Goal: Task Accomplishment & Management: Manage account settings

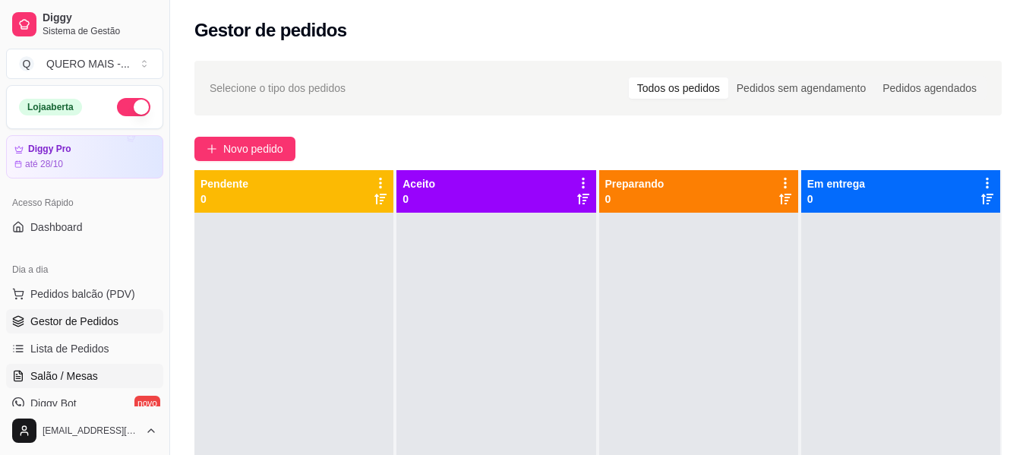
click at [90, 370] on span "Salão / Mesas" at bounding box center [64, 375] width 68 height 15
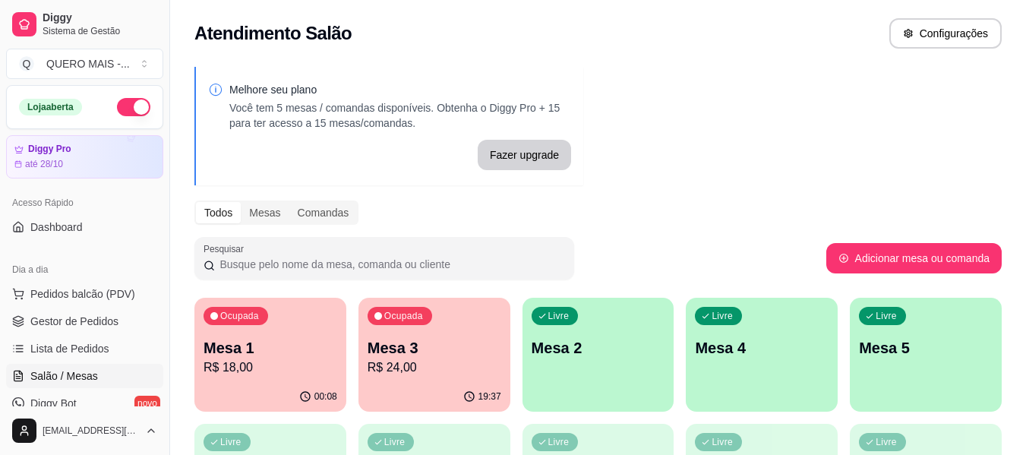
click at [290, 367] on p "R$ 18,00" at bounding box center [270, 367] width 134 height 18
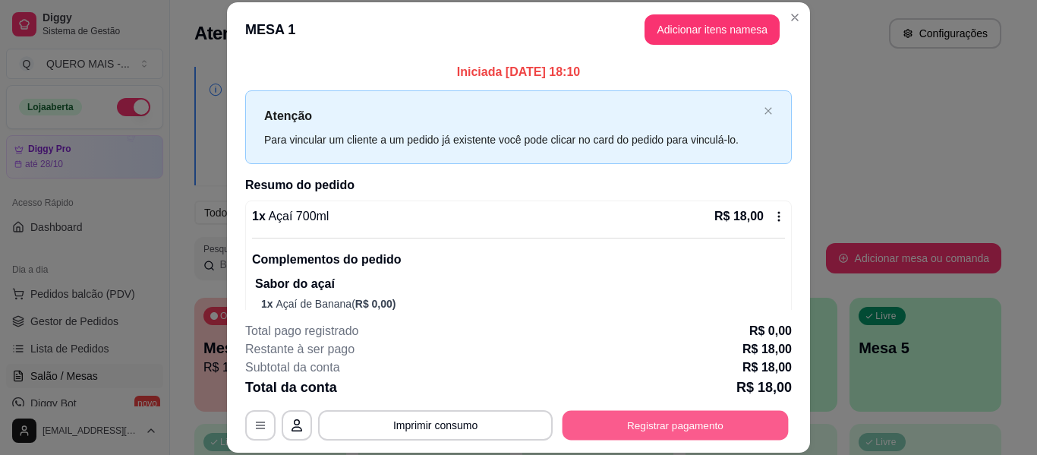
click at [617, 420] on button "Registrar pagamento" at bounding box center [676, 426] width 226 height 30
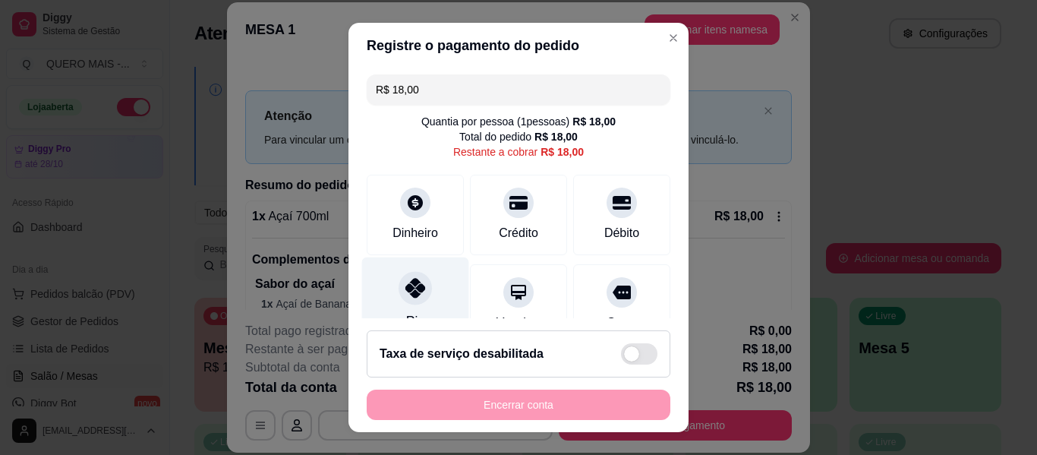
click at [435, 290] on div "Pix" at bounding box center [415, 301] width 107 height 89
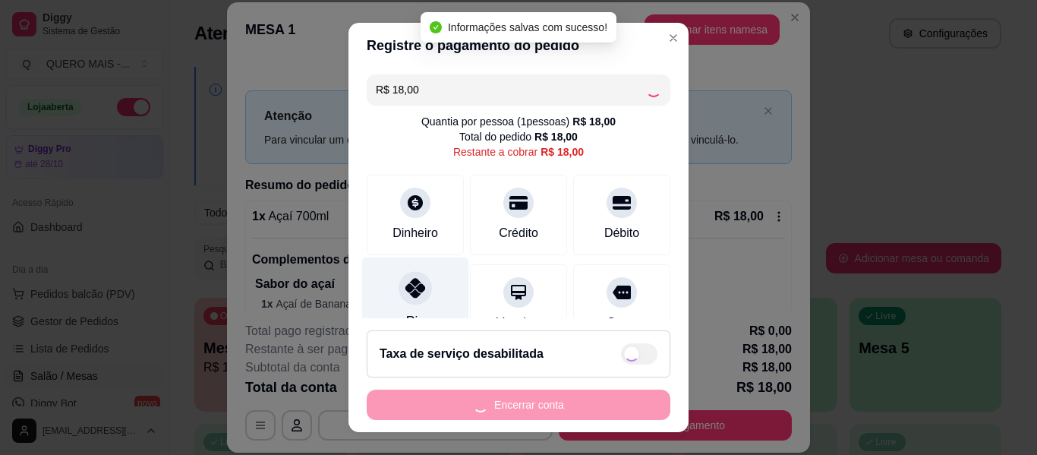
type input "R$ 0,00"
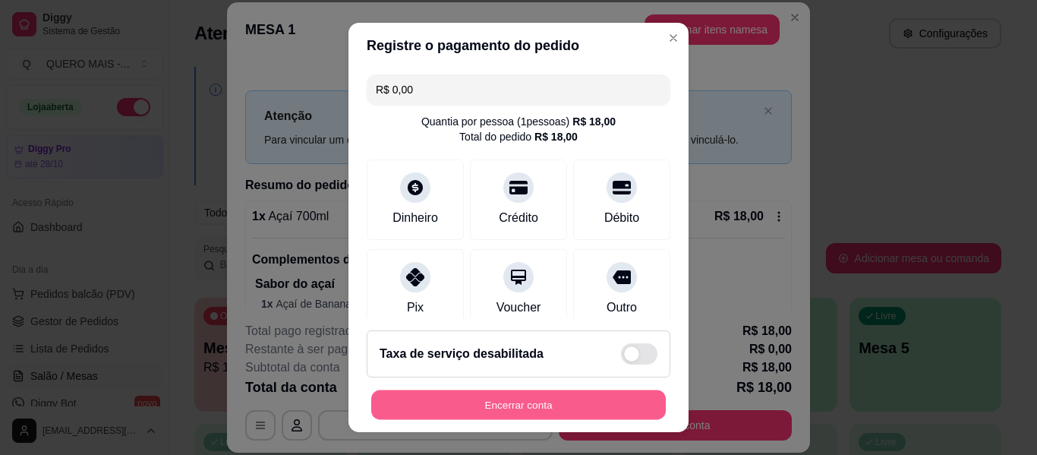
click at [443, 399] on button "Encerrar conta" at bounding box center [518, 405] width 295 height 30
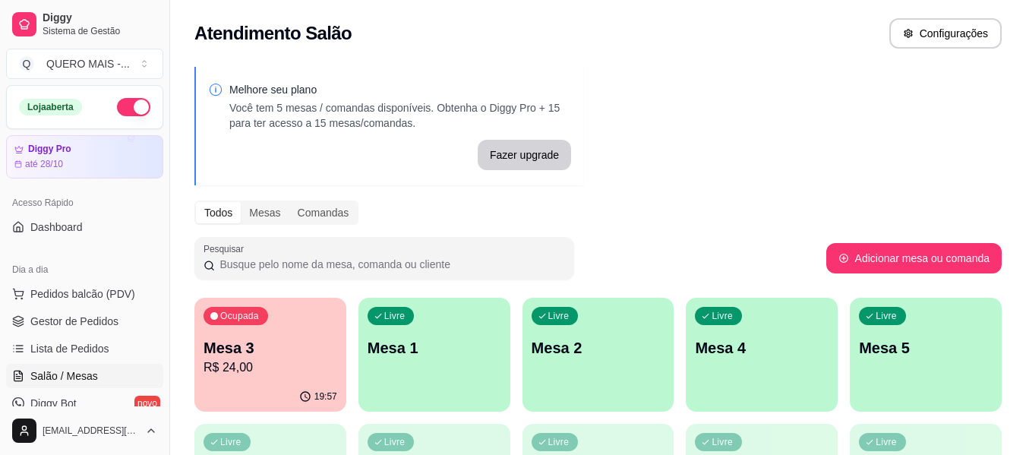
click at [254, 404] on div "19:57" at bounding box center [270, 397] width 152 height 30
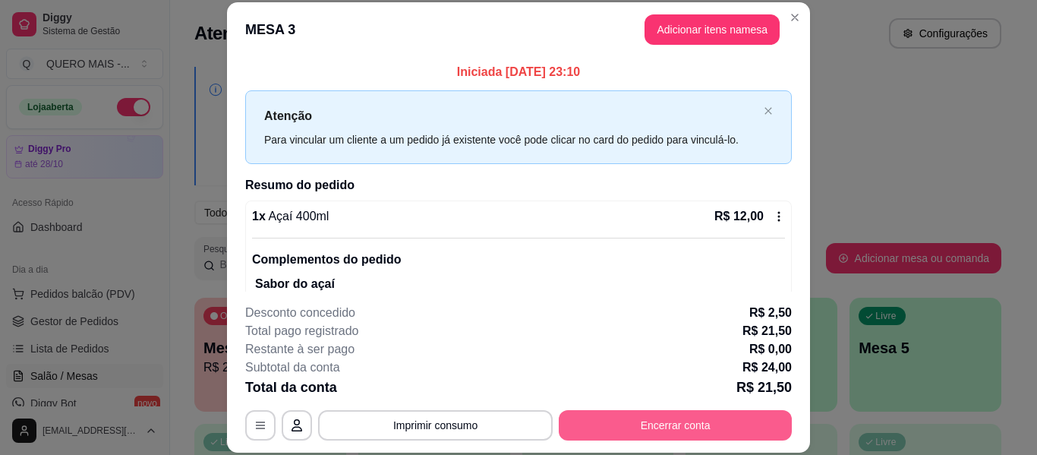
click at [649, 421] on button "Encerrar conta" at bounding box center [675, 425] width 233 height 30
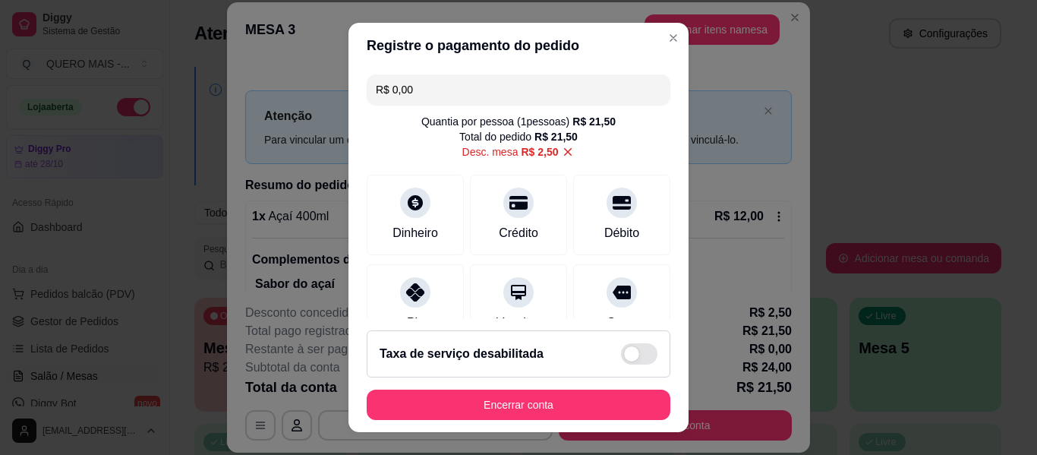
scroll to position [219, 0]
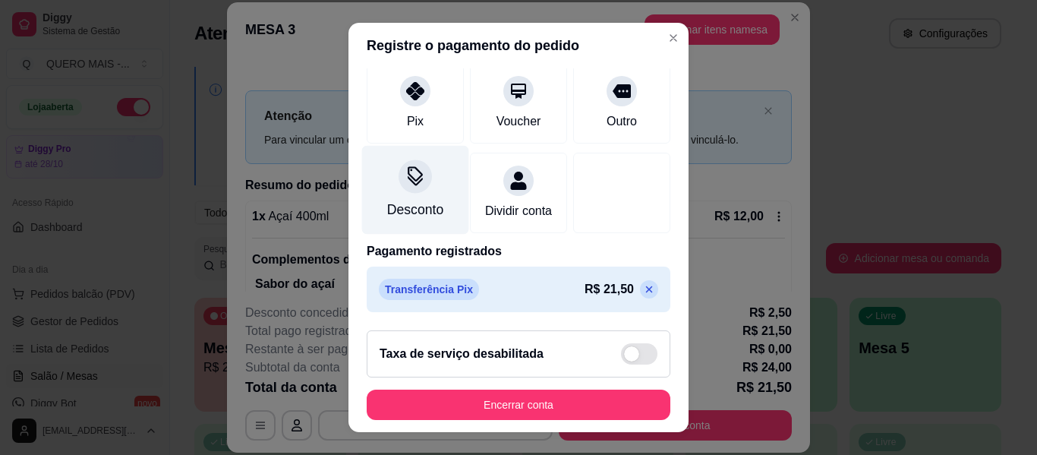
click at [399, 165] on div at bounding box center [415, 175] width 33 height 33
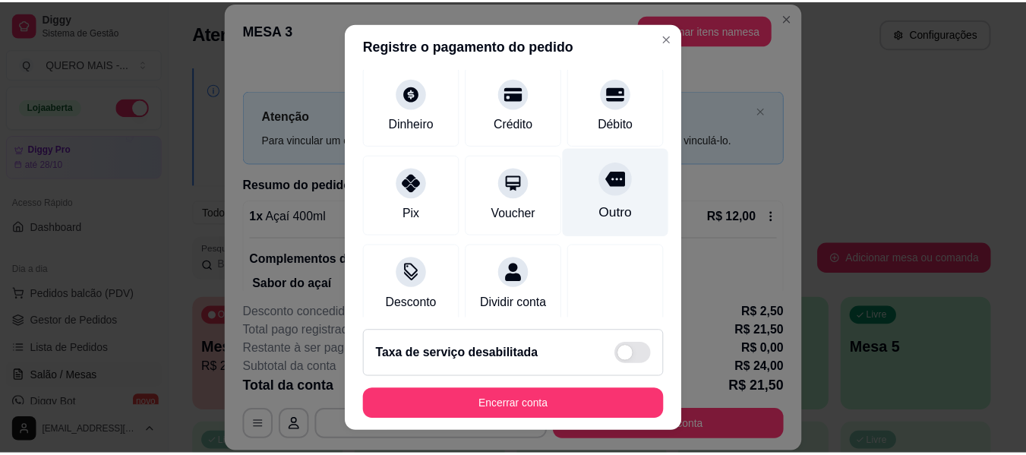
scroll to position [68, 0]
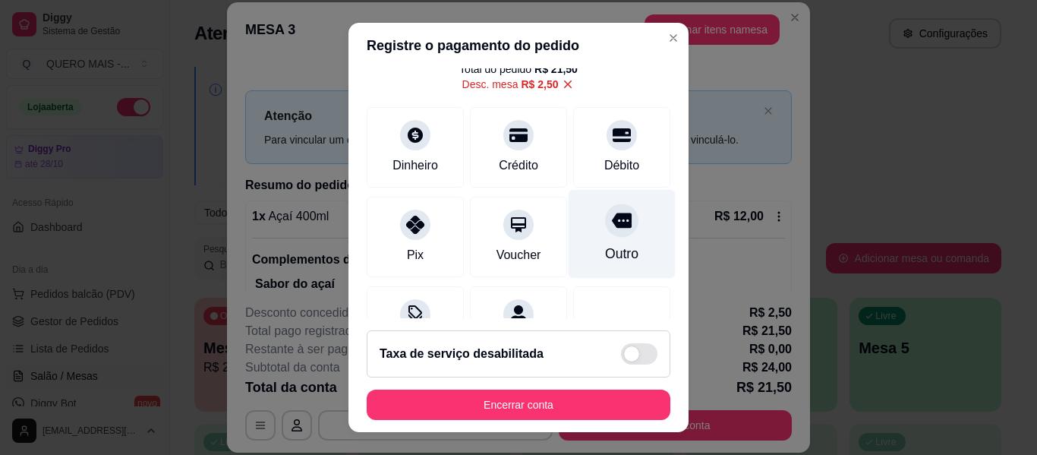
click at [588, 235] on div "Outro" at bounding box center [622, 234] width 107 height 89
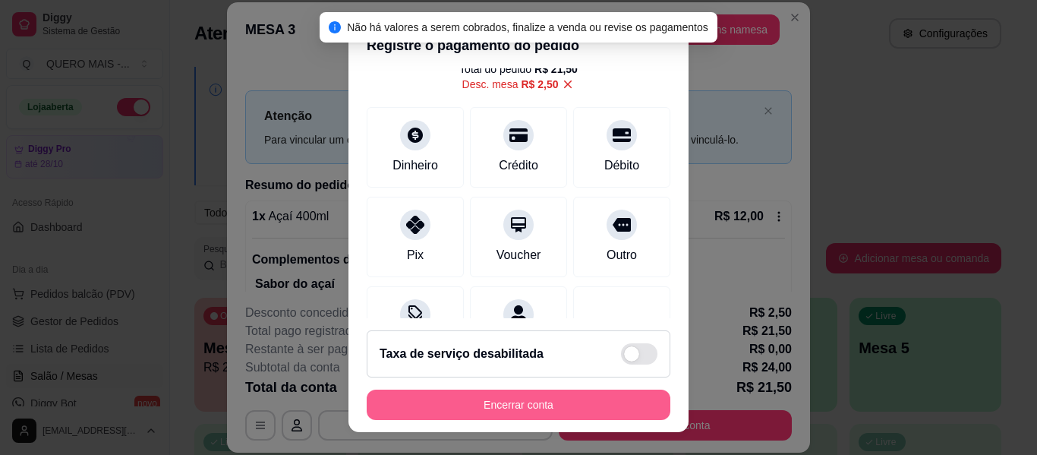
click at [546, 406] on button "Encerrar conta" at bounding box center [519, 404] width 304 height 30
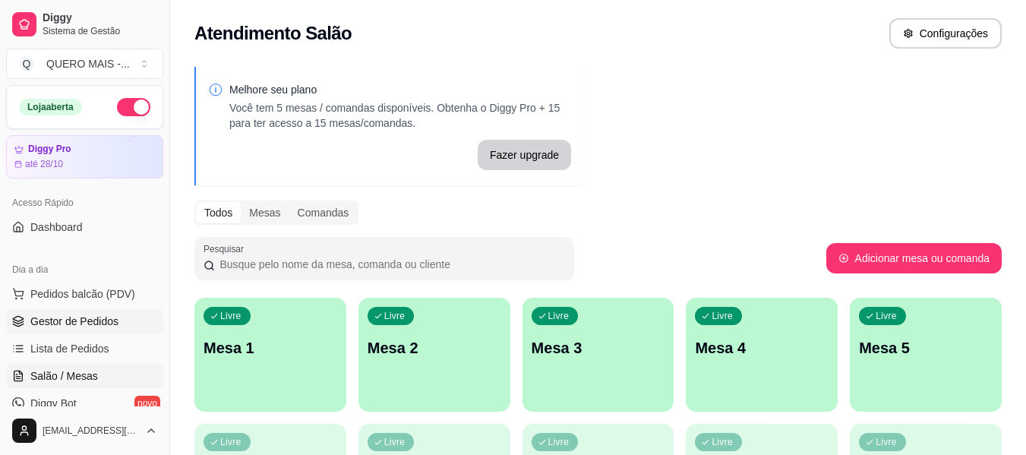
click at [107, 321] on span "Gestor de Pedidos" at bounding box center [74, 321] width 88 height 15
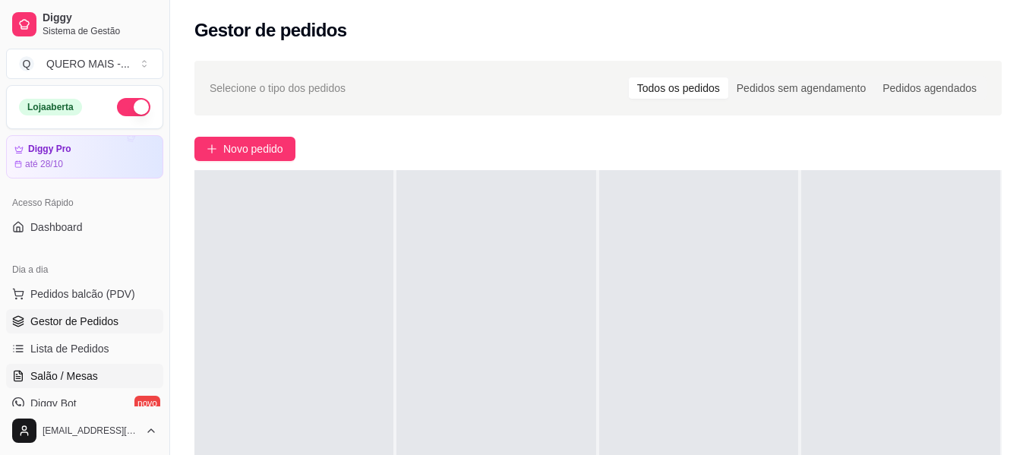
click at [71, 371] on span "Salão / Mesas" at bounding box center [64, 375] width 68 height 15
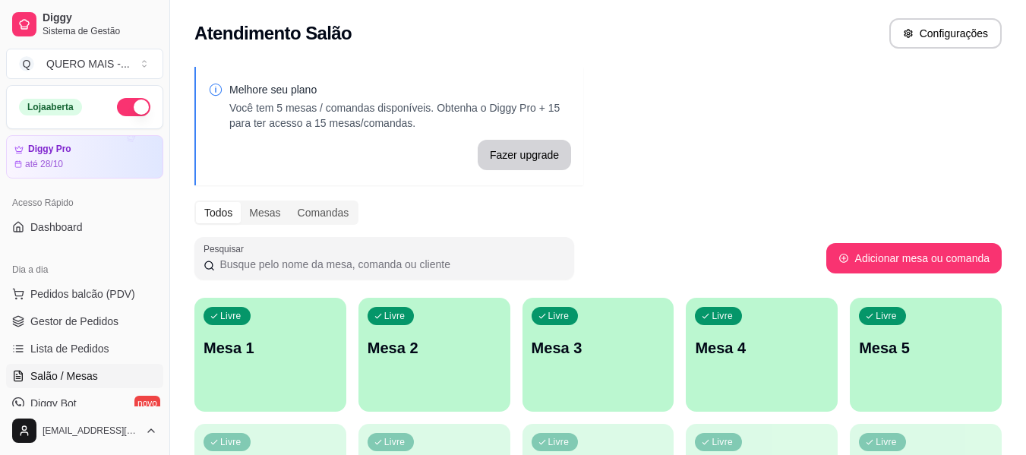
click at [292, 356] on p "Mesa 1" at bounding box center [270, 347] width 134 height 21
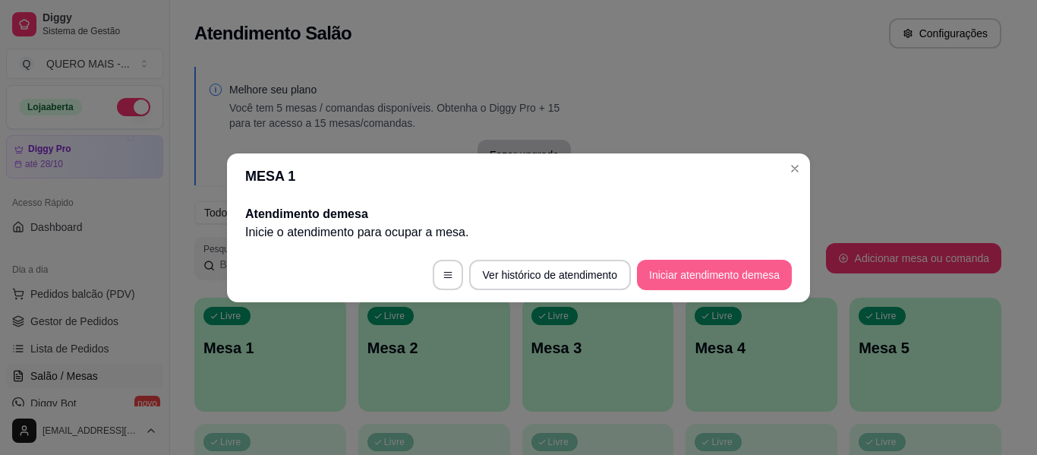
click at [673, 279] on button "Iniciar atendimento de mesa" at bounding box center [714, 275] width 155 height 30
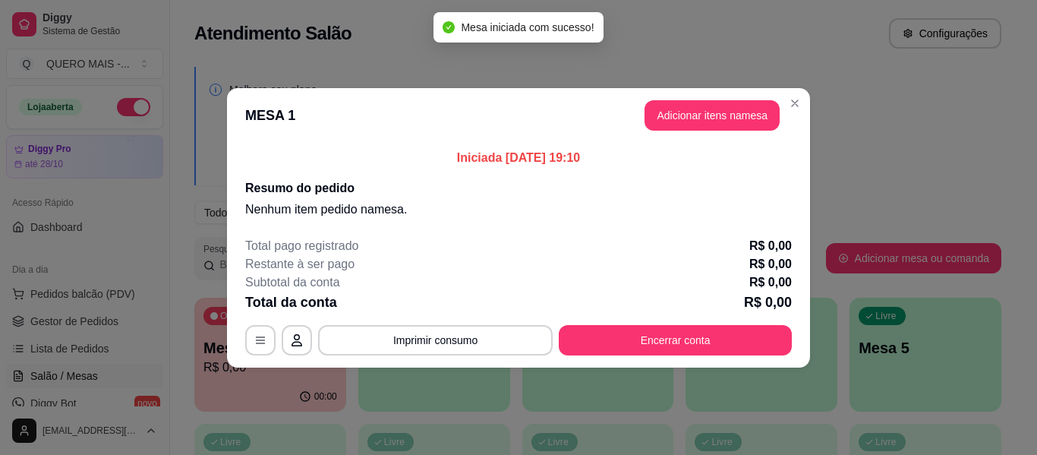
click at [695, 95] on header "MESA 1 Adicionar itens na mesa" at bounding box center [518, 115] width 583 height 55
click at [704, 113] on button "Adicionar itens na mesa" at bounding box center [712, 115] width 135 height 30
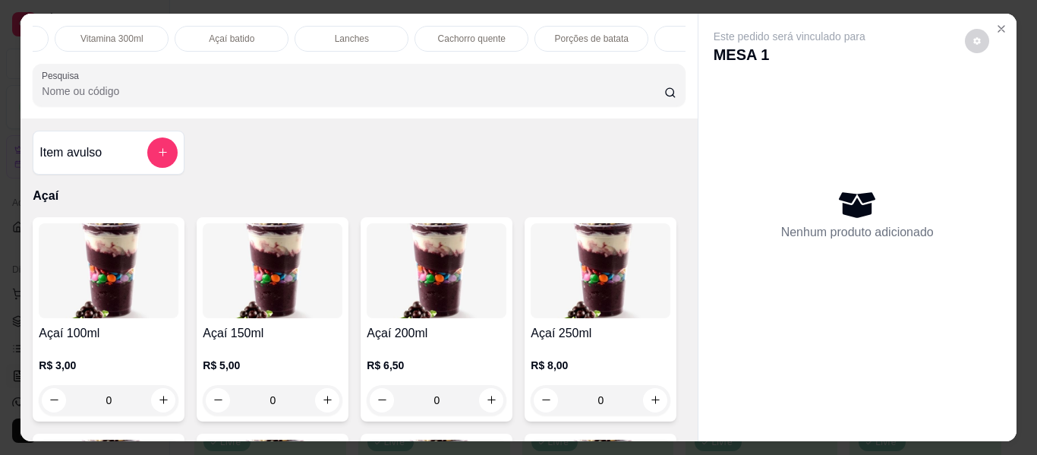
scroll to position [0, 522]
click at [283, 33] on p "Lanches" at bounding box center [288, 39] width 34 height 12
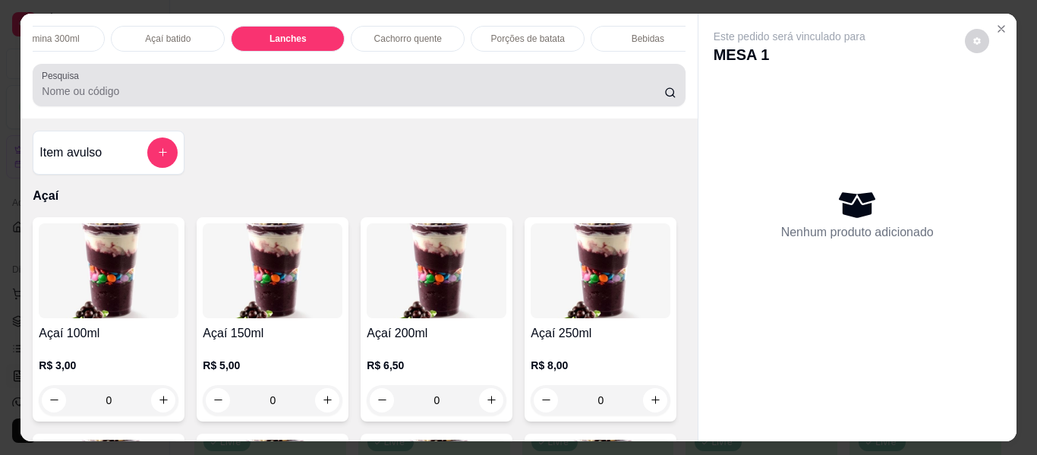
scroll to position [41, 0]
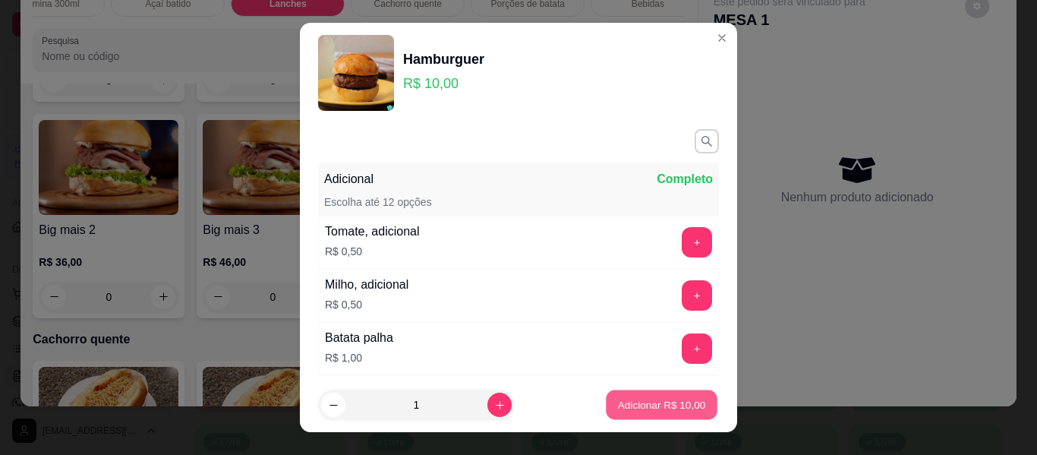
click at [622, 403] on p "Adicionar R$ 10,00" at bounding box center [662, 404] width 88 height 14
type input "1"
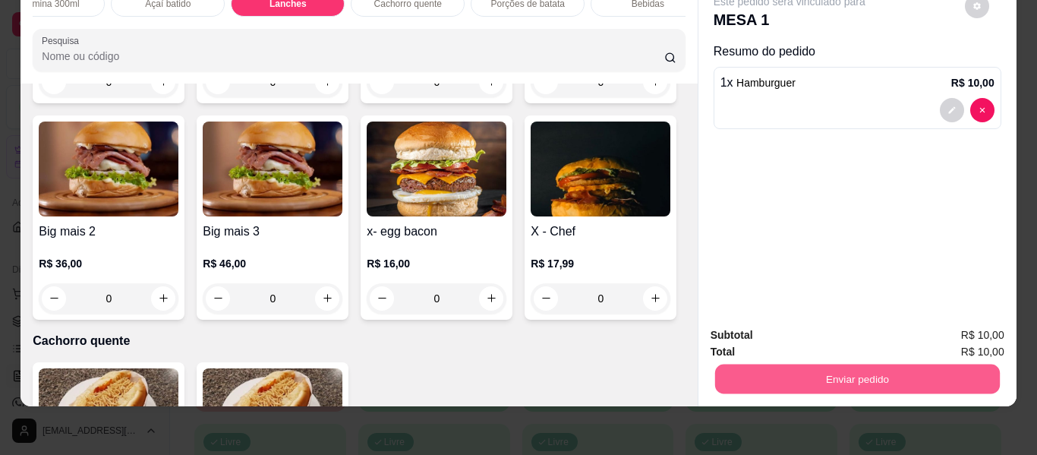
click at [853, 364] on button "Enviar pedido" at bounding box center [856, 379] width 285 height 30
click at [949, 332] on button "Enviar pedido" at bounding box center [965, 330] width 86 height 29
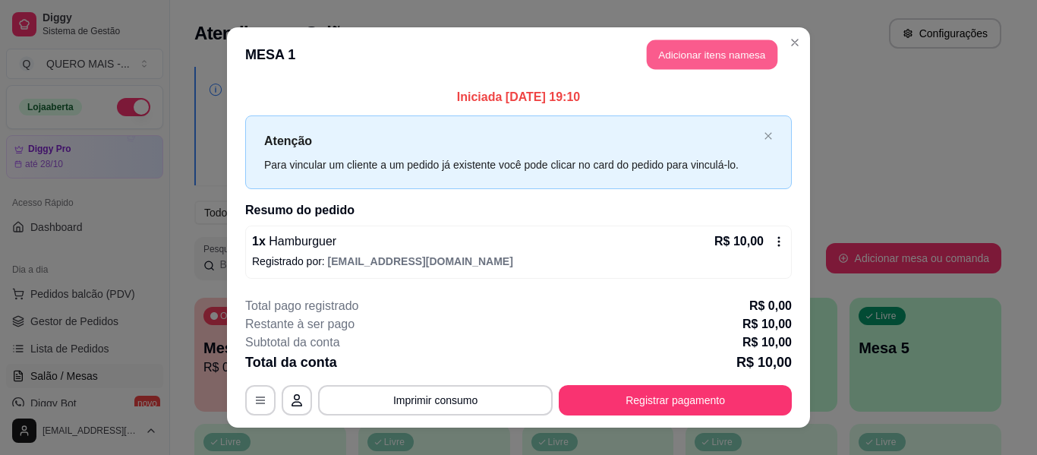
click at [713, 52] on button "Adicionar itens na mesa" at bounding box center [712, 55] width 131 height 30
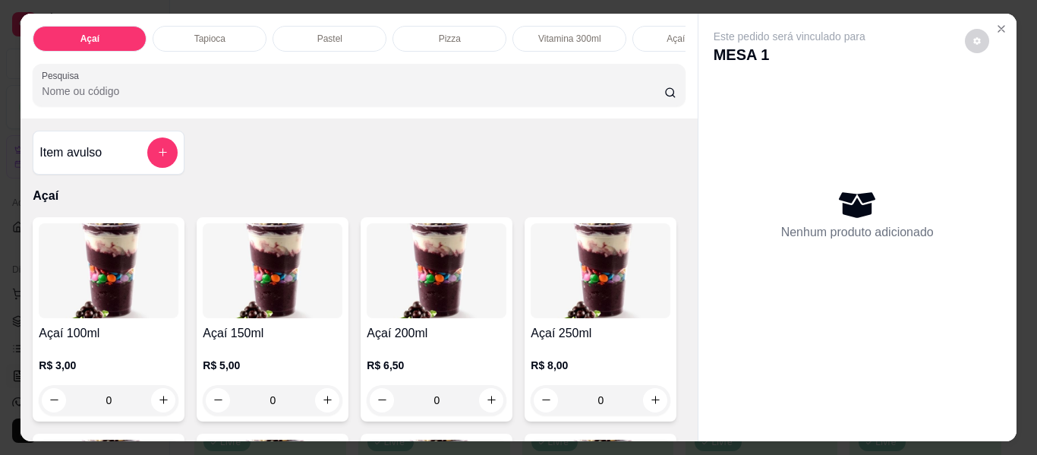
scroll to position [0, 408]
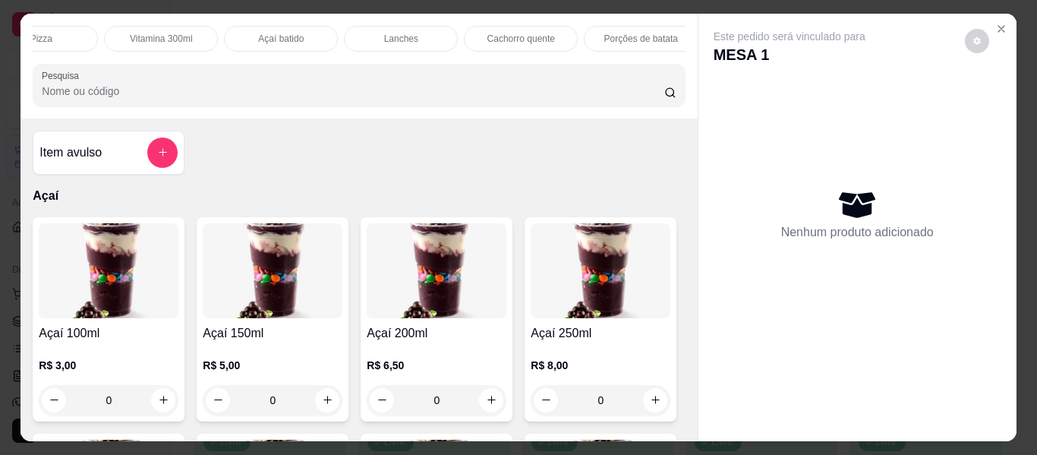
click at [424, 33] on div "Lanches" at bounding box center [401, 39] width 114 height 26
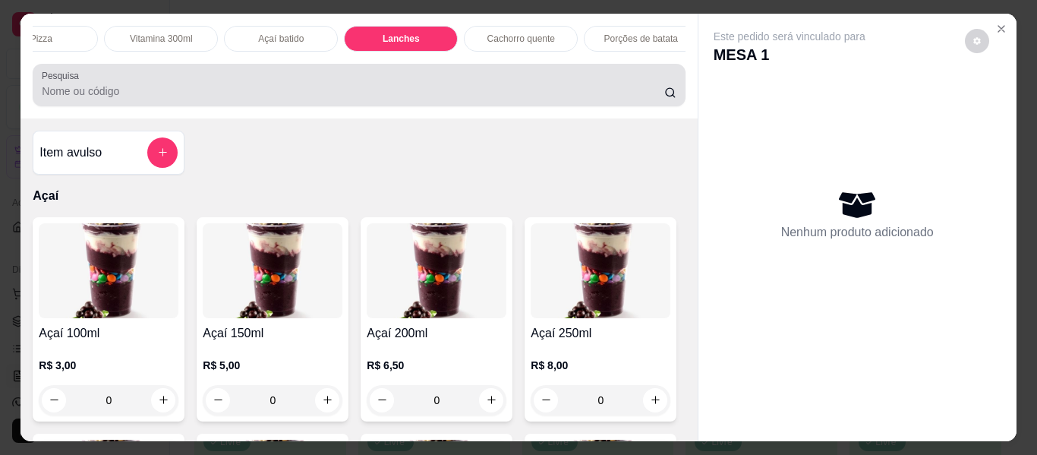
scroll to position [41, 0]
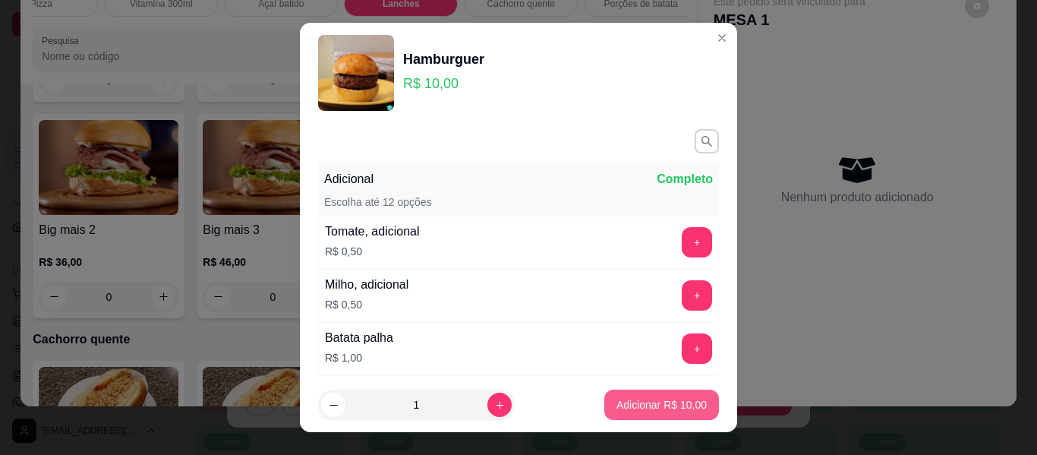
click at [671, 399] on p "Adicionar R$ 10,00" at bounding box center [661, 404] width 90 height 15
type input "1"
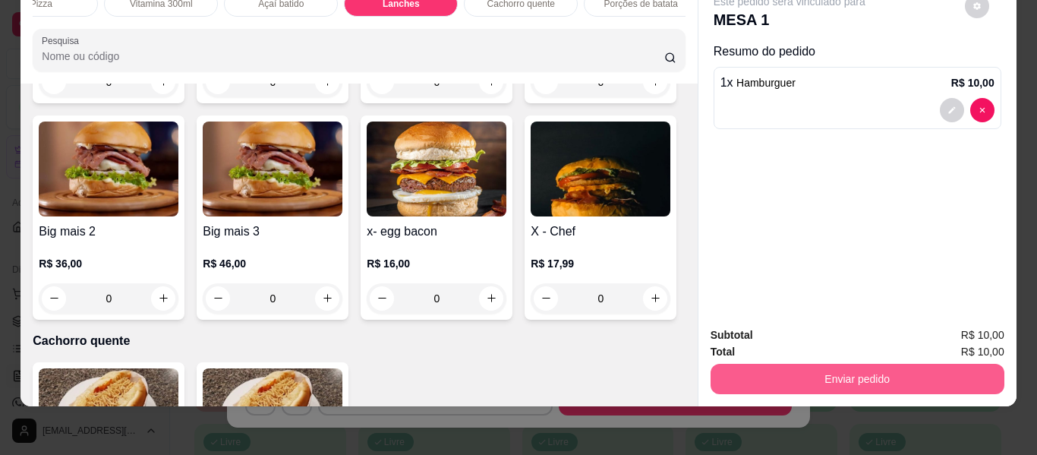
click at [848, 369] on button "Enviar pedido" at bounding box center [858, 379] width 294 height 30
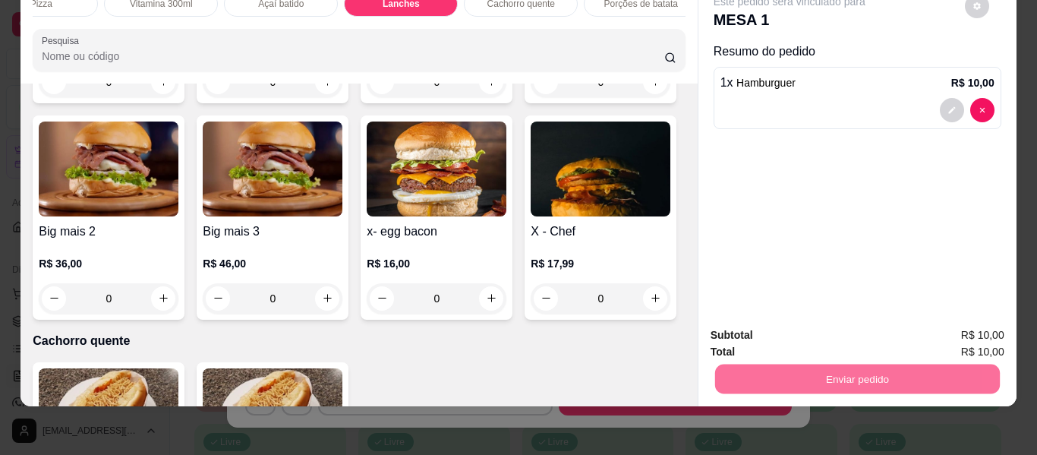
click at [960, 323] on button "Enviar pedido" at bounding box center [965, 329] width 84 height 28
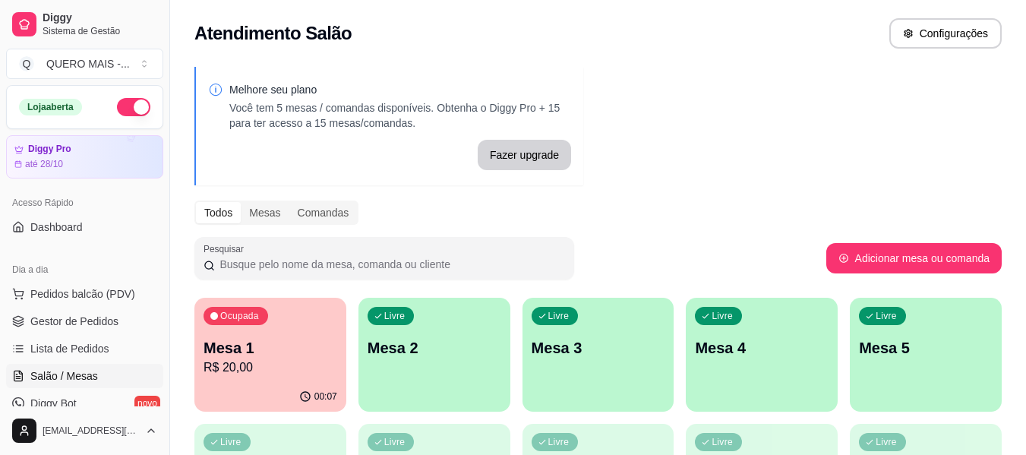
click at [259, 402] on div "00:07" at bounding box center [270, 397] width 152 height 30
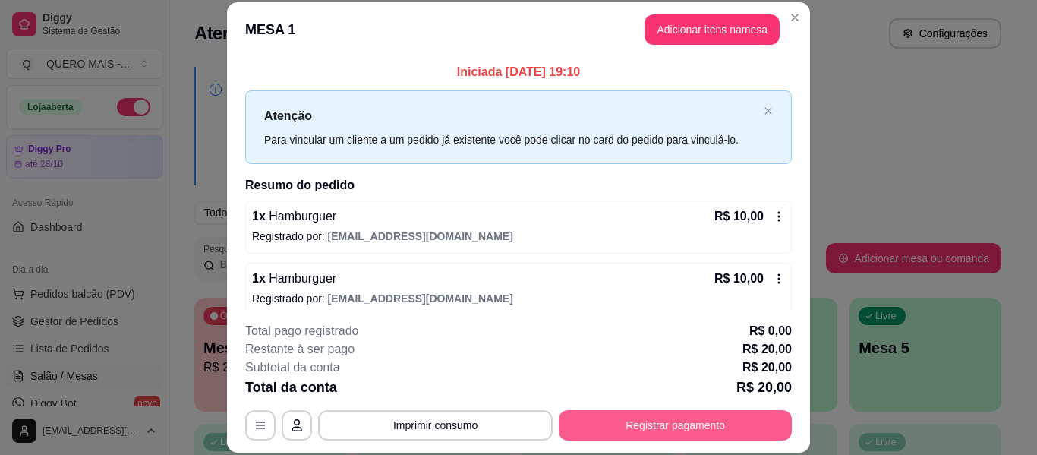
click at [683, 418] on button "Registrar pagamento" at bounding box center [675, 425] width 233 height 30
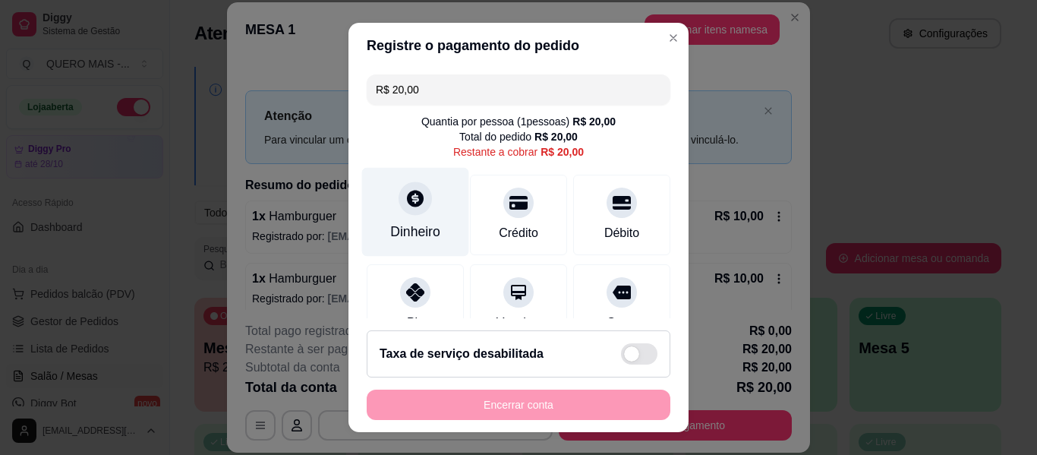
click at [417, 218] on div "Dinheiro" at bounding box center [415, 212] width 107 height 89
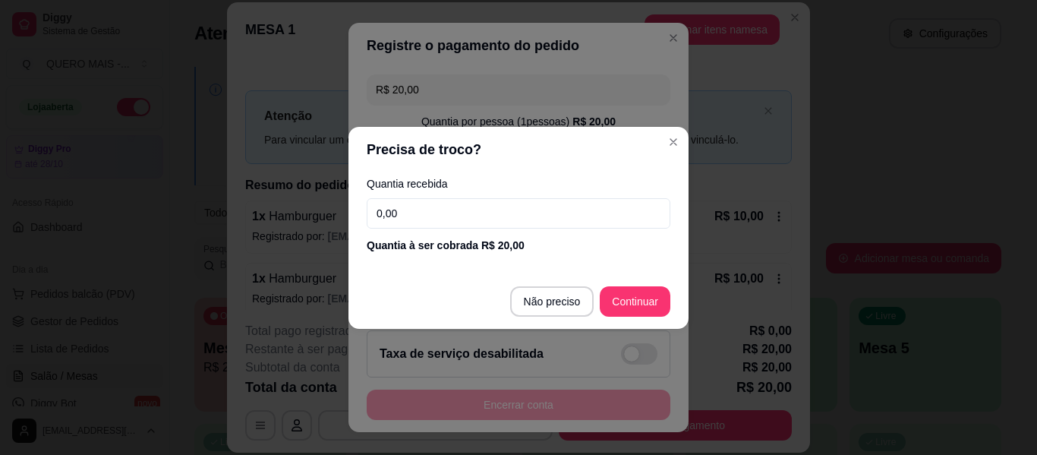
click at [417, 219] on input "0,00" at bounding box center [519, 213] width 304 height 30
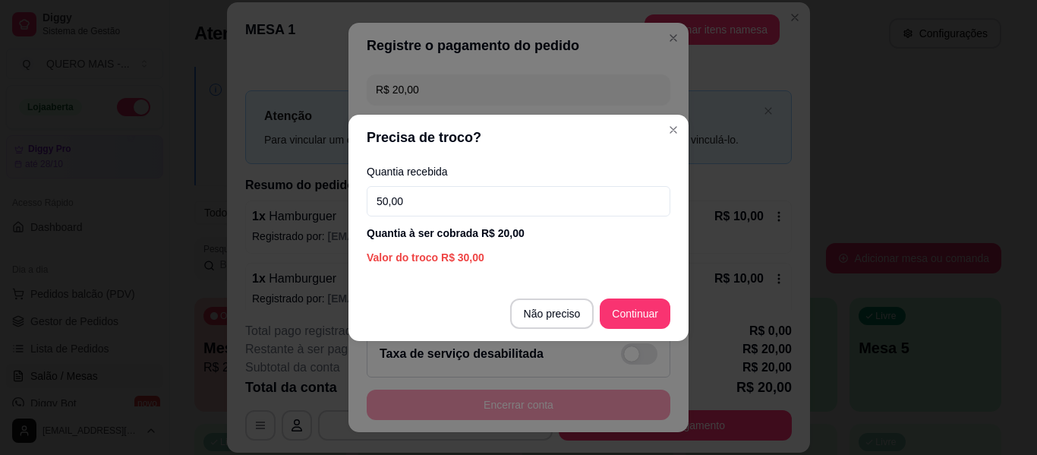
type input "50,00"
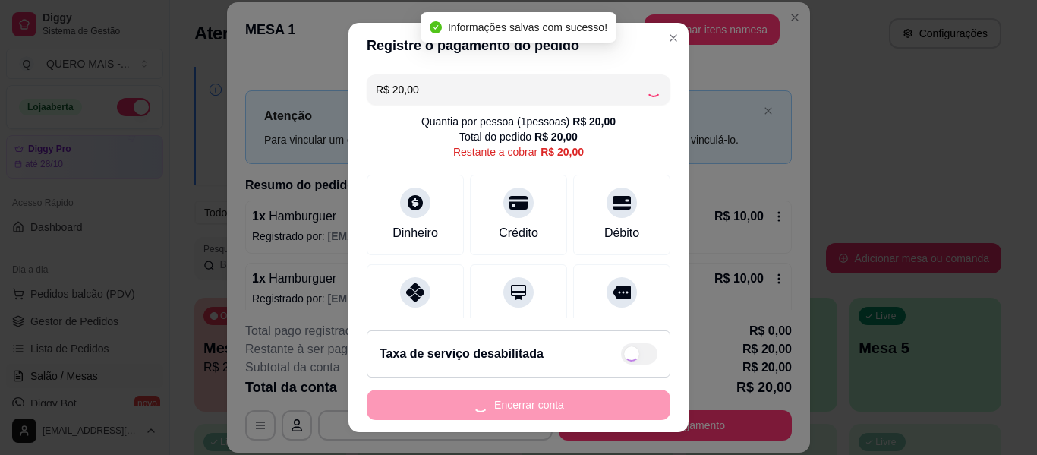
type input "R$ 0,00"
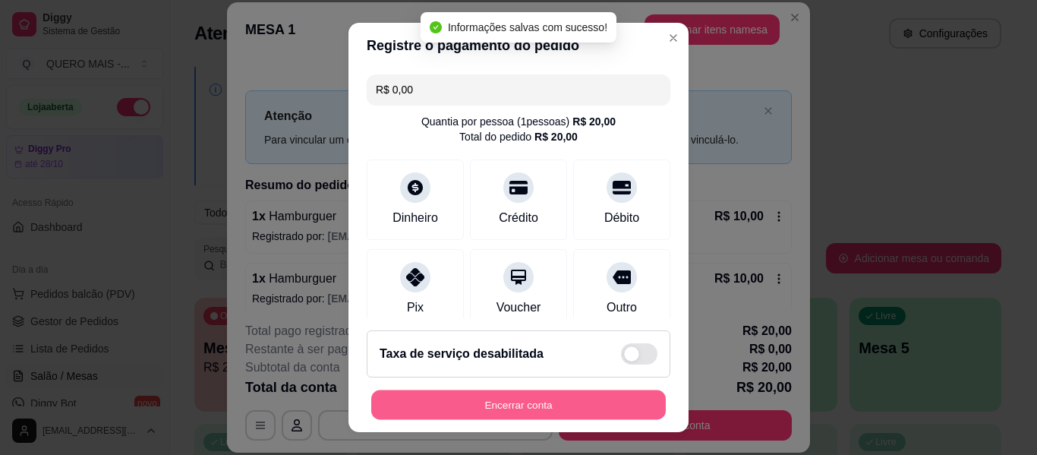
click at [502, 405] on button "Encerrar conta" at bounding box center [518, 405] width 295 height 30
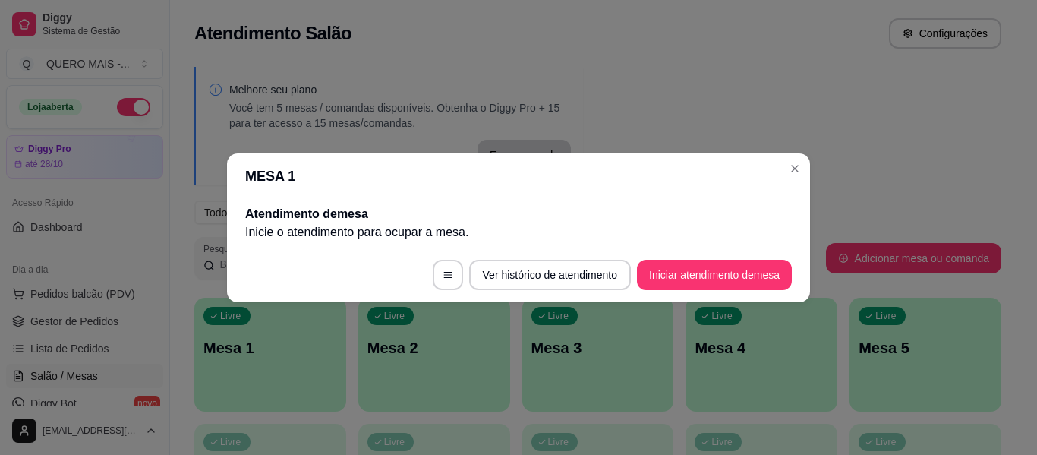
click at [679, 274] on button "Iniciar atendimento de mesa" at bounding box center [714, 275] width 155 height 30
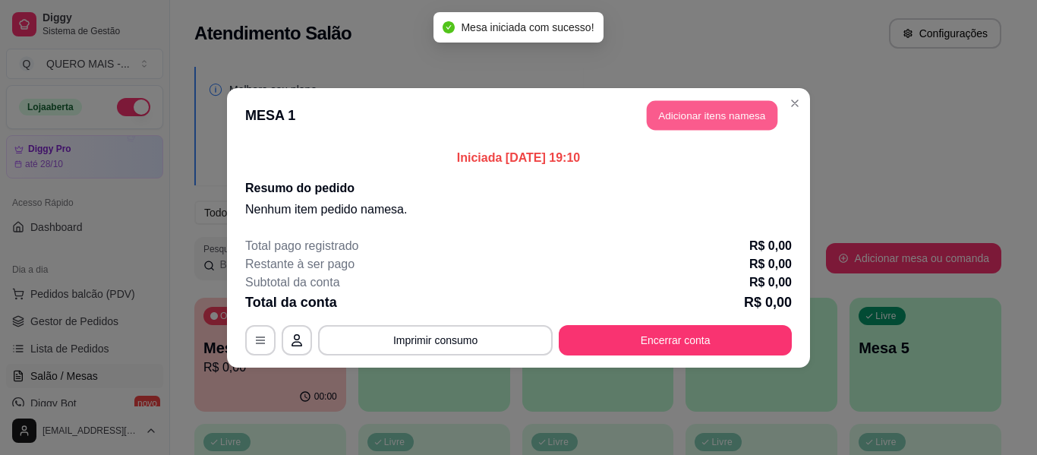
click at [704, 121] on button "Adicionar itens na mesa" at bounding box center [712, 115] width 131 height 30
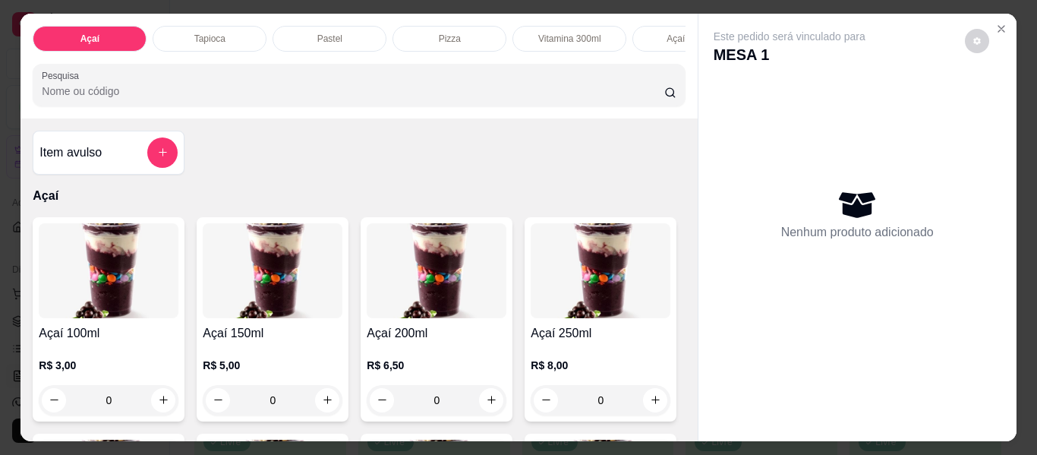
scroll to position [0, 304]
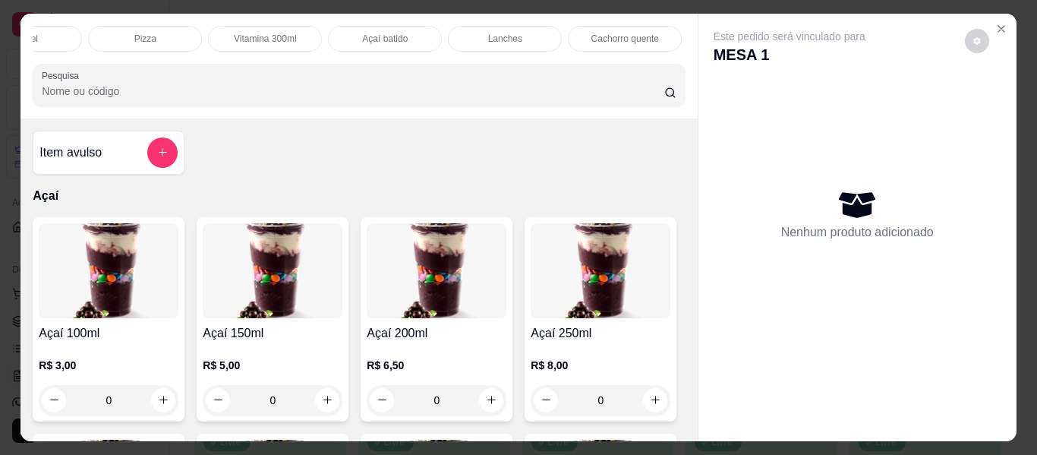
click at [465, 29] on div "Lanches" at bounding box center [505, 39] width 114 height 26
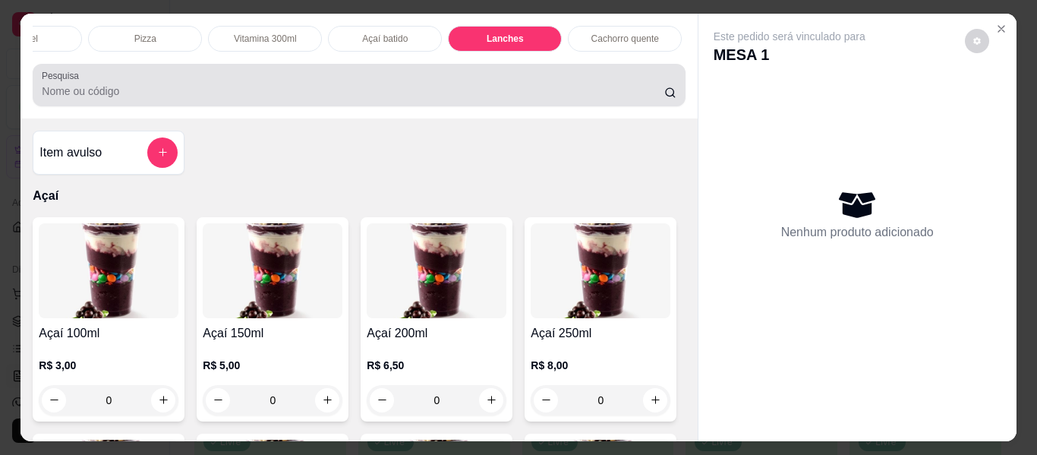
scroll to position [41, 0]
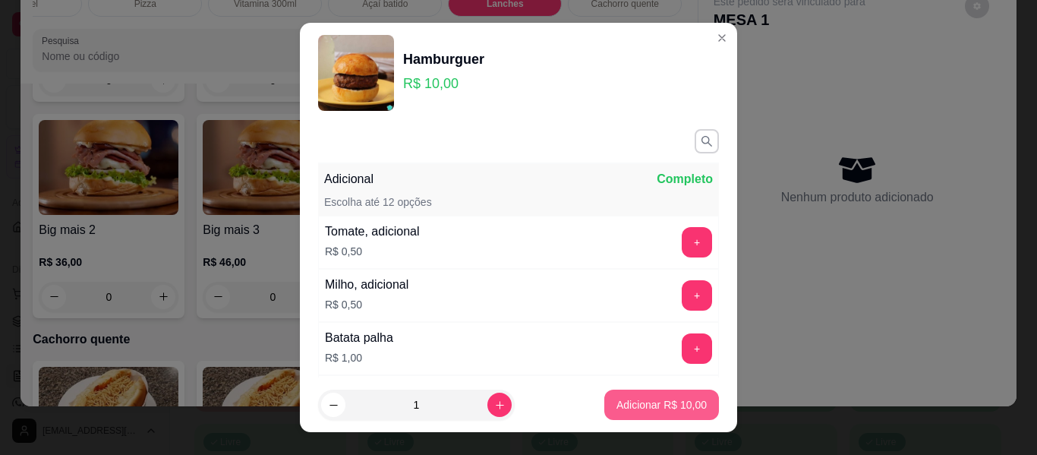
click at [662, 407] on p "Adicionar R$ 10,00" at bounding box center [661, 404] width 90 height 15
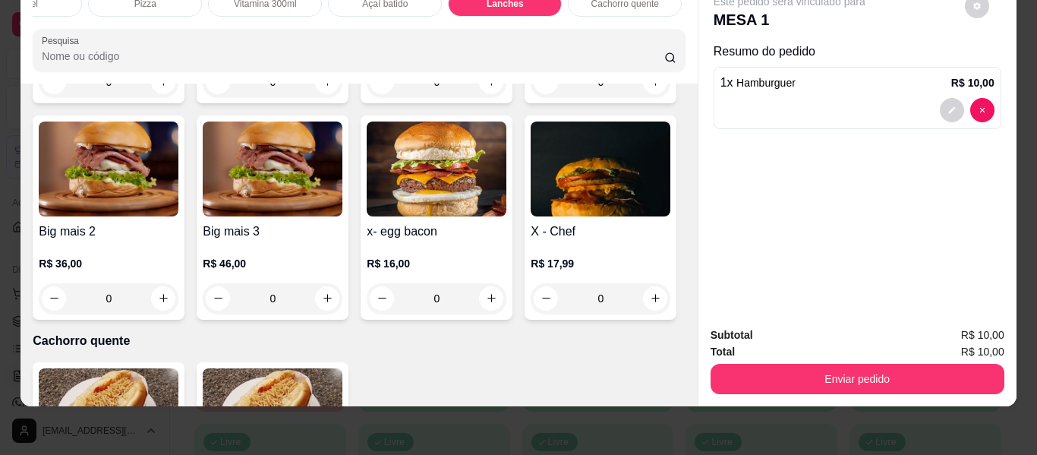
type input "1"
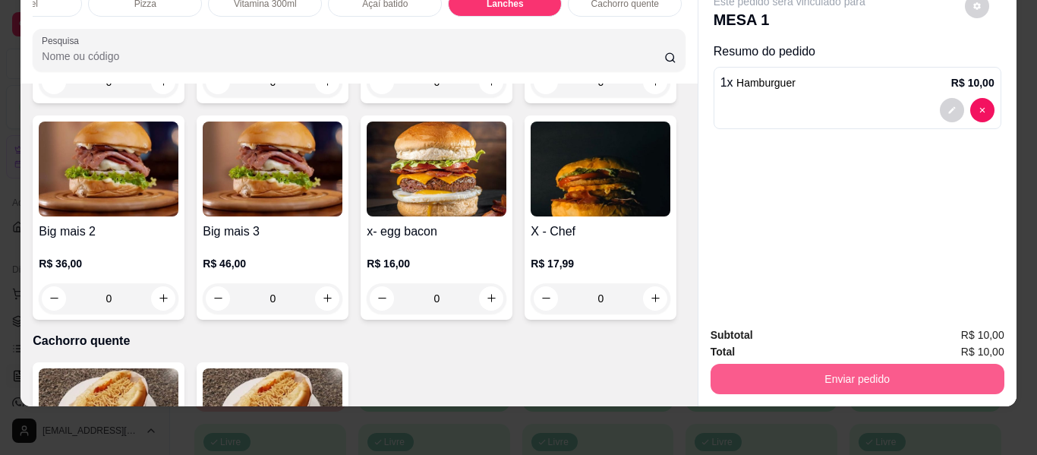
click at [850, 364] on button "Enviar pedido" at bounding box center [858, 379] width 294 height 30
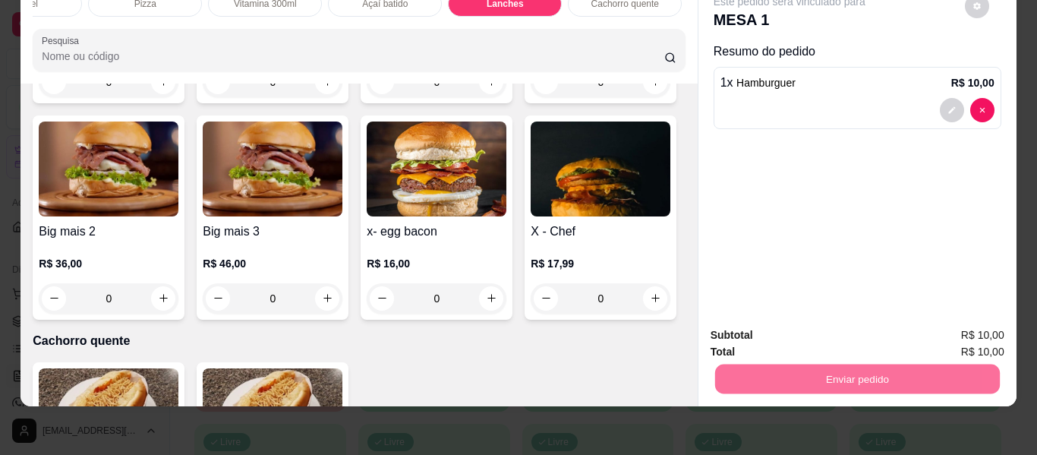
click at [950, 332] on button "Enviar pedido" at bounding box center [965, 329] width 84 height 28
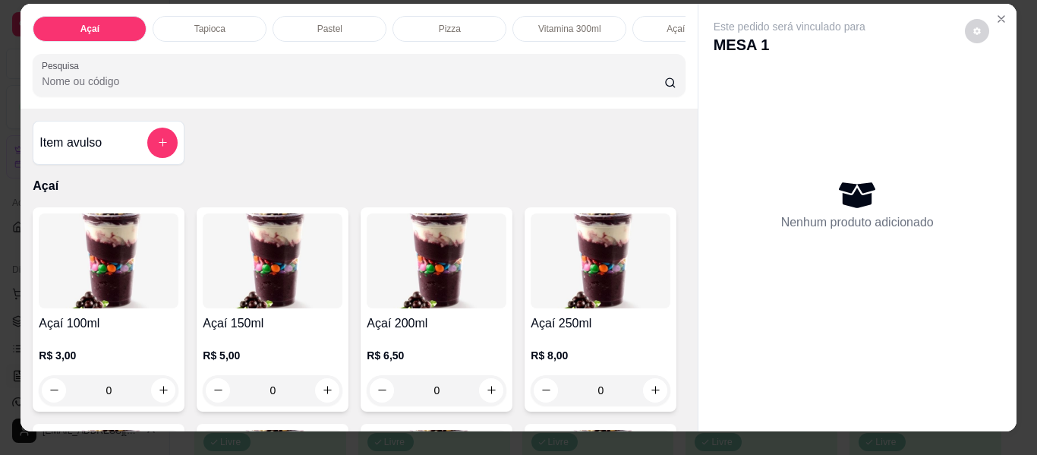
scroll to position [0, 0]
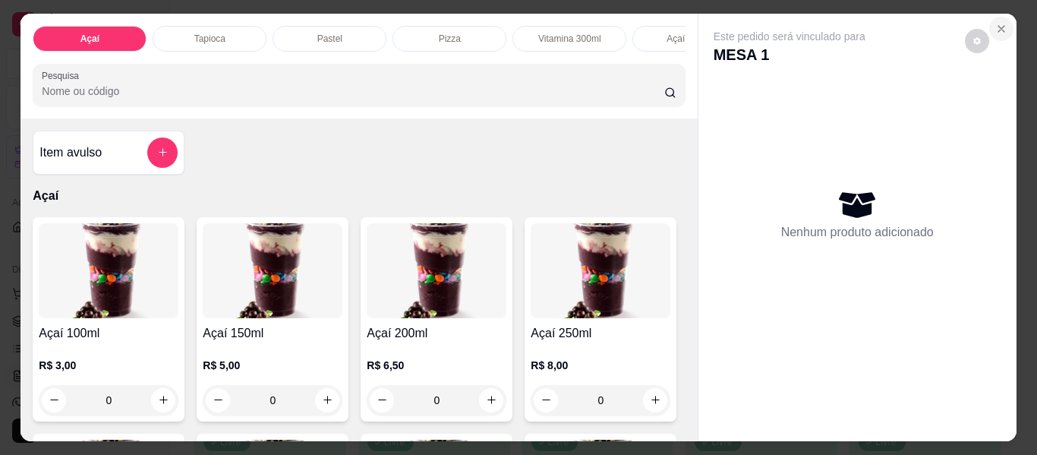
click at [998, 26] on icon "Close" at bounding box center [1001, 29] width 6 height 6
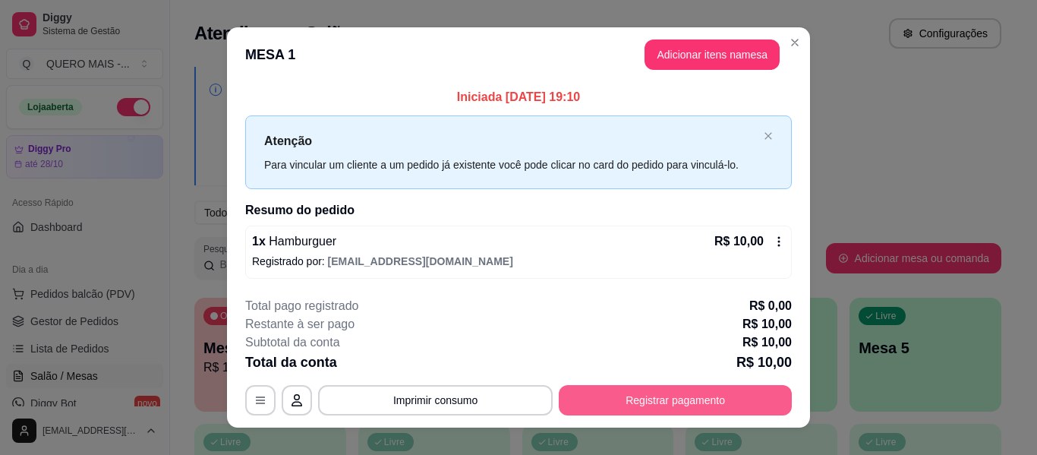
click at [657, 396] on button "Registrar pagamento" at bounding box center [675, 400] width 233 height 30
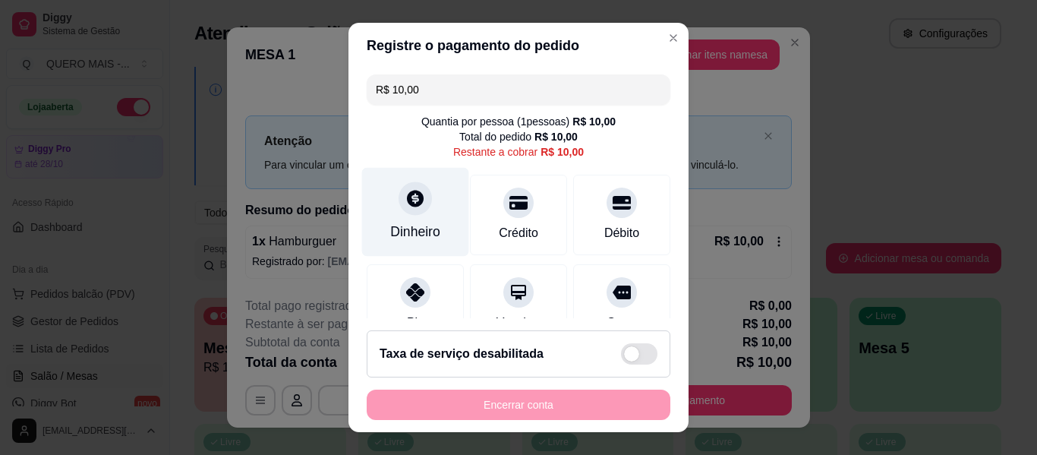
click at [405, 215] on div at bounding box center [415, 197] width 33 height 33
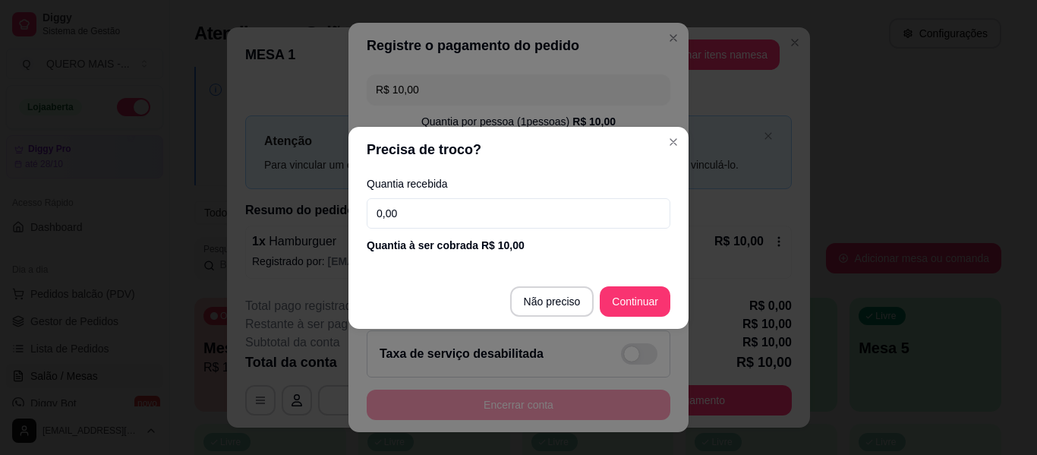
click at [421, 220] on input "0,00" at bounding box center [519, 213] width 304 height 30
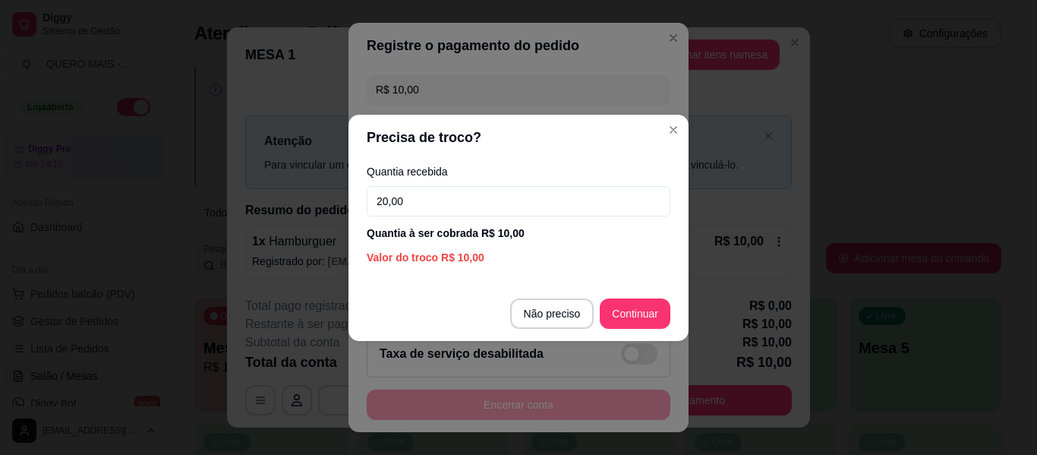
type input "20,00"
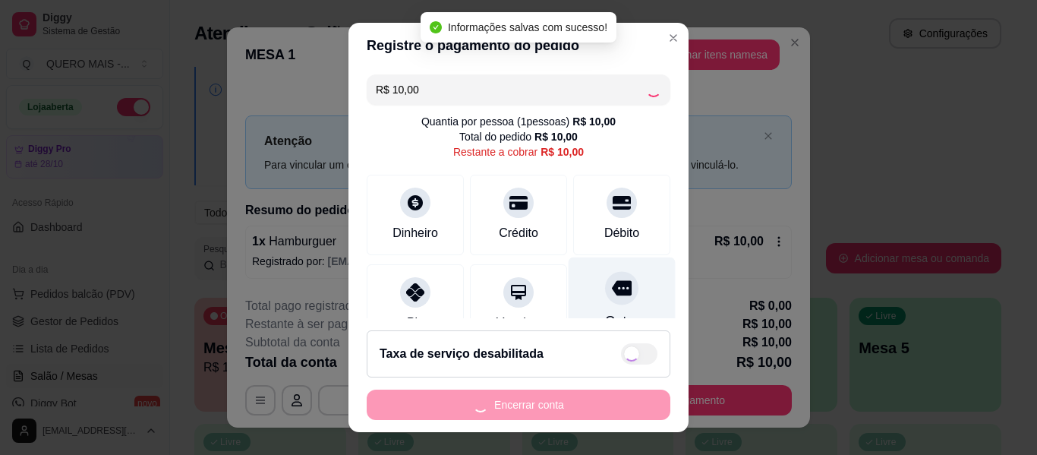
type input "R$ 0,00"
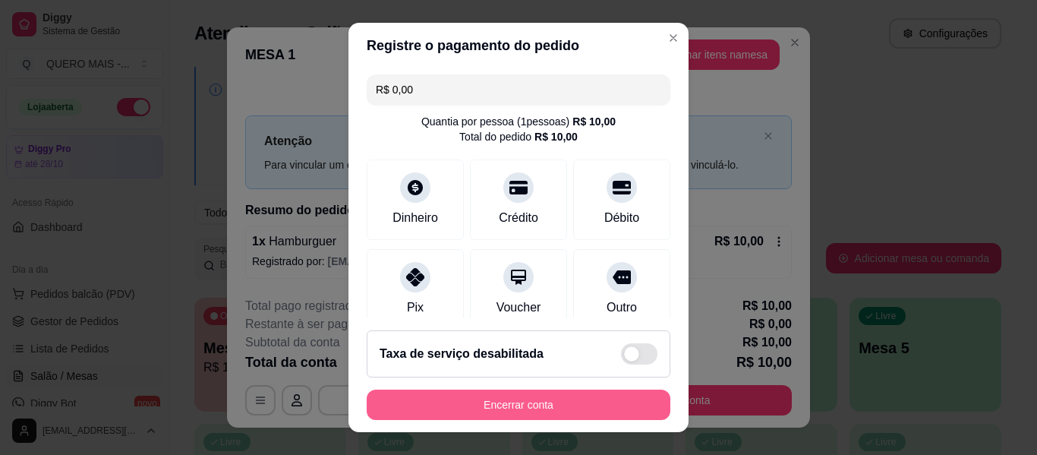
click at [591, 414] on button "Encerrar conta" at bounding box center [519, 404] width 304 height 30
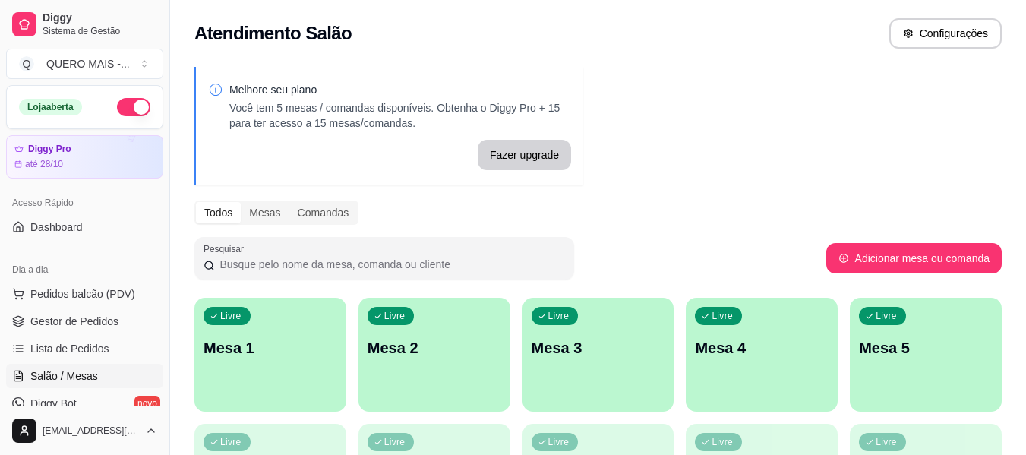
click at [282, 400] on div "button" at bounding box center [270, 402] width 152 height 18
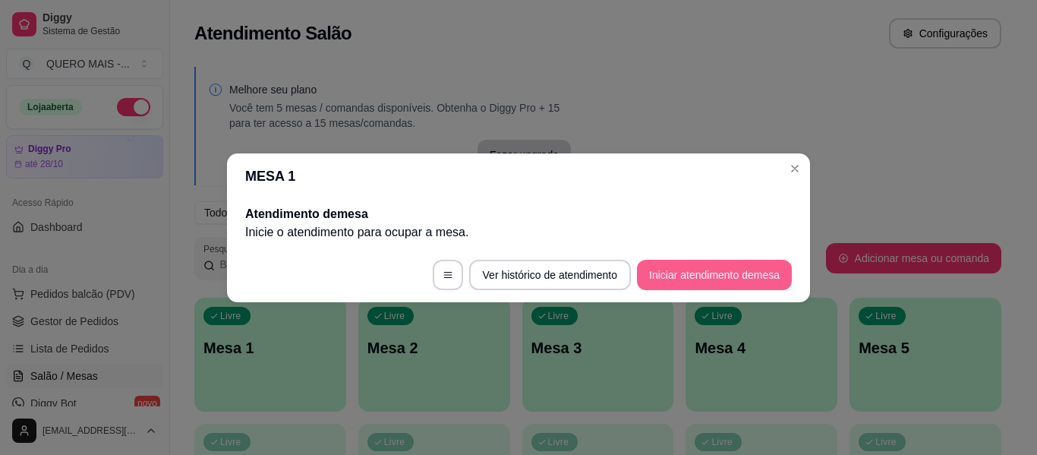
click at [697, 281] on button "Iniciar atendimento de mesa" at bounding box center [714, 275] width 155 height 30
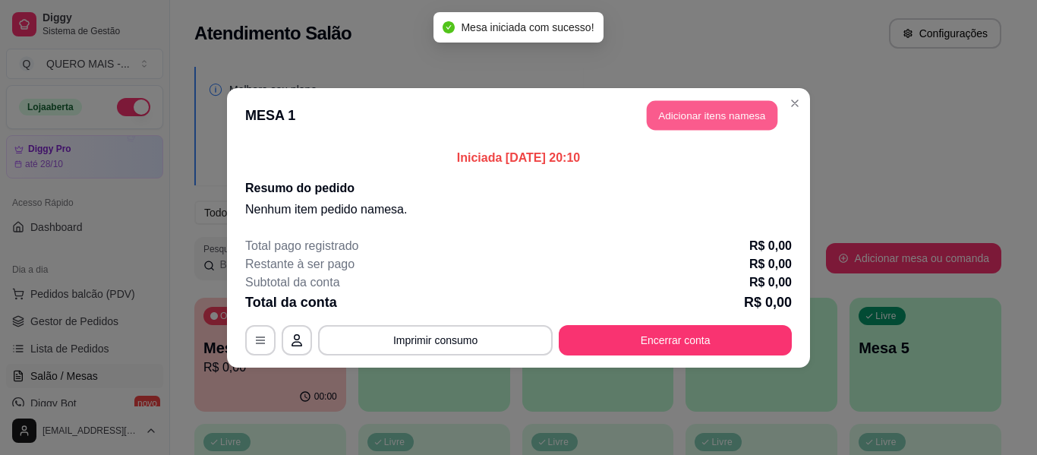
click at [702, 117] on button "Adicionar itens na mesa" at bounding box center [712, 115] width 131 height 30
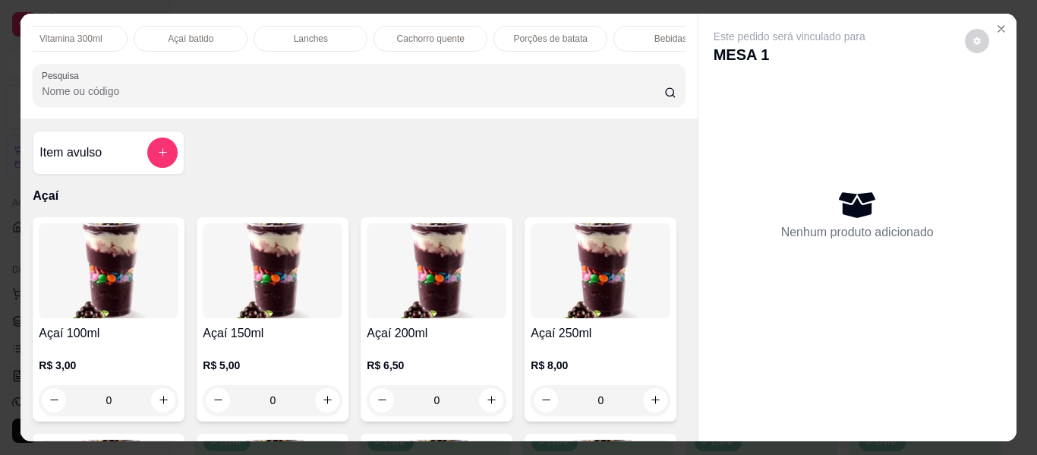
scroll to position [0, 509]
click at [288, 33] on p "Lanches" at bounding box center [301, 39] width 34 height 12
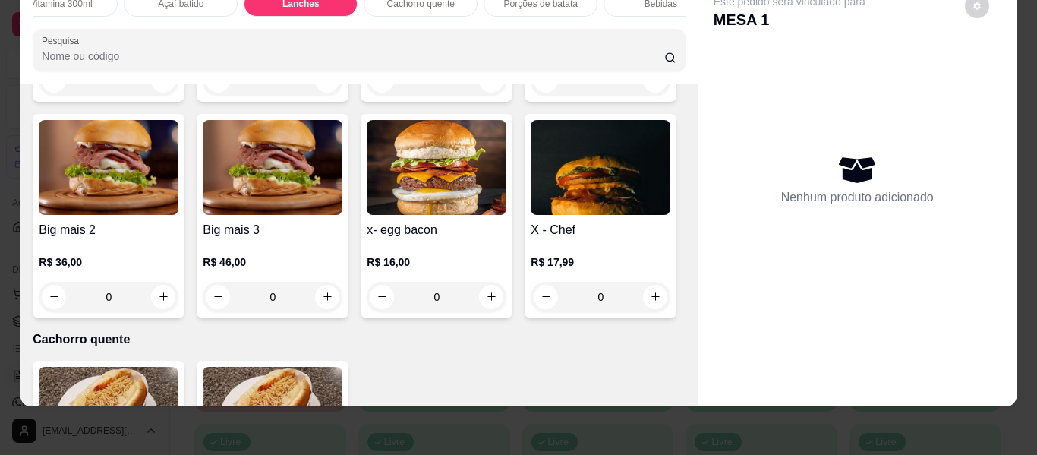
scroll to position [2913, 0]
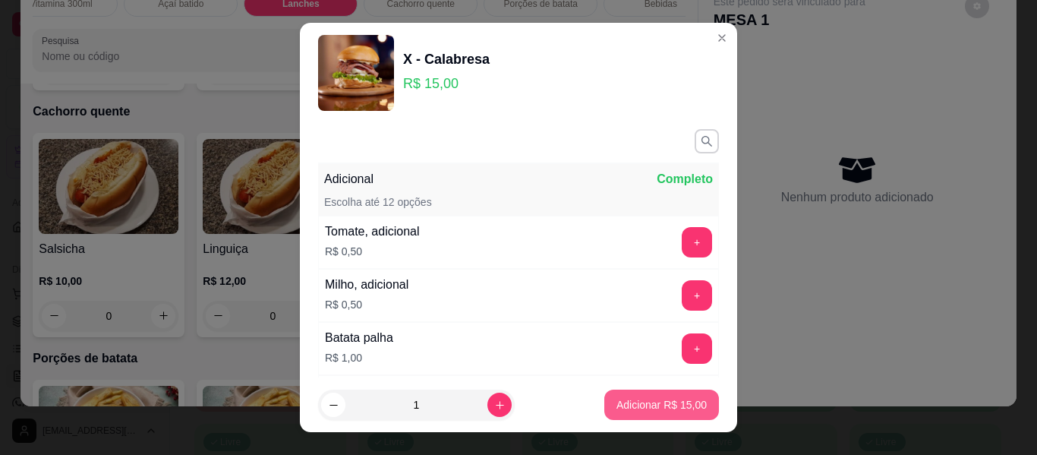
click at [626, 404] on p "Adicionar R$ 15,00" at bounding box center [661, 404] width 90 height 15
type input "1"
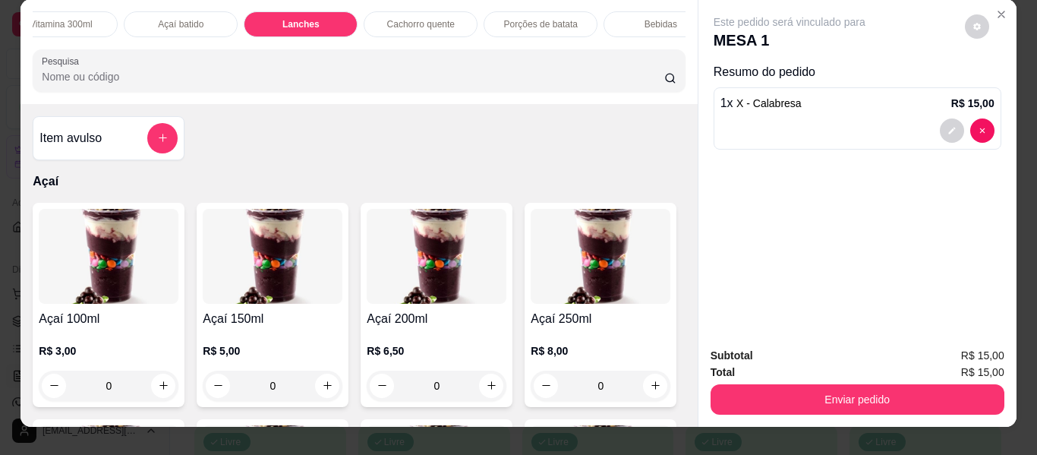
scroll to position [0, 0]
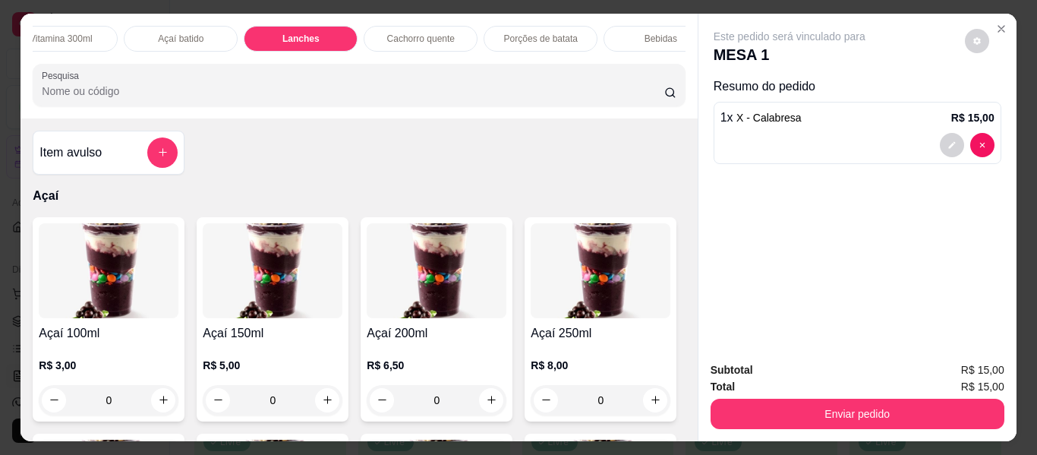
click at [135, 145] on div "Item avulso" at bounding box center [108, 152] width 138 height 30
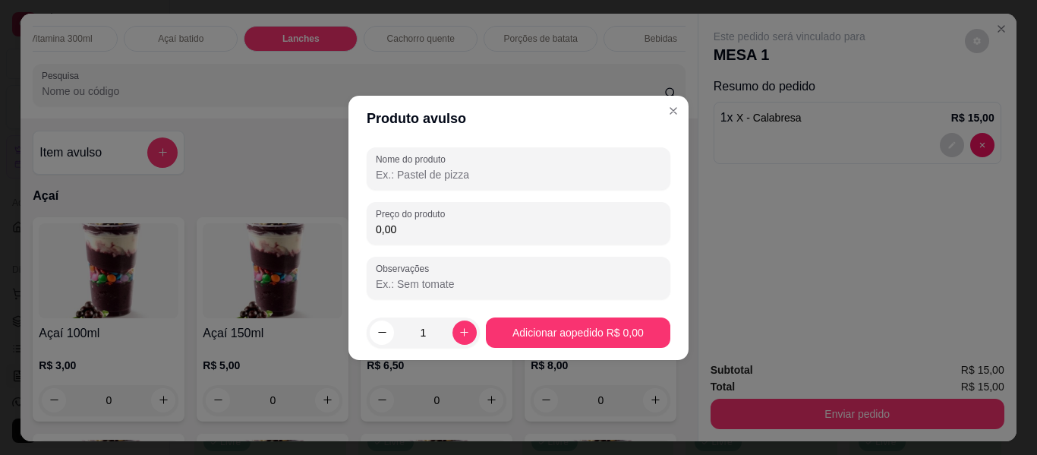
click at [389, 169] on input "Nome do produto" at bounding box center [518, 174] width 285 height 15
type input "coquinha"
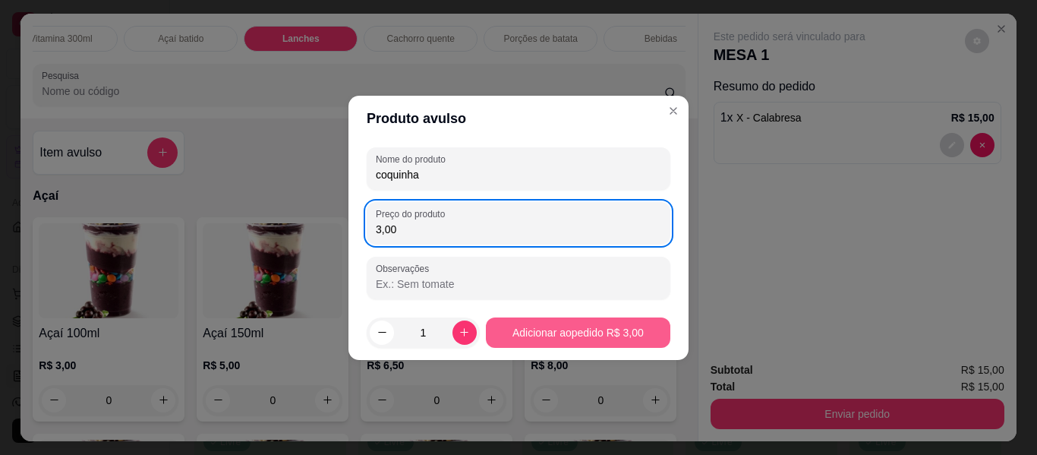
type input "3,00"
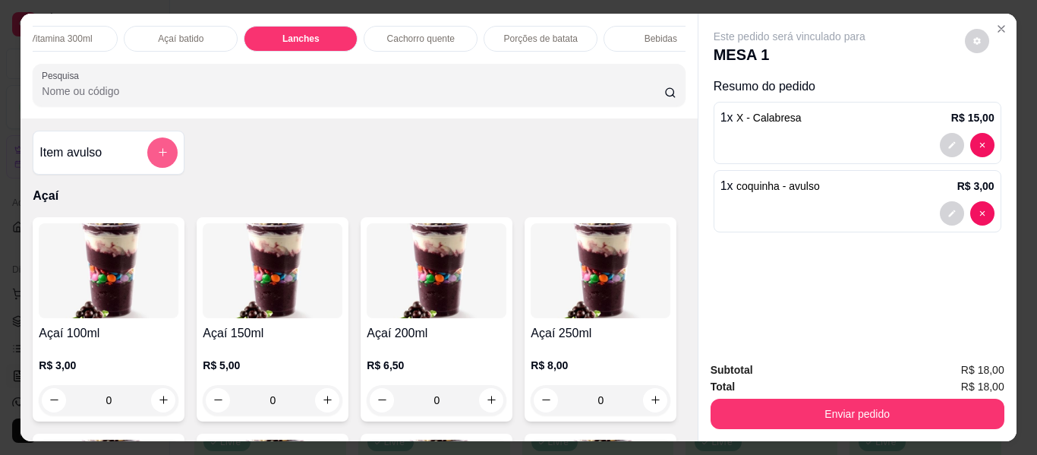
click at [157, 158] on icon "add-separate-item" at bounding box center [162, 152] width 11 height 11
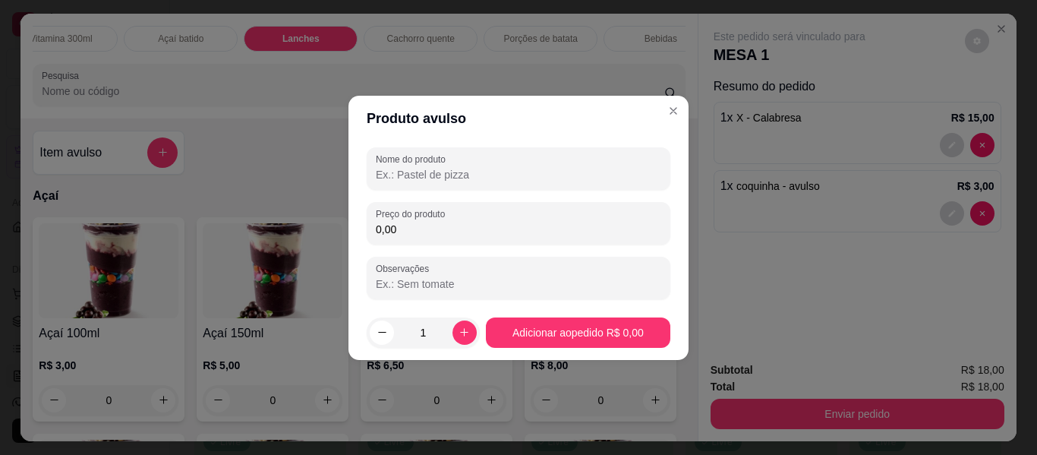
click at [444, 175] on input "Nome do produto" at bounding box center [518, 174] width 285 height 15
type input "taxa de entrega"
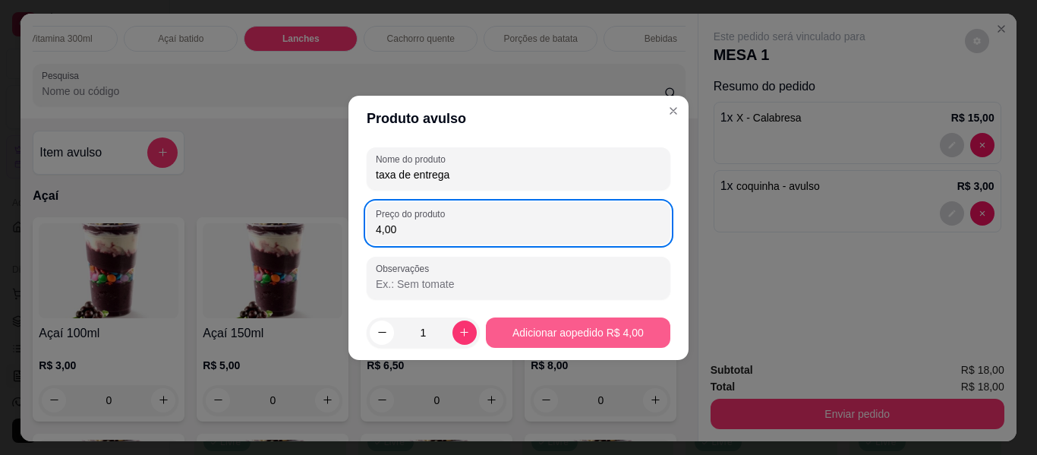
type input "4,00"
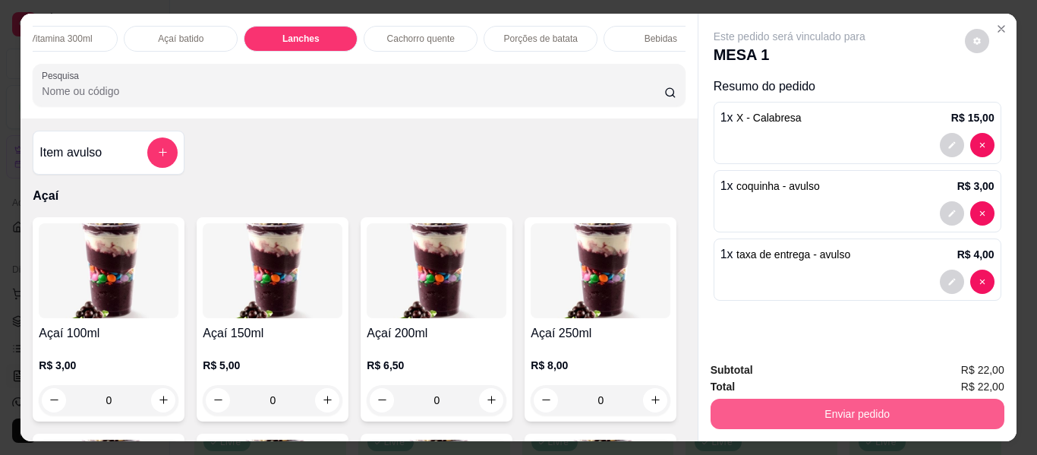
click at [813, 406] on button "Enviar pedido" at bounding box center [858, 414] width 294 height 30
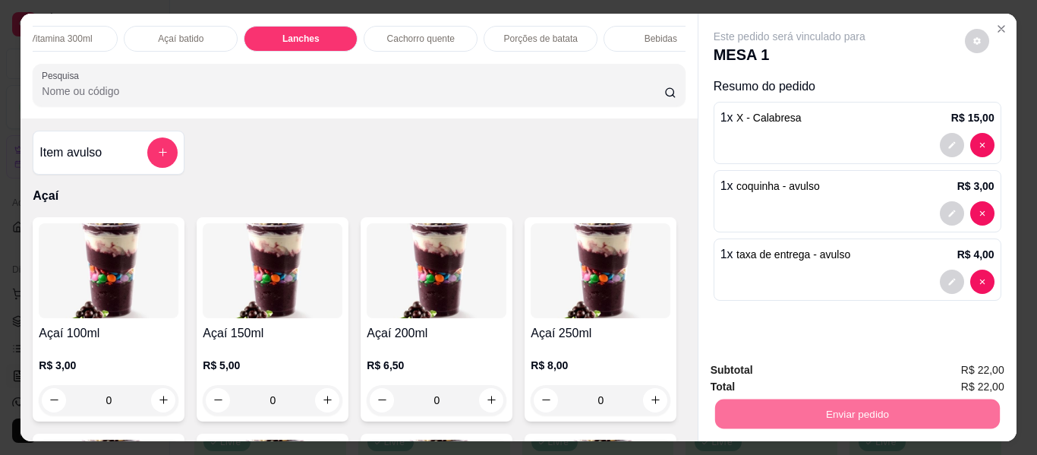
click at [956, 371] on button "Enviar pedido" at bounding box center [965, 371] width 84 height 28
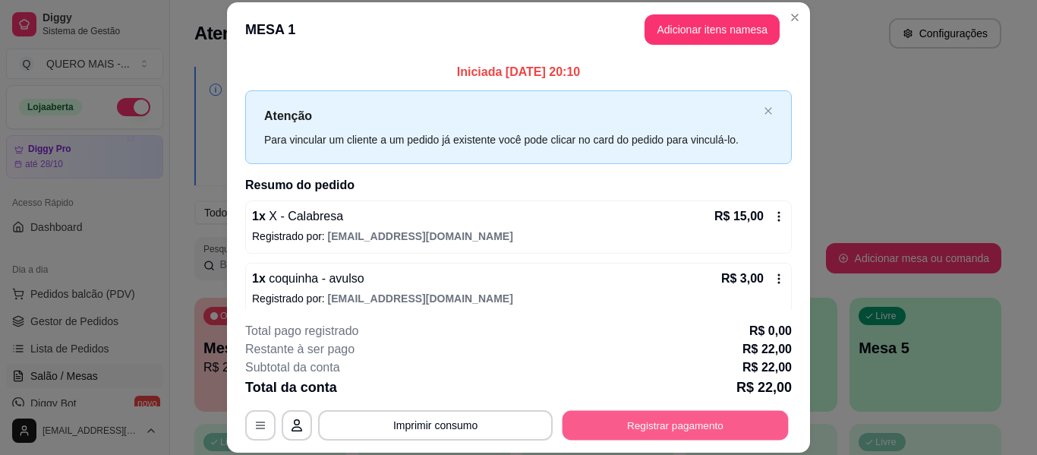
click at [653, 428] on button "Registrar pagamento" at bounding box center [676, 426] width 226 height 30
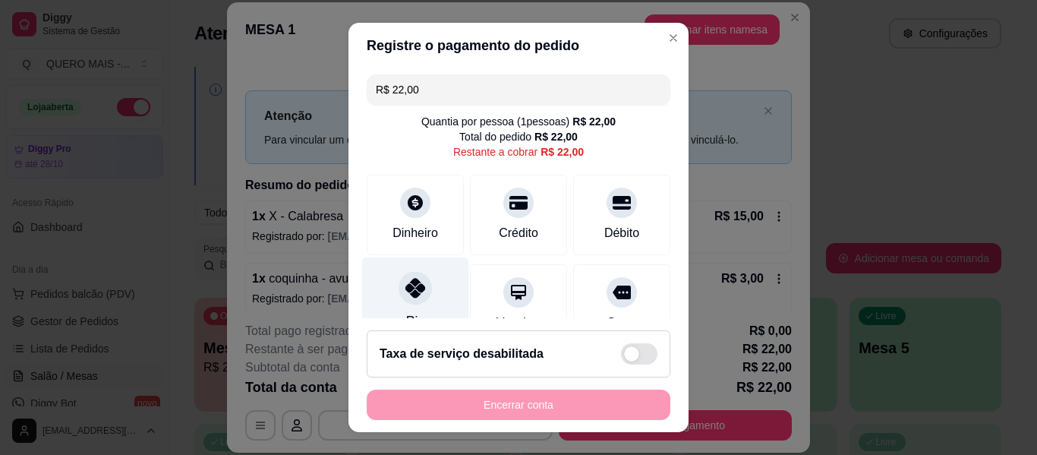
click at [418, 307] on div "Pix" at bounding box center [415, 301] width 107 height 89
type input "R$ 0,00"
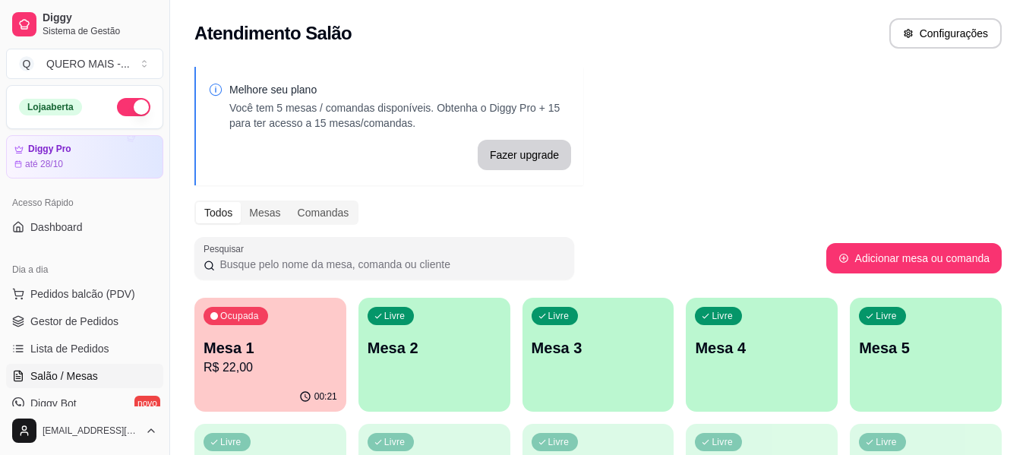
click at [444, 367] on div "Livre Mesa 2" at bounding box center [434, 346] width 152 height 96
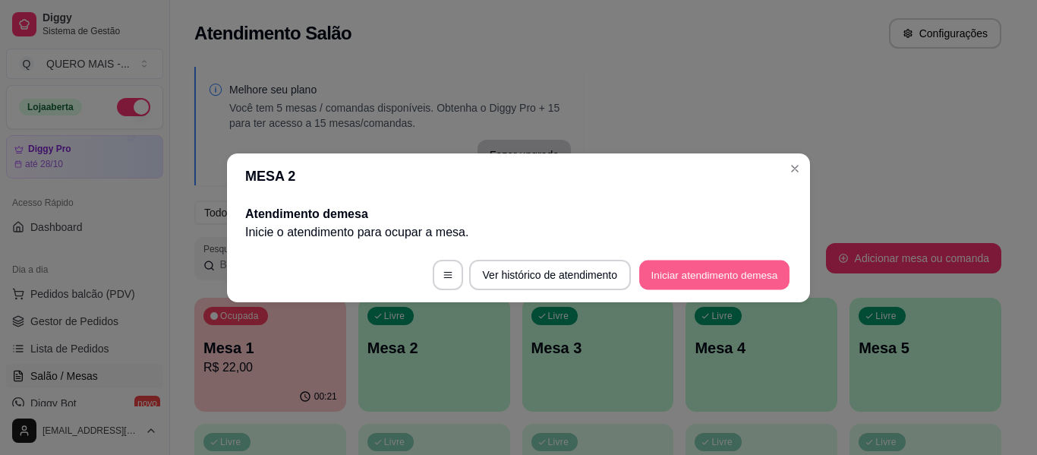
click at [686, 266] on button "Iniciar atendimento de mesa" at bounding box center [714, 275] width 150 height 30
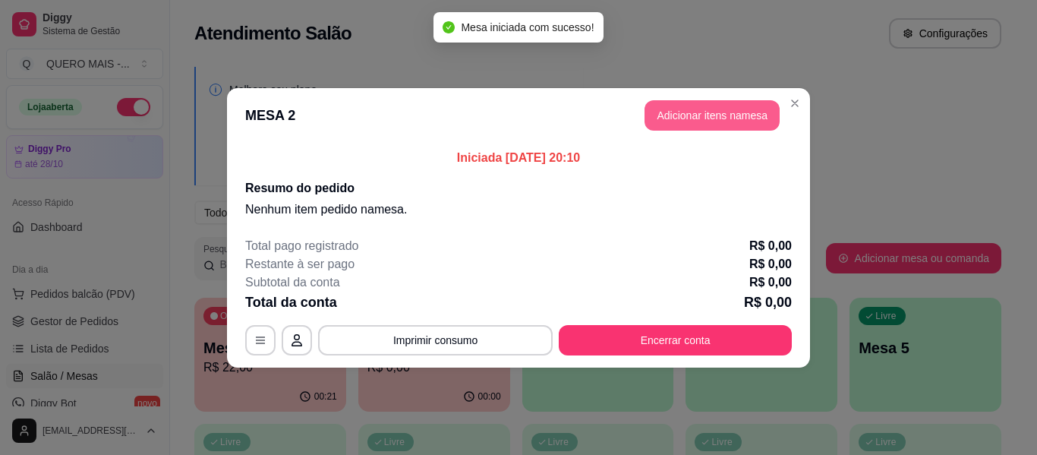
click at [736, 119] on button "Adicionar itens na mesa" at bounding box center [712, 115] width 135 height 30
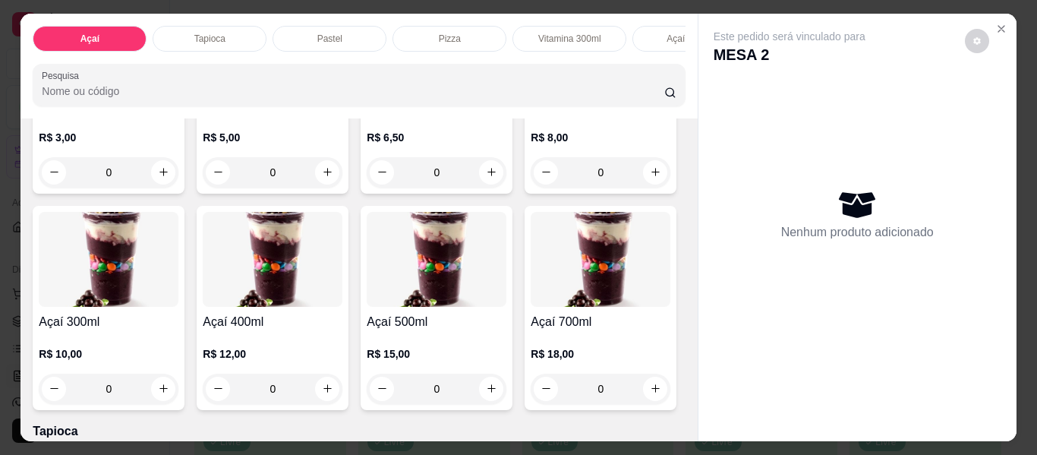
scroll to position [304, 0]
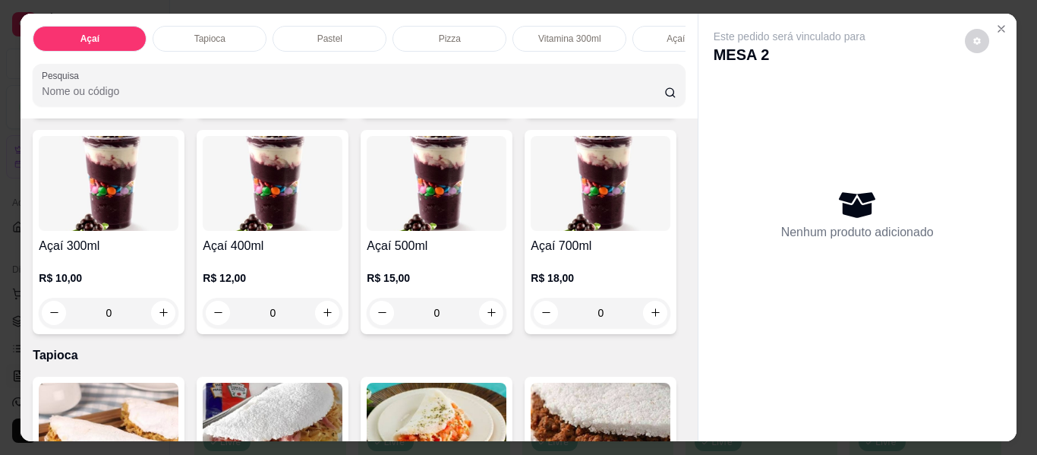
click at [178, 320] on div "0" at bounding box center [109, 313] width 140 height 30
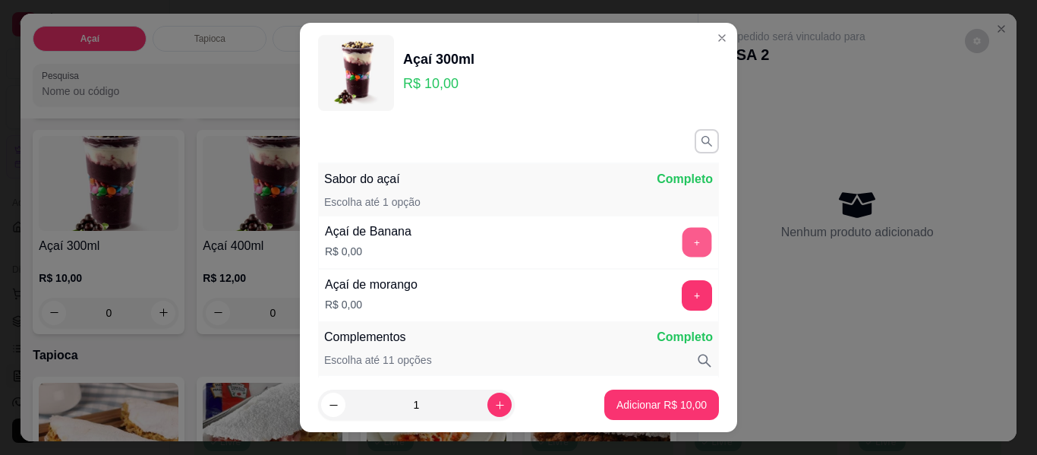
click at [682, 240] on button "+" at bounding box center [697, 243] width 30 height 30
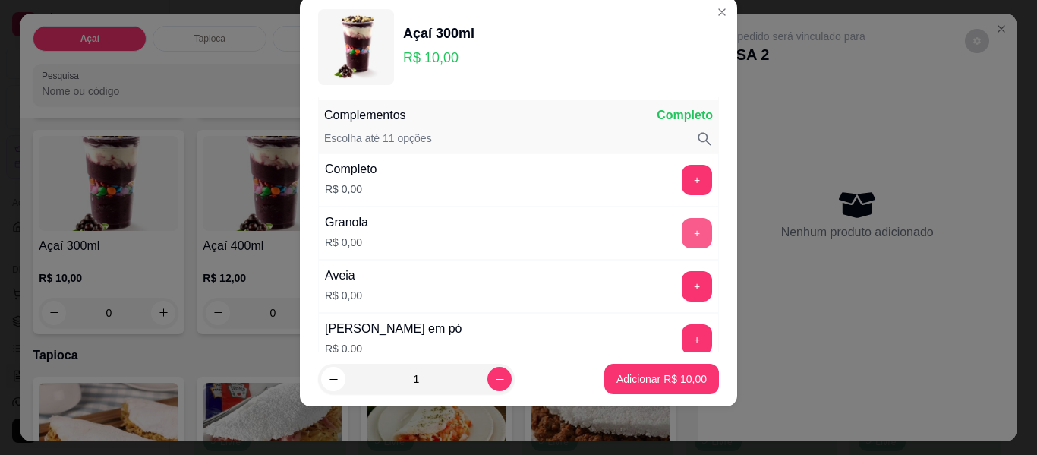
scroll to position [199, 0]
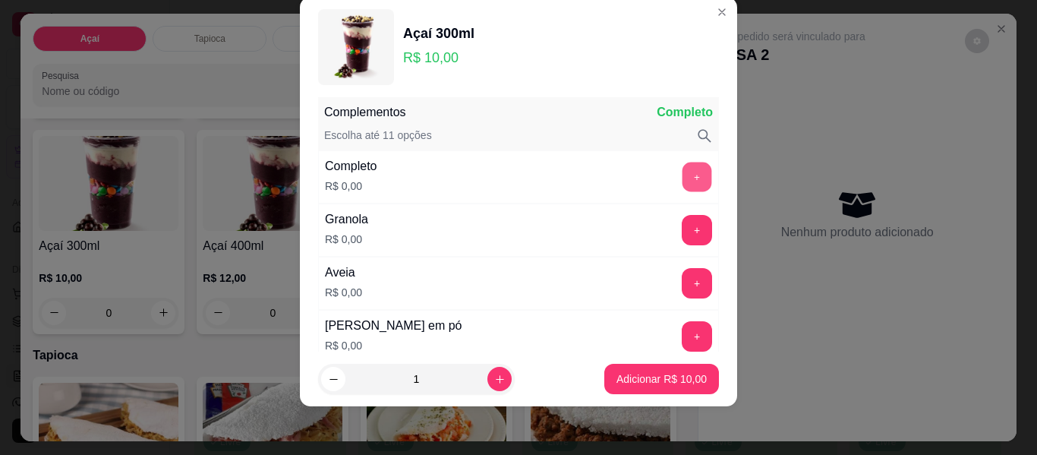
click at [682, 177] on button "+" at bounding box center [697, 177] width 30 height 30
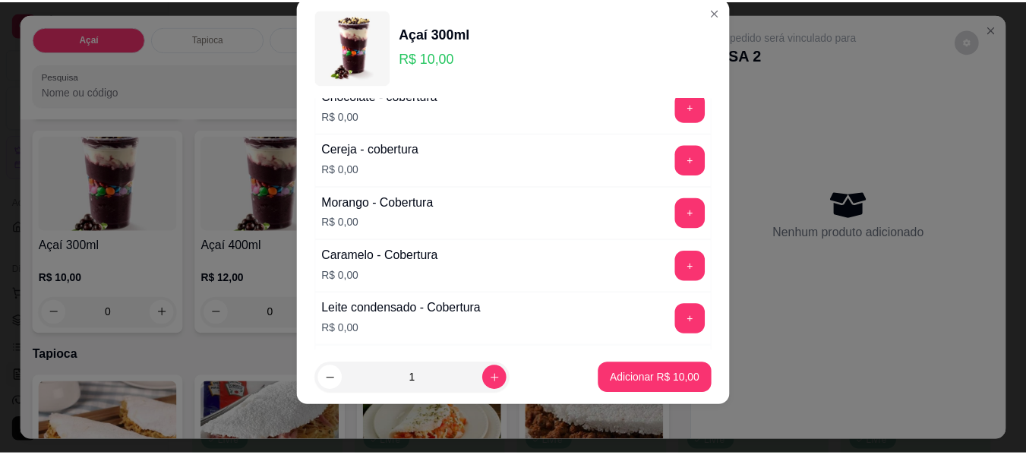
scroll to position [1034, 0]
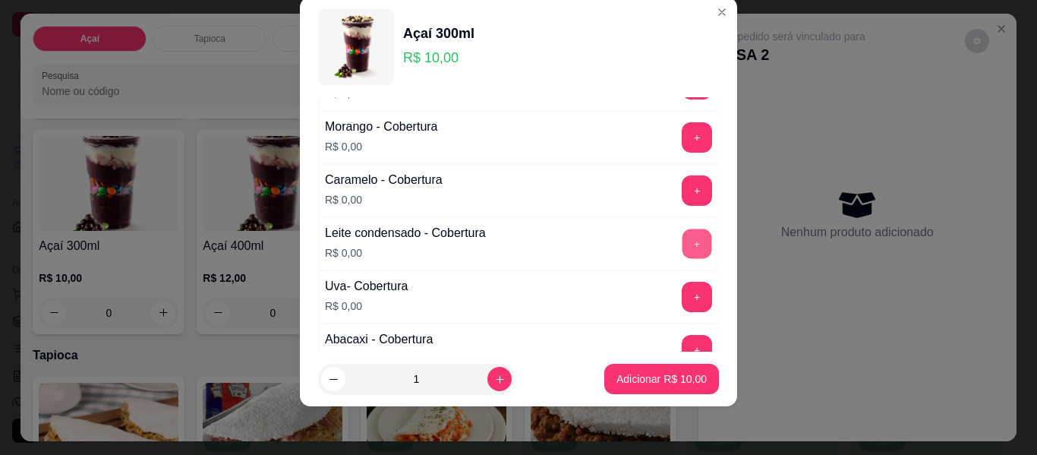
click at [682, 244] on button "+" at bounding box center [697, 244] width 30 height 30
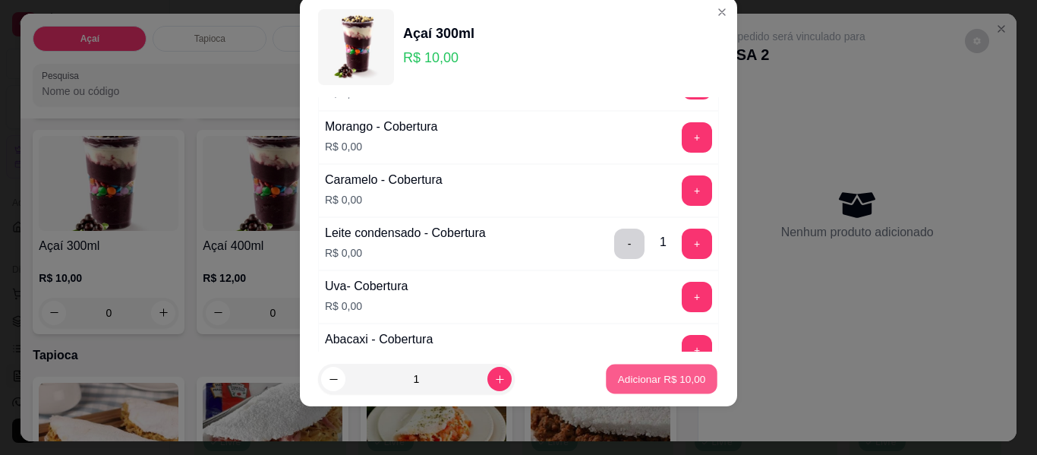
click at [630, 373] on p "Adicionar R$ 10,00" at bounding box center [662, 378] width 88 height 14
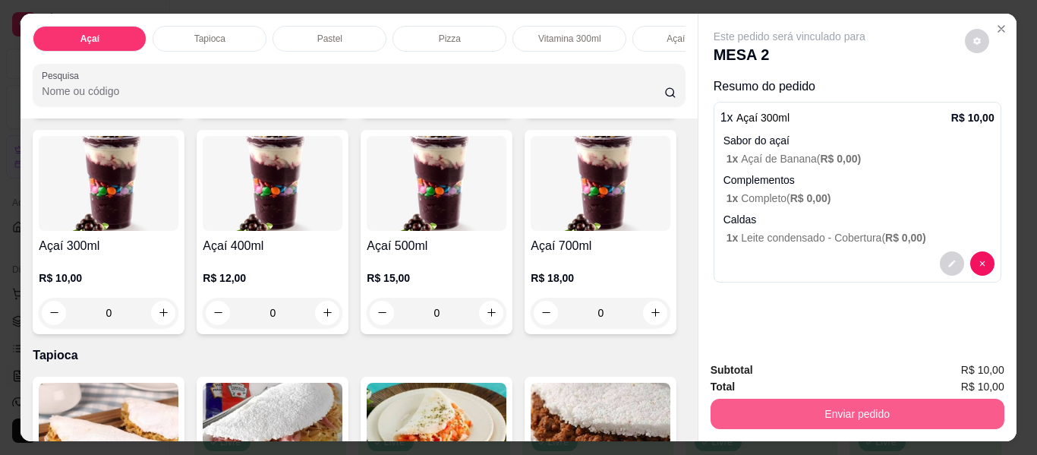
click at [798, 408] on button "Enviar pedido" at bounding box center [858, 414] width 294 height 30
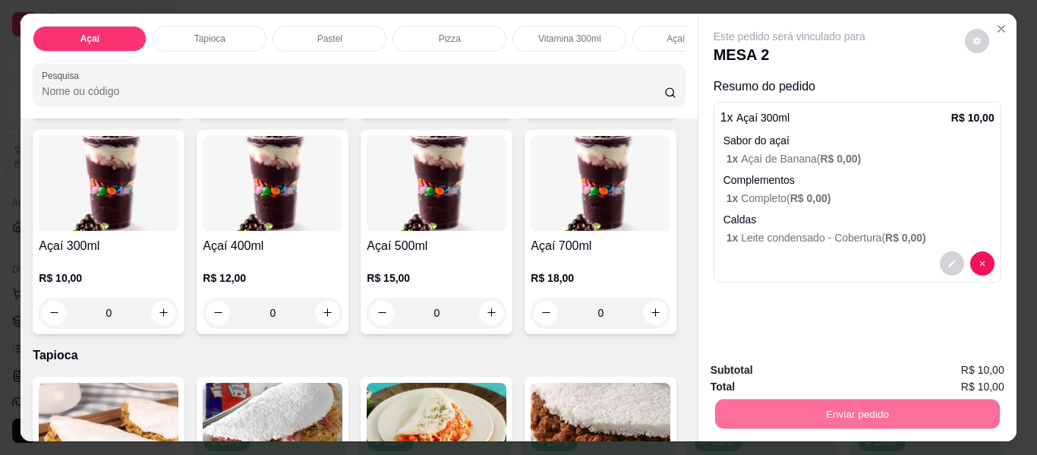
click at [947, 365] on button "Enviar pedido" at bounding box center [965, 370] width 84 height 28
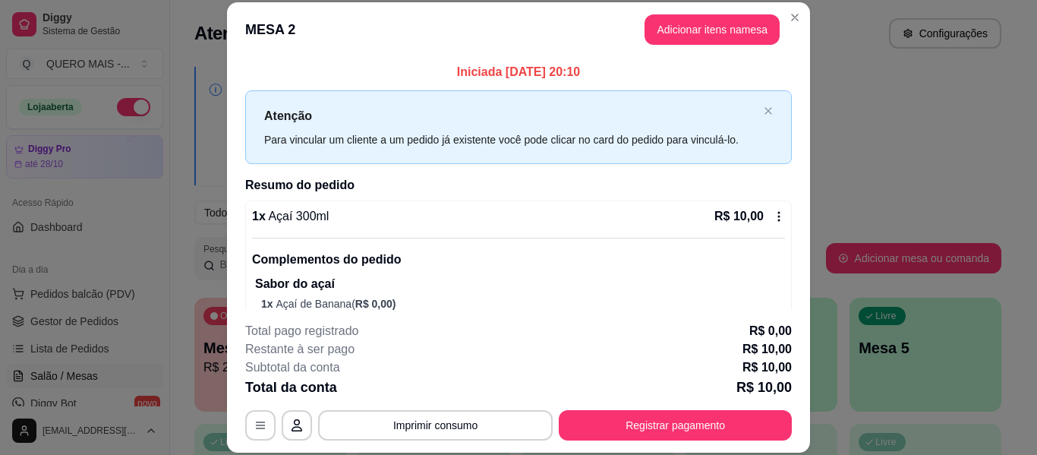
click at [620, 420] on button "Registrar pagamento" at bounding box center [675, 425] width 233 height 30
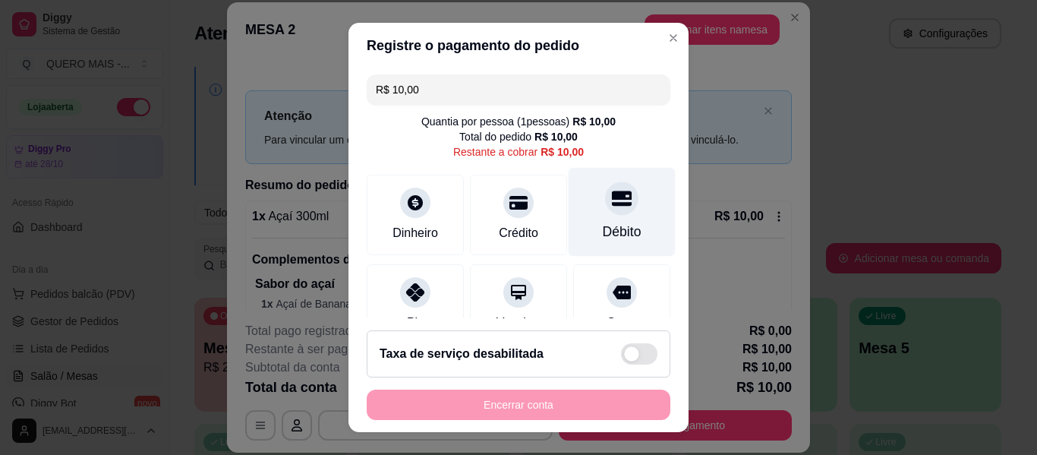
click at [613, 207] on div "Débito" at bounding box center [622, 212] width 107 height 89
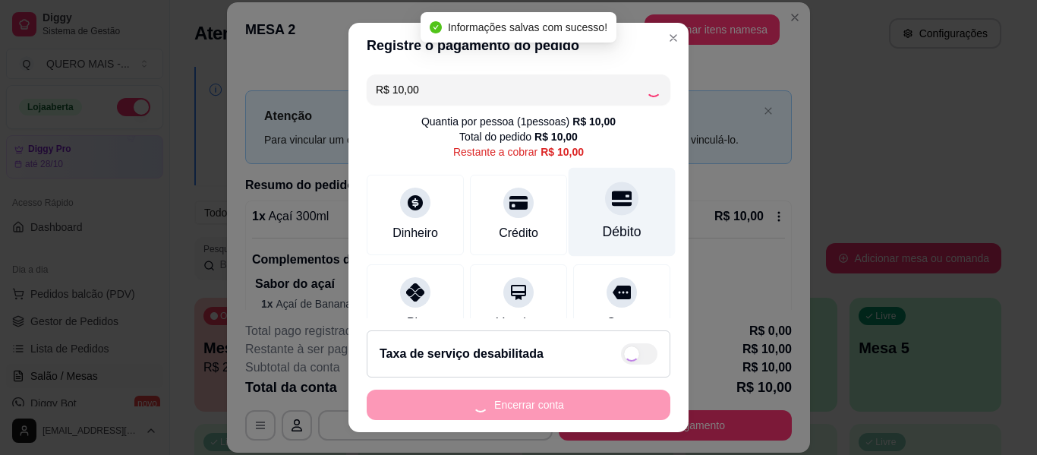
type input "R$ 0,00"
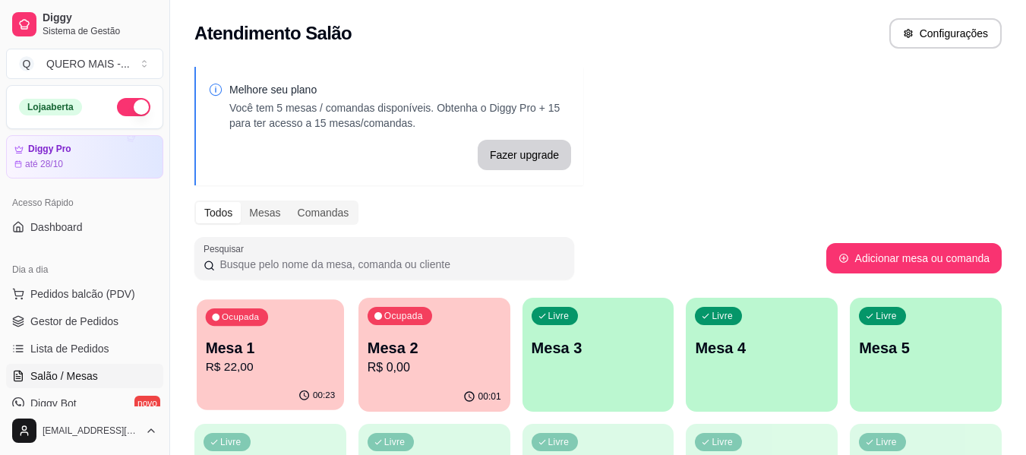
click at [290, 355] on p "Mesa 1" at bounding box center [271, 348] width 130 height 20
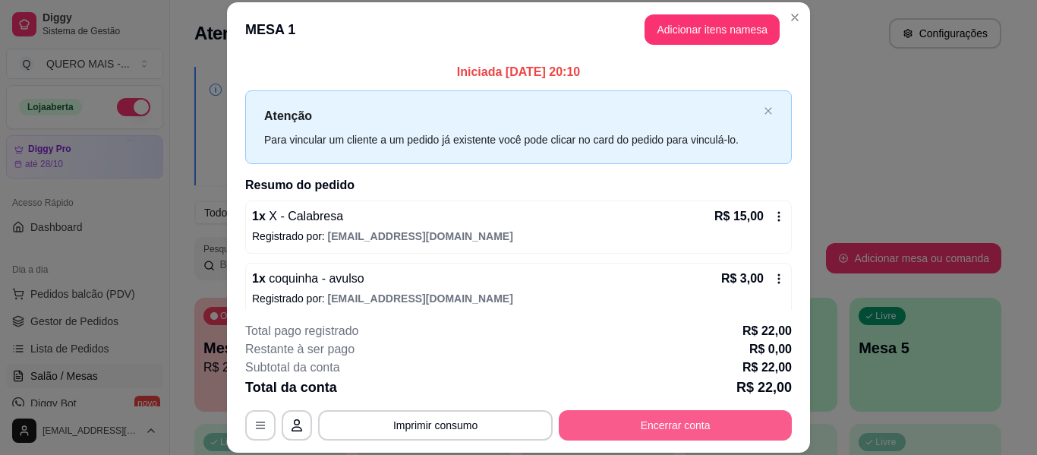
click at [600, 415] on button "Encerrar conta" at bounding box center [675, 425] width 233 height 30
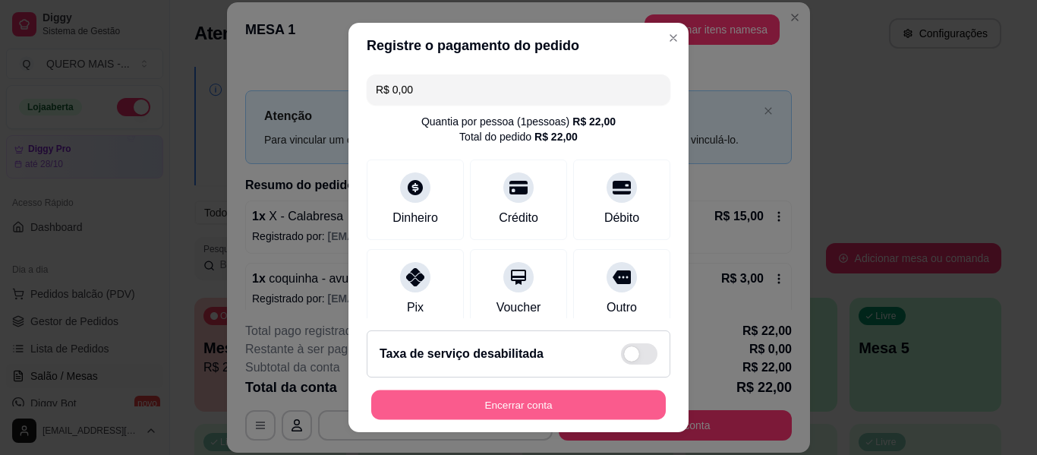
click at [591, 405] on button "Encerrar conta" at bounding box center [518, 405] width 295 height 30
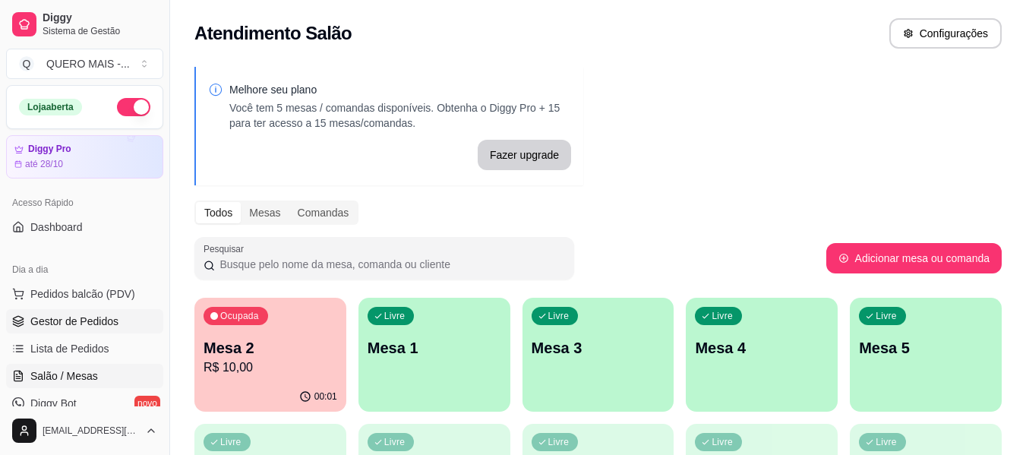
click at [89, 315] on span "Gestor de Pedidos" at bounding box center [74, 321] width 88 height 15
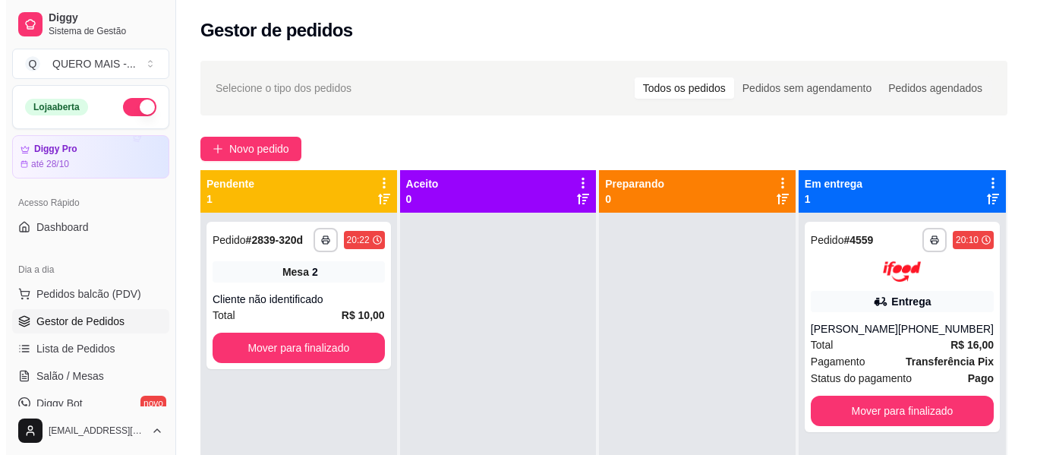
scroll to position [281, 0]
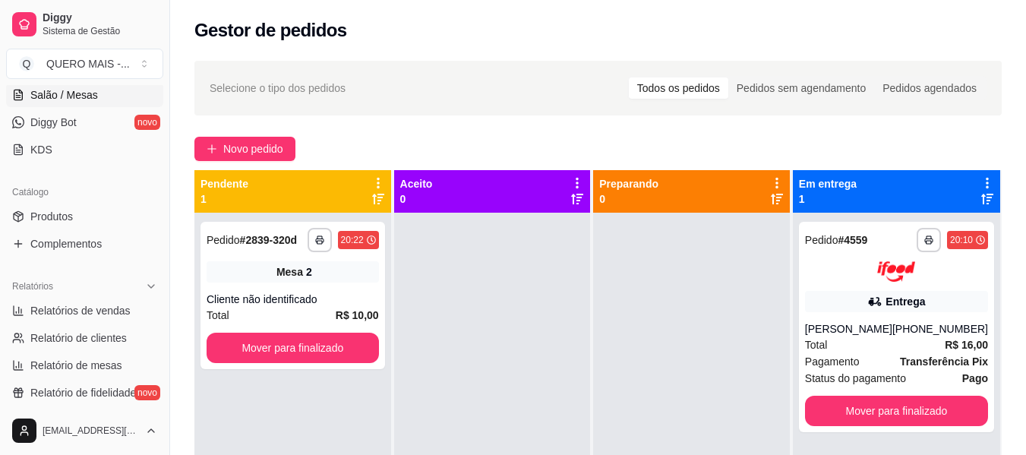
click at [68, 94] on span "Salão / Mesas" at bounding box center [64, 94] width 68 height 15
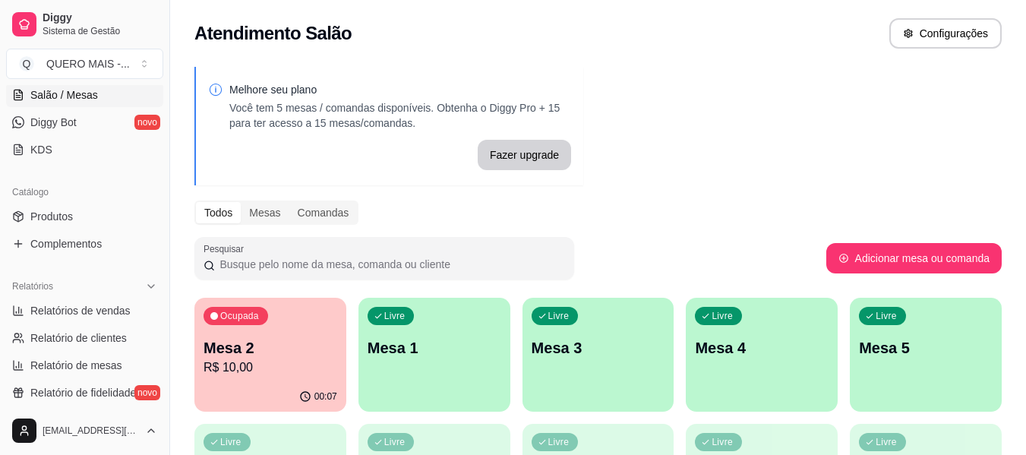
click at [481, 369] on div "Livre Mesa 1" at bounding box center [434, 346] width 152 height 96
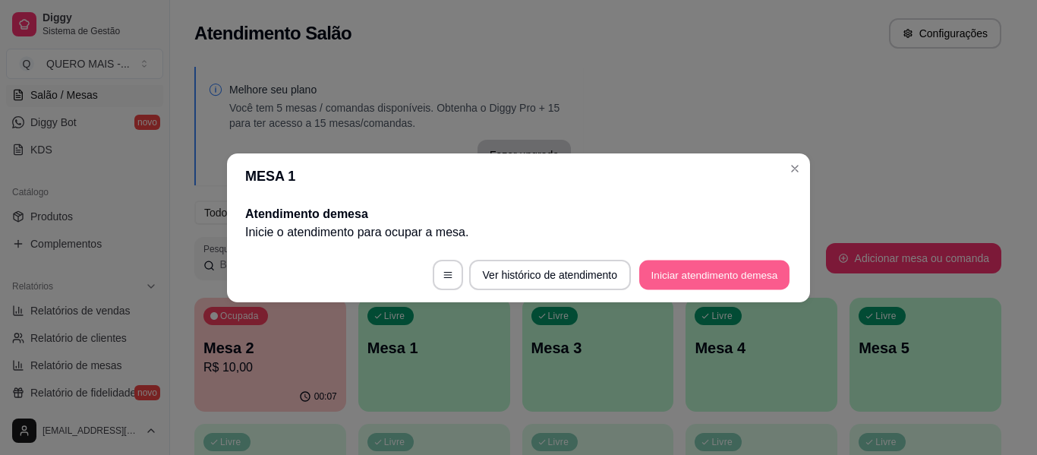
click at [652, 277] on button "Iniciar atendimento de mesa" at bounding box center [714, 275] width 150 height 30
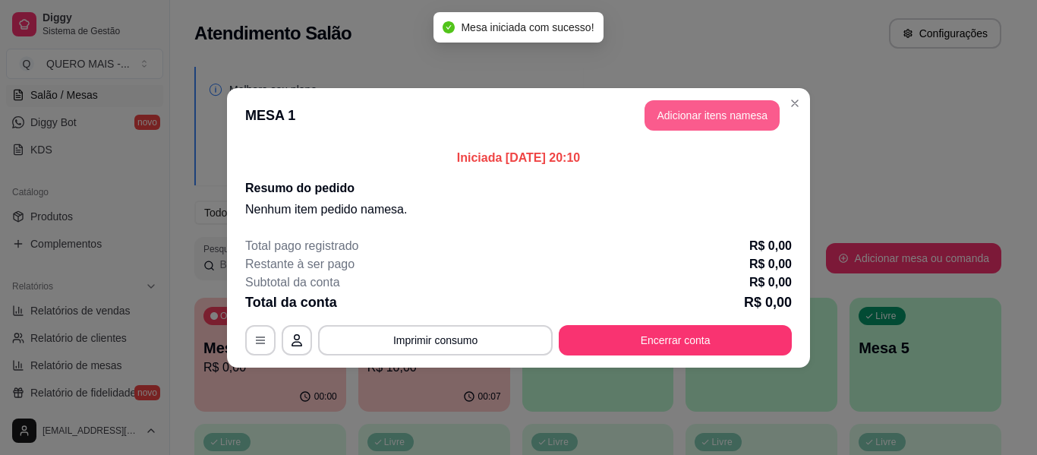
click at [718, 100] on button "Adicionar itens na mesa" at bounding box center [712, 115] width 135 height 30
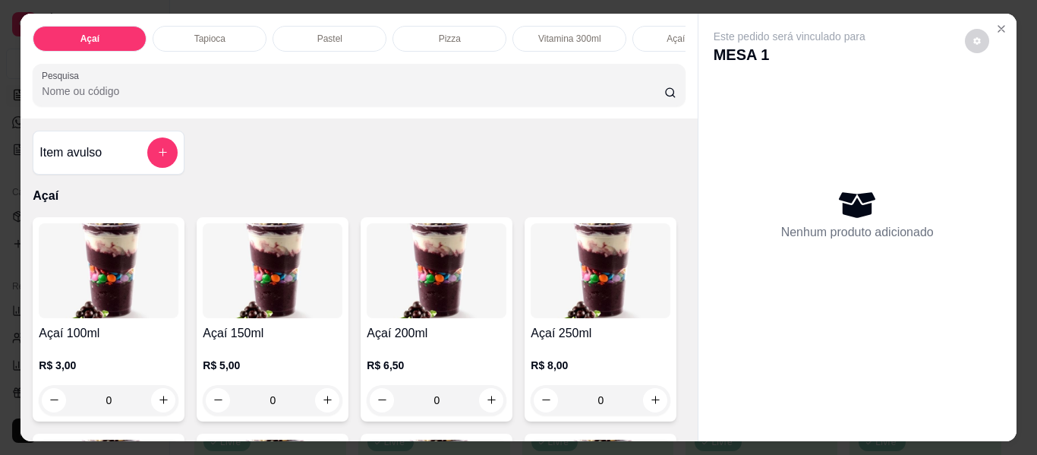
scroll to position [0, 518]
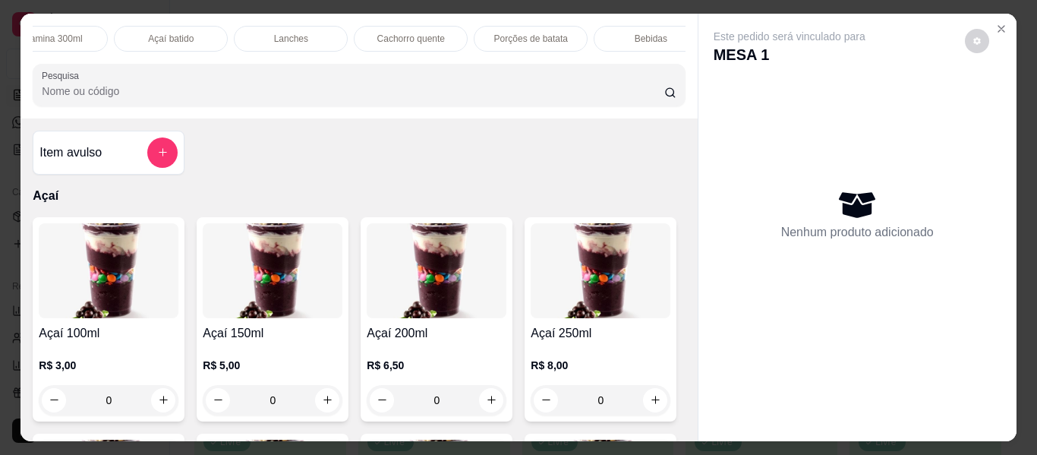
click at [164, 33] on p "Açaí batido" at bounding box center [171, 39] width 46 height 12
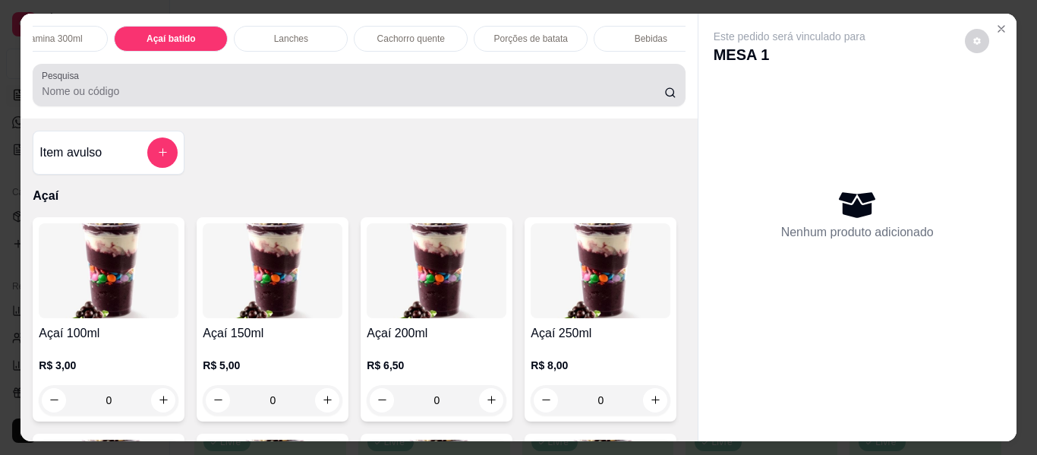
scroll to position [41, 0]
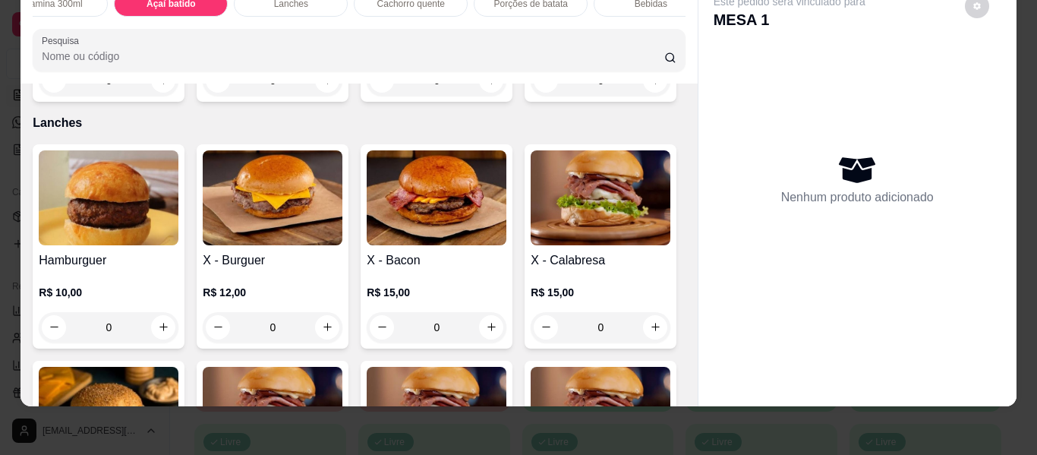
click at [484, 96] on div "0" at bounding box center [437, 80] width 140 height 30
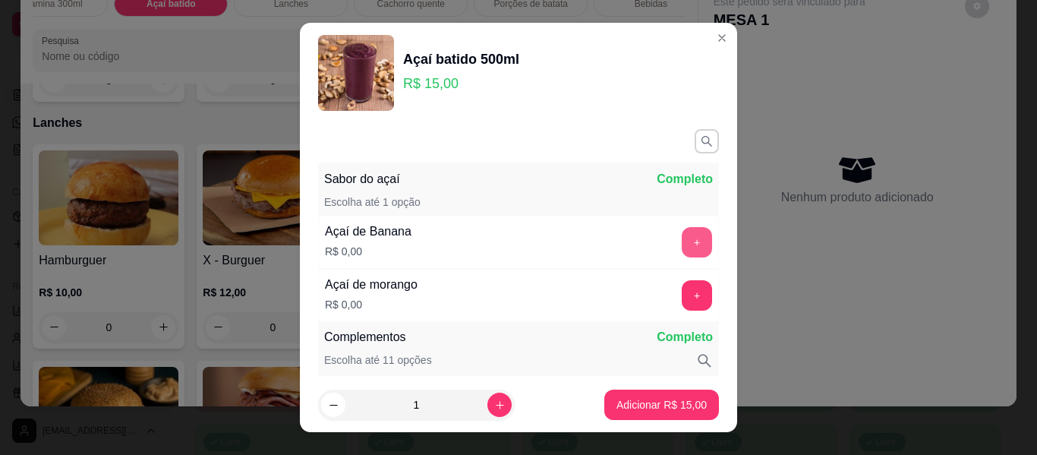
click at [682, 237] on button "+" at bounding box center [697, 242] width 30 height 30
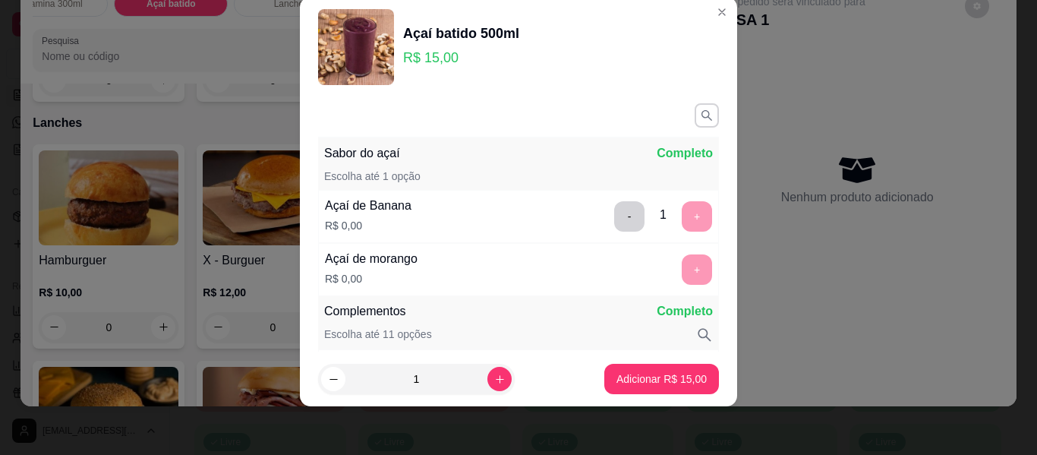
scroll to position [199, 0]
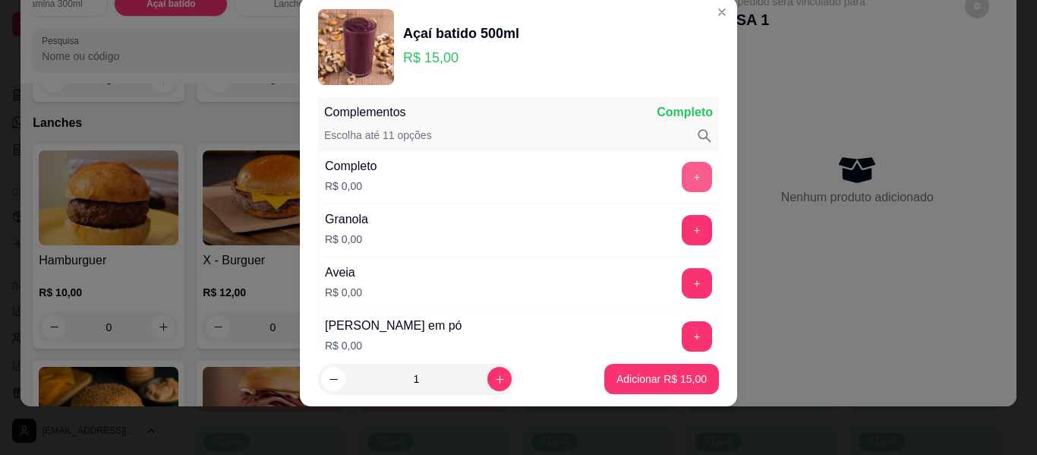
click at [682, 172] on button "+" at bounding box center [697, 177] width 30 height 30
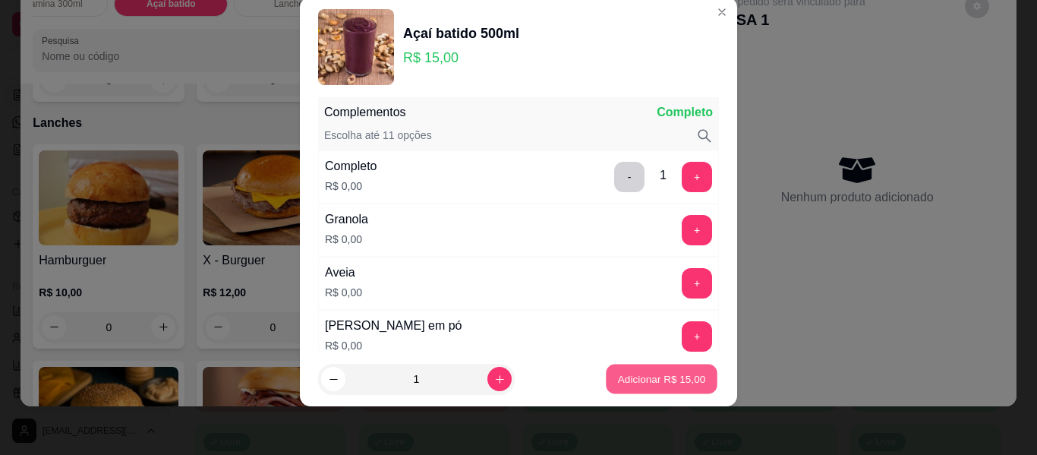
click at [651, 372] on p "Adicionar R$ 15,00" at bounding box center [662, 378] width 88 height 14
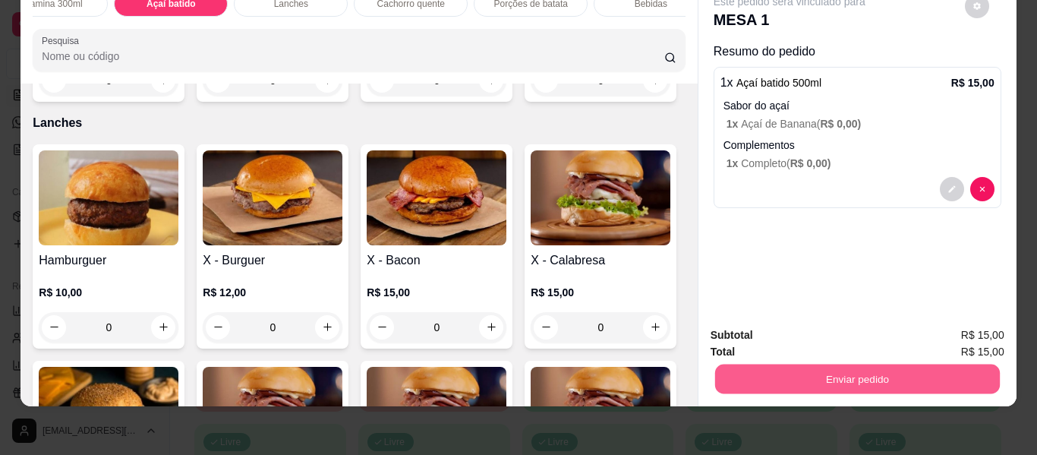
click at [846, 368] on button "Enviar pedido" at bounding box center [856, 379] width 285 height 30
click at [946, 333] on button "Enviar pedido" at bounding box center [965, 330] width 86 height 29
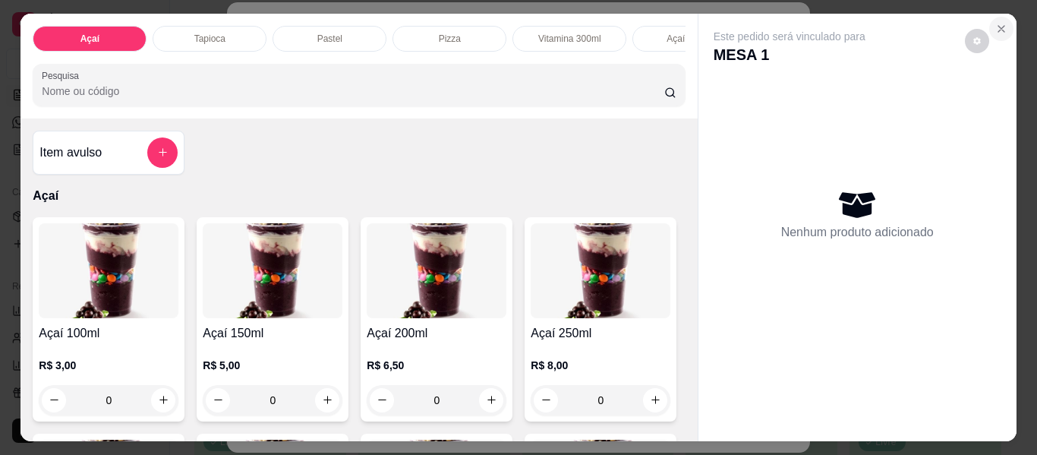
click at [1000, 23] on icon "Close" at bounding box center [1001, 29] width 12 height 12
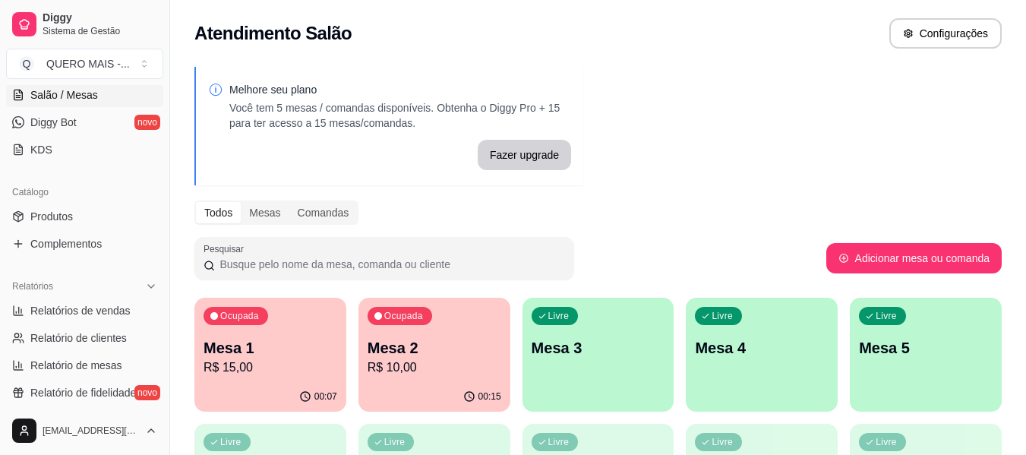
click at [433, 390] on div "00:15" at bounding box center [434, 397] width 152 height 30
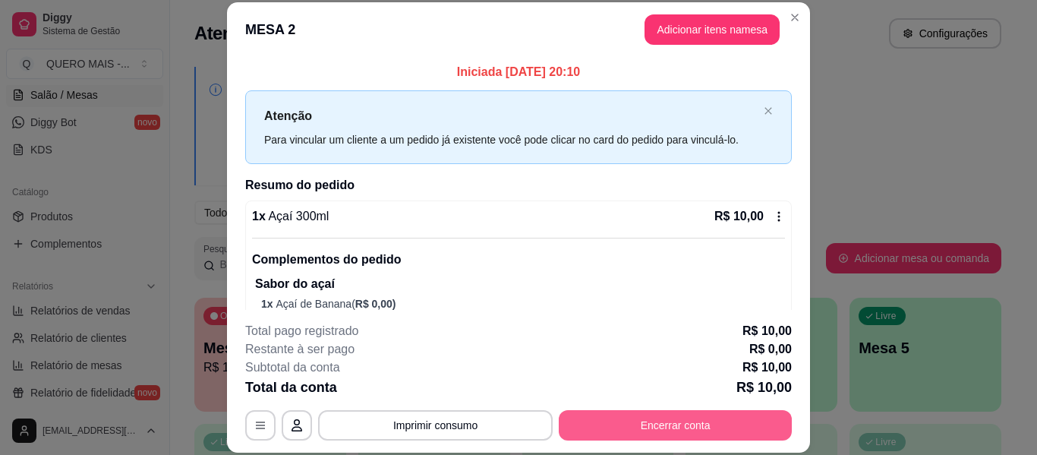
click at [596, 418] on button "Encerrar conta" at bounding box center [675, 425] width 233 height 30
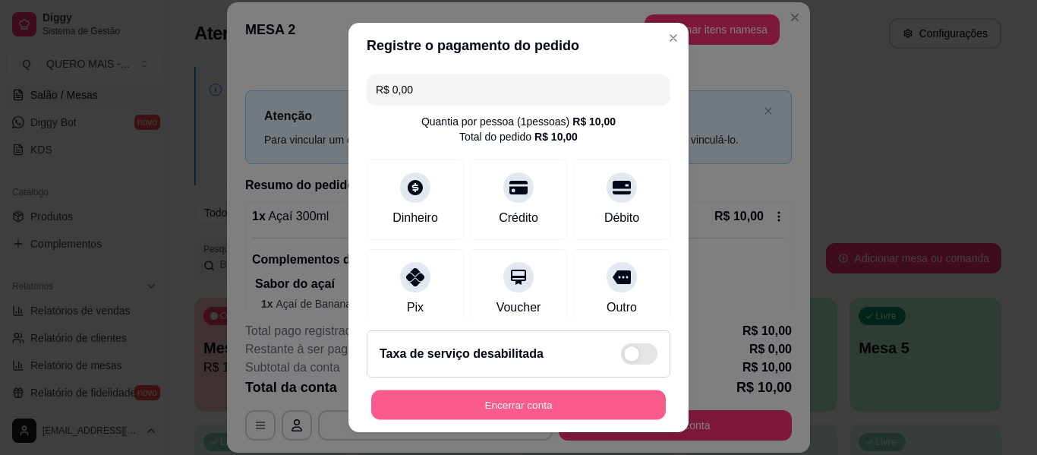
click at [506, 402] on button "Encerrar conta" at bounding box center [518, 405] width 295 height 30
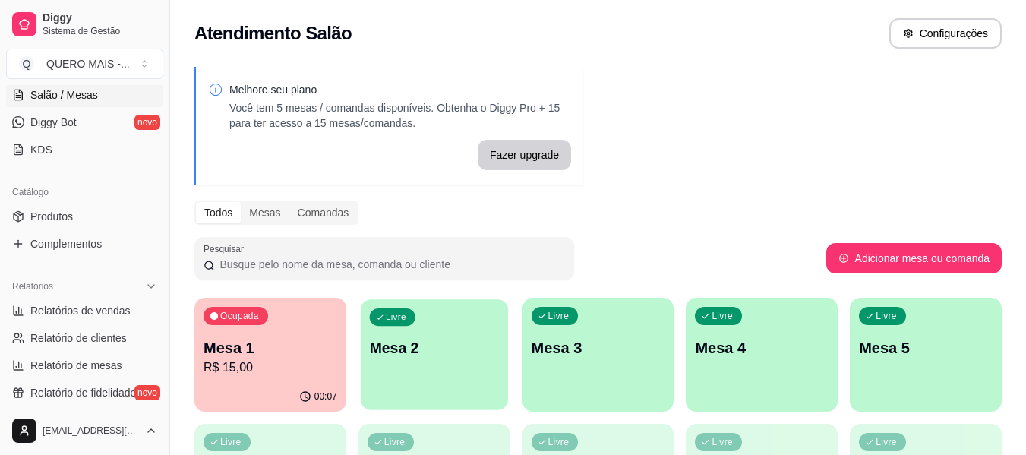
click at [424, 376] on div "Livre Mesa 2" at bounding box center [434, 345] width 147 height 93
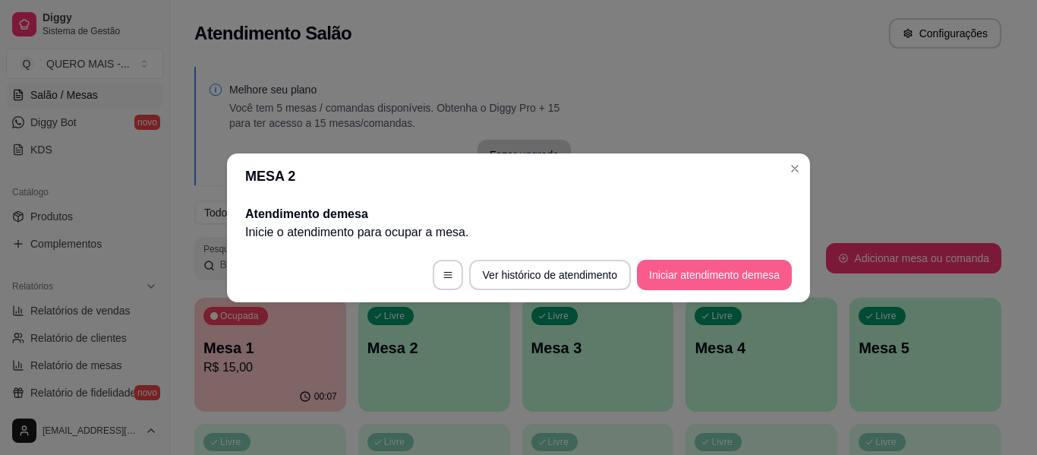
click at [686, 284] on button "Iniciar atendimento de mesa" at bounding box center [714, 275] width 155 height 30
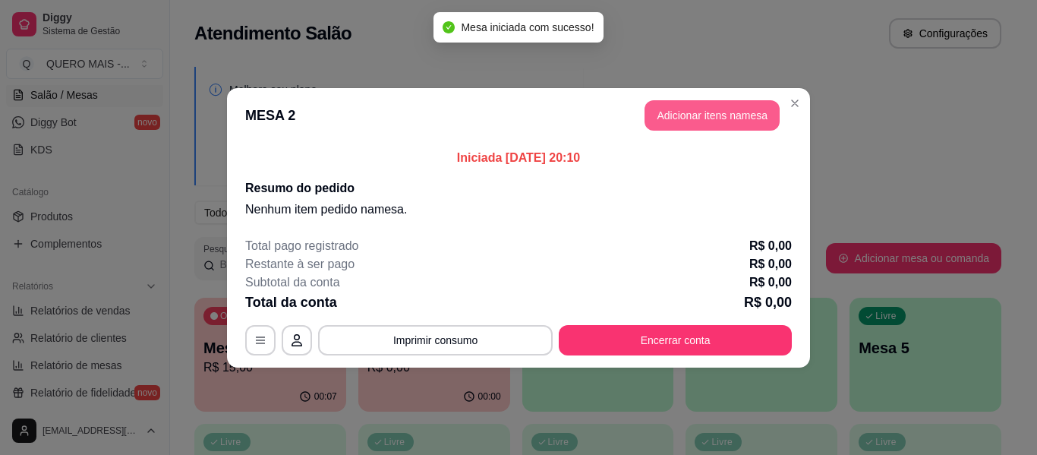
click at [697, 120] on button "Adicionar itens na mesa" at bounding box center [712, 115] width 135 height 30
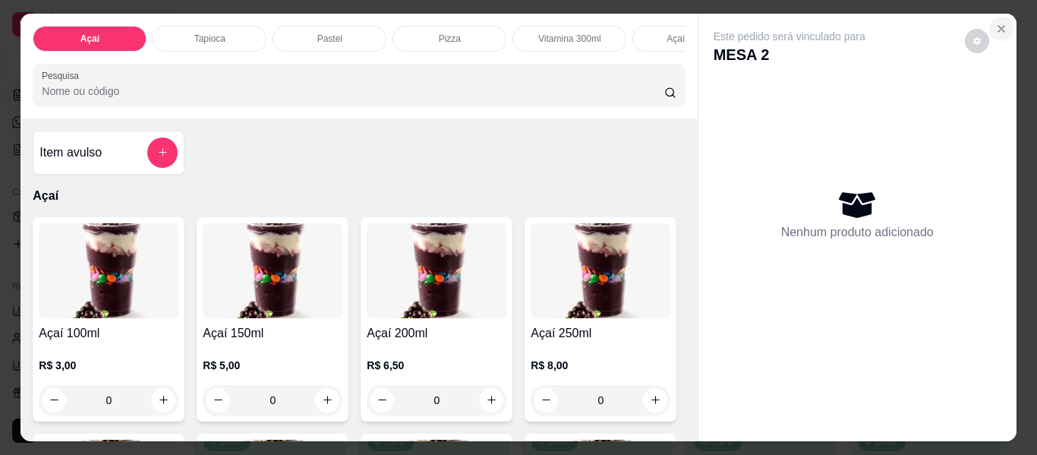
click at [995, 23] on icon "Close" at bounding box center [1001, 29] width 12 height 12
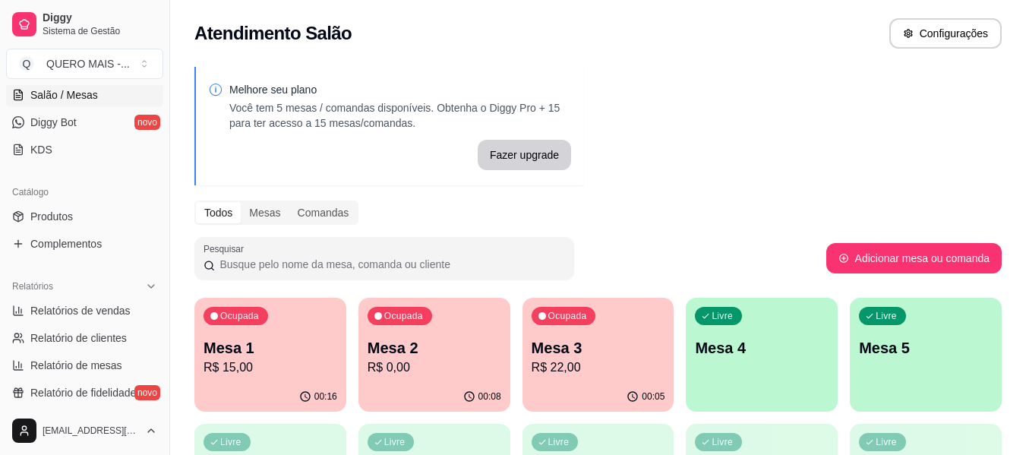
click at [790, 354] on p "Mesa 4" at bounding box center [762, 347] width 134 height 21
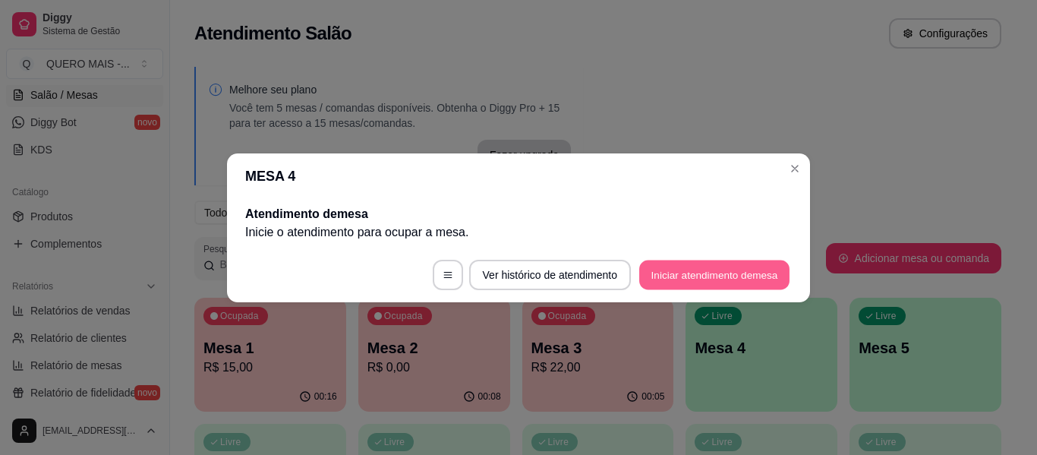
click at [733, 259] on footer "Ver histórico de atendimento Iniciar atendimento de mesa" at bounding box center [518, 274] width 583 height 55
click at [724, 266] on button "Iniciar atendimento de mesa" at bounding box center [714, 275] width 150 height 30
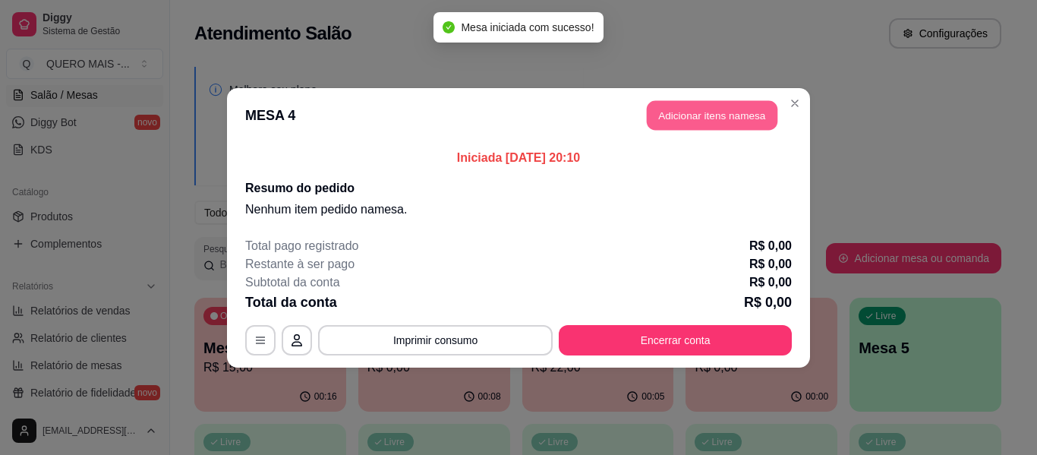
click at [692, 123] on button "Adicionar itens na mesa" at bounding box center [712, 115] width 131 height 30
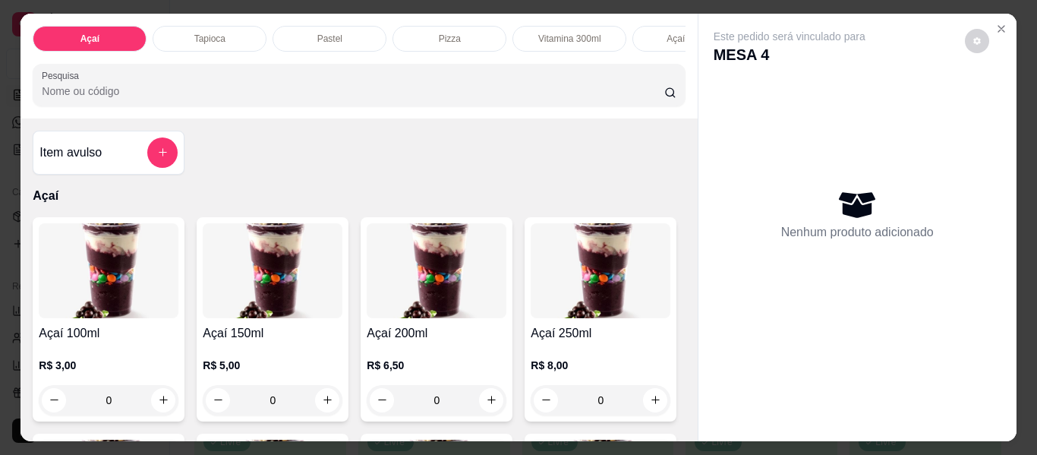
scroll to position [380, 0]
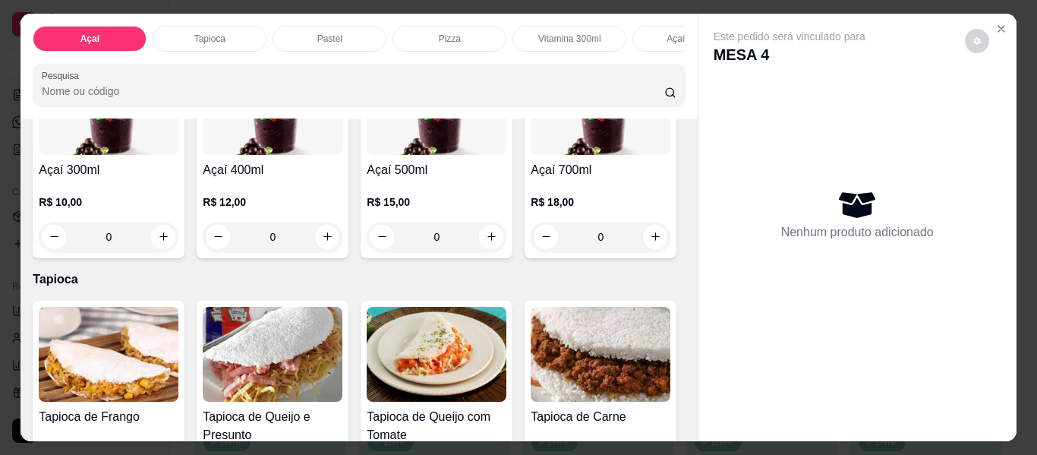
click at [178, 249] on div "0" at bounding box center [109, 237] width 140 height 30
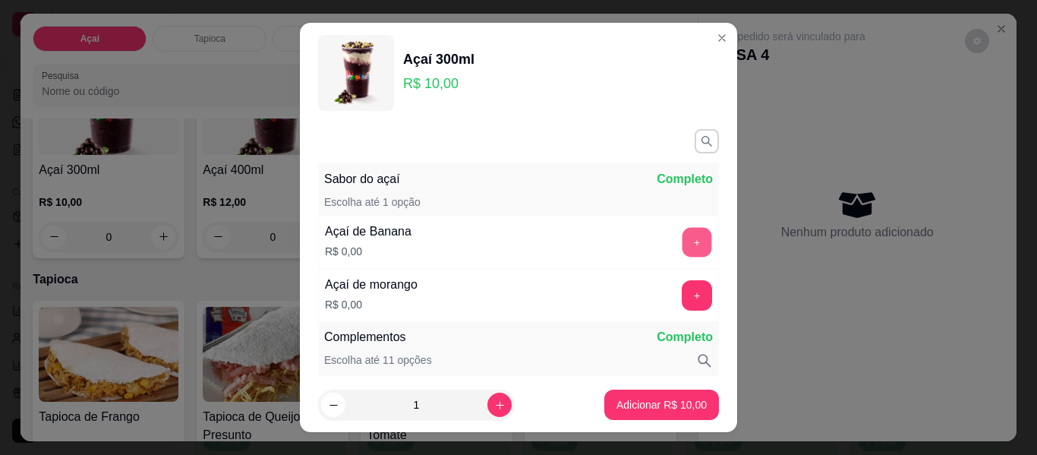
click at [682, 241] on button "+" at bounding box center [697, 243] width 30 height 30
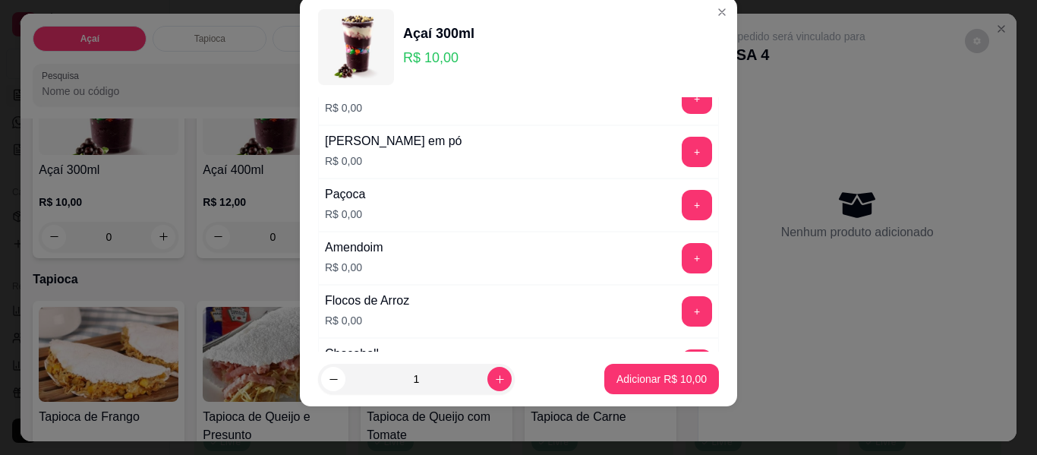
scroll to position [351, 0]
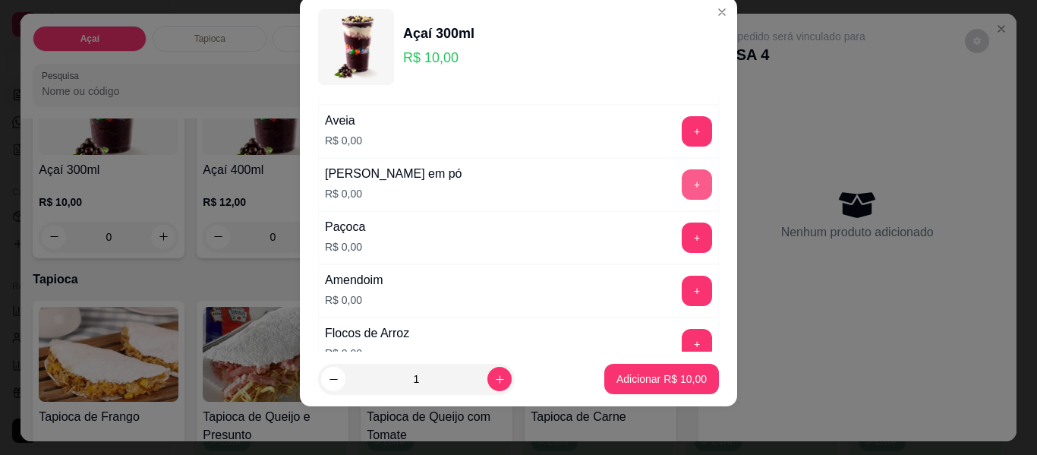
click at [682, 187] on button "+" at bounding box center [697, 184] width 30 height 30
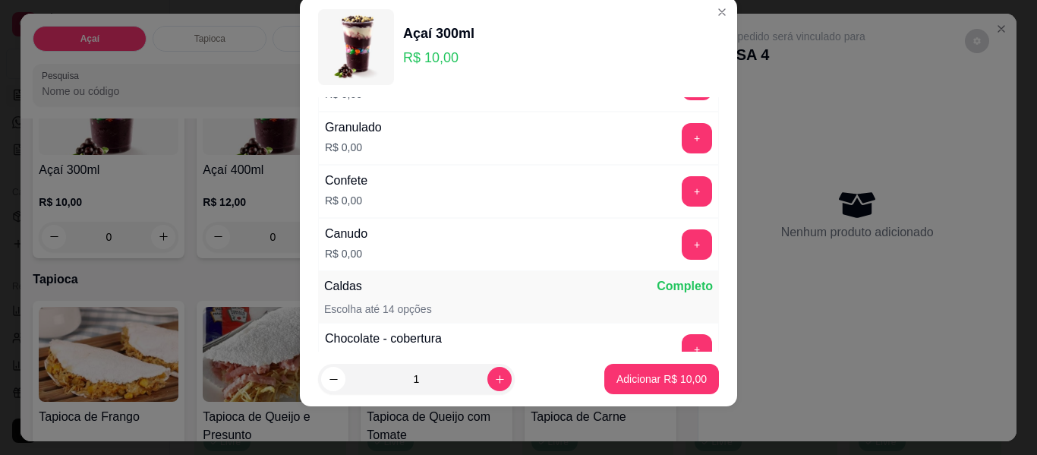
scroll to position [730, 0]
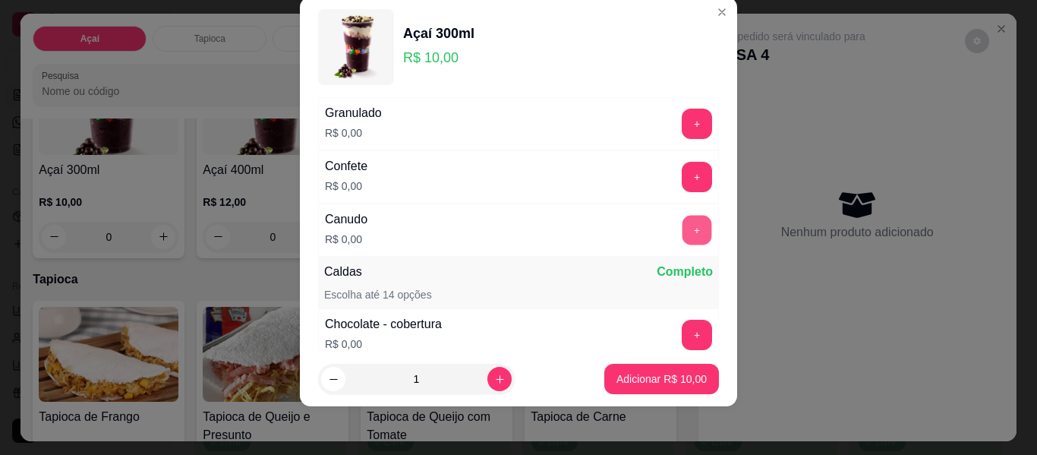
click at [682, 224] on button "+" at bounding box center [697, 231] width 30 height 30
click at [682, 333] on button "+" at bounding box center [697, 335] width 30 height 30
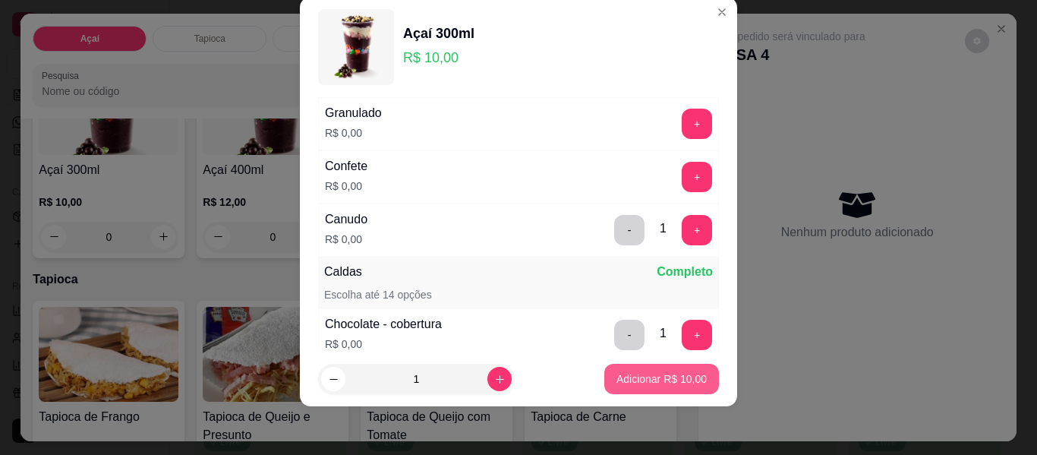
click at [638, 383] on p "Adicionar R$ 10,00" at bounding box center [661, 378] width 90 height 15
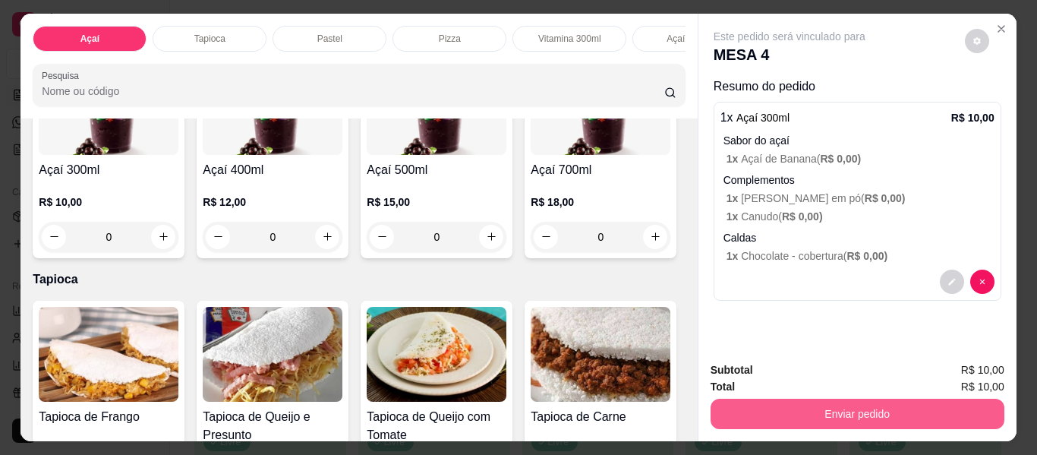
click at [795, 415] on button "Enviar pedido" at bounding box center [858, 414] width 294 height 30
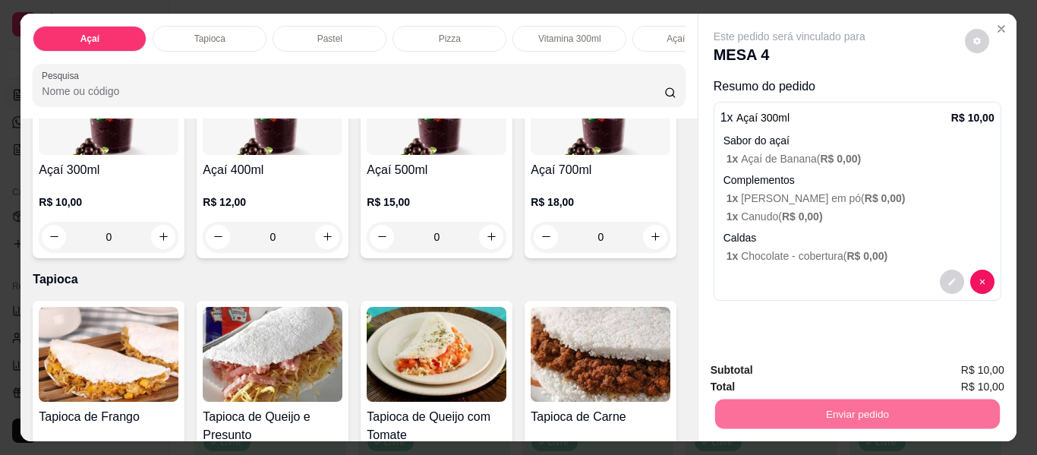
click at [625, 258] on div "Açaí 100ml R$ 3,00 0 Açaí 150ml R$ 5,00 0 Açaí 200ml R$ 6,50 0 Açaí 250ml R$ 8,…" at bounding box center [359, 48] width 652 height 421
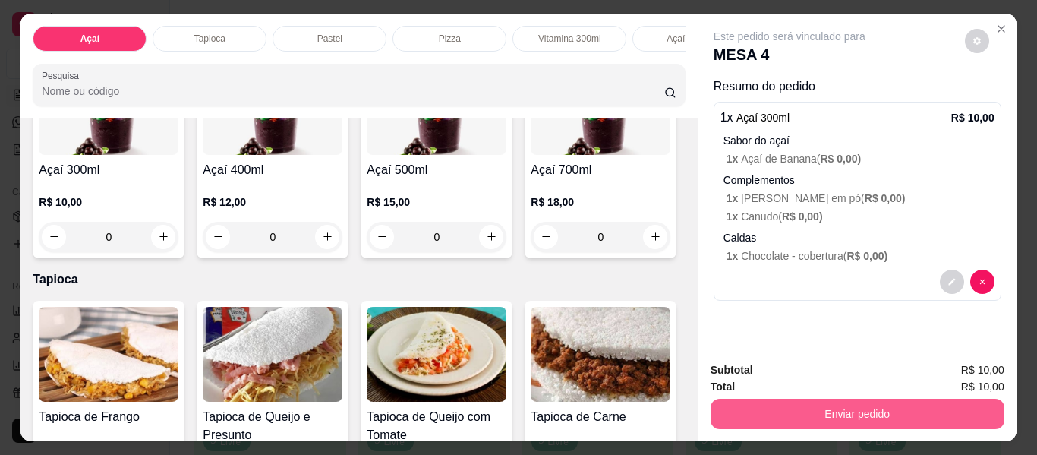
click at [883, 400] on button "Enviar pedido" at bounding box center [858, 414] width 294 height 30
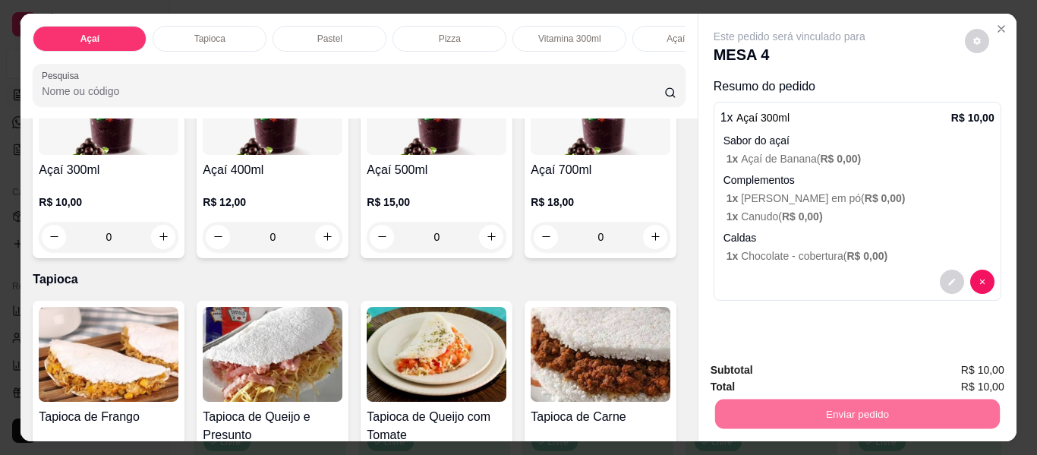
click at [942, 367] on button "Enviar pedido" at bounding box center [965, 370] width 86 height 29
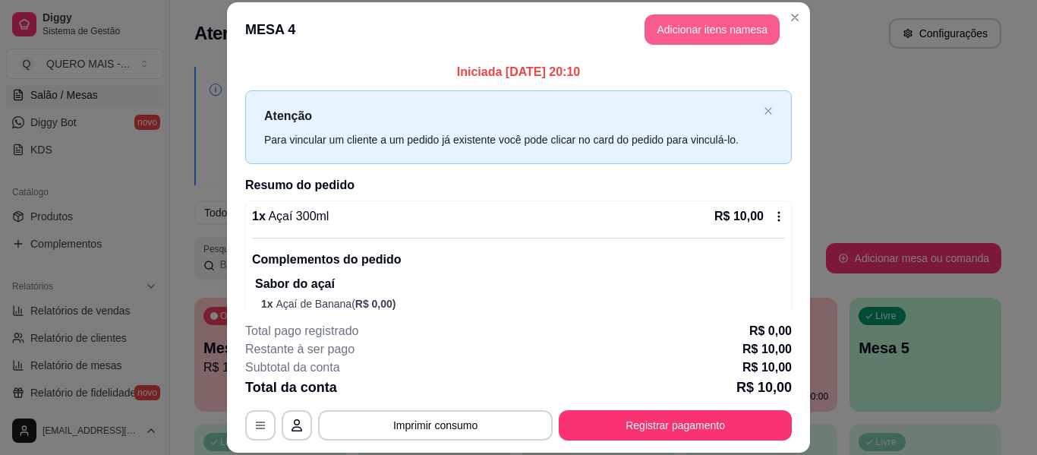
click at [700, 30] on button "Adicionar itens na mesa" at bounding box center [712, 29] width 135 height 30
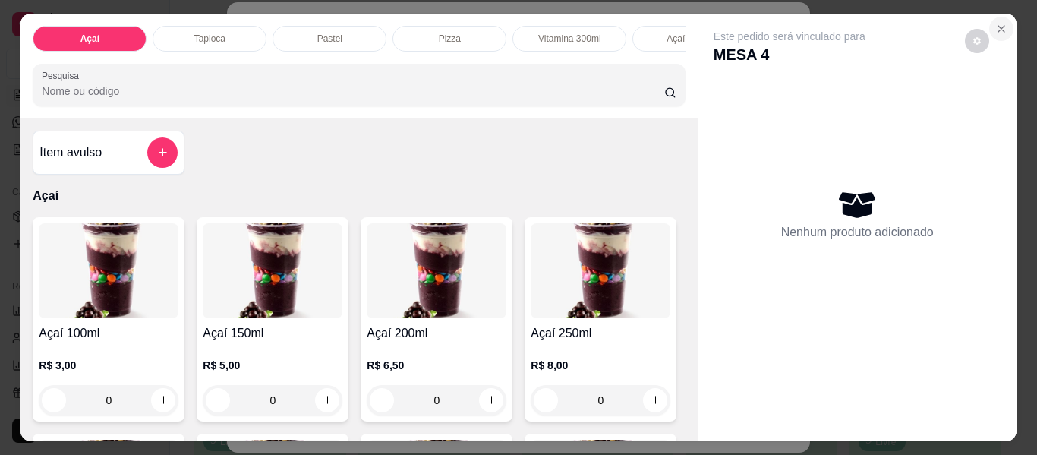
click at [998, 23] on icon "Close" at bounding box center [1001, 29] width 12 height 12
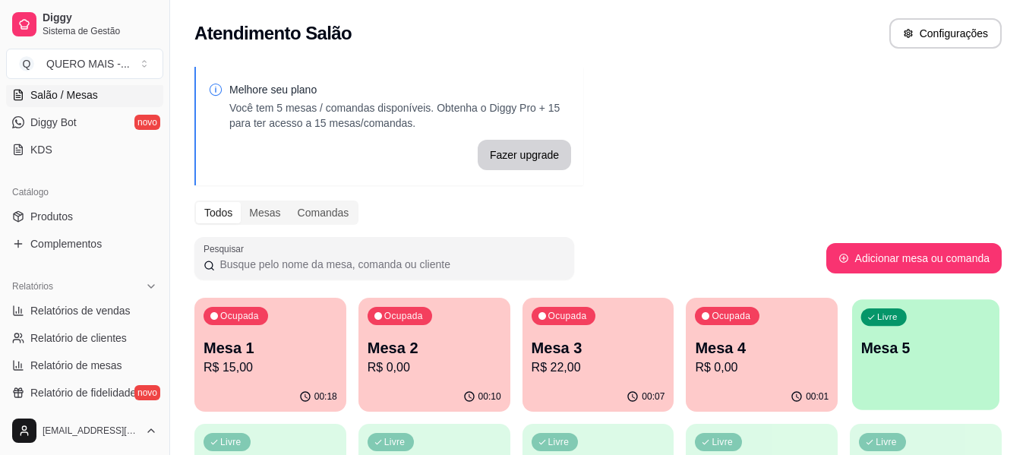
click at [885, 392] on div "Livre Mesa 5" at bounding box center [925, 345] width 147 height 93
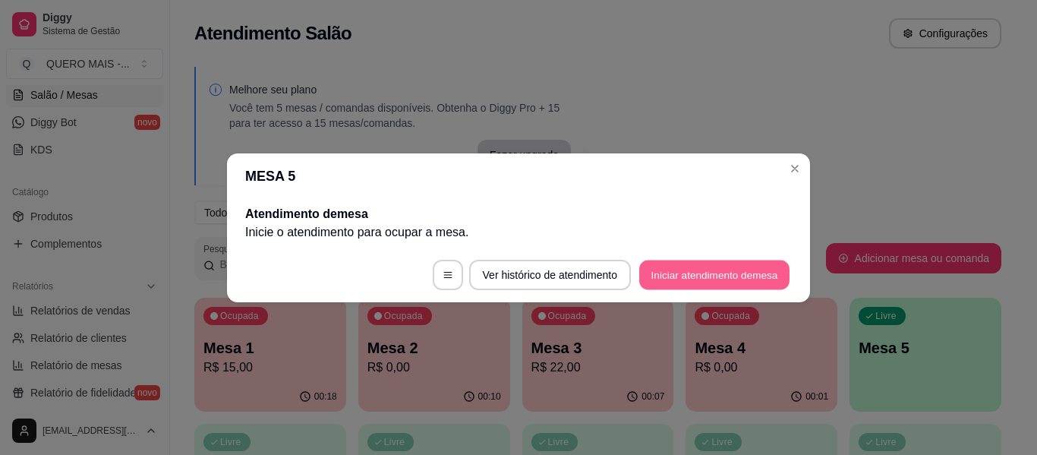
click at [733, 277] on button "Iniciar atendimento de mesa" at bounding box center [714, 275] width 150 height 30
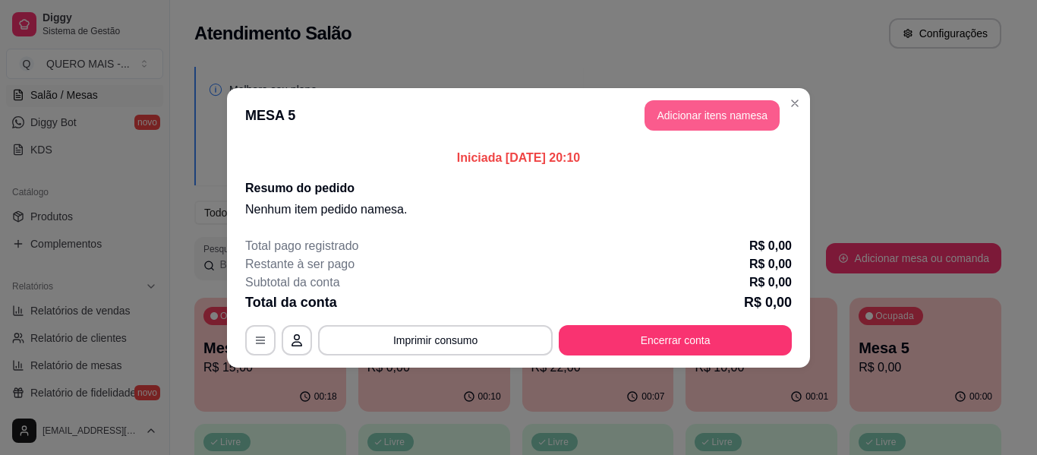
click at [701, 119] on button "Adicionar itens na mesa" at bounding box center [712, 115] width 135 height 30
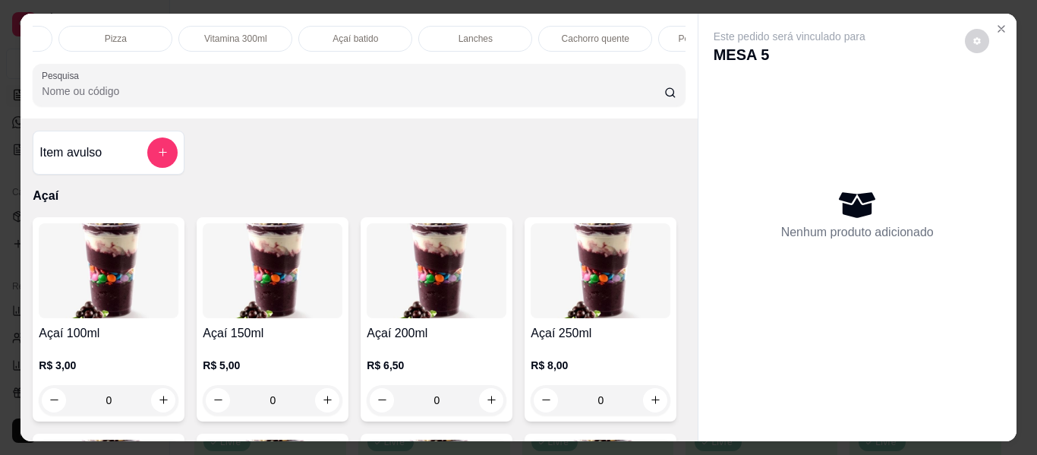
scroll to position [0, 336]
click at [462, 33] on p "Lanches" at bounding box center [474, 39] width 34 height 12
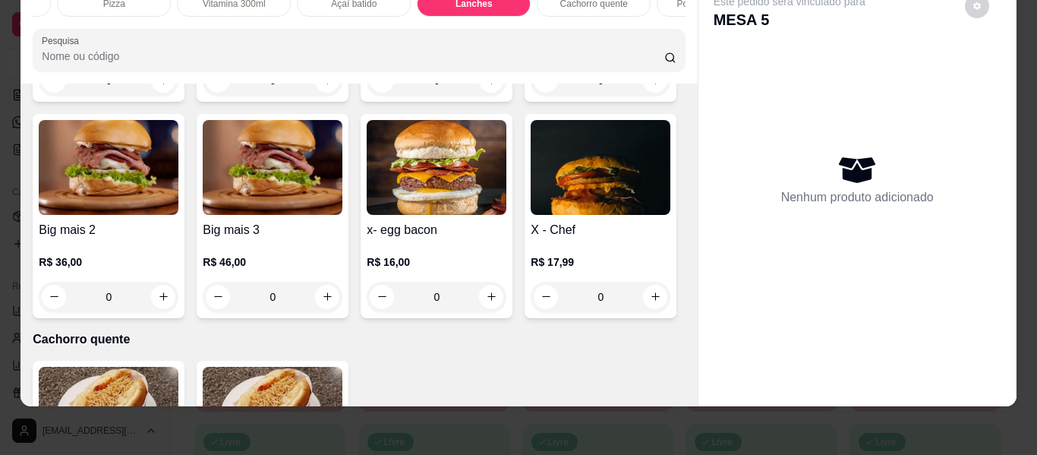
scroll to position [0, 0]
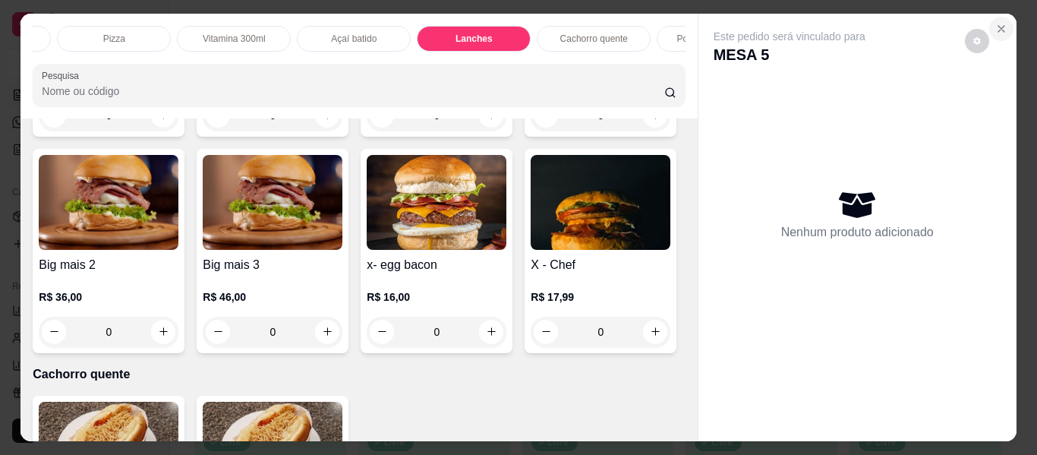
click at [995, 23] on icon "Close" at bounding box center [1001, 29] width 12 height 12
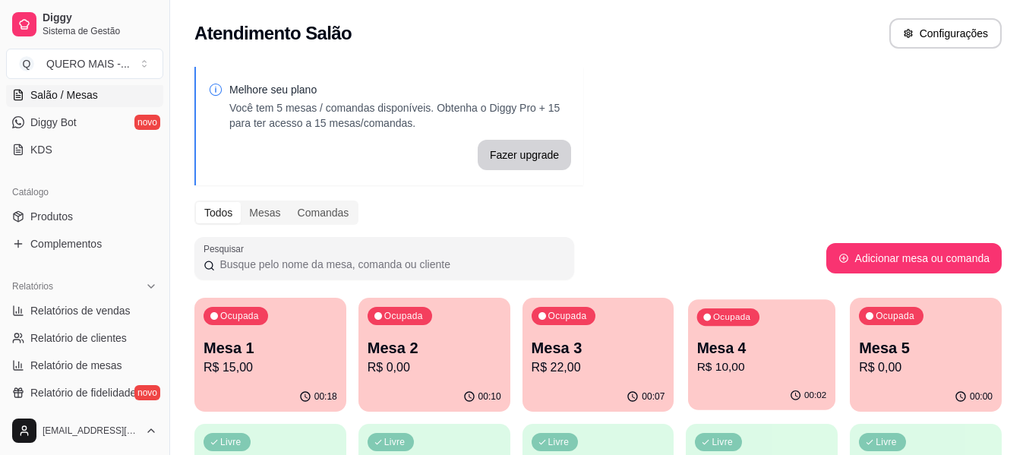
click at [765, 388] on div "00:02" at bounding box center [761, 395] width 147 height 29
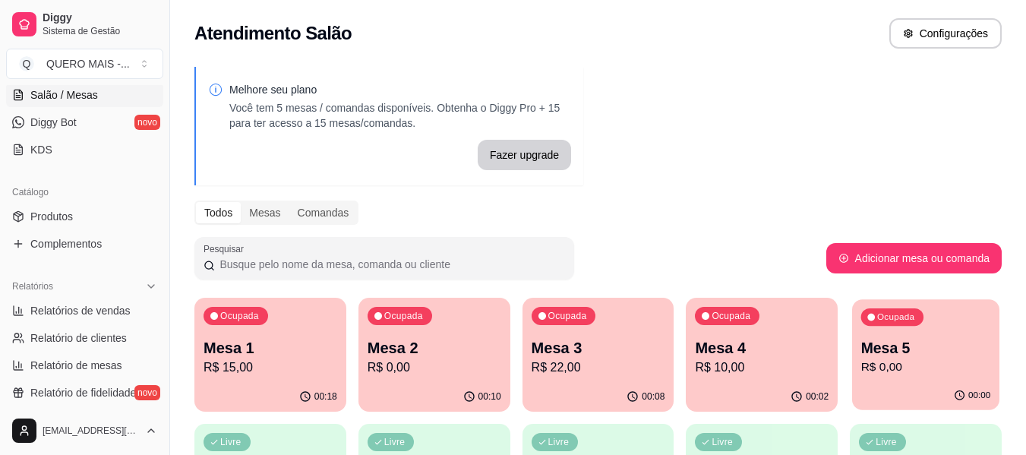
click at [928, 373] on p "R$ 0,00" at bounding box center [926, 366] width 130 height 17
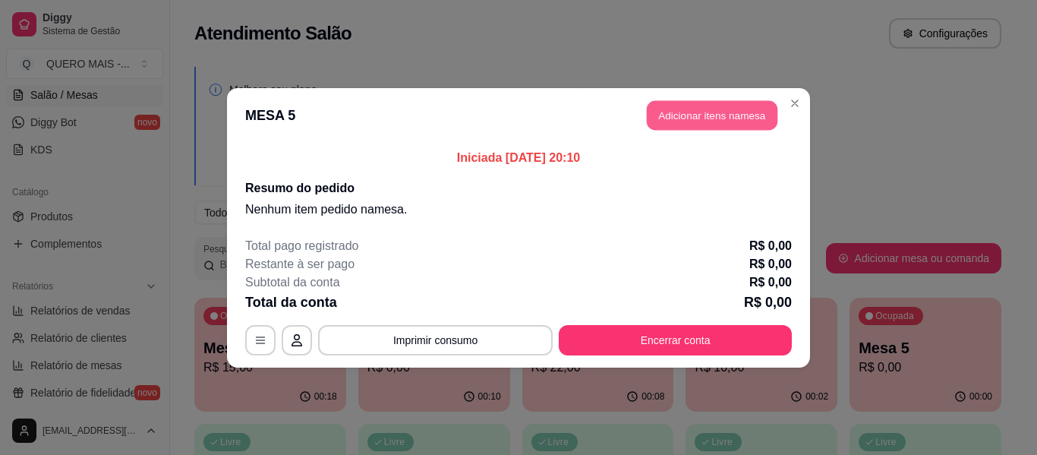
click at [678, 120] on button "Adicionar itens na mesa" at bounding box center [712, 115] width 131 height 30
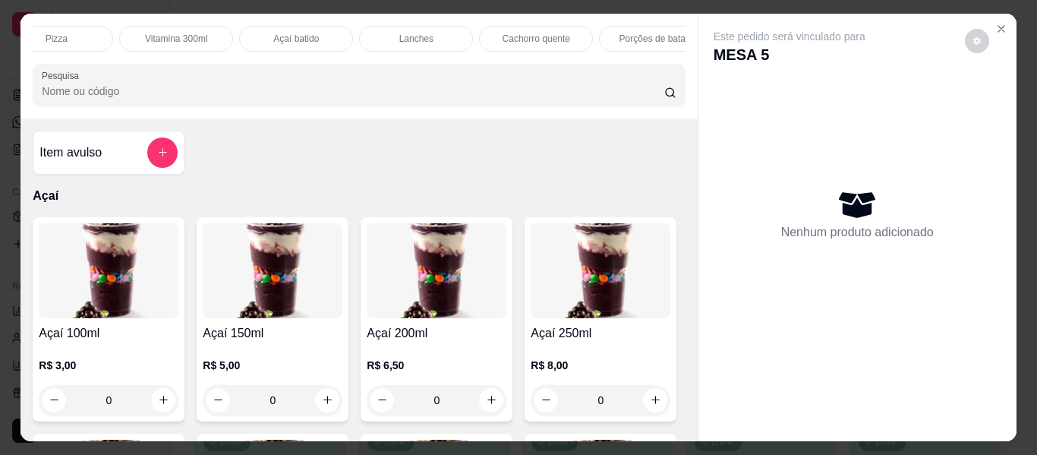
scroll to position [0, 525]
click at [291, 26] on div "Lanches" at bounding box center [284, 39] width 114 height 26
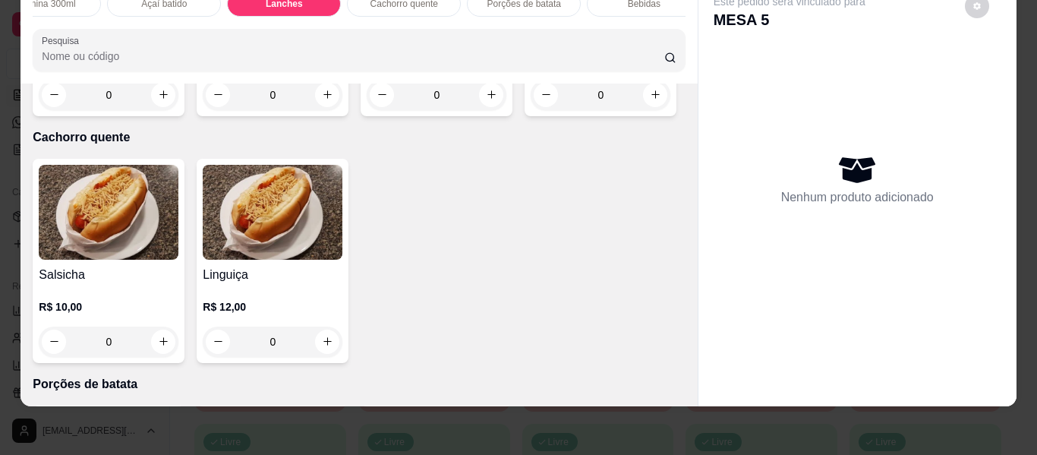
scroll to position [2913, 0]
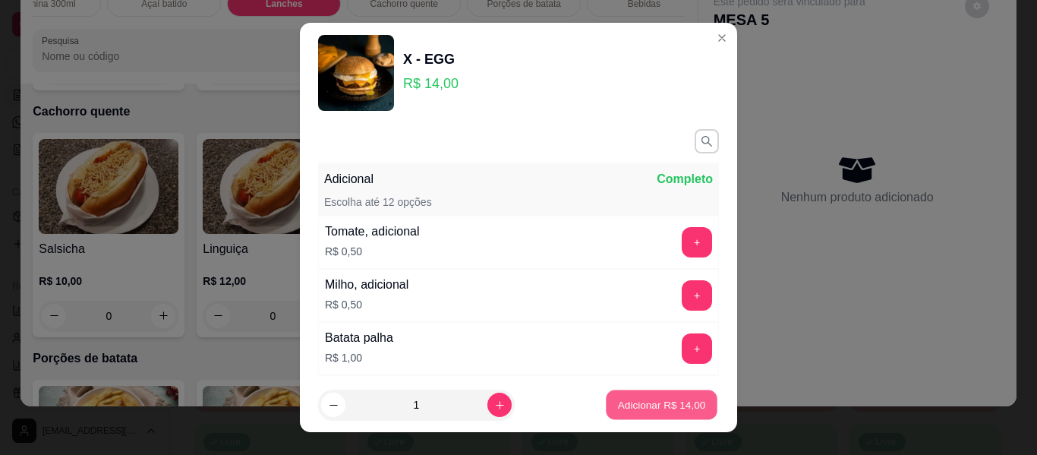
click at [619, 403] on p "Adicionar R$ 14,00" at bounding box center [662, 404] width 88 height 14
type input "1"
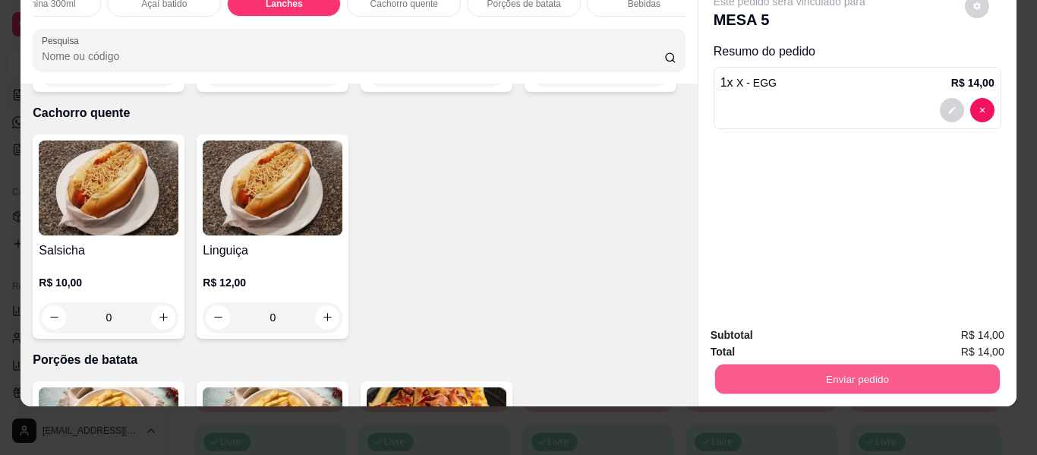
click at [844, 364] on button "Enviar pedido" at bounding box center [856, 379] width 285 height 30
click at [970, 331] on button "Enviar pedido" at bounding box center [965, 330] width 86 height 29
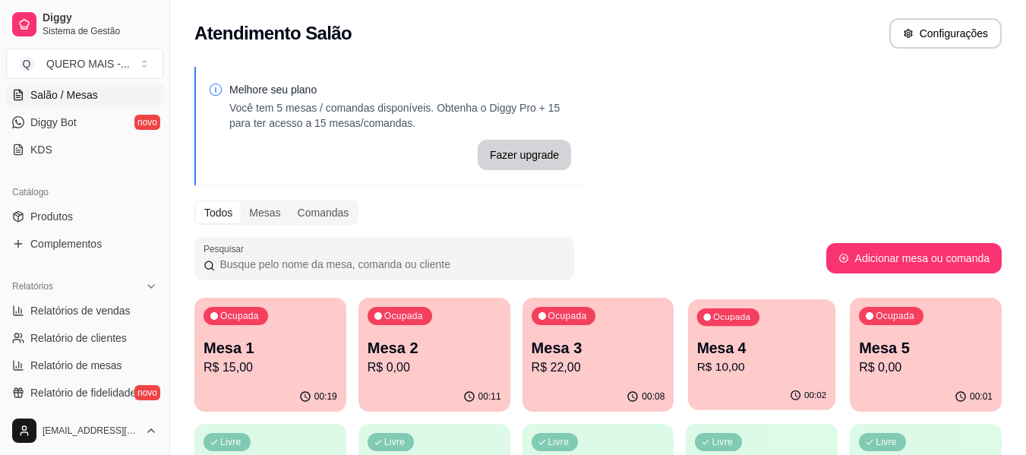
click at [749, 392] on div "00:02" at bounding box center [761, 395] width 147 height 29
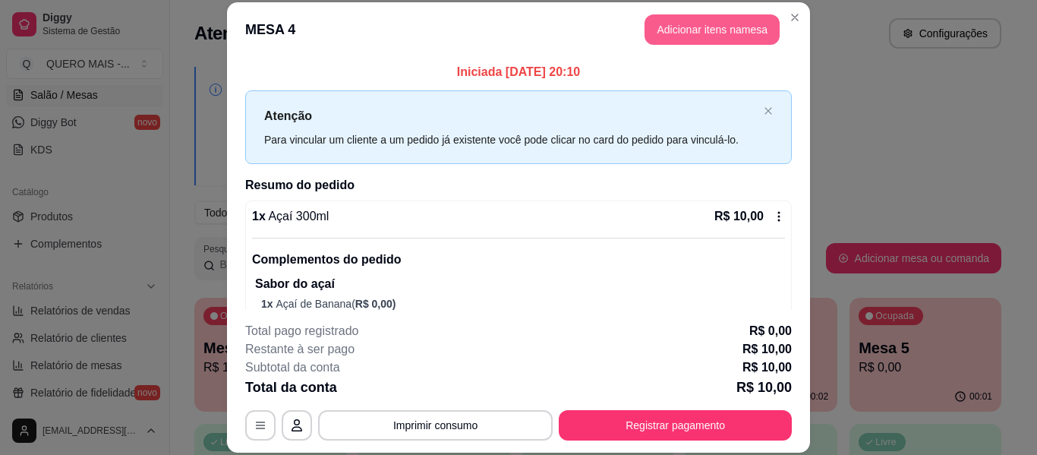
click at [701, 27] on button "Adicionar itens na mesa" at bounding box center [712, 29] width 135 height 30
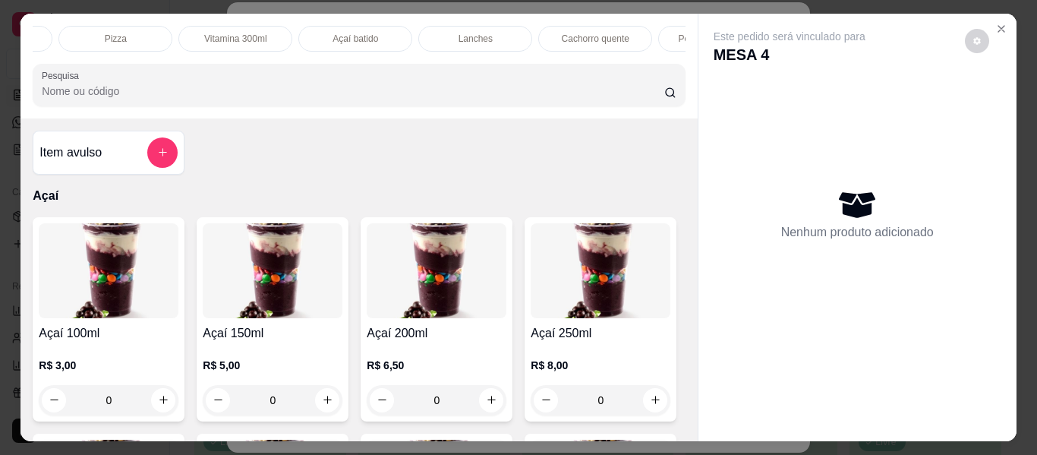
scroll to position [0, 338]
click at [162, 155] on icon "add-separate-item" at bounding box center [162, 152] width 11 height 11
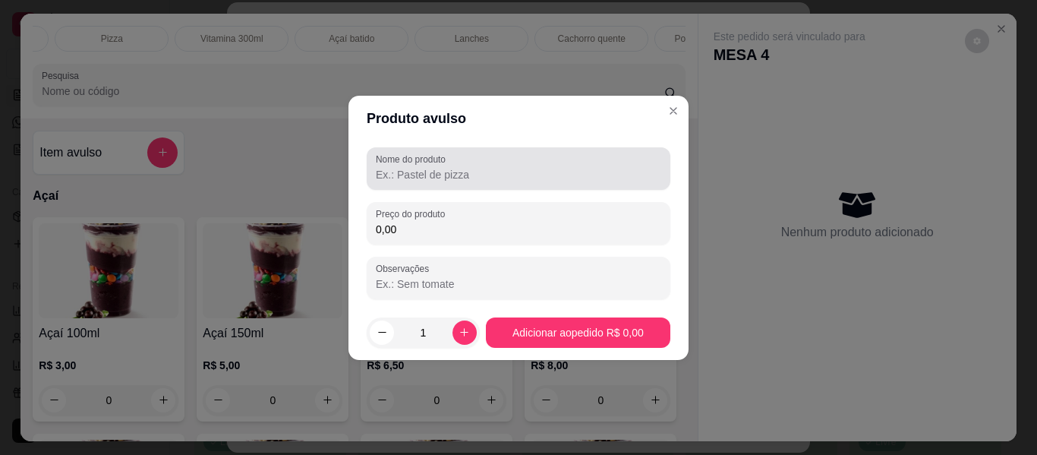
click at [468, 175] on input "Nome do produto" at bounding box center [518, 174] width 285 height 15
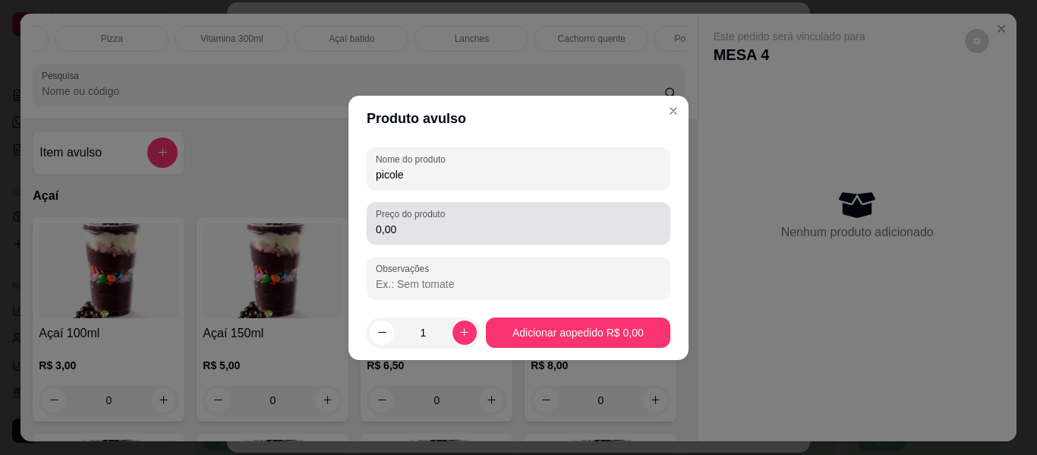
type input "picole"
click at [466, 239] on div "Preço do produto 0,00" at bounding box center [519, 223] width 304 height 43
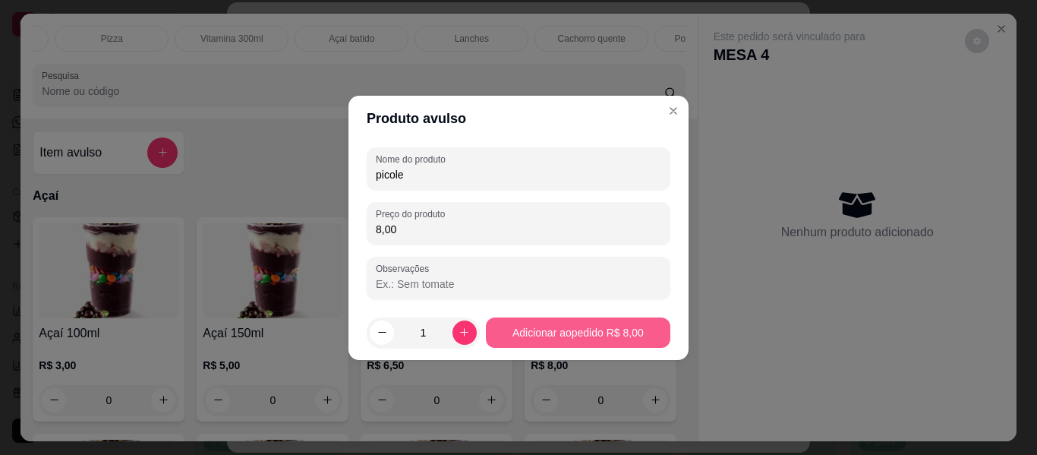
type input "8,00"
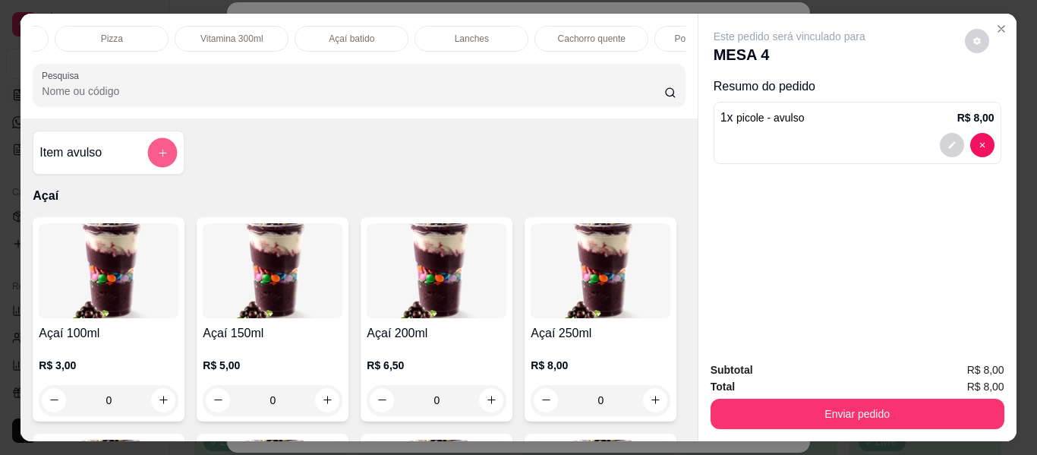
click at [157, 156] on icon "add-separate-item" at bounding box center [162, 152] width 11 height 11
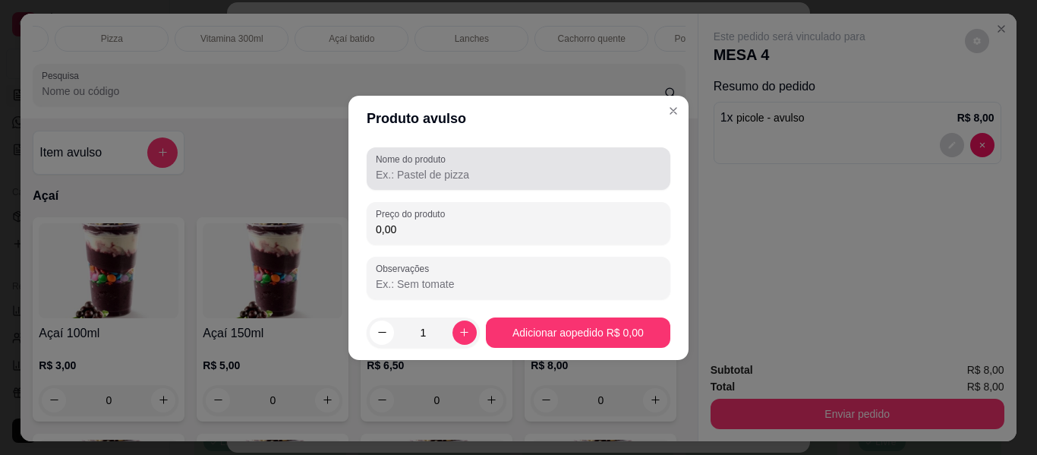
drag, startPoint x: 507, startPoint y: 182, endPoint x: 503, endPoint y: 170, distance: 13.0
click at [504, 171] on div at bounding box center [518, 168] width 285 height 30
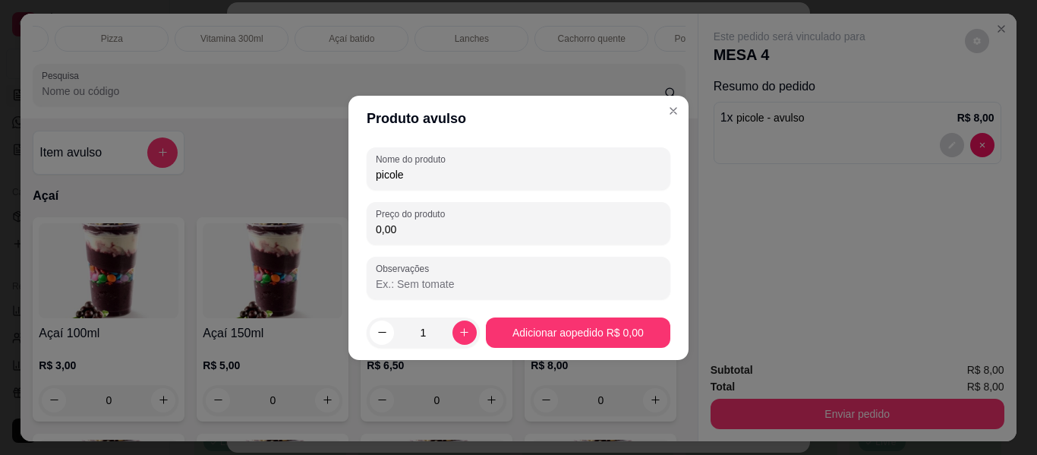
type input "picole"
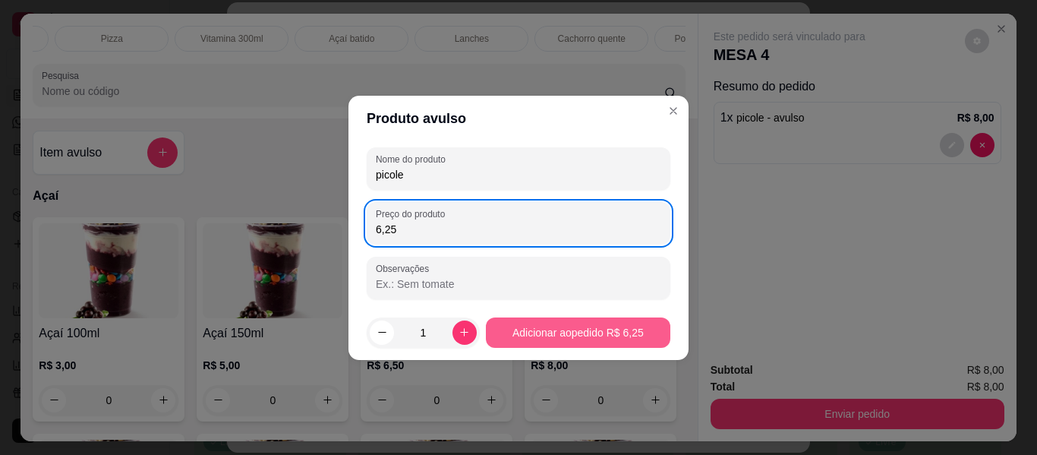
type input "6,25"
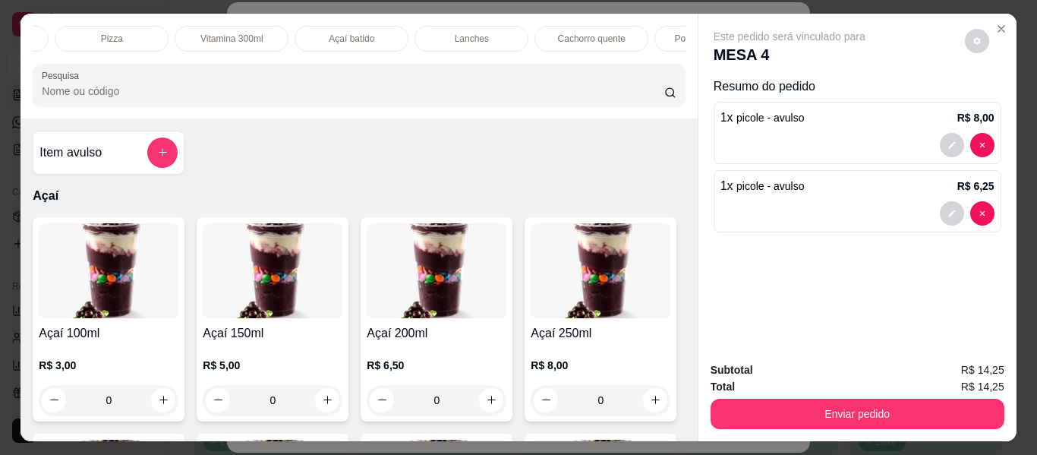
click at [837, 409] on button "Enviar pedido" at bounding box center [858, 414] width 294 height 30
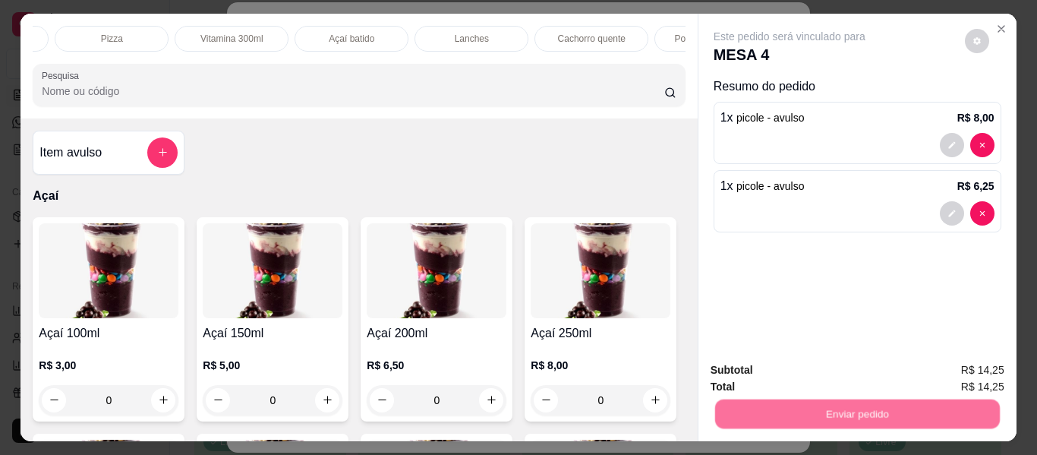
click at [934, 375] on button "Enviar pedido" at bounding box center [965, 370] width 86 height 29
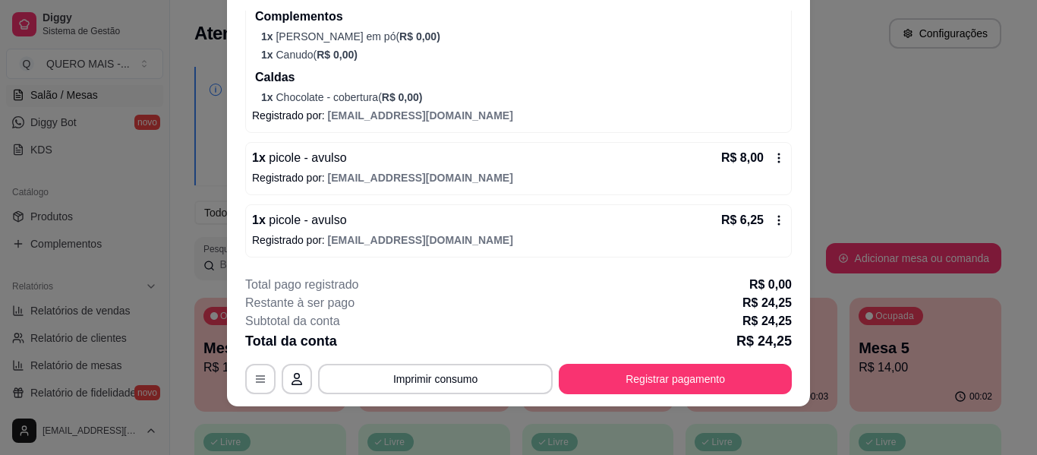
scroll to position [0, 0]
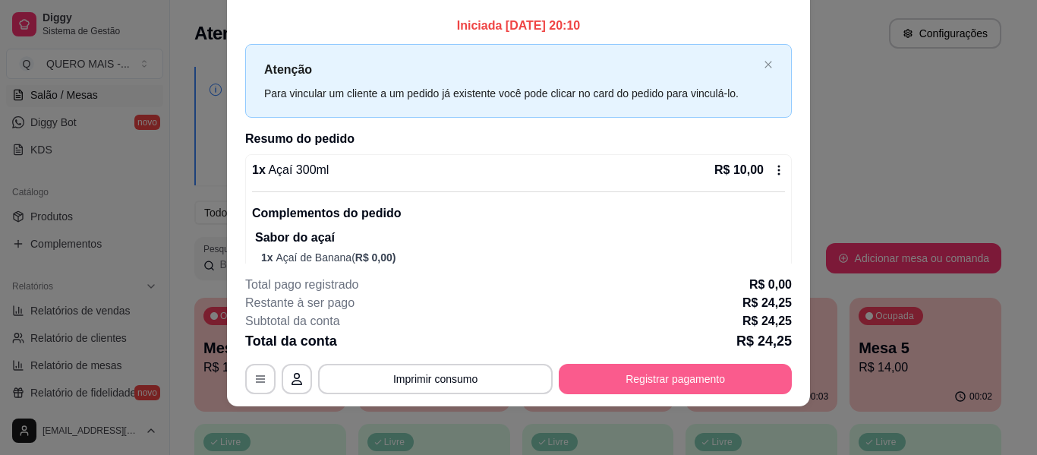
click at [696, 376] on button "Registrar pagamento" at bounding box center [675, 379] width 233 height 30
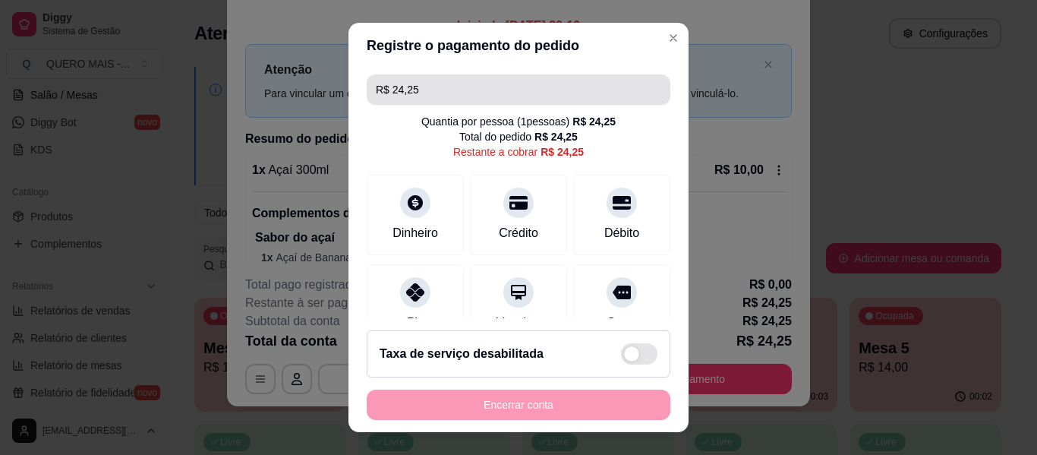
click at [445, 96] on input "R$ 24,25" at bounding box center [518, 89] width 285 height 30
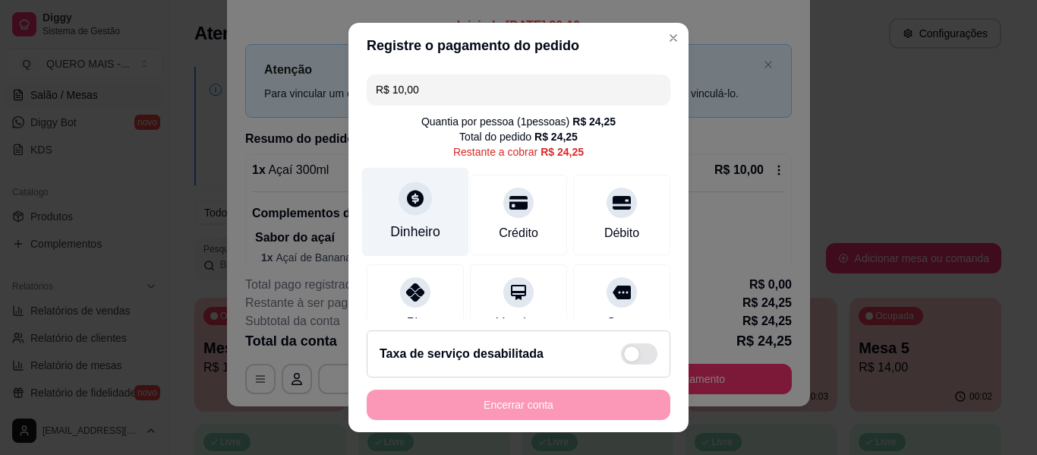
click at [405, 211] on div at bounding box center [415, 197] width 33 height 33
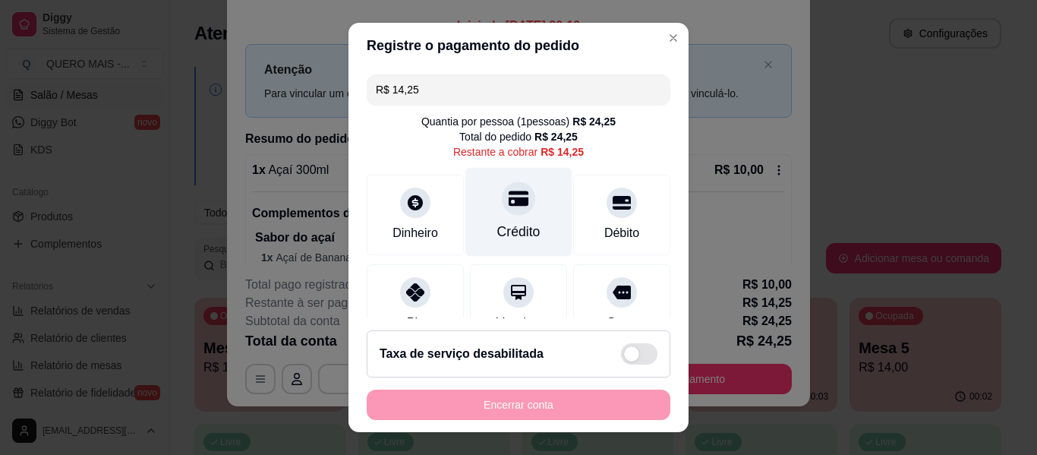
click at [509, 206] on icon at bounding box center [519, 198] width 20 height 20
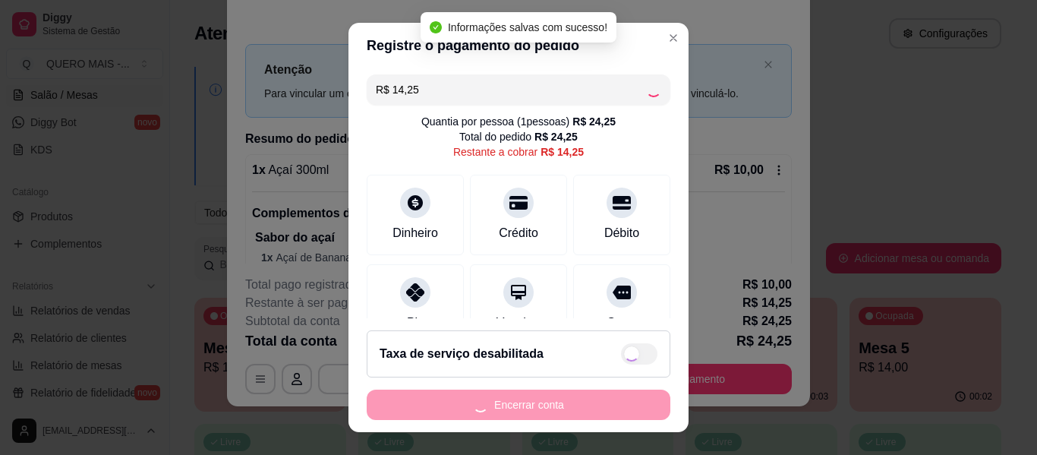
type input "R$ 0,00"
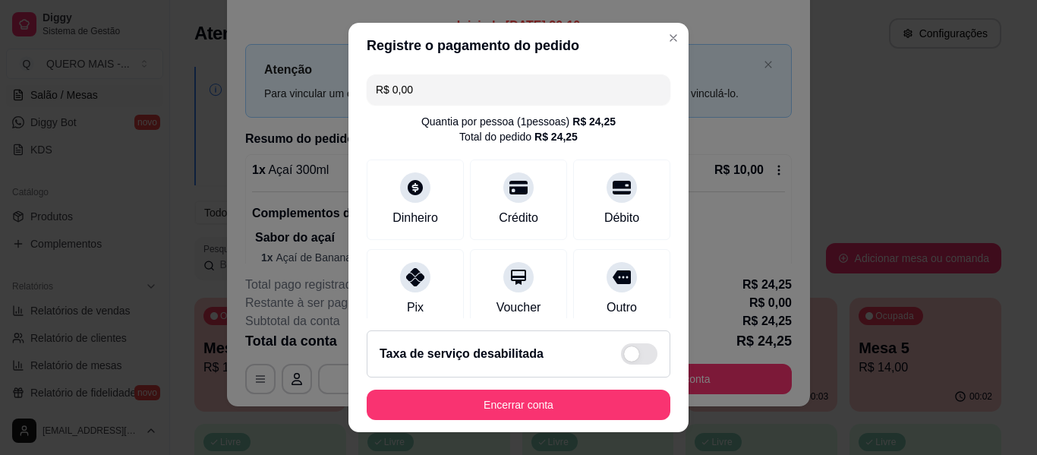
click at [559, 407] on button "Encerrar conta" at bounding box center [519, 404] width 304 height 30
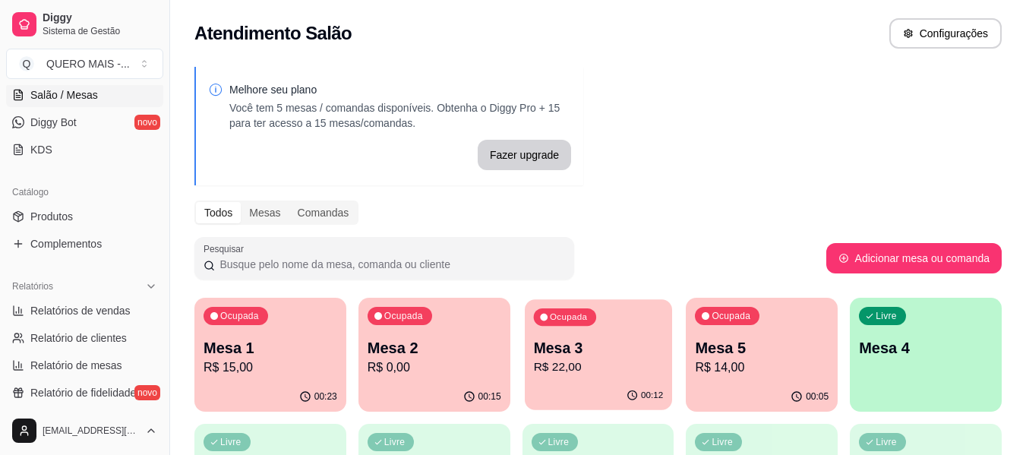
click at [586, 397] on div "00:12" at bounding box center [598, 395] width 147 height 29
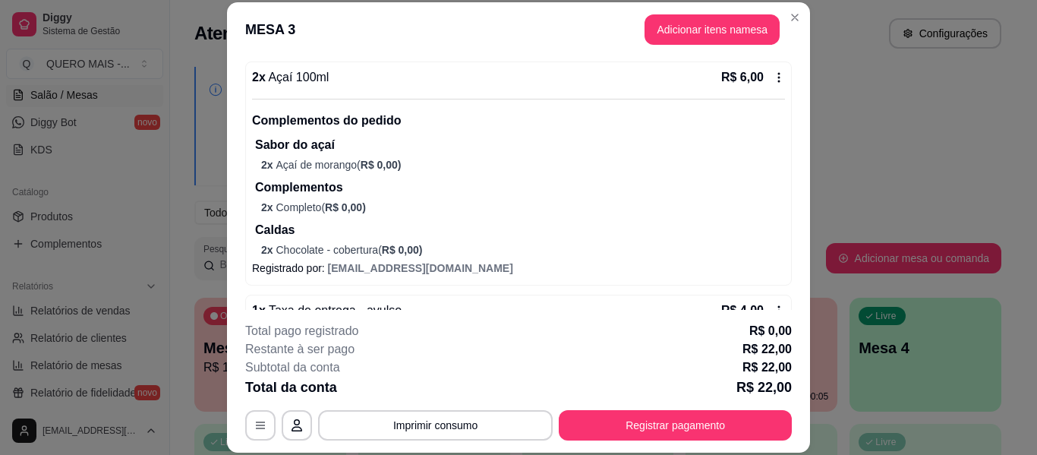
scroll to position [245, 0]
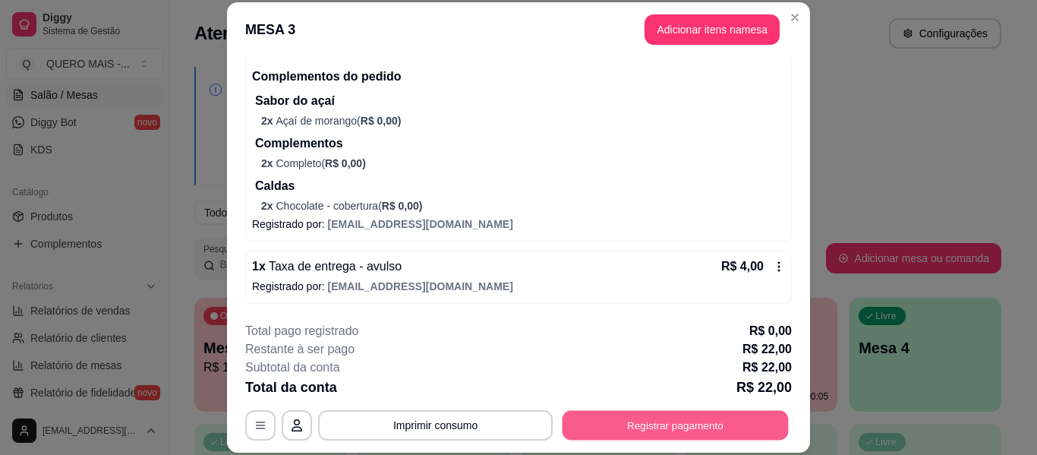
click at [662, 425] on button "Registrar pagamento" at bounding box center [676, 426] width 226 height 30
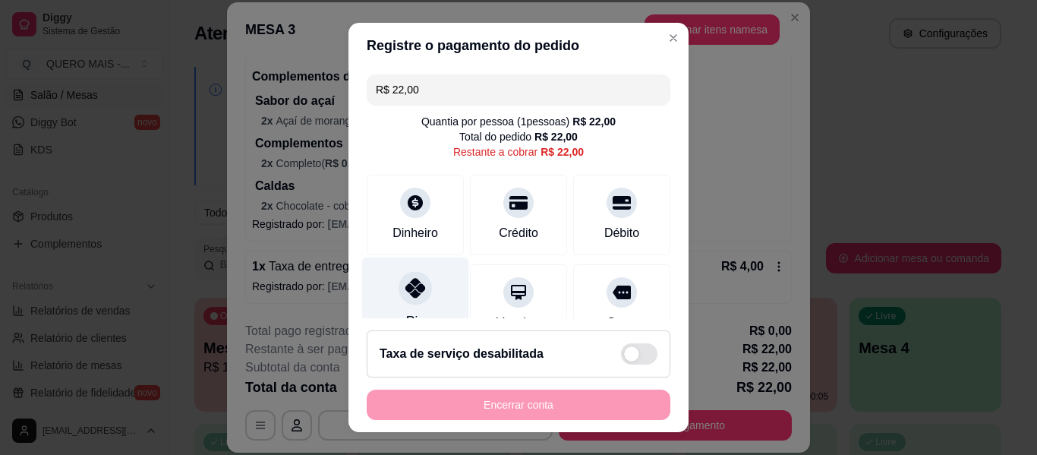
click at [408, 288] on icon at bounding box center [415, 288] width 20 height 20
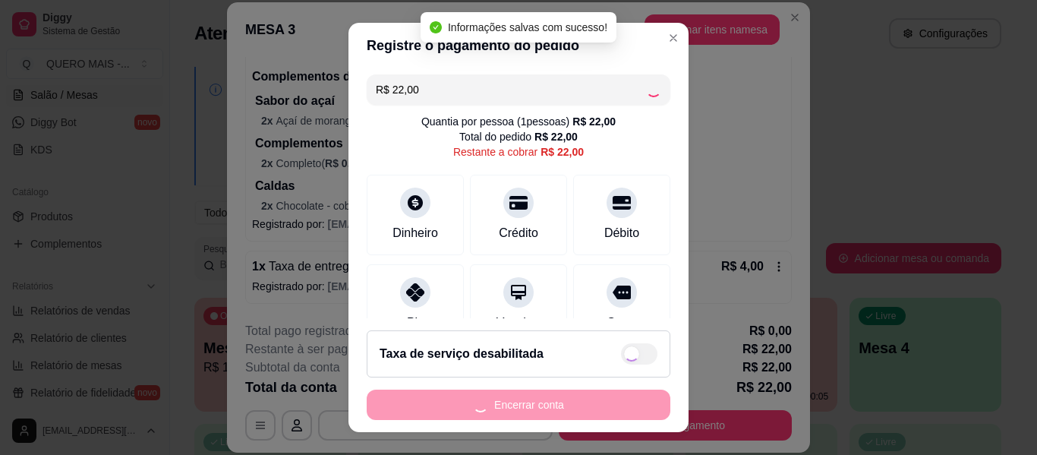
type input "R$ 0,00"
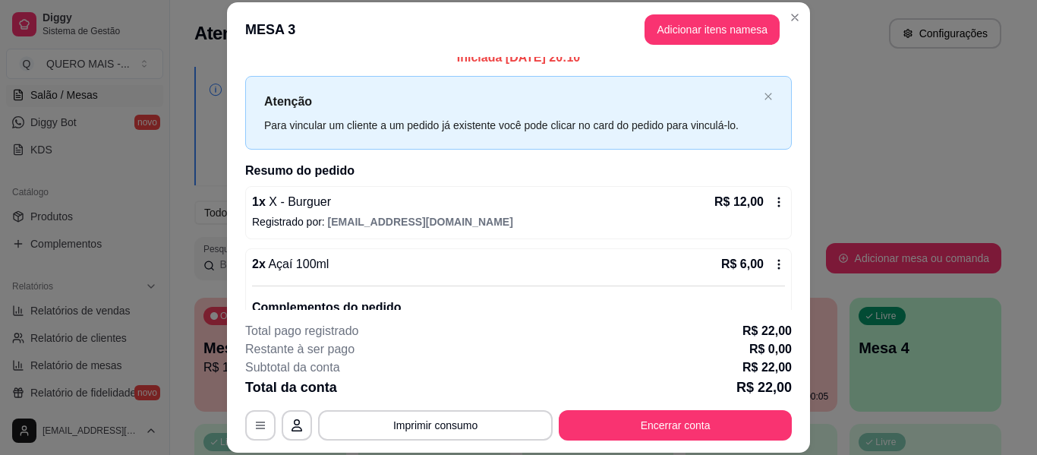
scroll to position [0, 0]
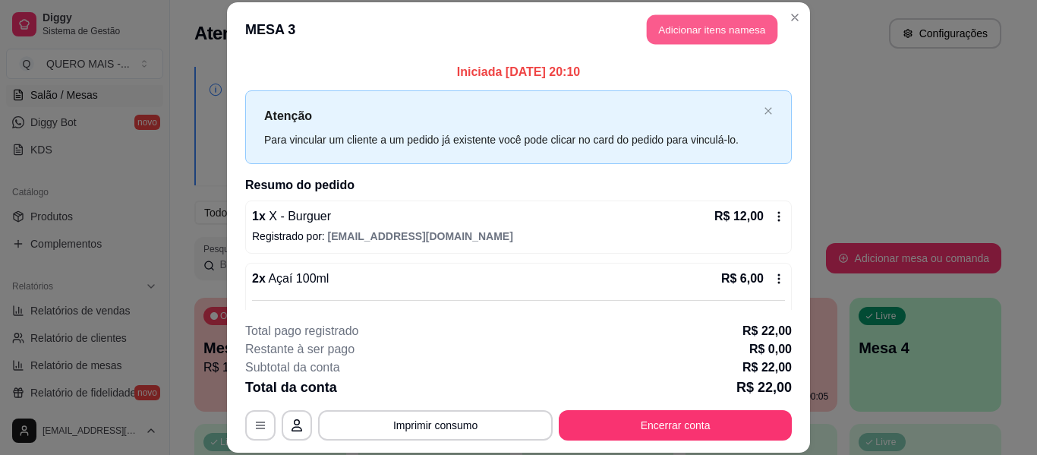
click at [685, 33] on button "Adicionar itens na mesa" at bounding box center [712, 30] width 131 height 30
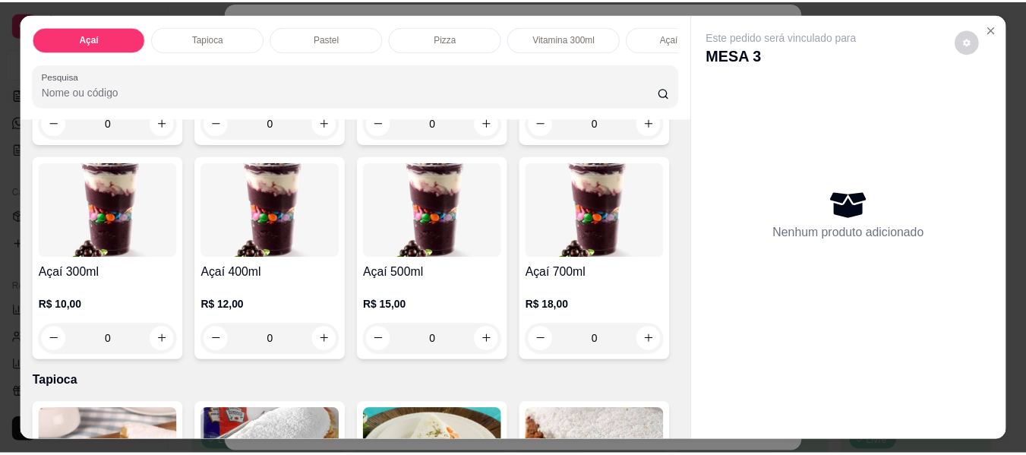
scroll to position [304, 0]
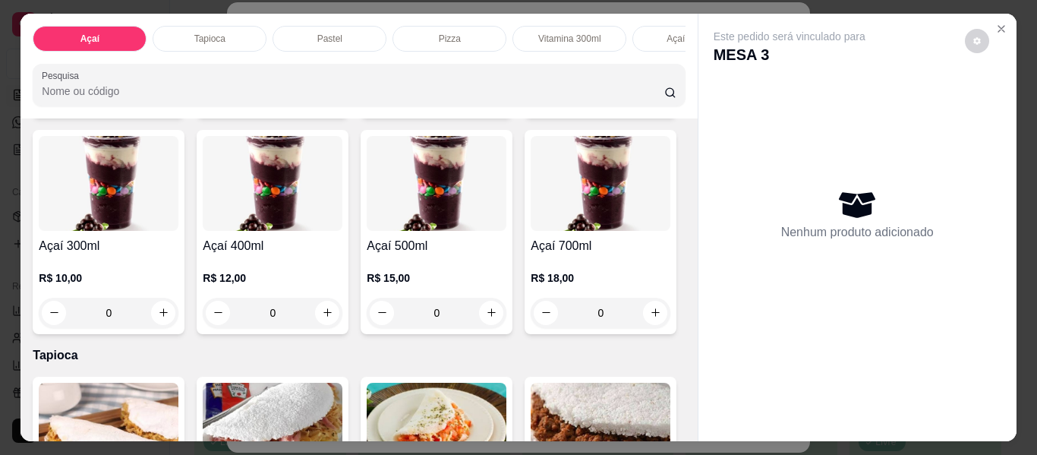
click at [531, 112] on div "0" at bounding box center [601, 96] width 140 height 30
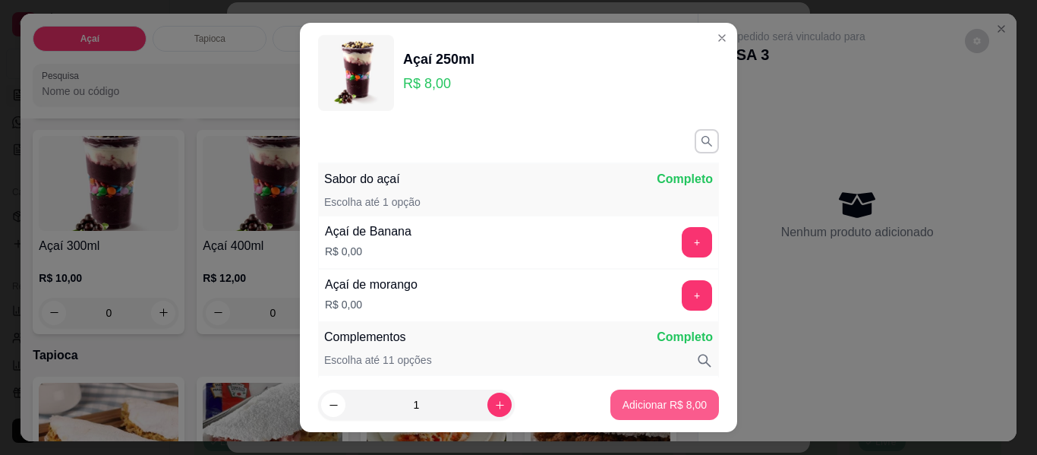
click at [651, 396] on button "Adicionar R$ 8,00" at bounding box center [664, 404] width 109 height 30
type input "1"
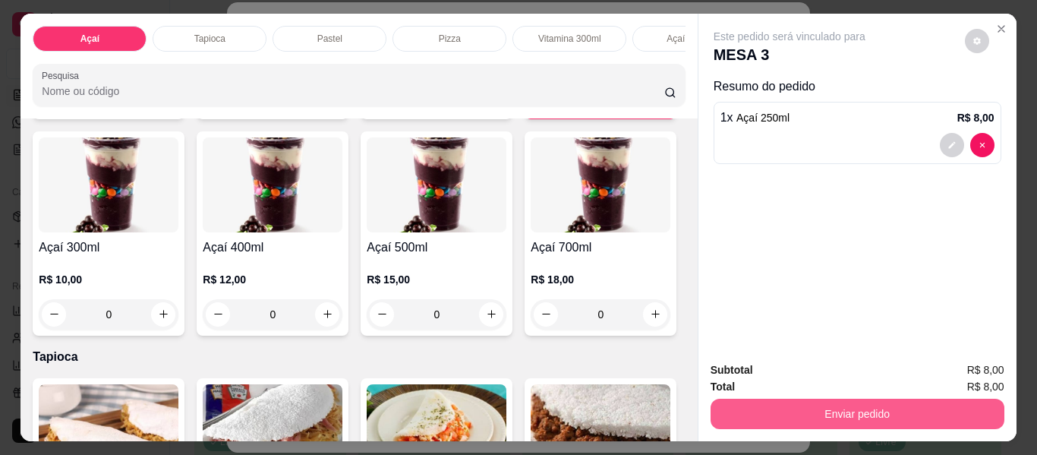
click at [865, 399] on button "Enviar pedido" at bounding box center [858, 414] width 294 height 30
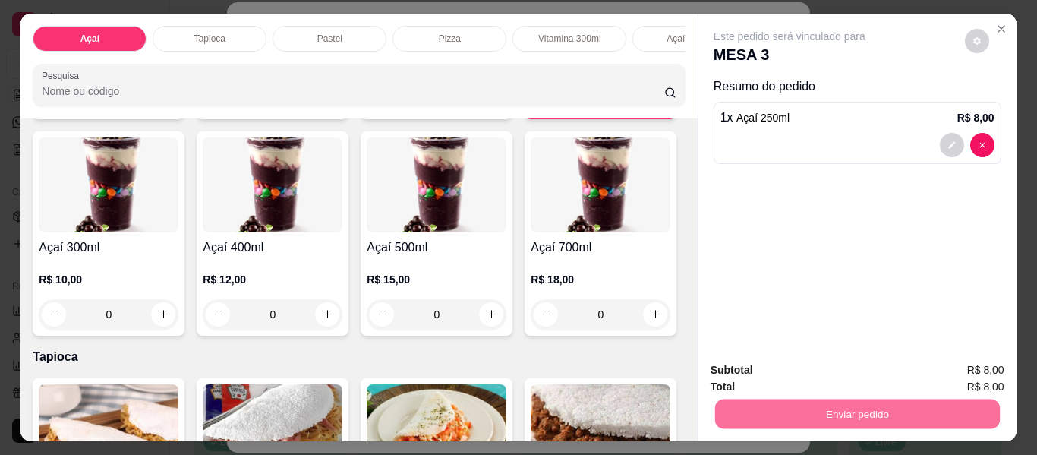
click at [951, 365] on button "Enviar pedido" at bounding box center [965, 371] width 86 height 29
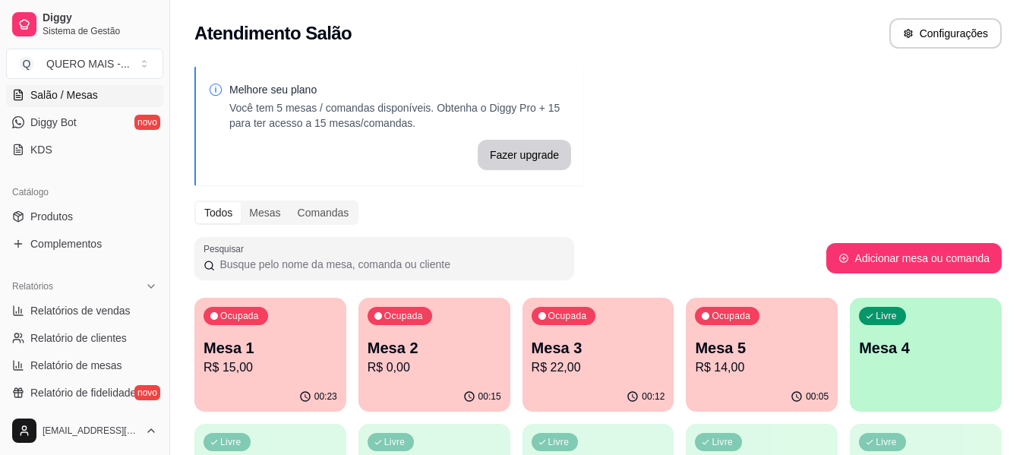
click at [433, 389] on div "00:15" at bounding box center [434, 397] width 152 height 30
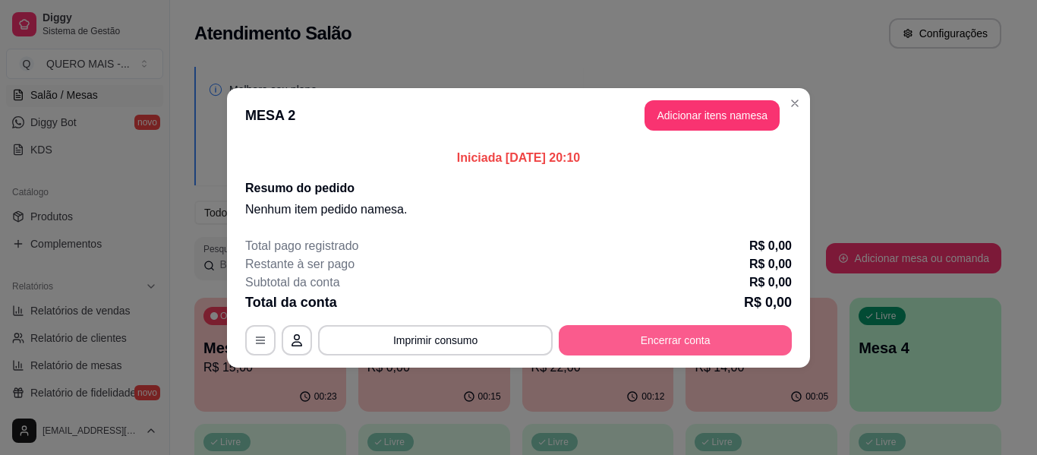
click at [624, 335] on button "Encerrar conta" at bounding box center [675, 340] width 233 height 30
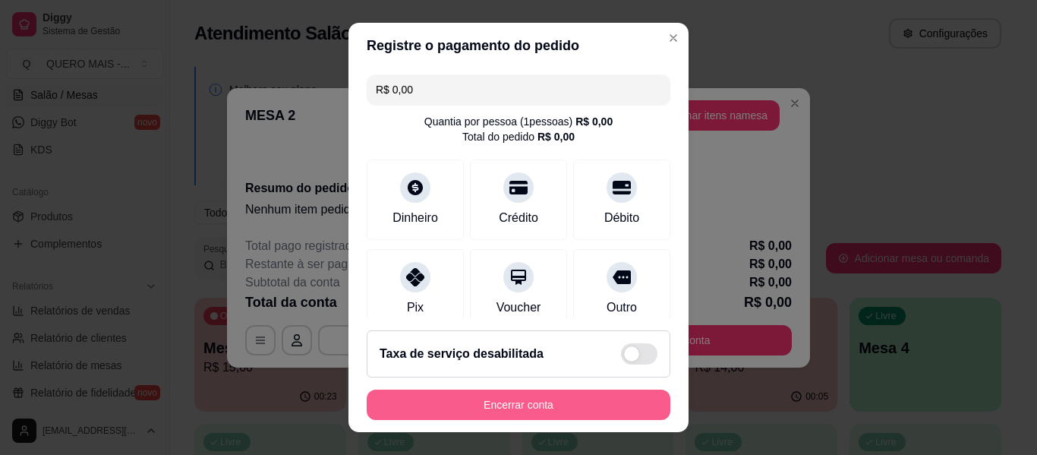
click at [594, 408] on button "Encerrar conta" at bounding box center [519, 404] width 304 height 30
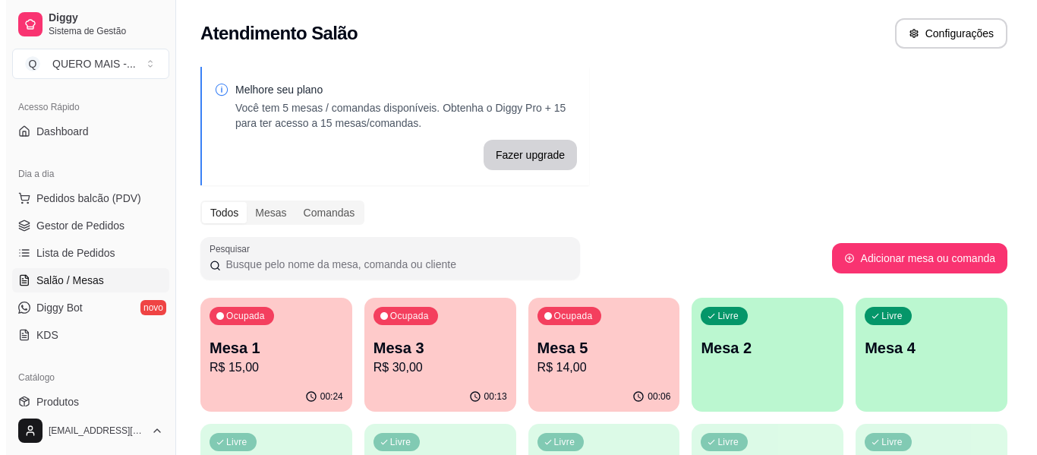
scroll to position [53, 0]
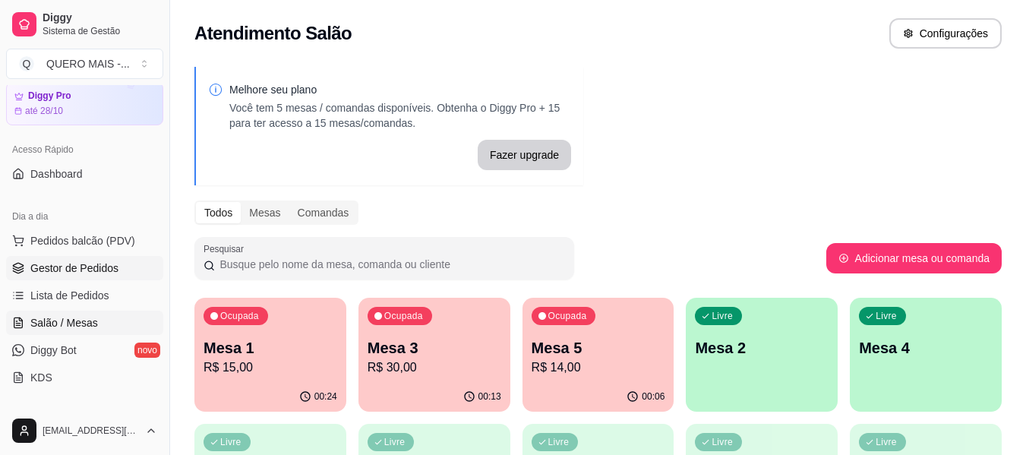
click at [71, 279] on link "Gestor de Pedidos" at bounding box center [84, 268] width 157 height 24
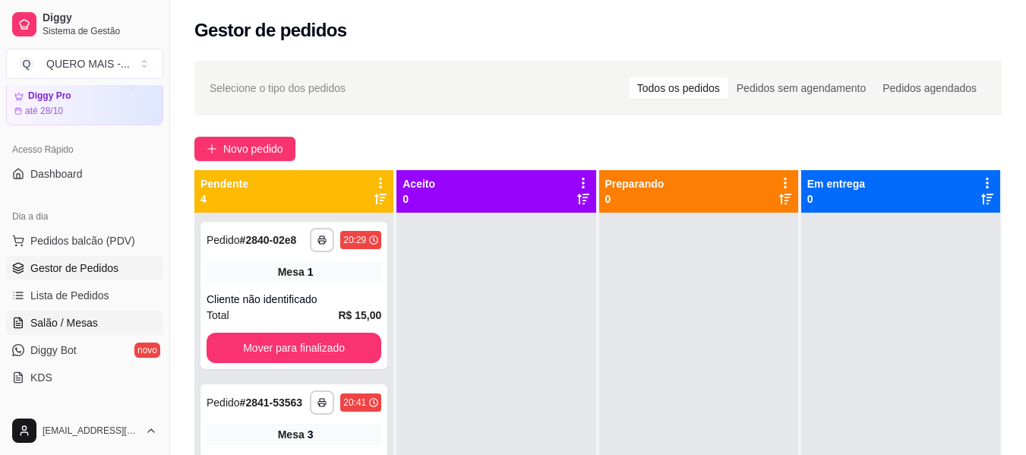
click at [71, 325] on span "Salão / Mesas" at bounding box center [64, 322] width 68 height 15
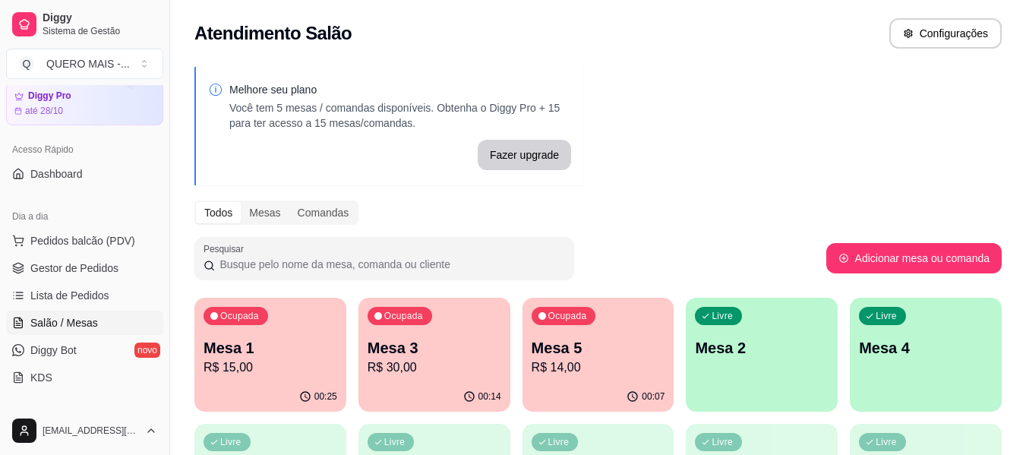
click at [556, 376] on p "R$ 14,00" at bounding box center [598, 367] width 134 height 18
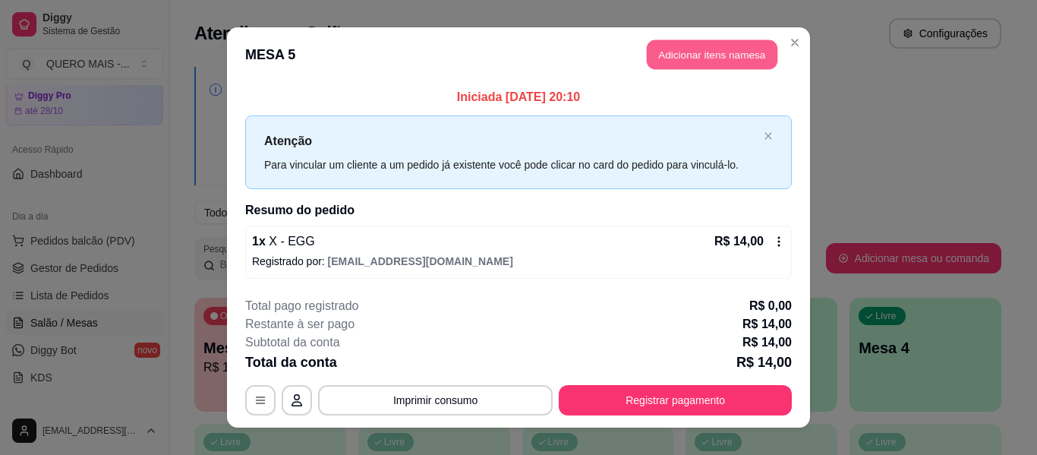
click at [698, 58] on button "Adicionar itens na mesa" at bounding box center [712, 55] width 131 height 30
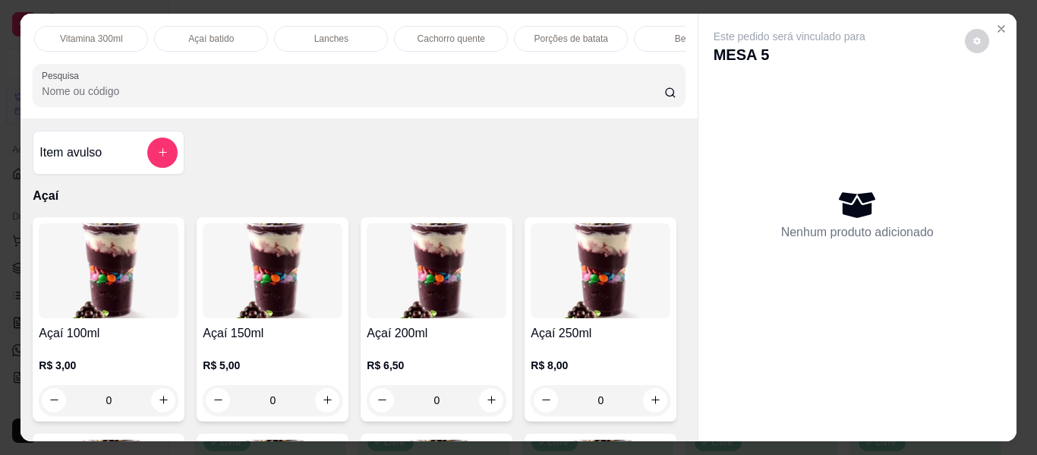
scroll to position [0, 524]
click at [621, 26] on div "Bebidas" at bounding box center [645, 39] width 114 height 26
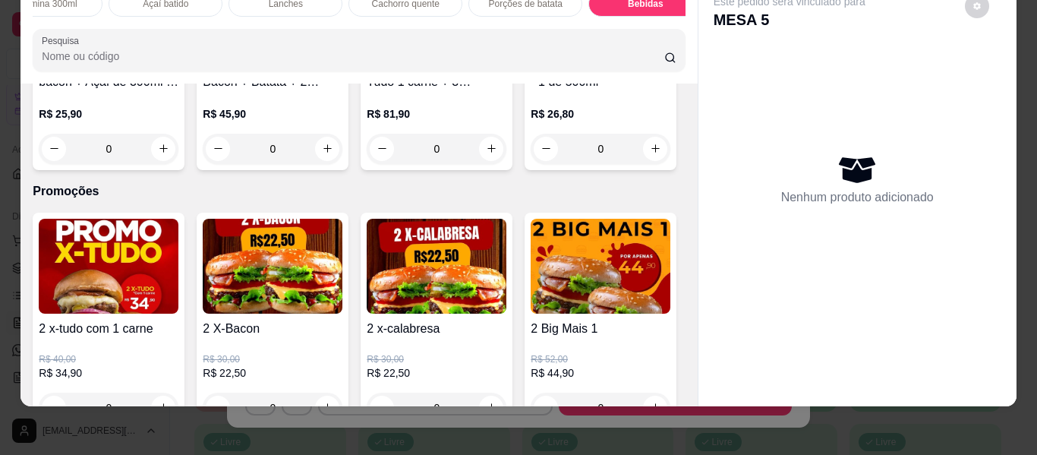
scroll to position [4320, 0]
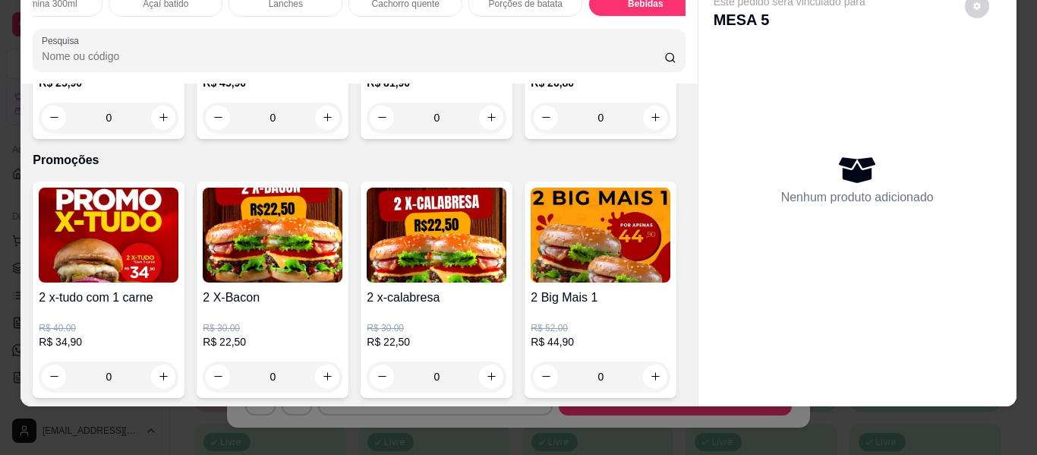
type input "1"
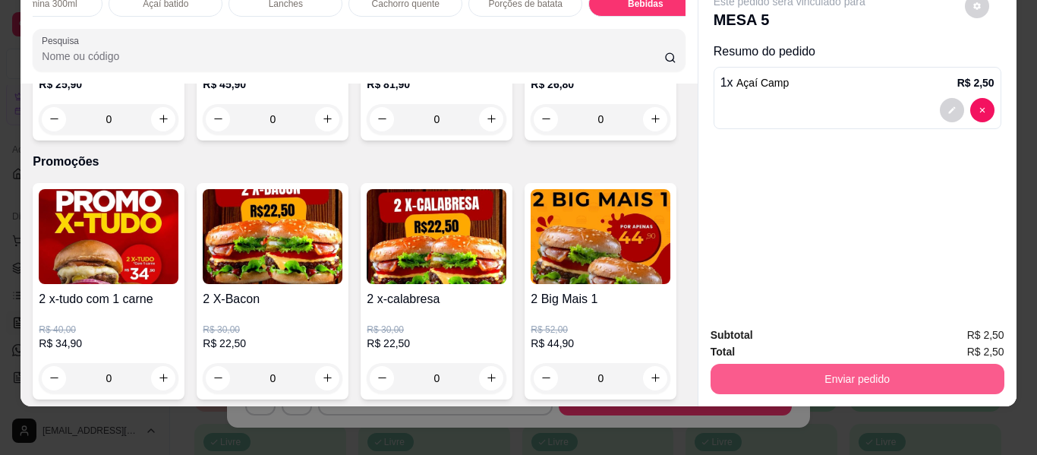
click at [817, 365] on button "Enviar pedido" at bounding box center [858, 379] width 294 height 30
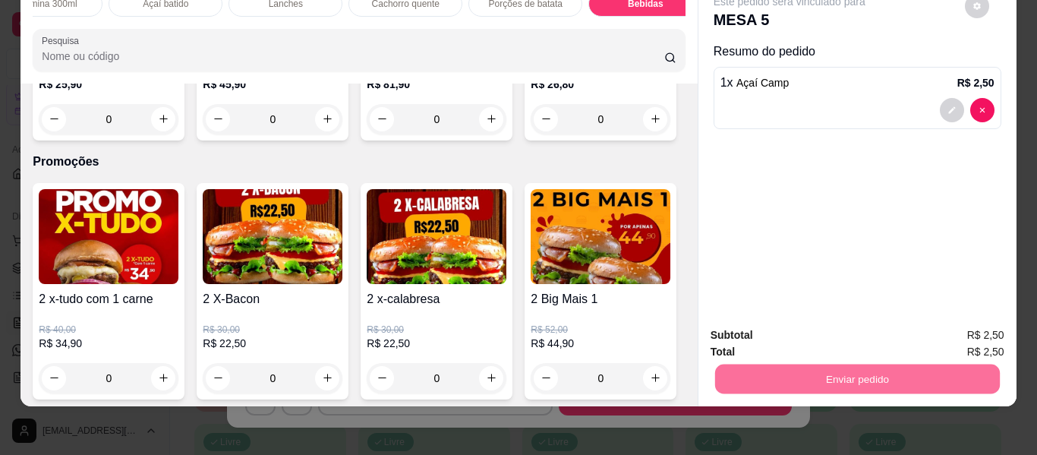
click at [967, 323] on button "Enviar pedido" at bounding box center [965, 329] width 84 height 28
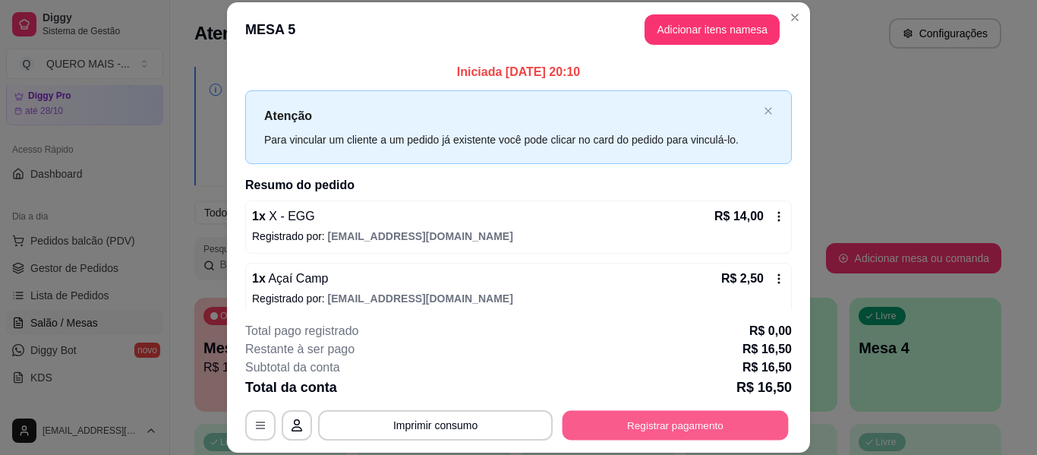
click at [660, 427] on button "Registrar pagamento" at bounding box center [676, 426] width 226 height 30
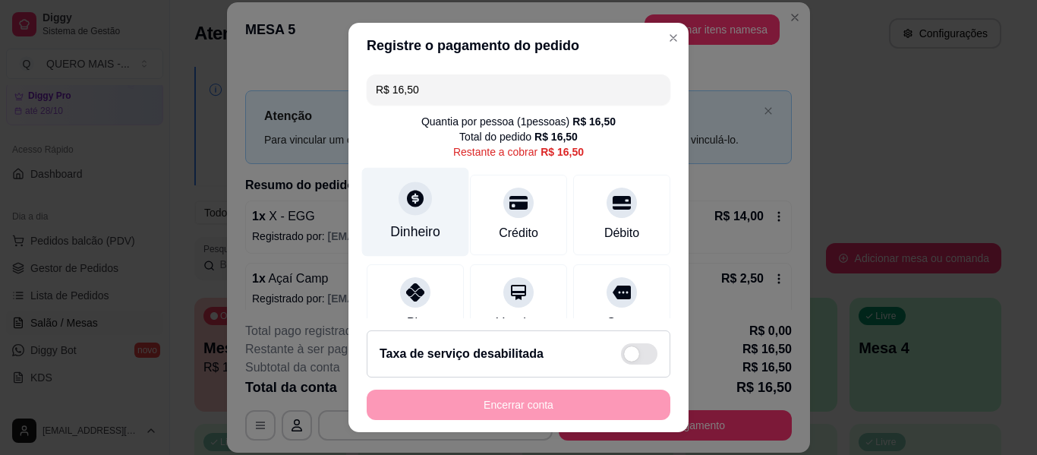
click at [388, 201] on div "Dinheiro" at bounding box center [415, 212] width 107 height 89
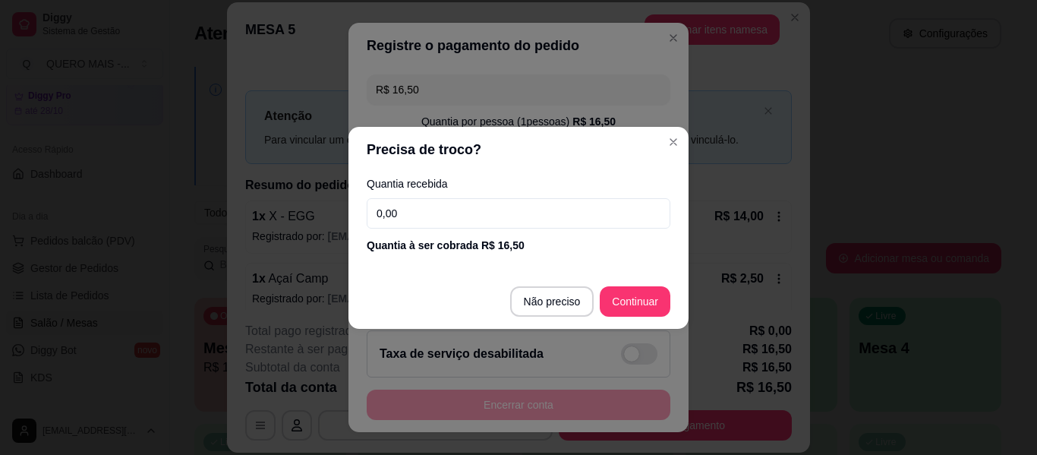
click at [396, 212] on input "0,00" at bounding box center [519, 213] width 304 height 30
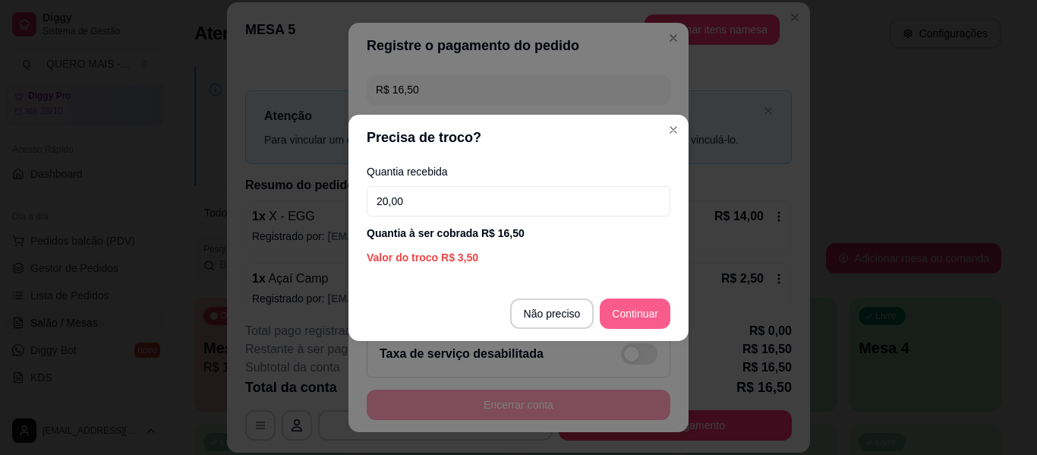
type input "20,00"
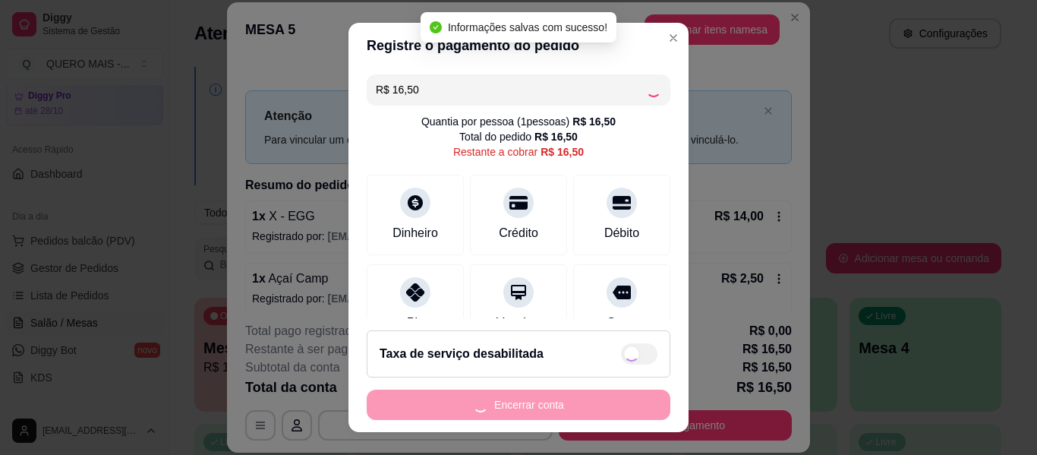
type input "R$ 0,00"
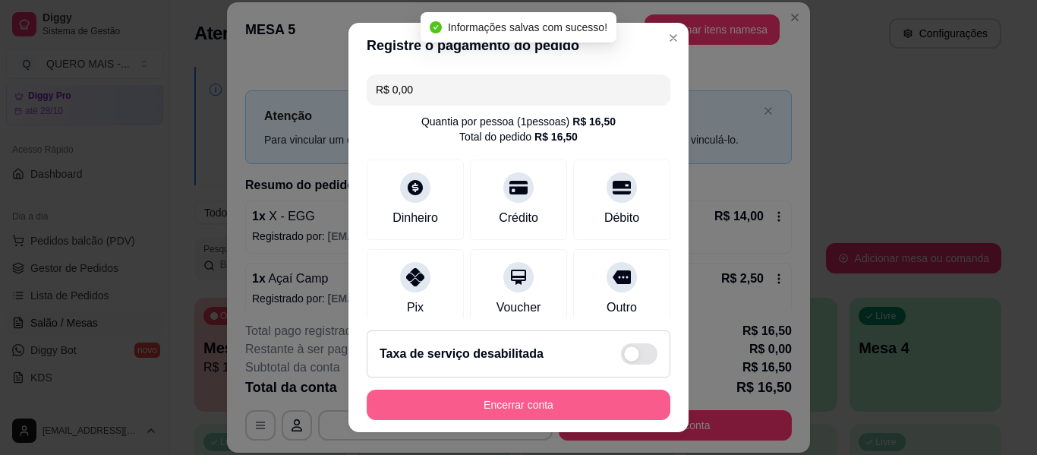
click at [512, 404] on button "Encerrar conta" at bounding box center [519, 404] width 304 height 30
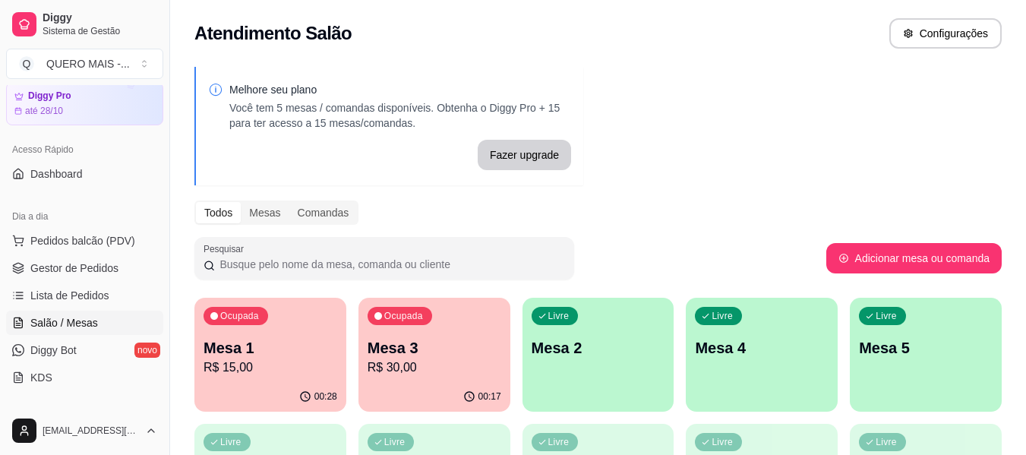
click at [449, 373] on p "R$ 30,00" at bounding box center [434, 367] width 134 height 18
click at [375, 370] on p "R$ 30,00" at bounding box center [434, 366] width 130 height 17
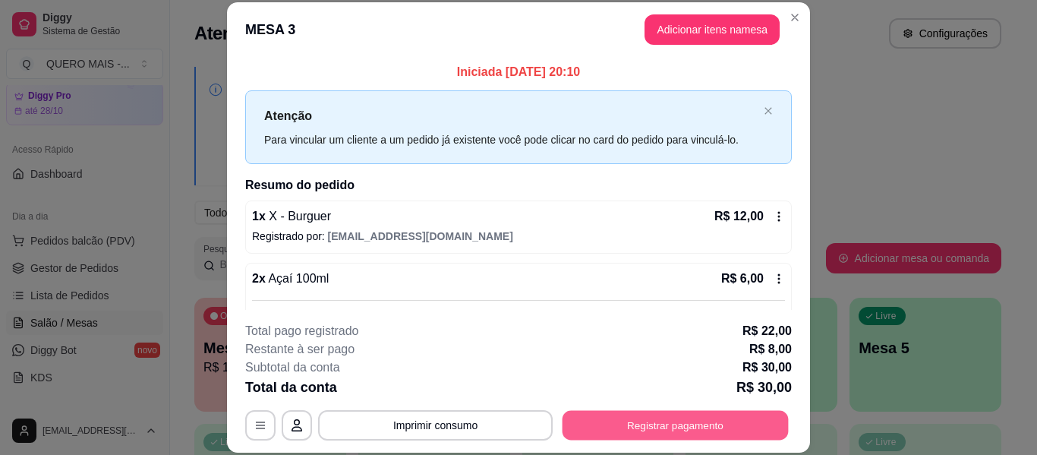
click at [675, 425] on button "Registrar pagamento" at bounding box center [676, 426] width 226 height 30
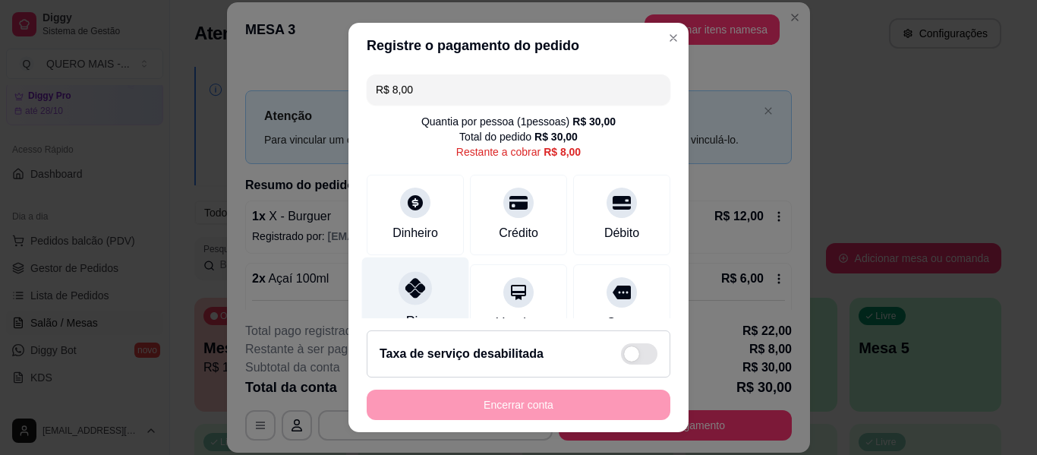
click at [405, 296] on icon at bounding box center [415, 288] width 20 height 20
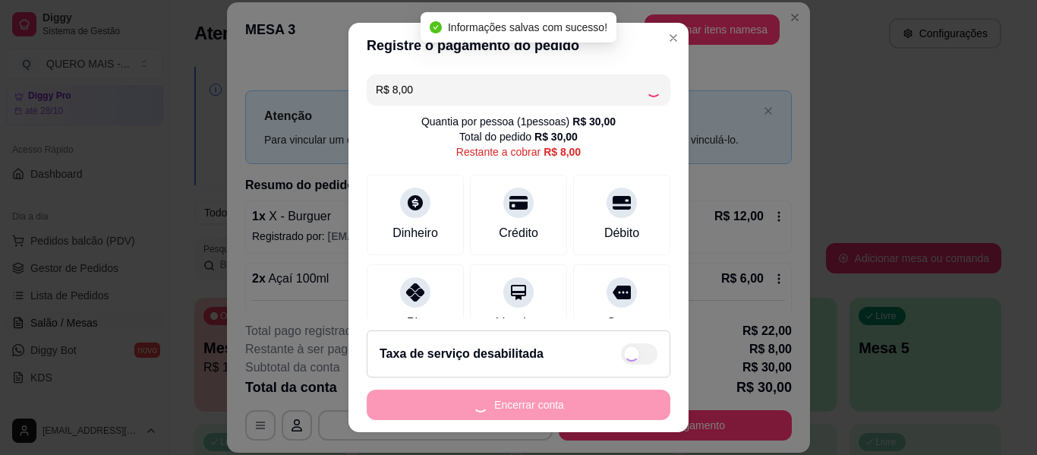
type input "R$ 0,00"
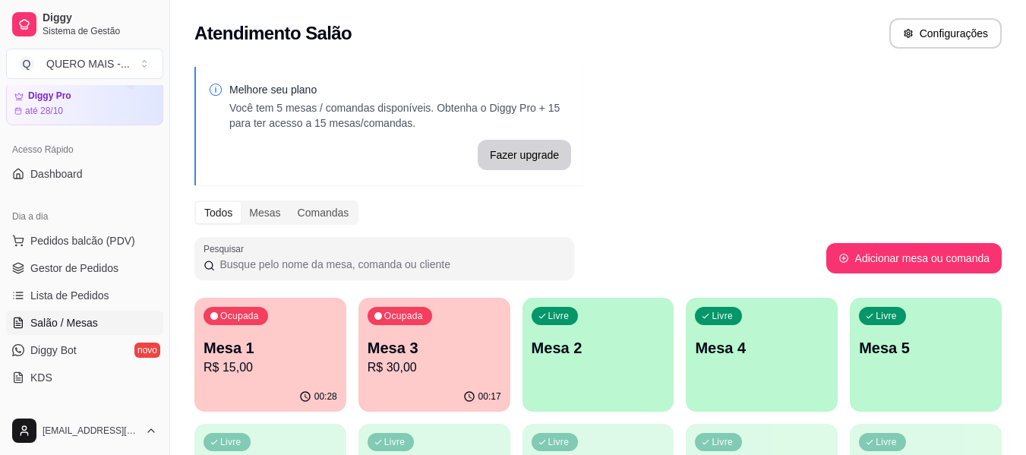
click at [270, 366] on p "R$ 15,00" at bounding box center [270, 367] width 134 height 18
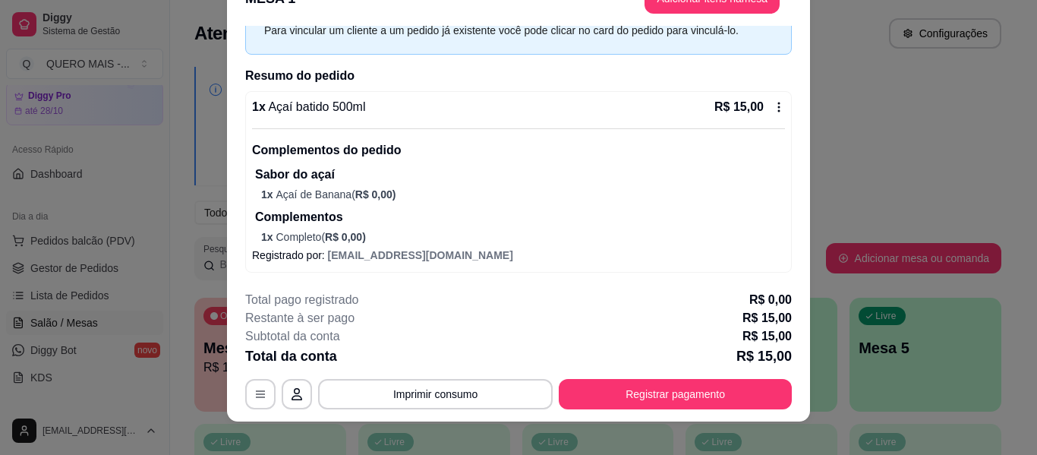
scroll to position [46, 0]
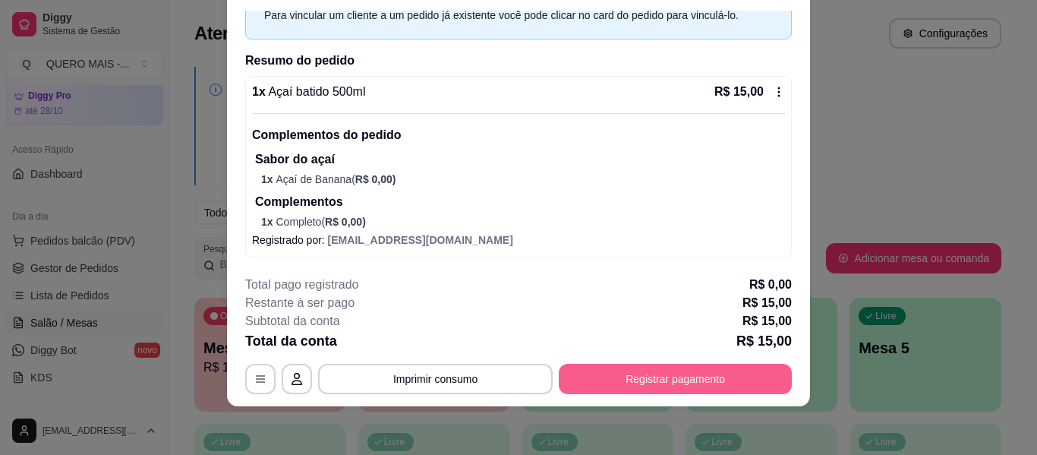
click at [607, 378] on button "Registrar pagamento" at bounding box center [675, 379] width 233 height 30
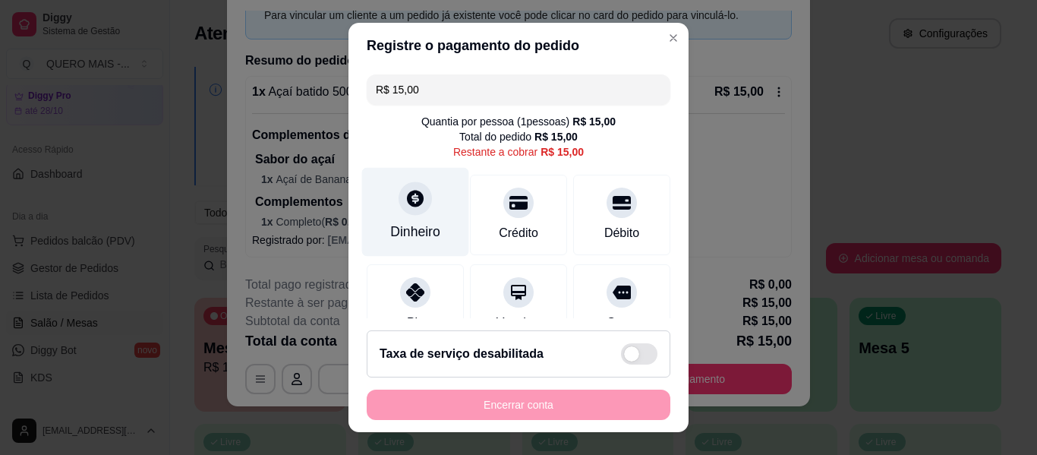
click at [409, 216] on div "Dinheiro" at bounding box center [415, 212] width 107 height 89
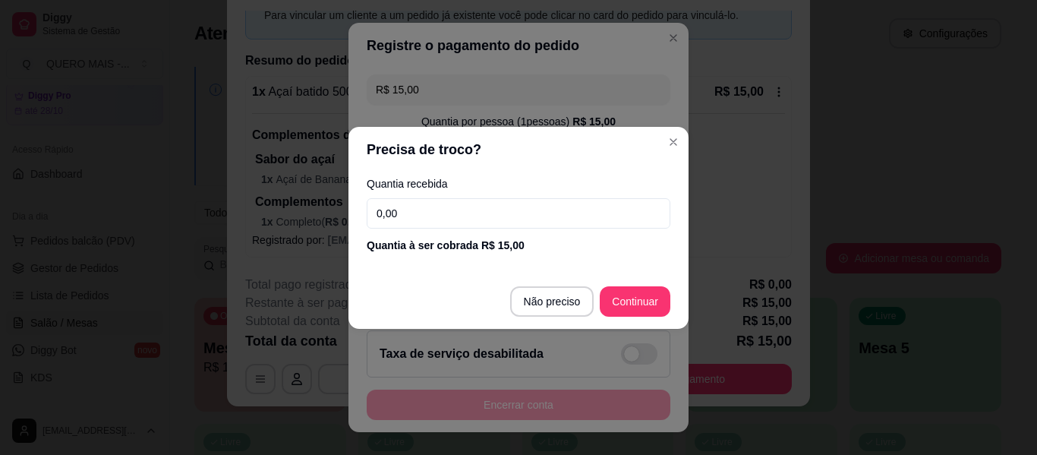
click at [459, 211] on input "0,00" at bounding box center [519, 213] width 304 height 30
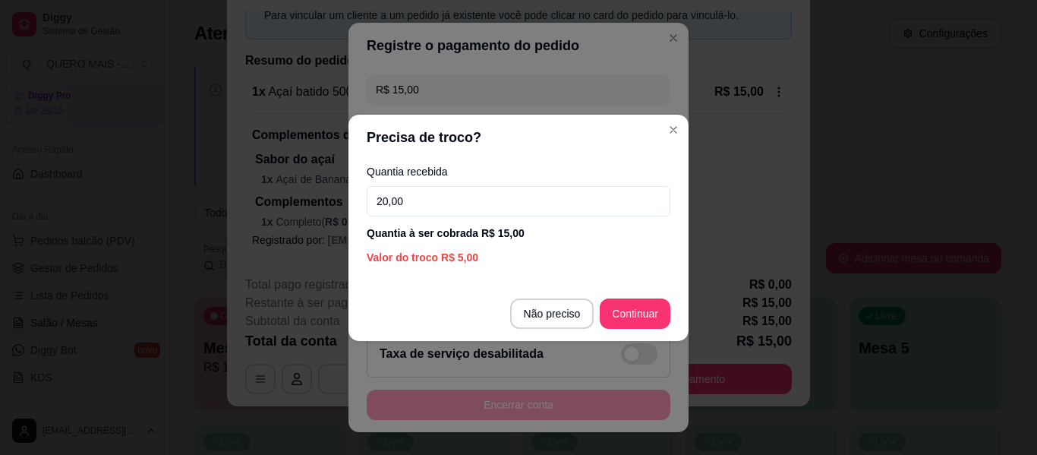
type input "20,00"
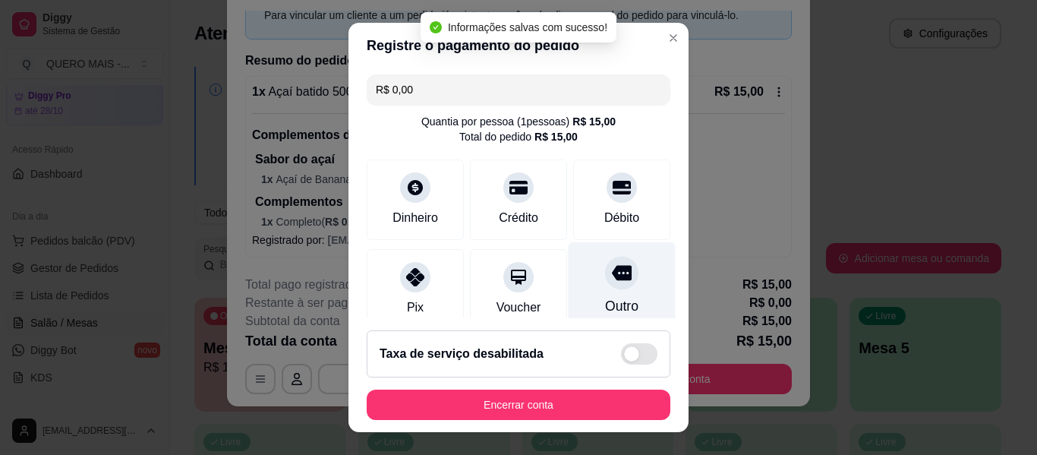
type input "R$ 0,00"
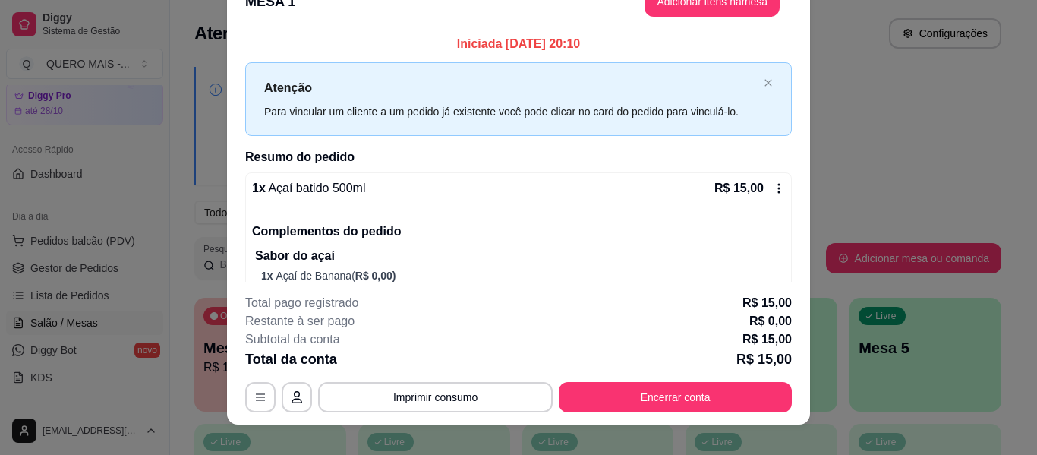
scroll to position [0, 0]
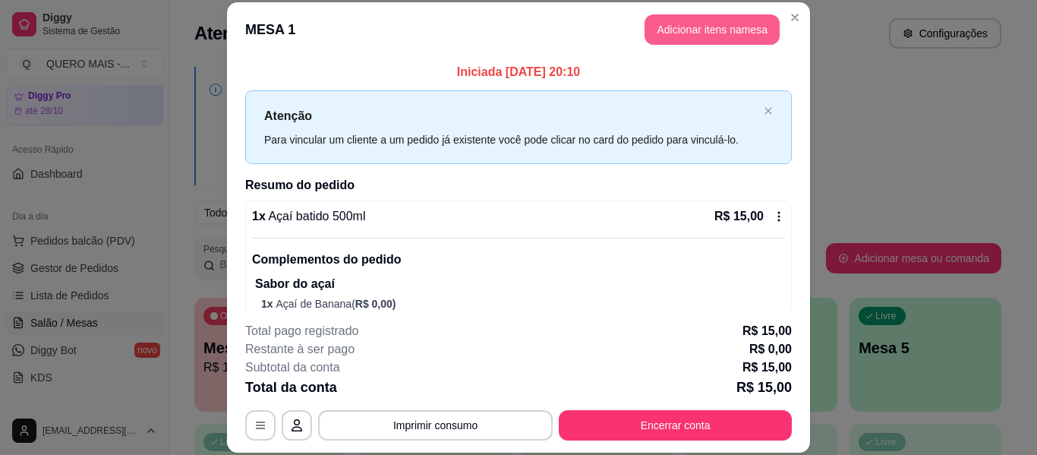
click at [689, 33] on button "Adicionar itens na mesa" at bounding box center [712, 29] width 135 height 30
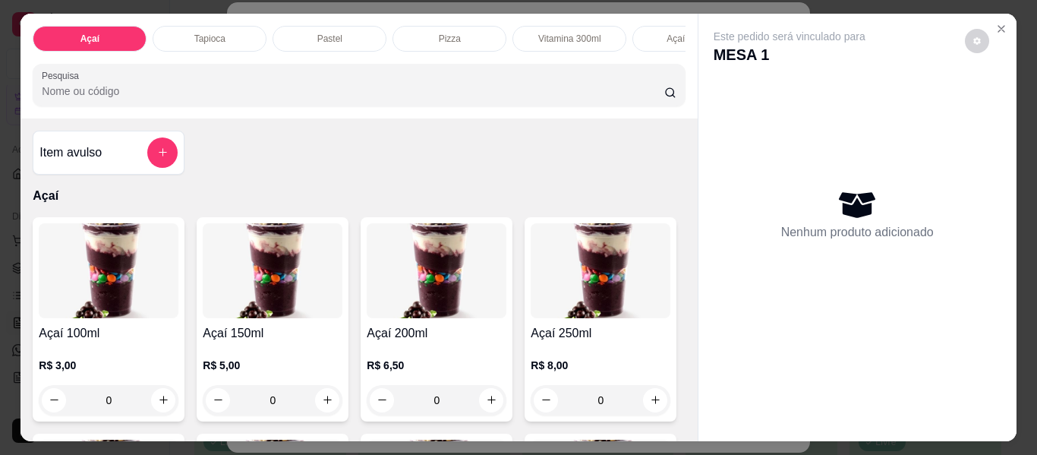
scroll to position [0, 327]
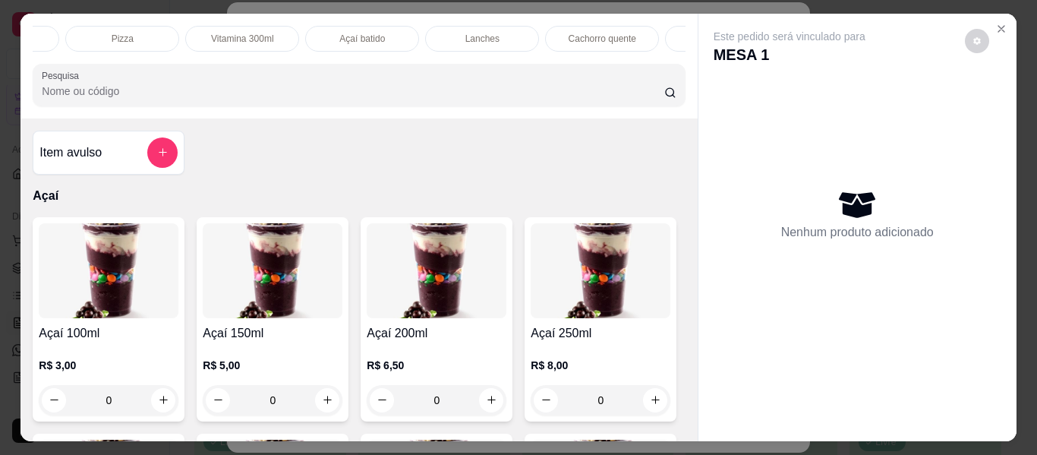
click at [358, 33] on p "Açaí batido" at bounding box center [362, 39] width 46 height 12
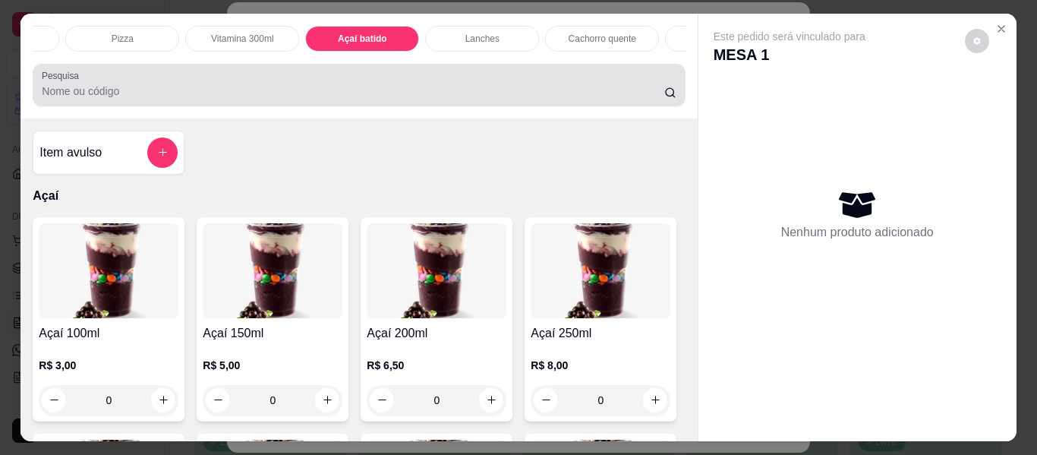
scroll to position [41, 0]
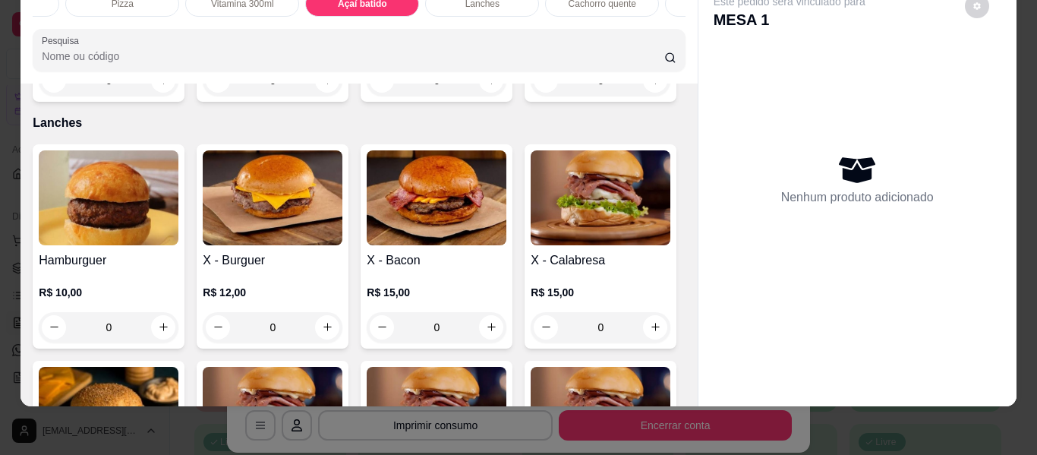
click at [320, 96] on div "0" at bounding box center [273, 80] width 140 height 30
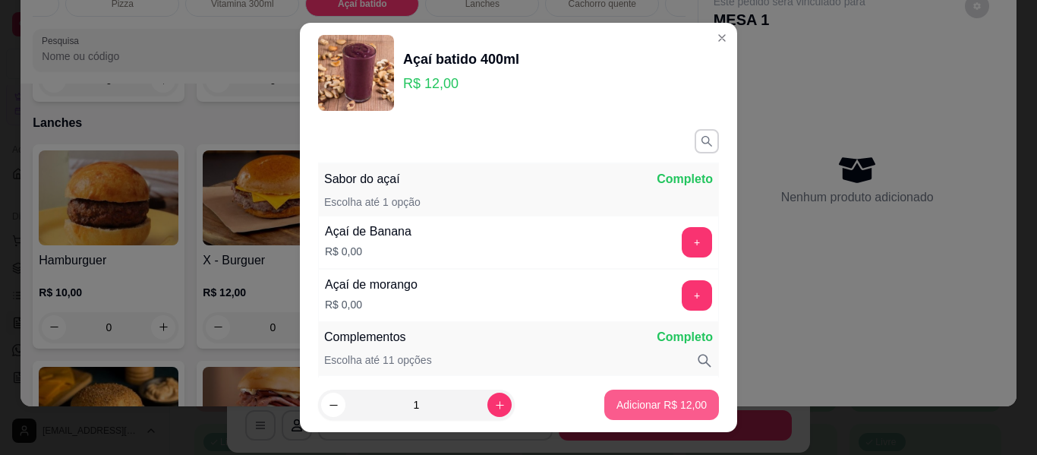
click at [616, 408] on p "Adicionar R$ 12,00" at bounding box center [661, 404] width 90 height 15
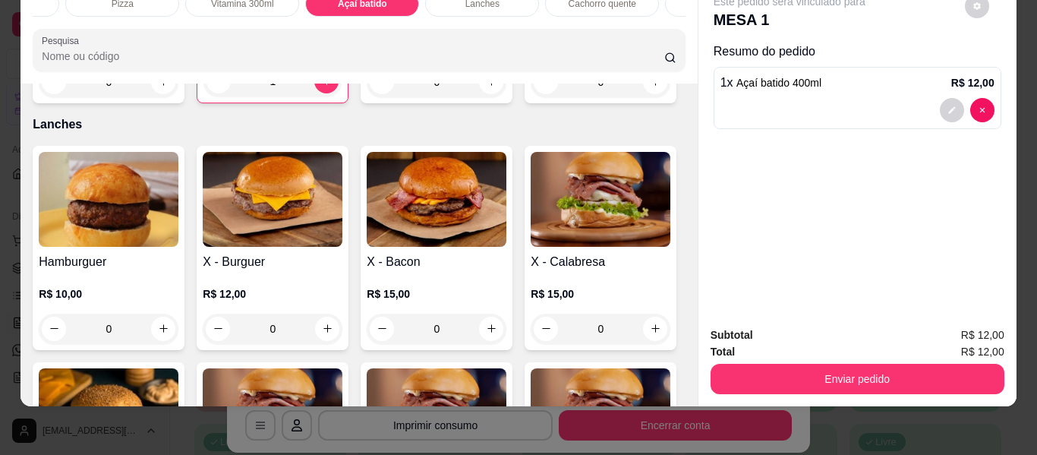
type input "1"
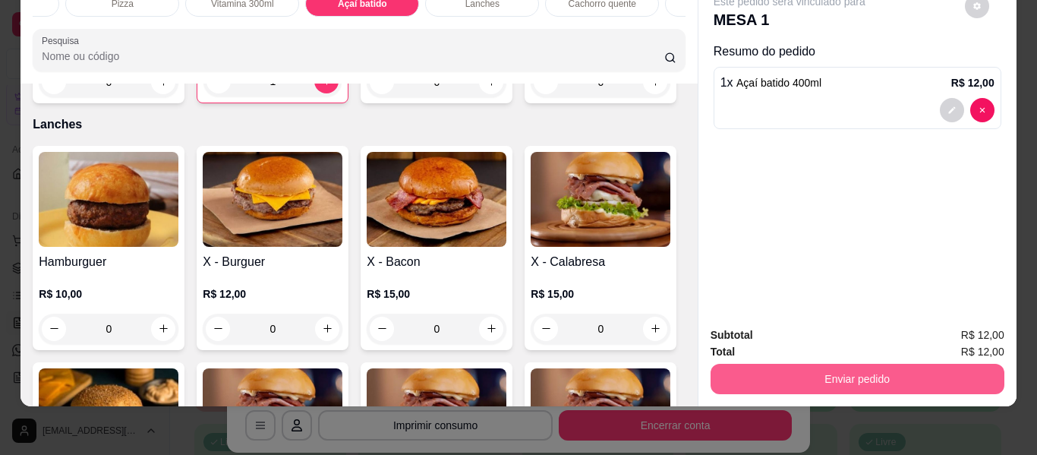
click at [853, 369] on button "Enviar pedido" at bounding box center [858, 379] width 294 height 30
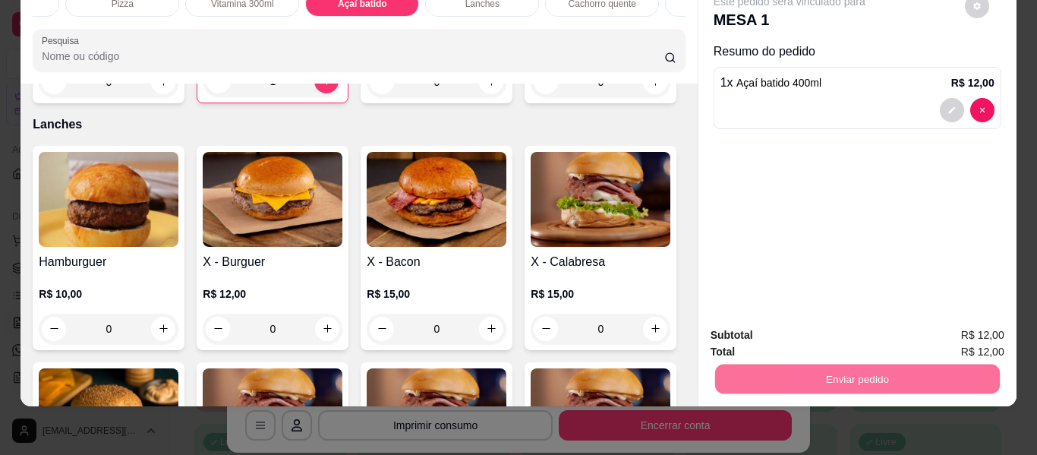
click at [960, 322] on button "Enviar pedido" at bounding box center [965, 329] width 84 height 28
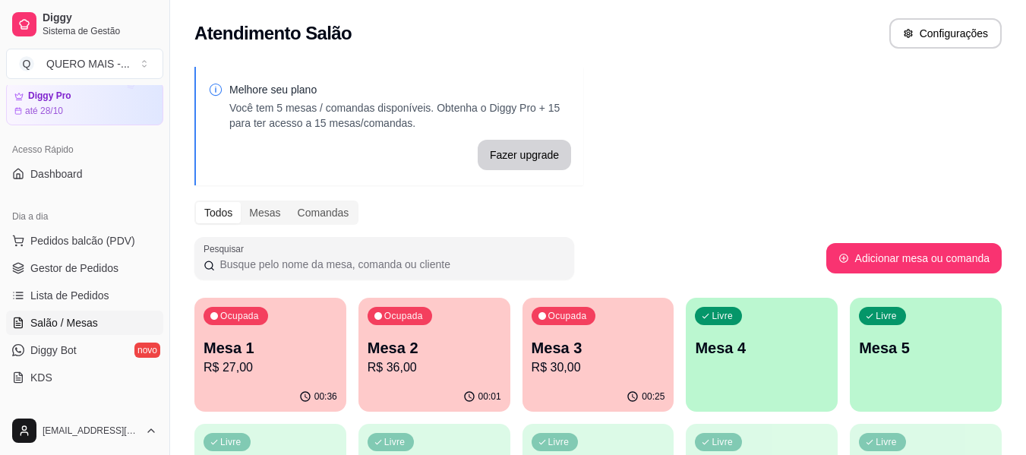
click at [781, 357] on p "Mesa 4" at bounding box center [762, 347] width 134 height 21
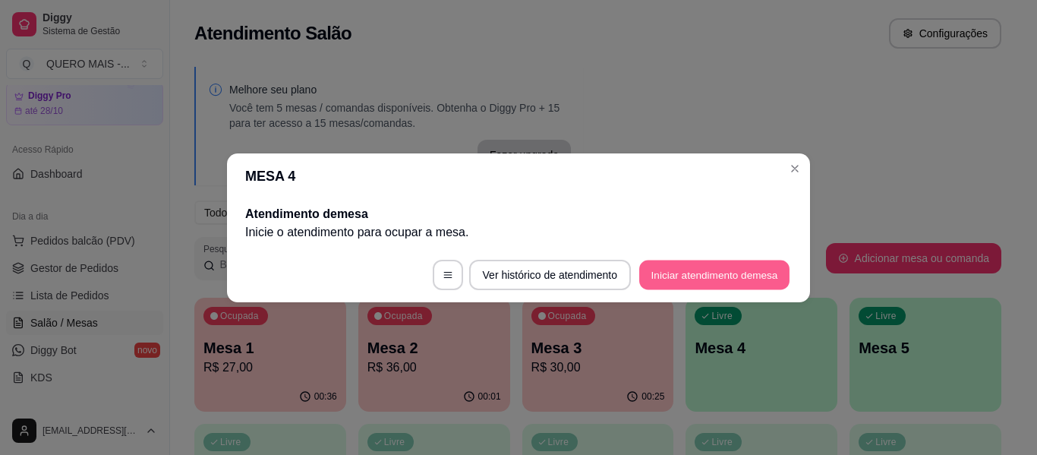
click at [715, 271] on button "Iniciar atendimento de mesa" at bounding box center [714, 275] width 150 height 30
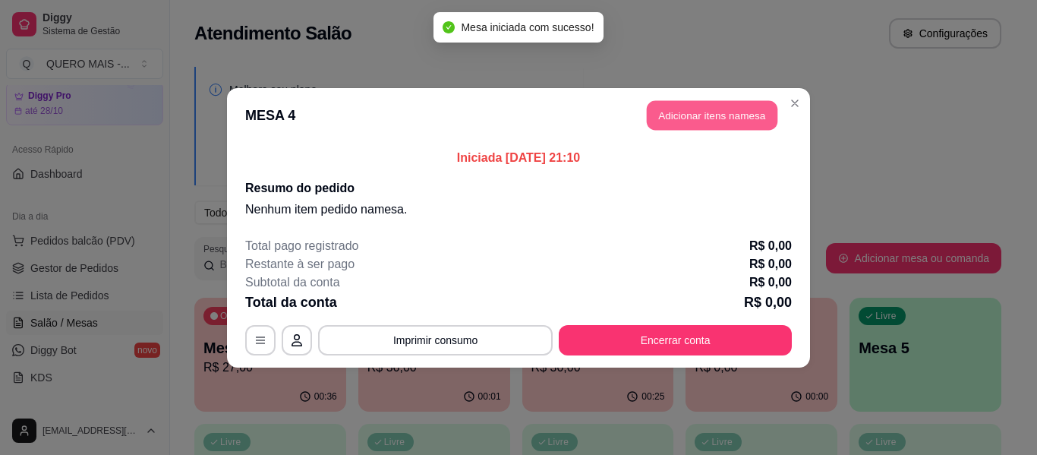
click at [730, 114] on button "Adicionar itens na mesa" at bounding box center [712, 115] width 131 height 30
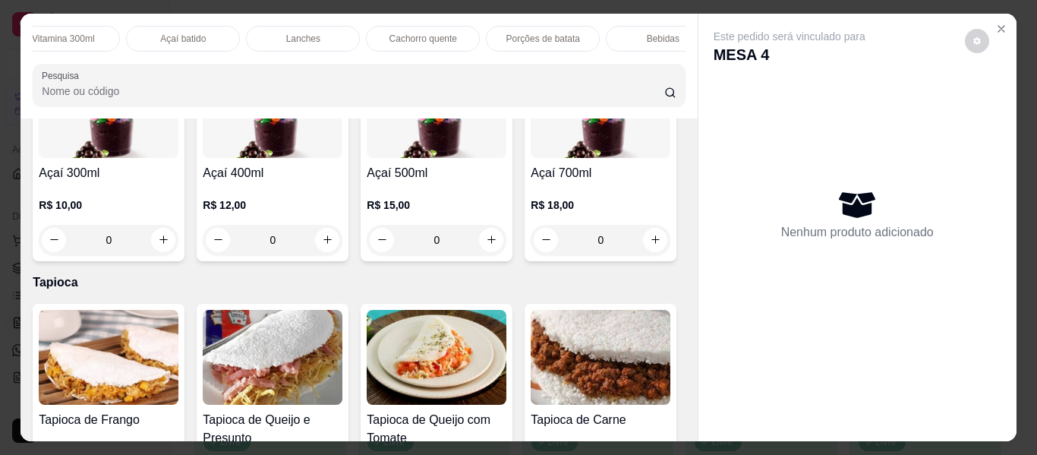
scroll to position [380, 0]
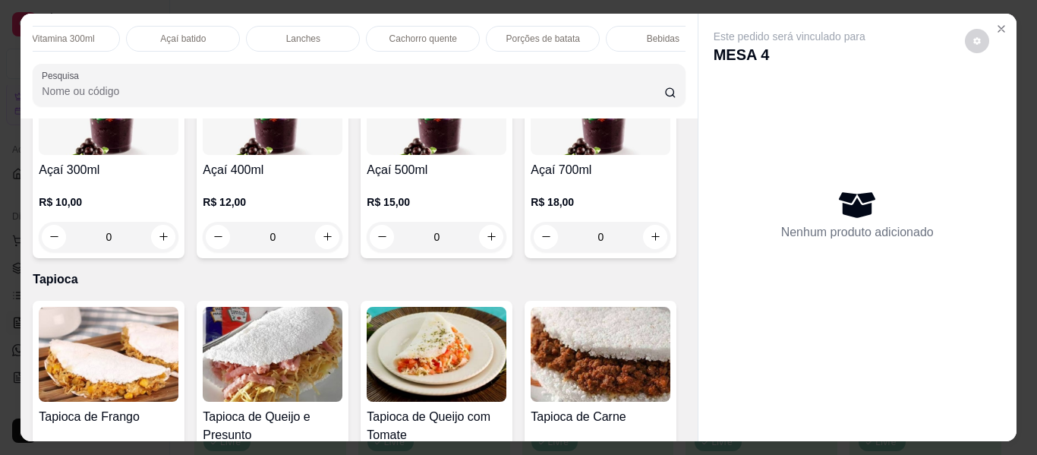
click at [342, 243] on div "0" at bounding box center [273, 237] width 140 height 30
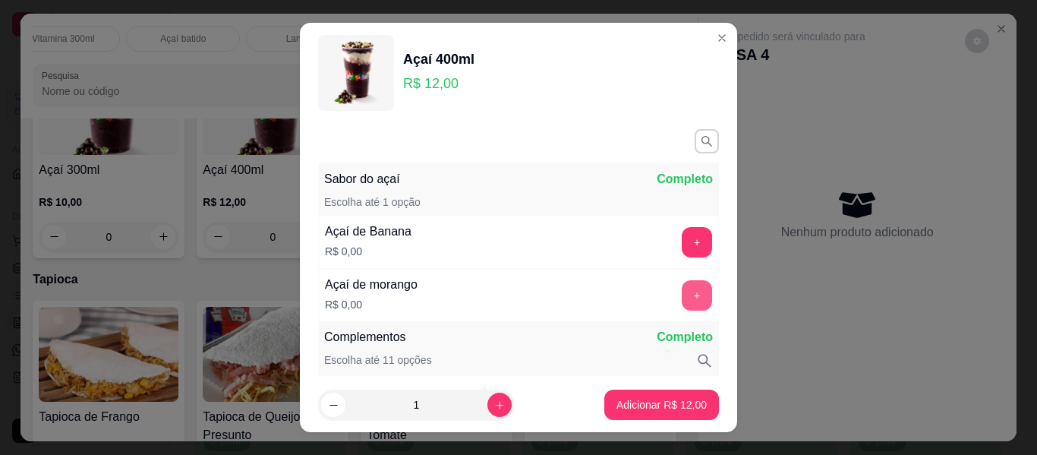
click at [682, 304] on button "+" at bounding box center [697, 295] width 30 height 30
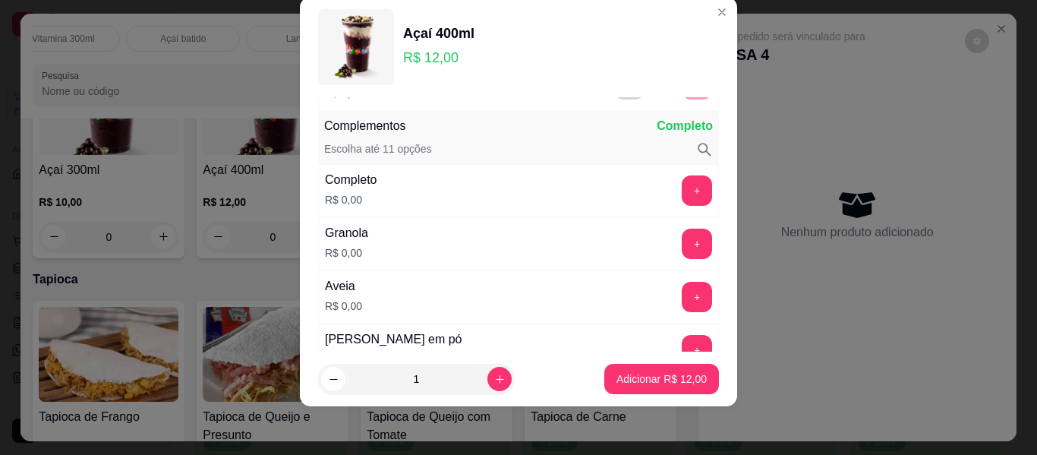
scroll to position [199, 0]
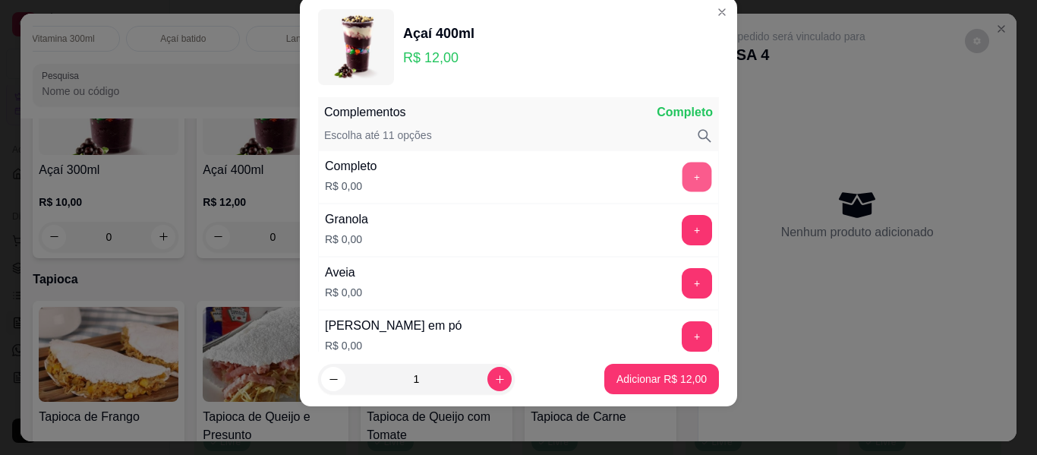
click at [682, 181] on button "+" at bounding box center [697, 177] width 30 height 30
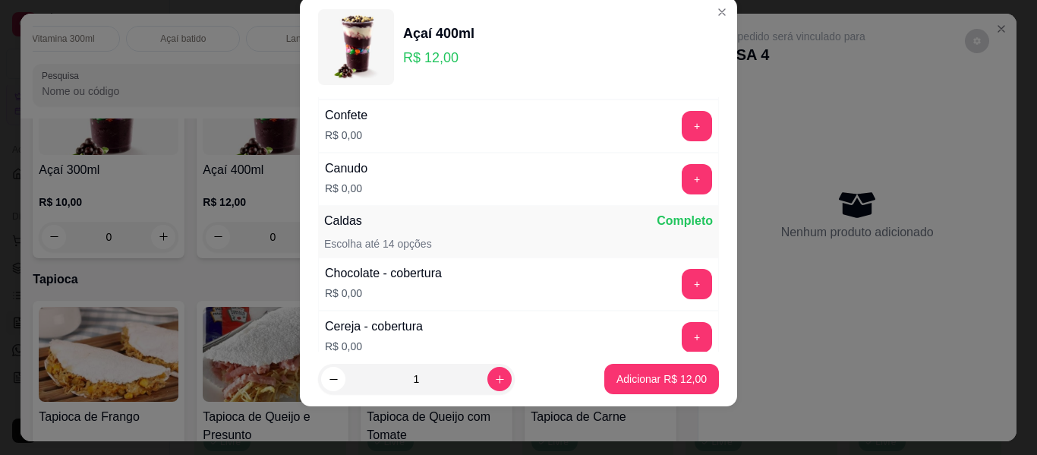
scroll to position [806, 0]
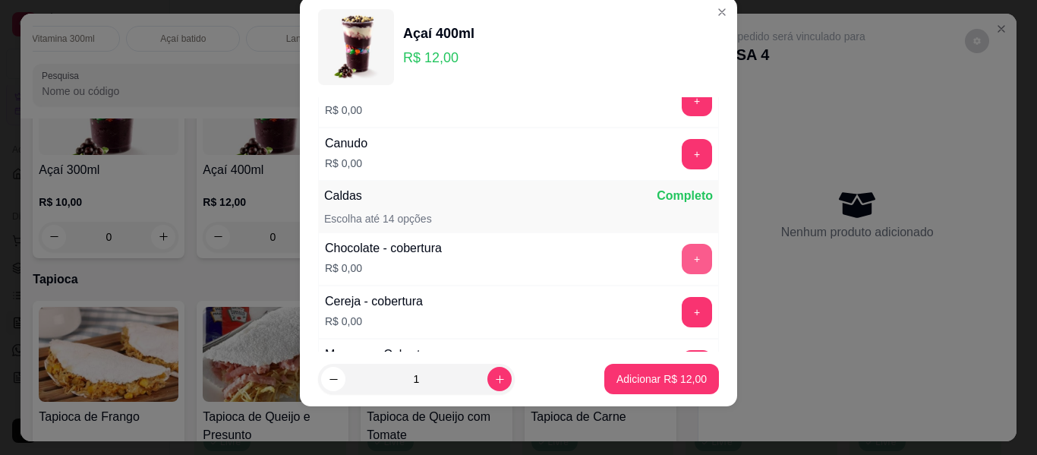
click at [682, 265] on button "+" at bounding box center [697, 259] width 30 height 30
click at [494, 380] on icon "increase-product-quantity" at bounding box center [499, 378] width 11 height 11
type input "2"
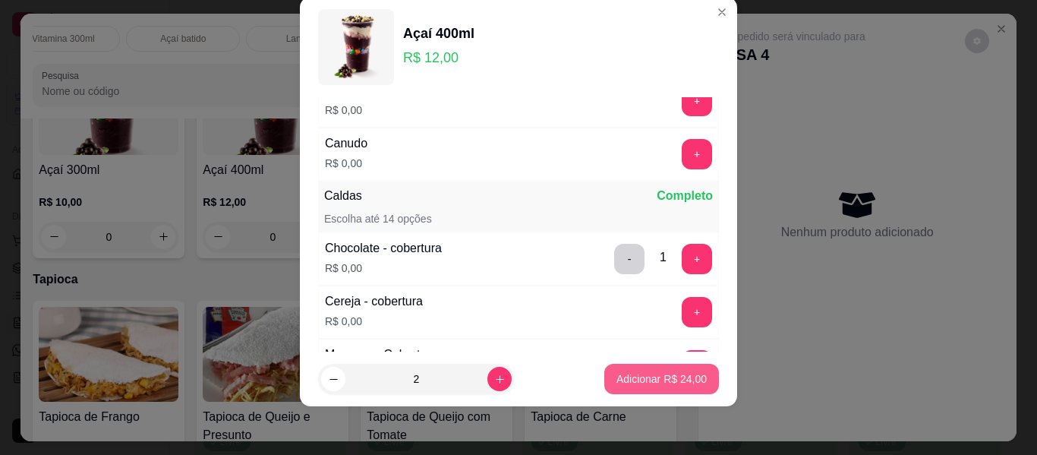
click at [636, 380] on p "Adicionar R$ 24,00" at bounding box center [661, 378] width 90 height 15
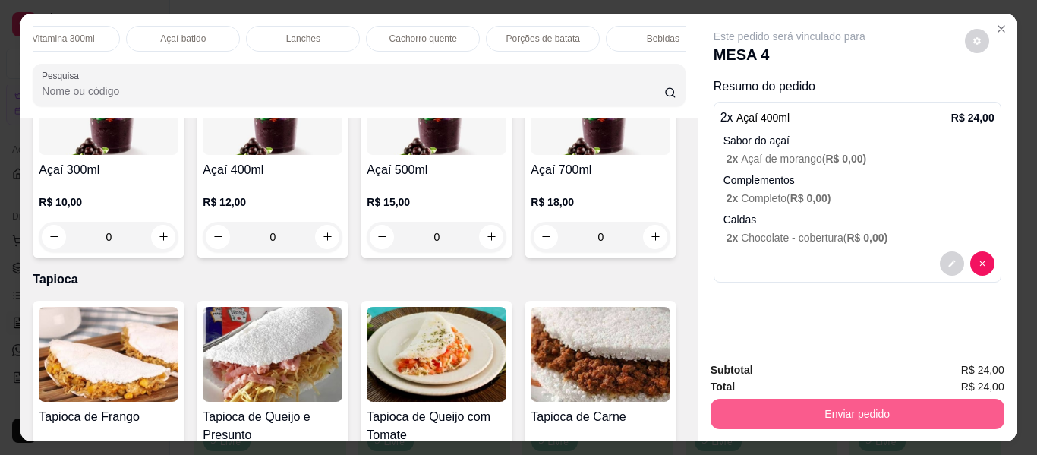
click at [821, 417] on button "Enviar pedido" at bounding box center [858, 414] width 294 height 30
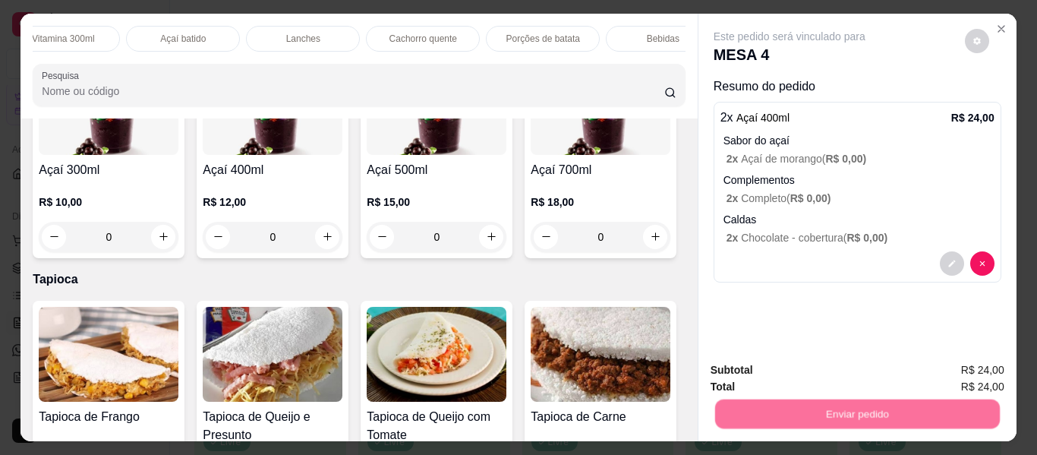
click at [948, 366] on button "Enviar pedido" at bounding box center [965, 370] width 86 height 29
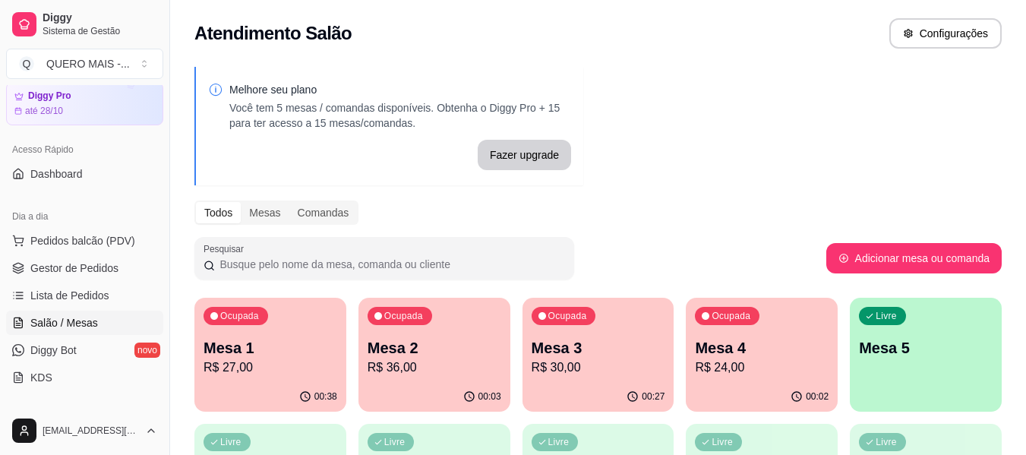
click at [892, 394] on div "button" at bounding box center [925, 402] width 152 height 18
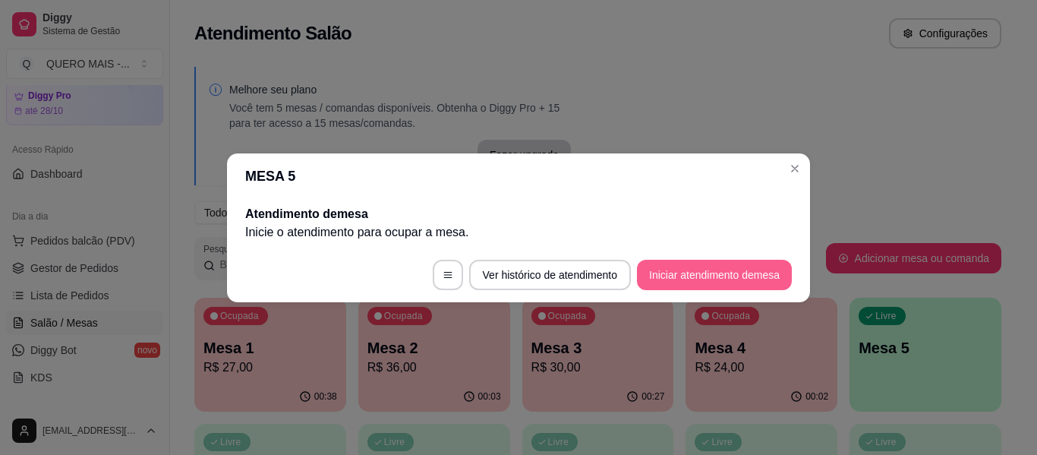
click at [713, 276] on button "Iniciar atendimento de mesa" at bounding box center [714, 275] width 155 height 30
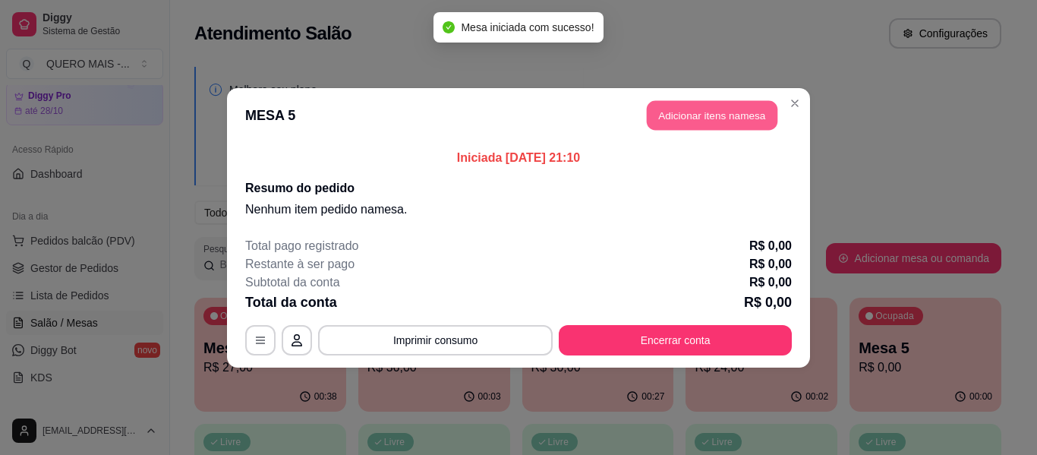
click at [740, 105] on button "Adicionar itens na mesa" at bounding box center [712, 115] width 131 height 30
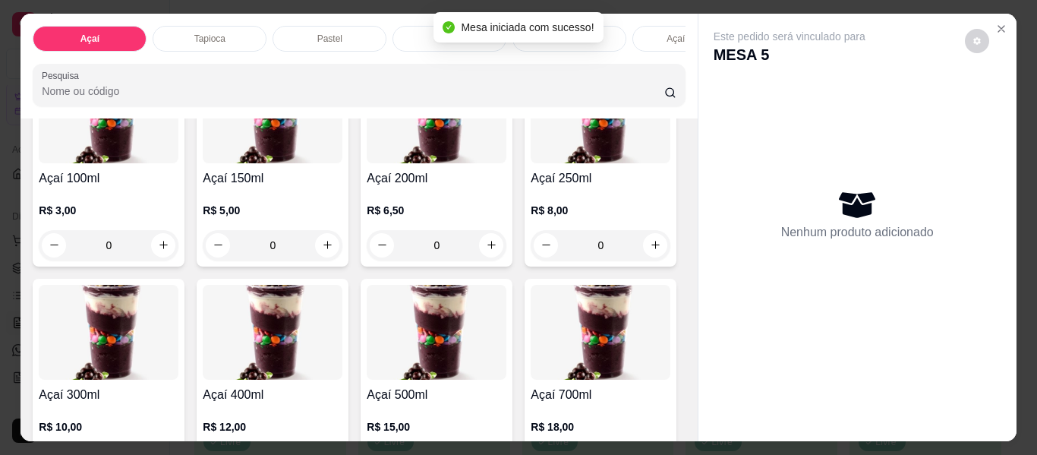
scroll to position [304, 0]
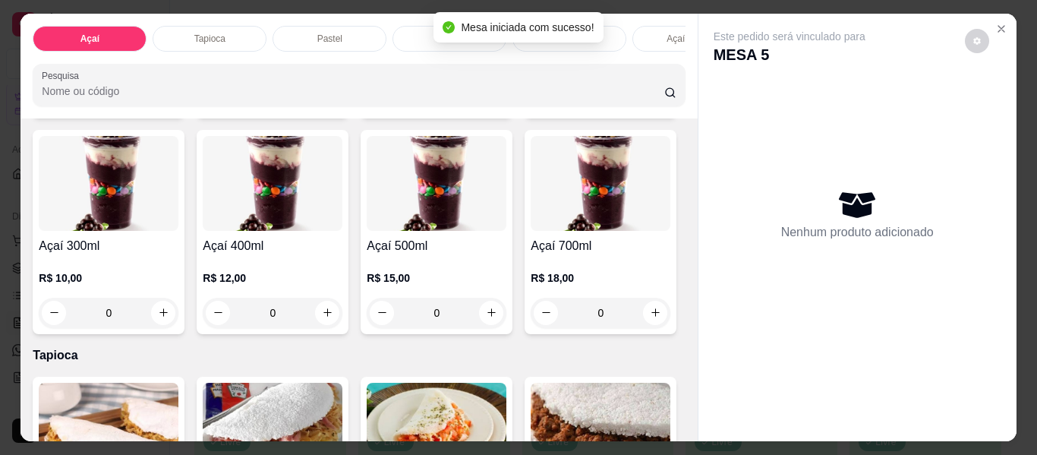
click at [342, 320] on div "0" at bounding box center [273, 313] width 140 height 30
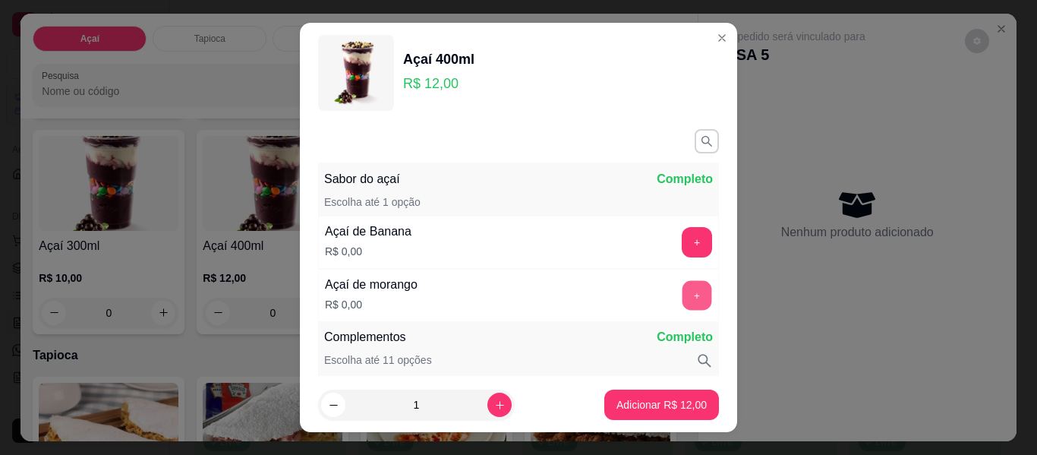
click at [682, 298] on button "+" at bounding box center [697, 296] width 30 height 30
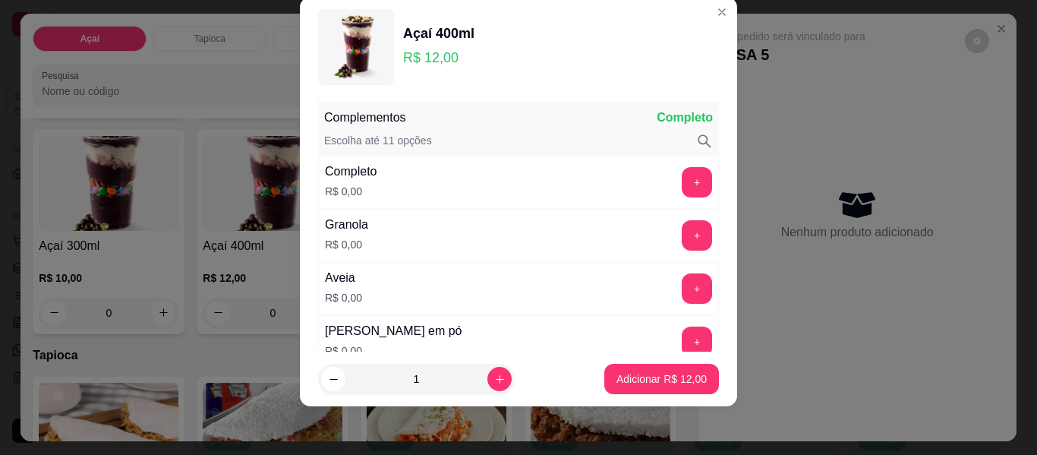
scroll to position [199, 0]
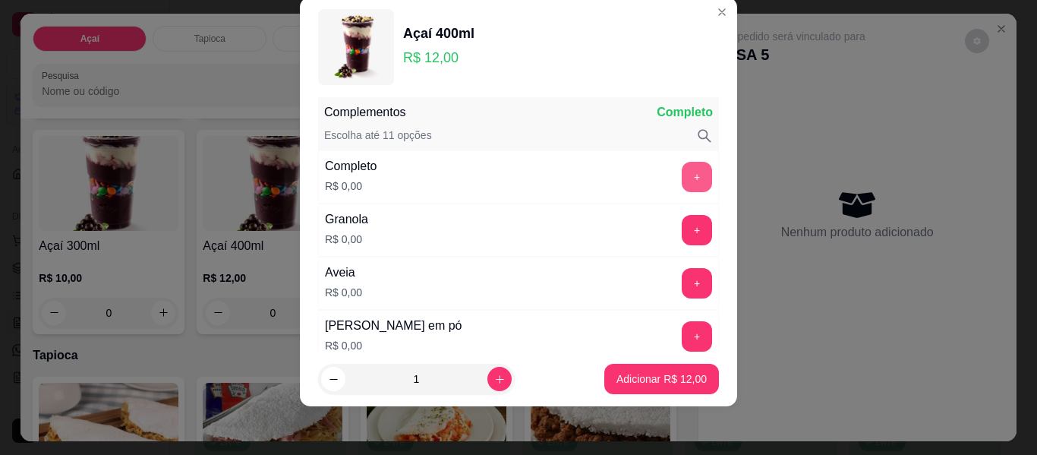
click at [682, 176] on button "+" at bounding box center [697, 177] width 30 height 30
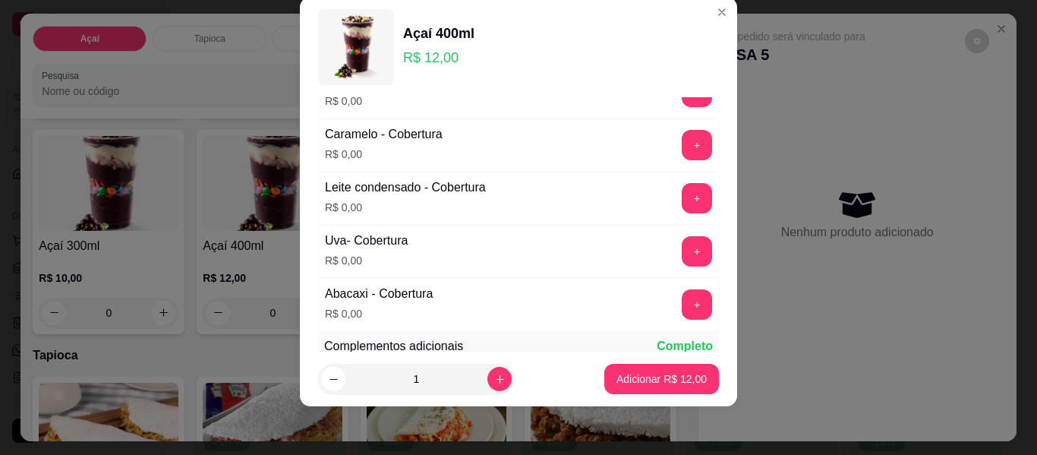
scroll to position [1110, 0]
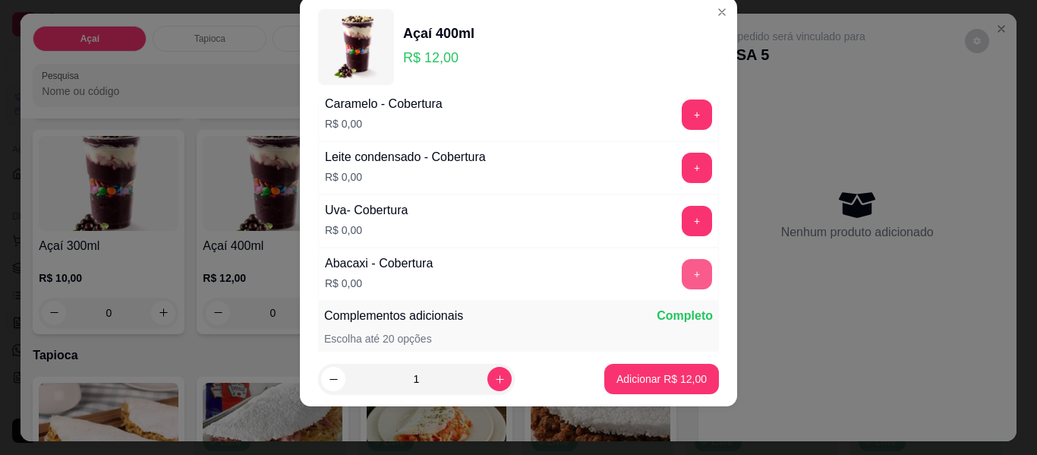
click at [682, 283] on button "+" at bounding box center [697, 274] width 30 height 30
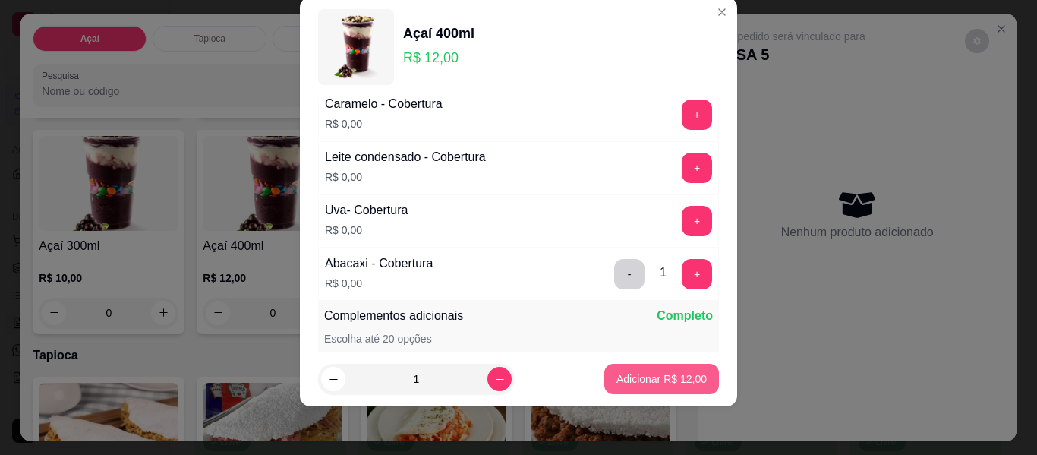
click at [652, 378] on p "Adicionar R$ 12,00" at bounding box center [661, 378] width 90 height 15
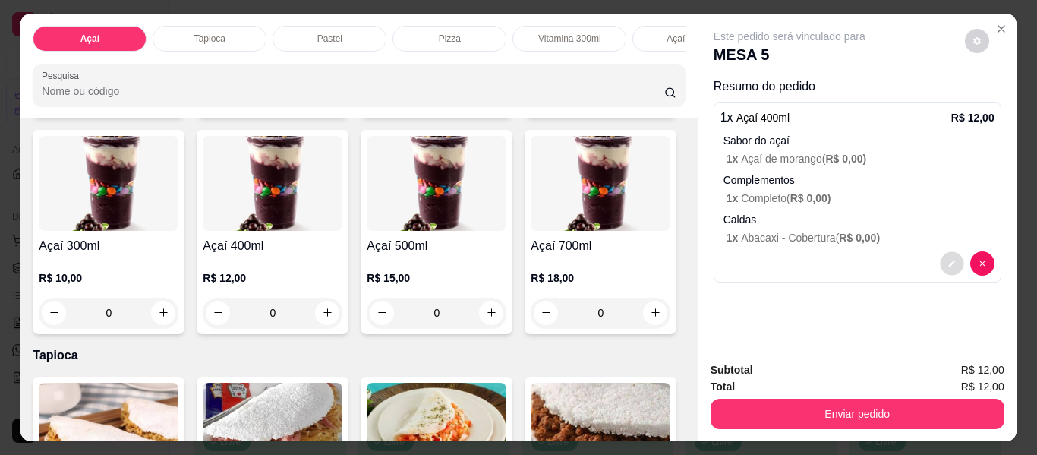
click at [941, 259] on button "decrease-product-quantity" at bounding box center [952, 263] width 24 height 24
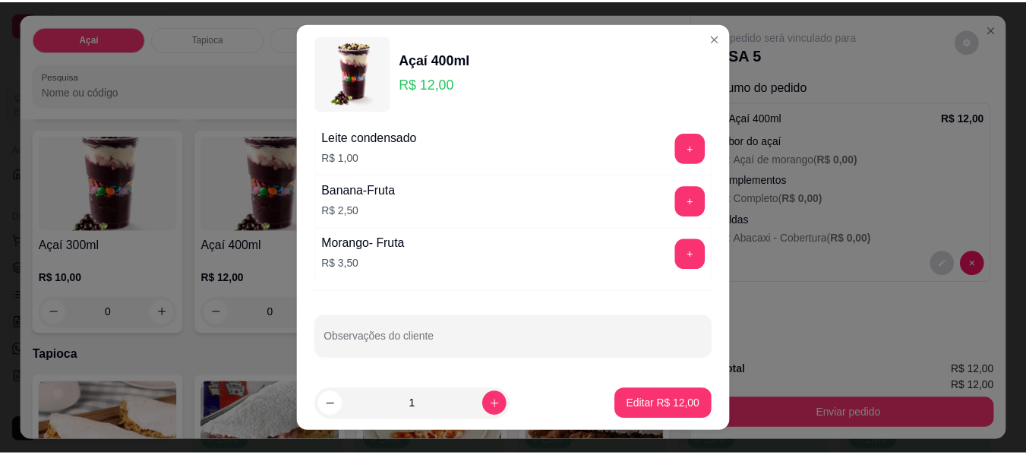
scroll to position [1369, 0]
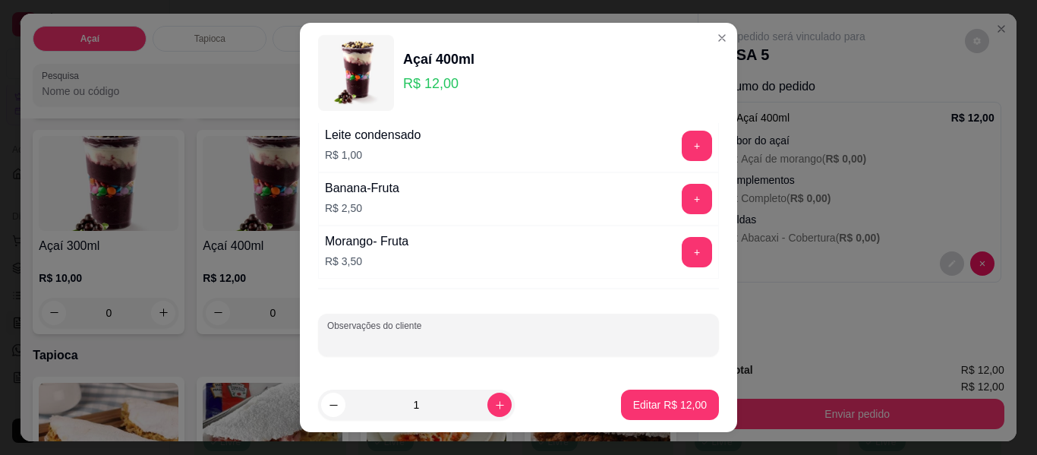
click at [465, 341] on input "Observações do cliente" at bounding box center [518, 340] width 383 height 15
type input "cobertura só em cima"
click at [657, 404] on p "Editar R$ 12,00" at bounding box center [670, 404] width 74 height 15
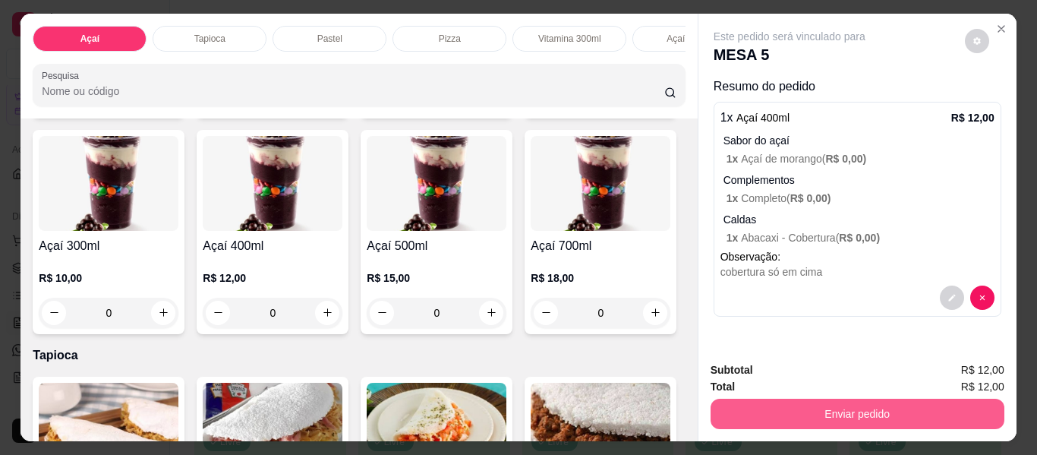
click at [886, 409] on button "Enviar pedido" at bounding box center [858, 414] width 294 height 30
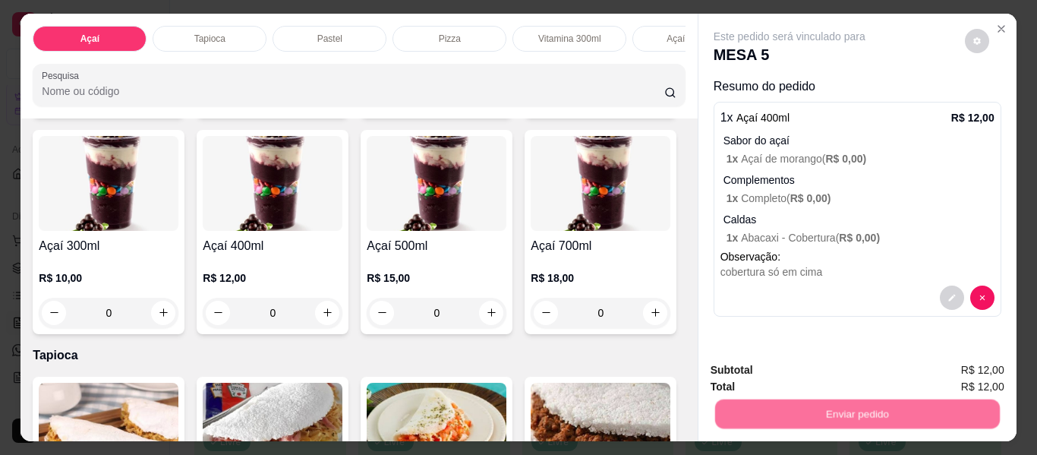
click at [946, 361] on button "Enviar pedido" at bounding box center [965, 370] width 86 height 29
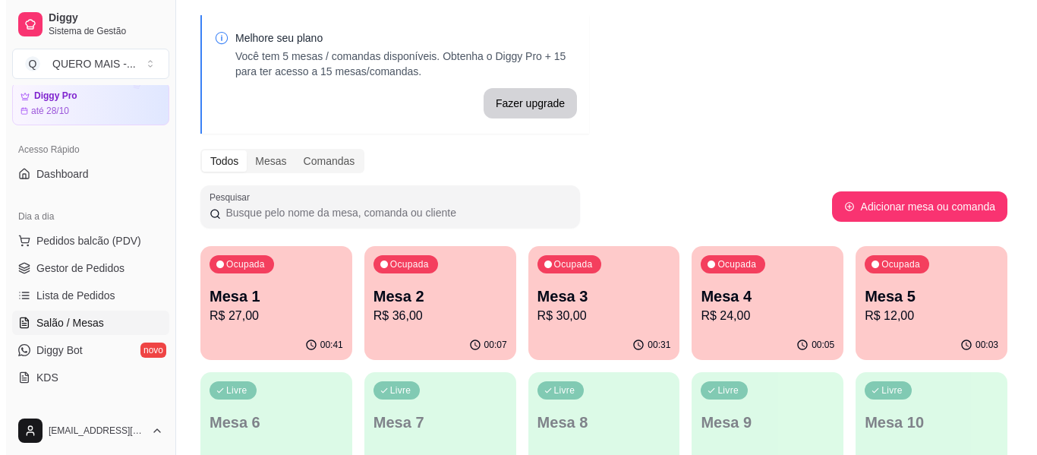
scroll to position [76, 0]
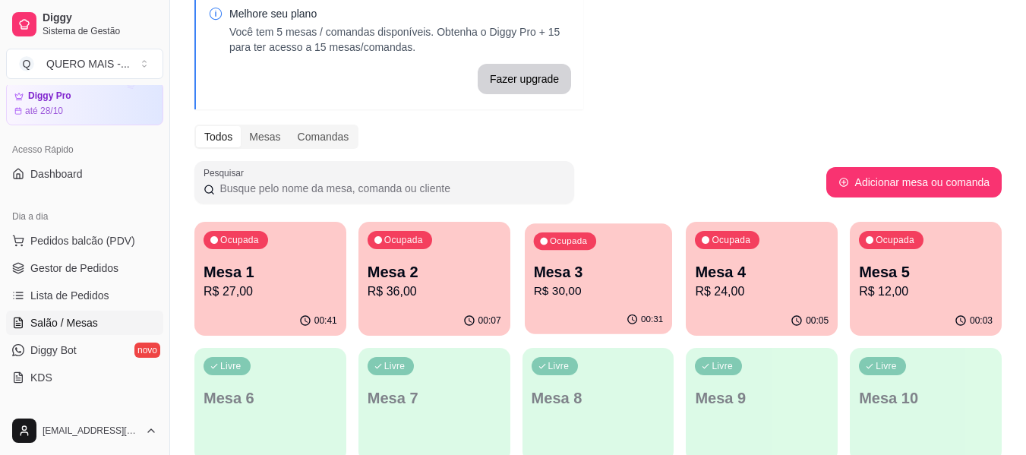
click at [563, 304] on div "Ocupada Mesa 3 R$ 30,00" at bounding box center [598, 264] width 147 height 82
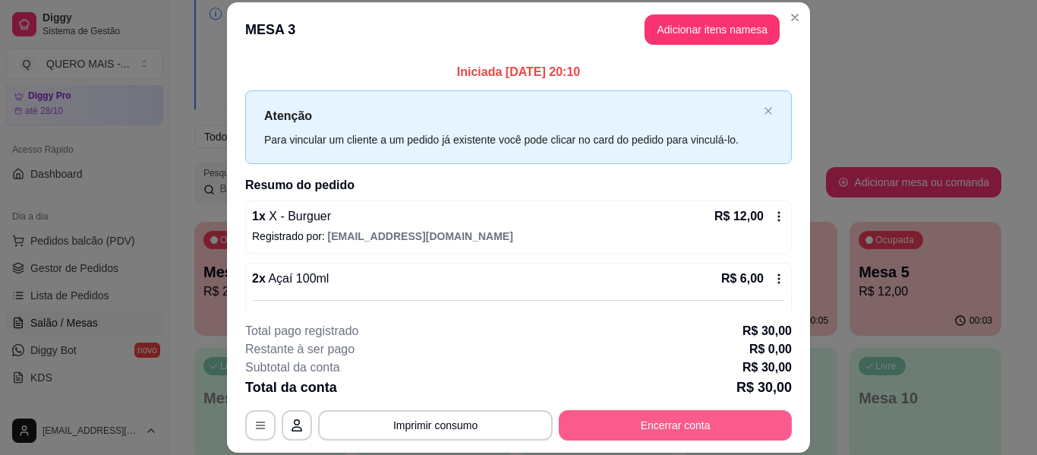
click at [621, 425] on button "Encerrar conta" at bounding box center [675, 425] width 233 height 30
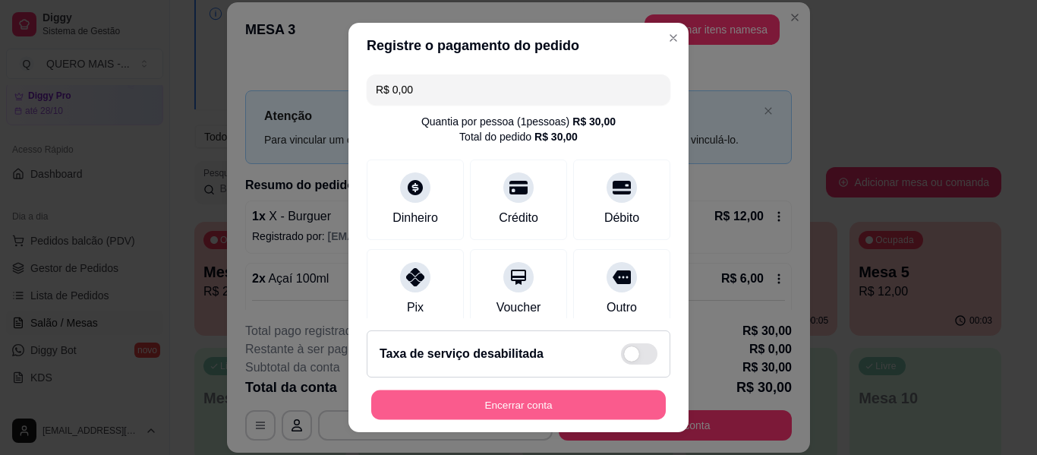
click at [531, 413] on button "Encerrar conta" at bounding box center [518, 405] width 295 height 30
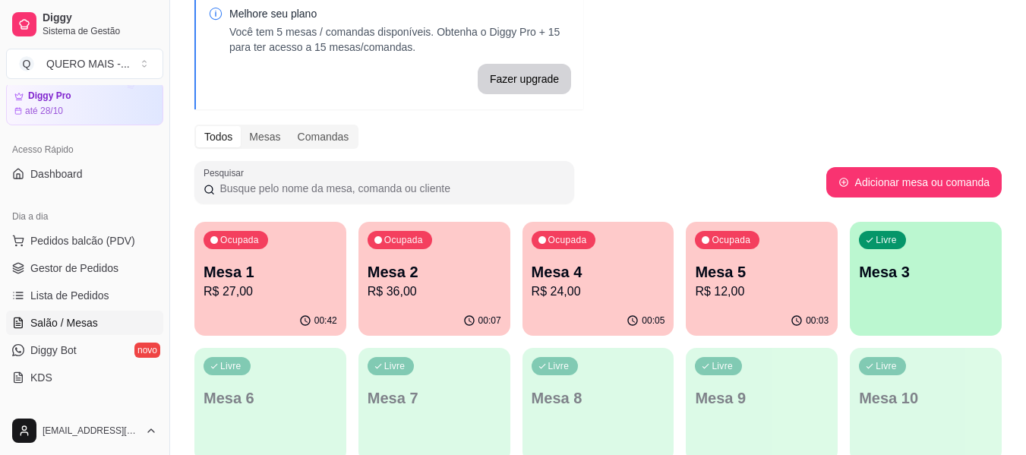
click at [940, 290] on div "Livre Mesa 3" at bounding box center [925, 270] width 152 height 96
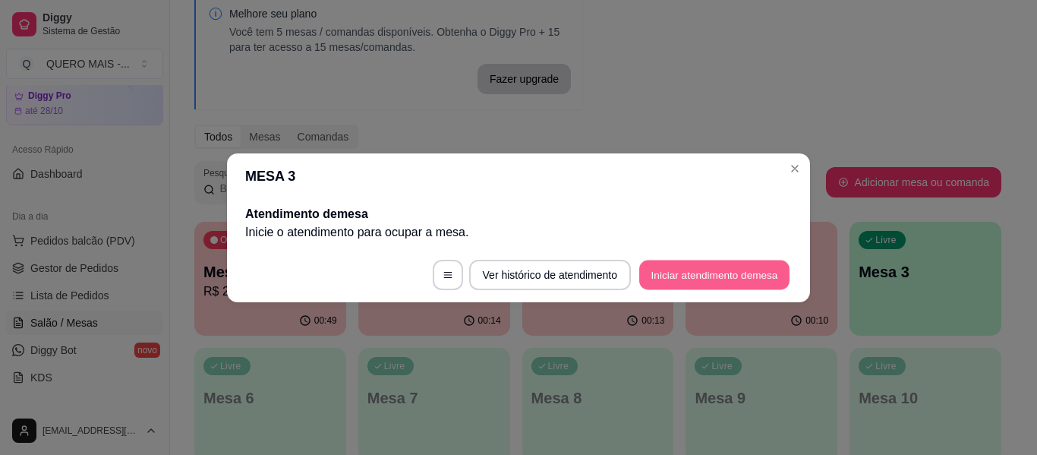
click at [723, 278] on button "Iniciar atendimento de mesa" at bounding box center [714, 275] width 150 height 30
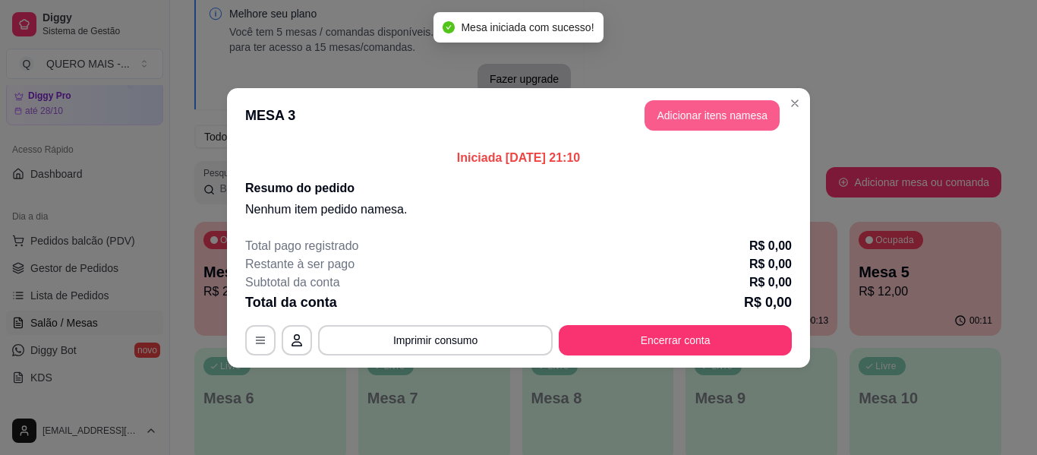
click at [732, 114] on button "Adicionar itens na mesa" at bounding box center [712, 115] width 135 height 30
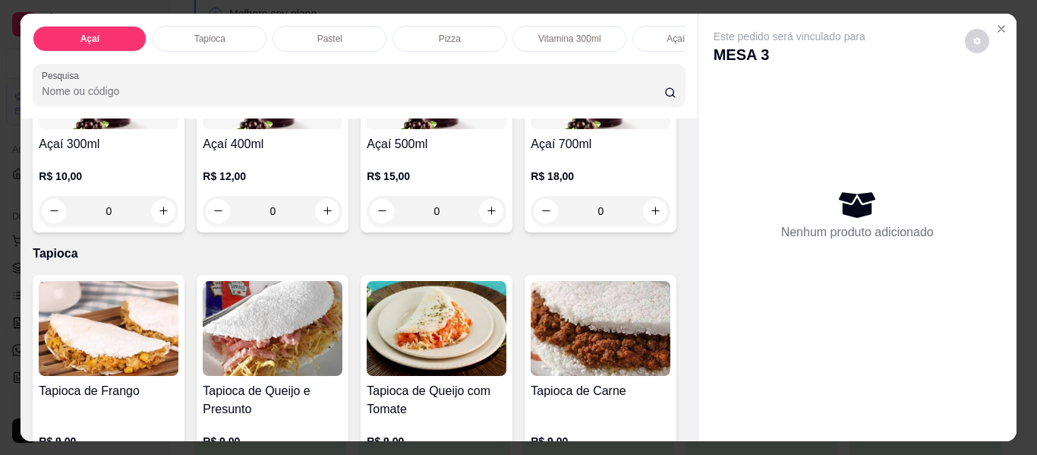
scroll to position [455, 0]
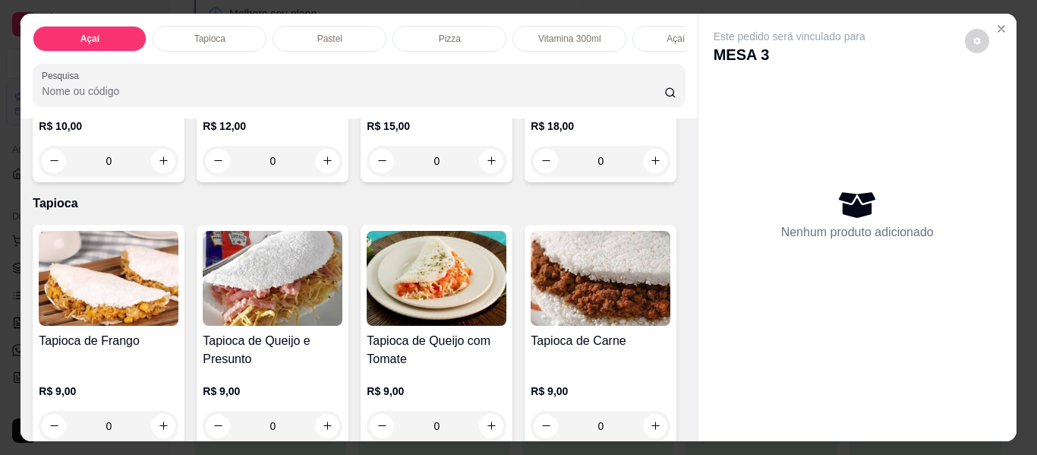
click at [367, 176] on div "0" at bounding box center [437, 161] width 140 height 30
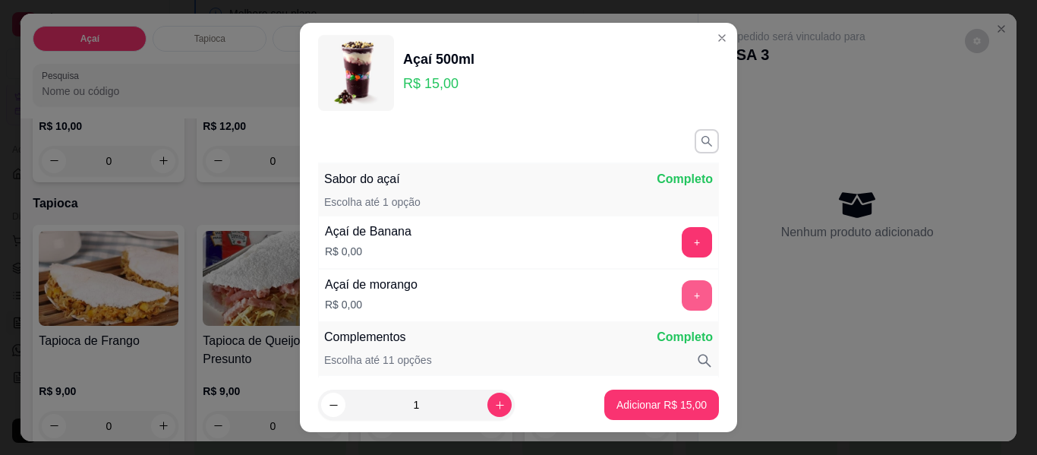
click at [682, 297] on button "+" at bounding box center [697, 295] width 30 height 30
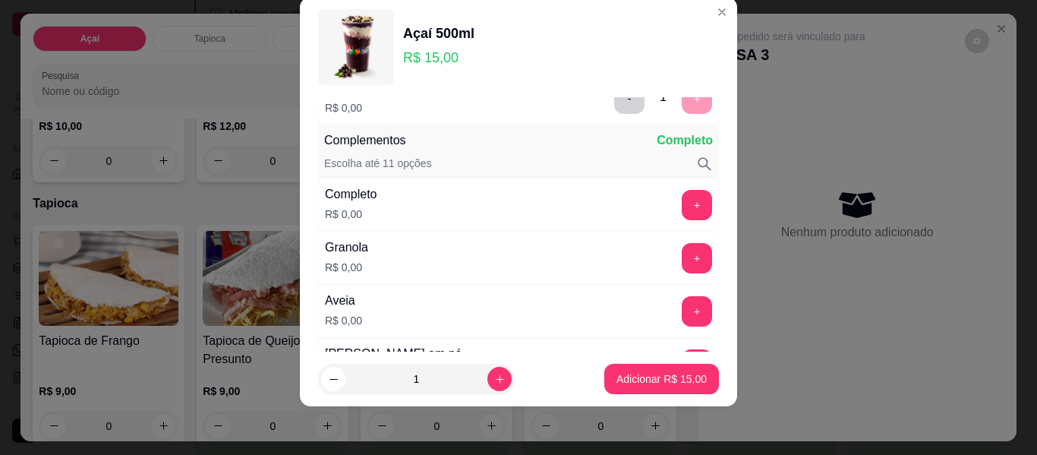
scroll to position [199, 0]
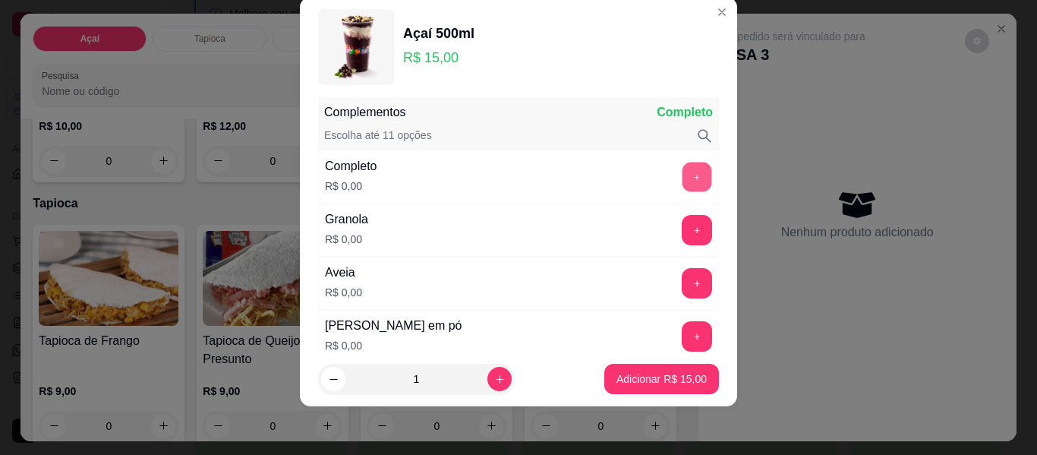
click at [682, 177] on button "+" at bounding box center [697, 177] width 30 height 30
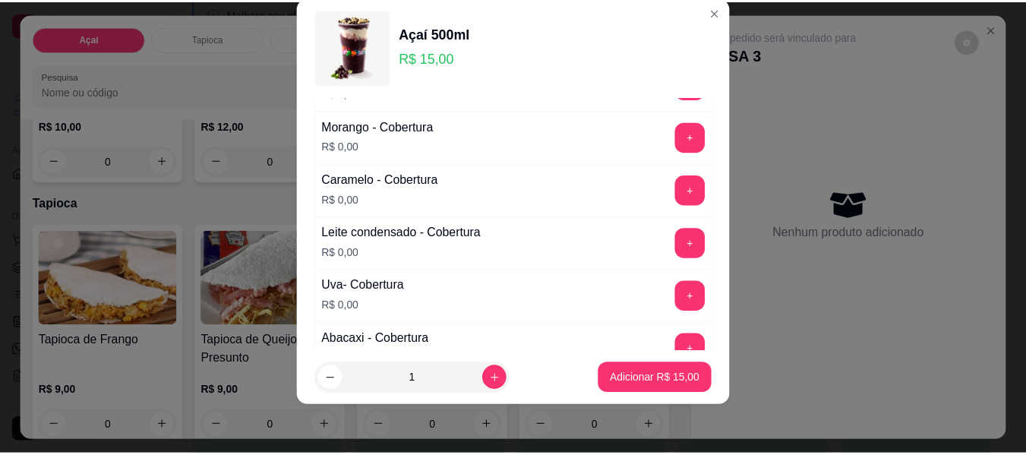
scroll to position [1110, 0]
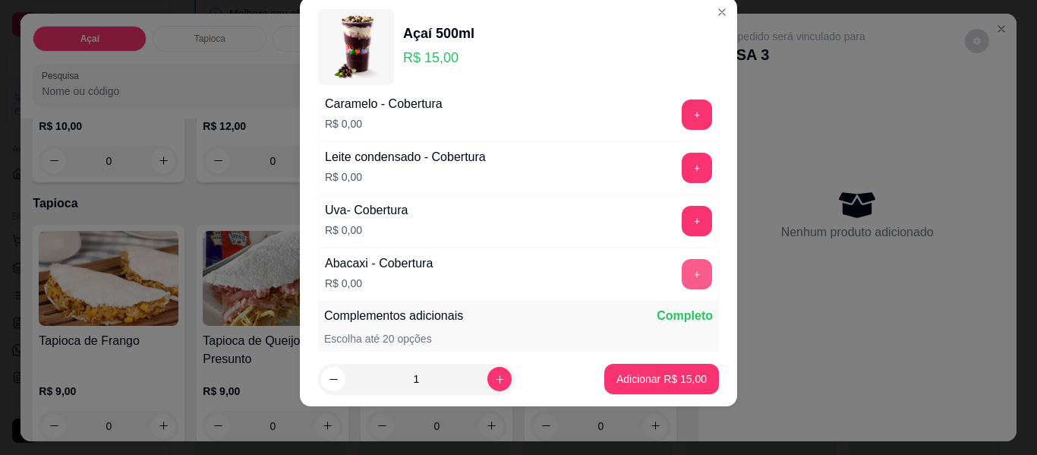
click at [682, 276] on button "+" at bounding box center [697, 274] width 30 height 30
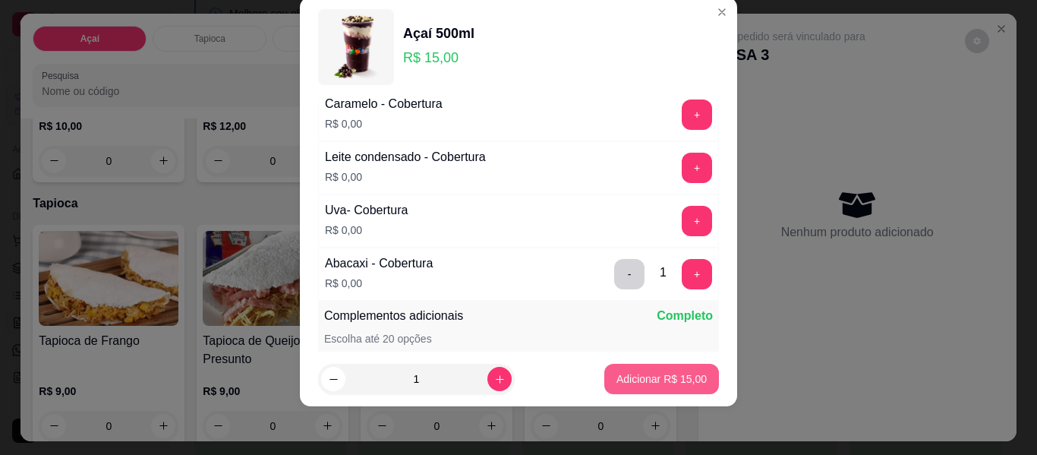
click at [632, 379] on p "Adicionar R$ 15,00" at bounding box center [661, 378] width 90 height 15
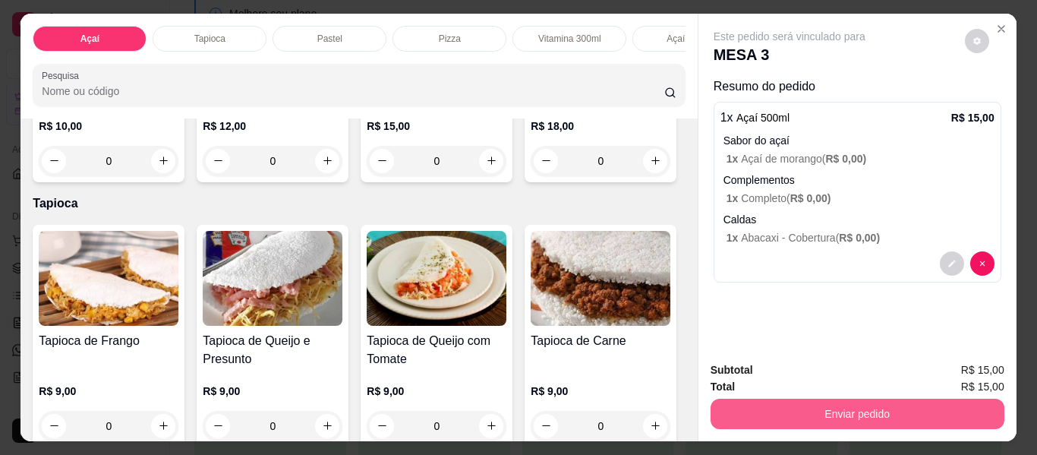
click at [848, 406] on button "Enviar pedido" at bounding box center [858, 414] width 294 height 30
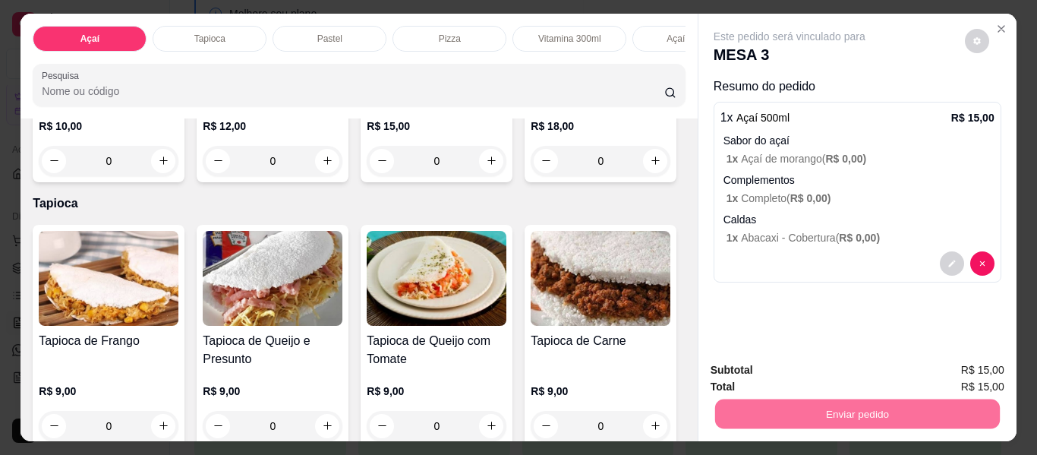
click at [955, 367] on button "Enviar pedido" at bounding box center [965, 371] width 84 height 28
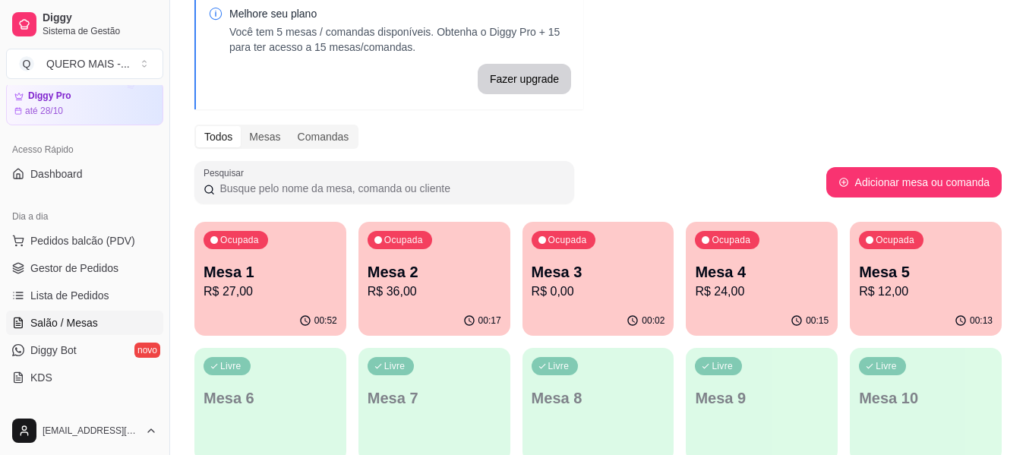
click at [945, 304] on div "Ocupada Mesa 5 R$ 12,00" at bounding box center [925, 264] width 152 height 84
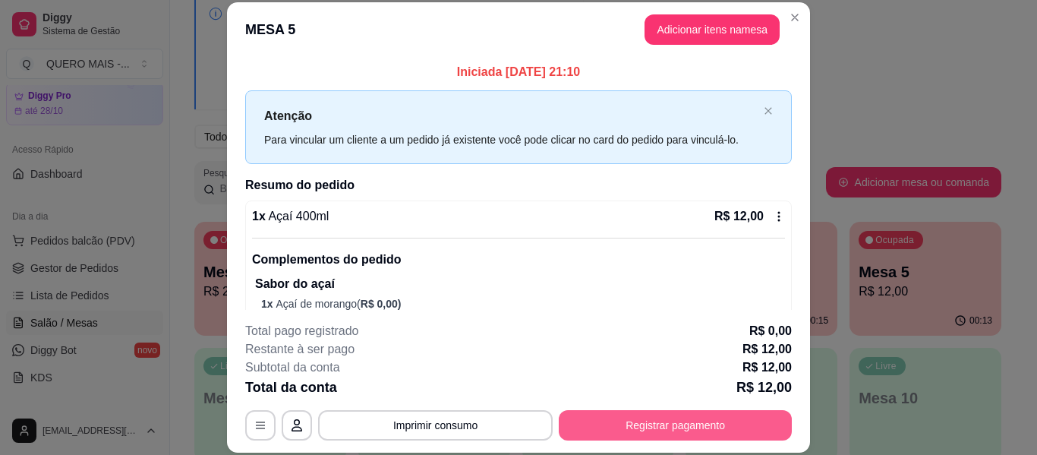
click at [643, 428] on button "Registrar pagamento" at bounding box center [675, 425] width 233 height 30
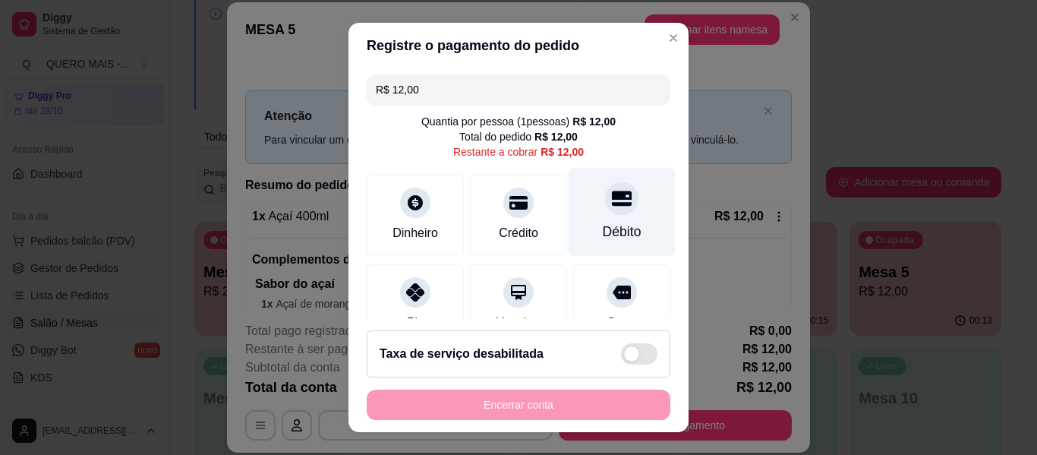
click at [615, 204] on div "Débito" at bounding box center [622, 212] width 107 height 89
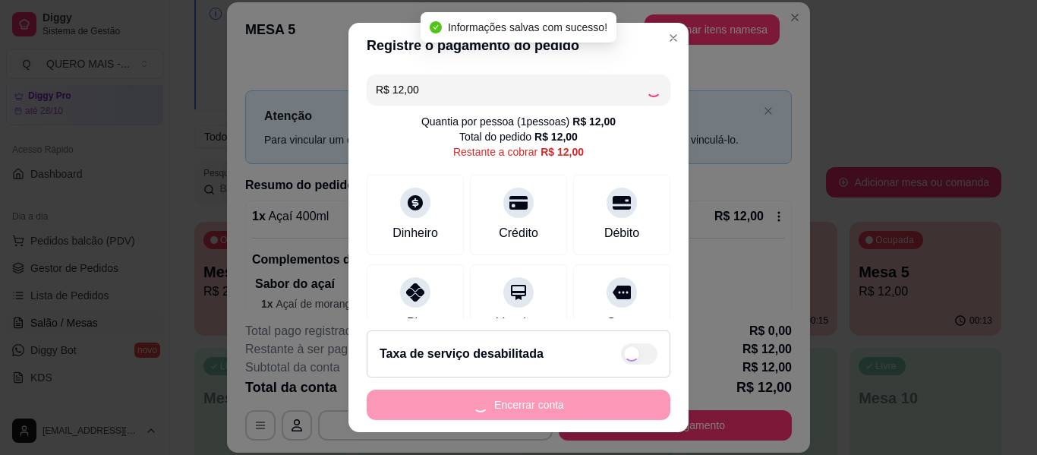
type input "R$ 0,00"
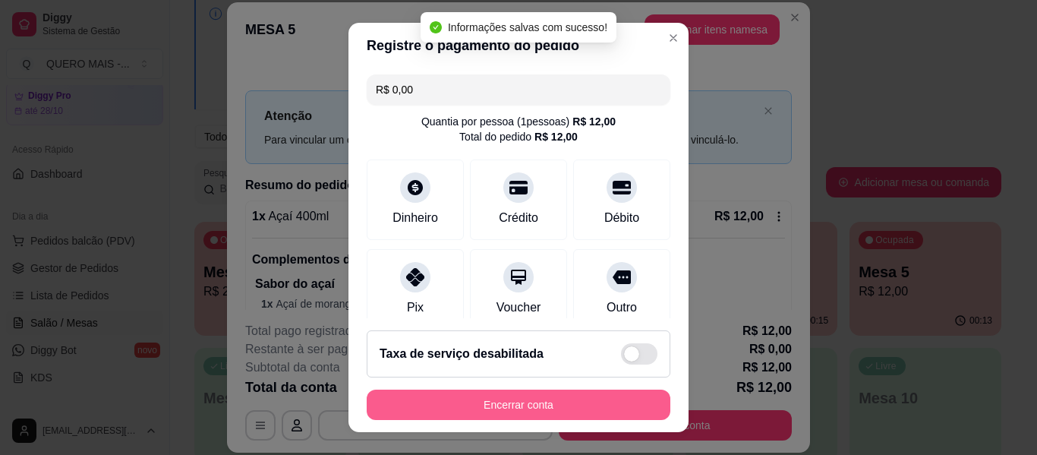
click at [505, 407] on button "Encerrar conta" at bounding box center [519, 404] width 304 height 30
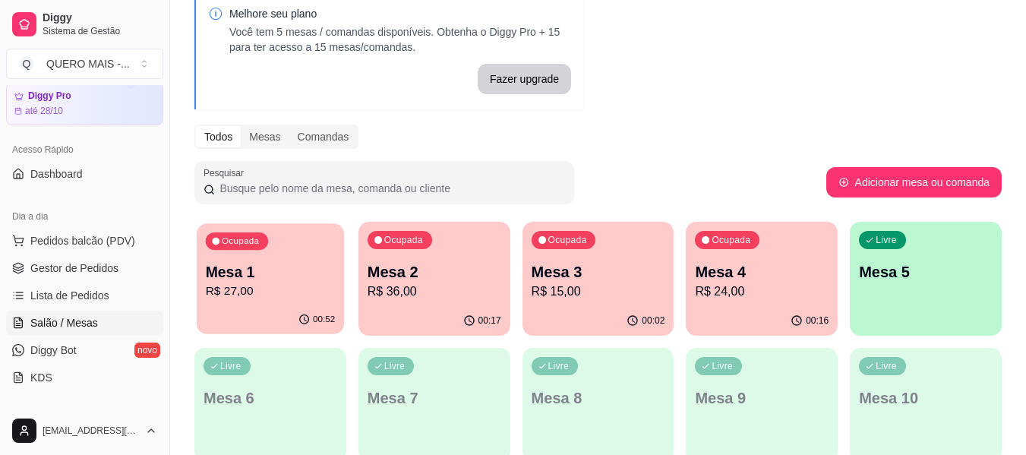
click at [269, 309] on div "00:52" at bounding box center [270, 319] width 147 height 29
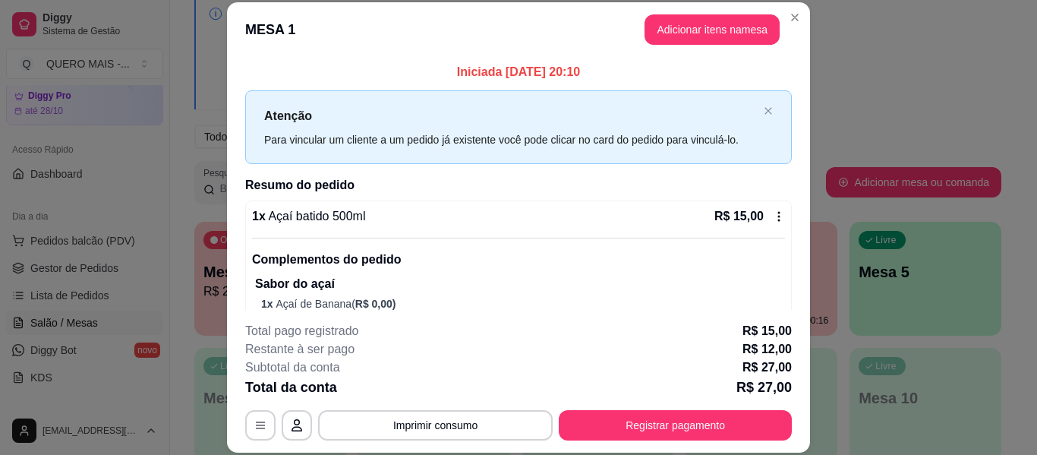
click at [582, 422] on button "Registrar pagamento" at bounding box center [675, 425] width 233 height 30
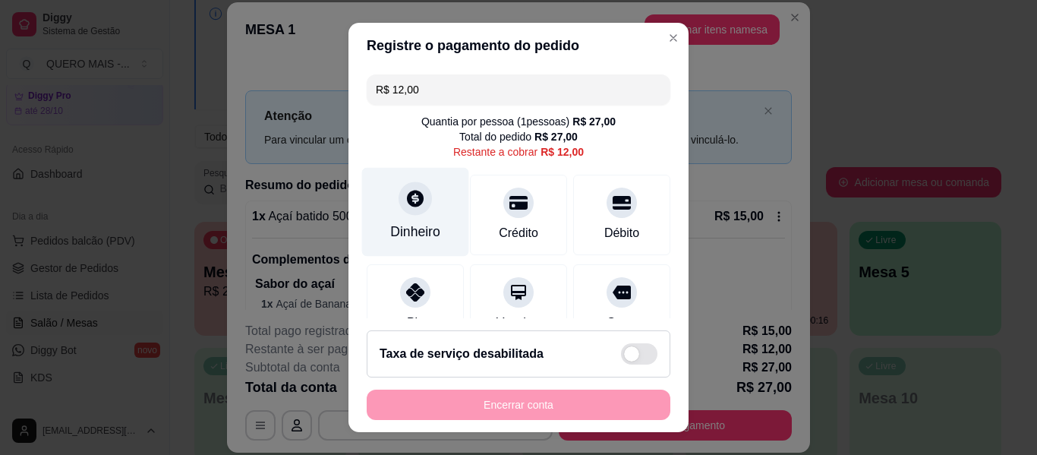
click at [408, 219] on div "Dinheiro" at bounding box center [415, 212] width 107 height 89
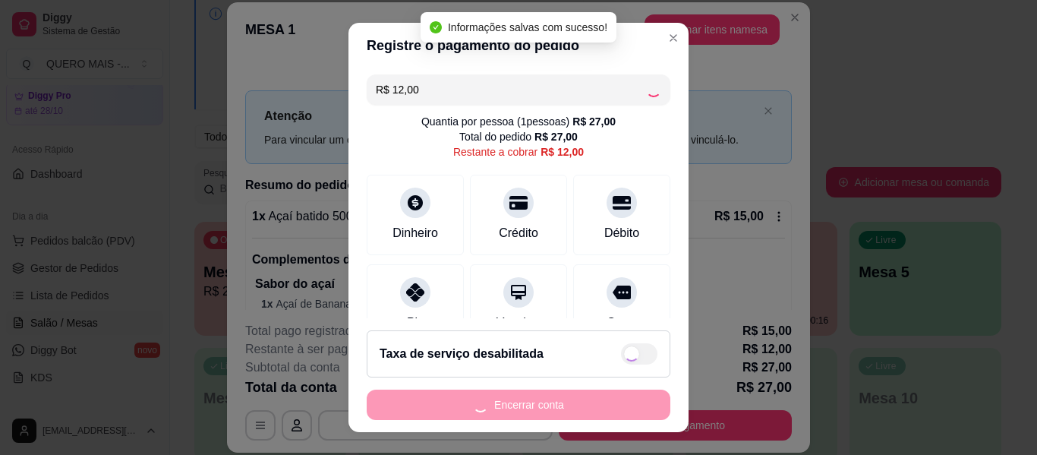
type input "R$ 0,00"
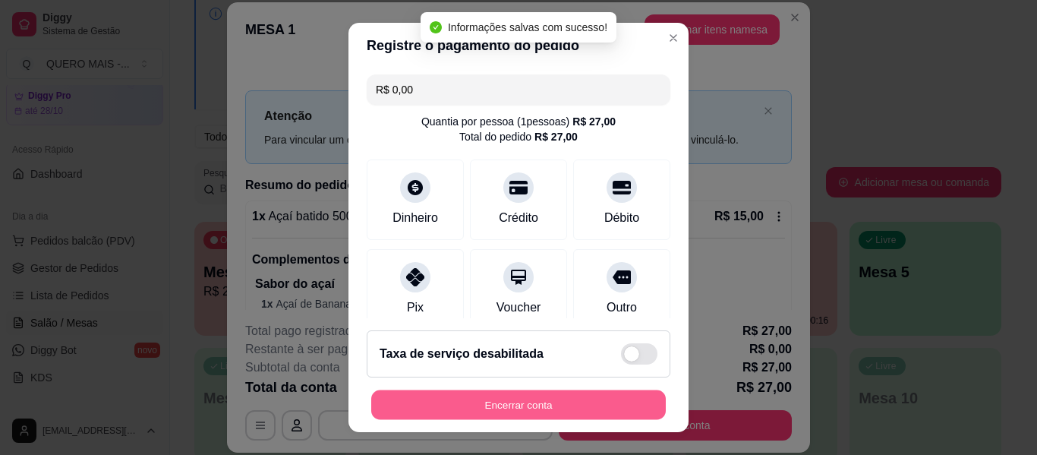
click at [505, 402] on button "Encerrar conta" at bounding box center [518, 405] width 295 height 30
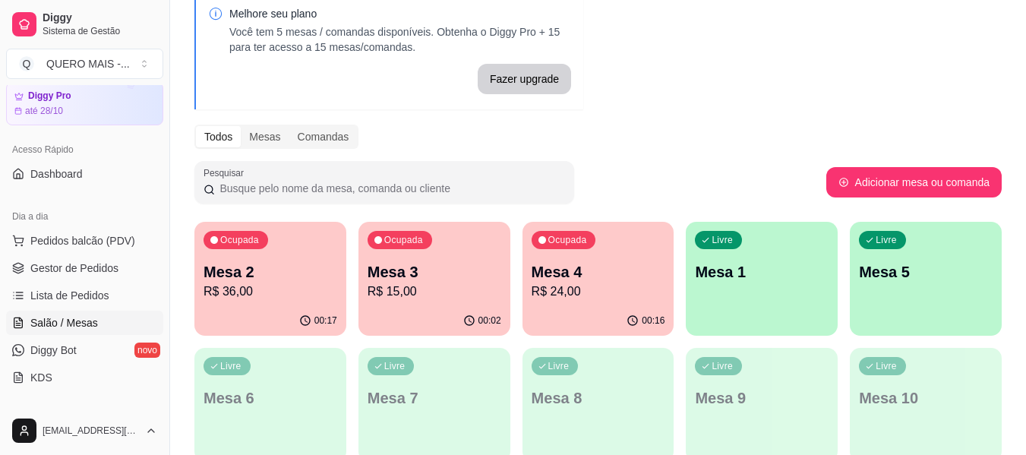
click at [433, 310] on div "00:02" at bounding box center [434, 321] width 152 height 30
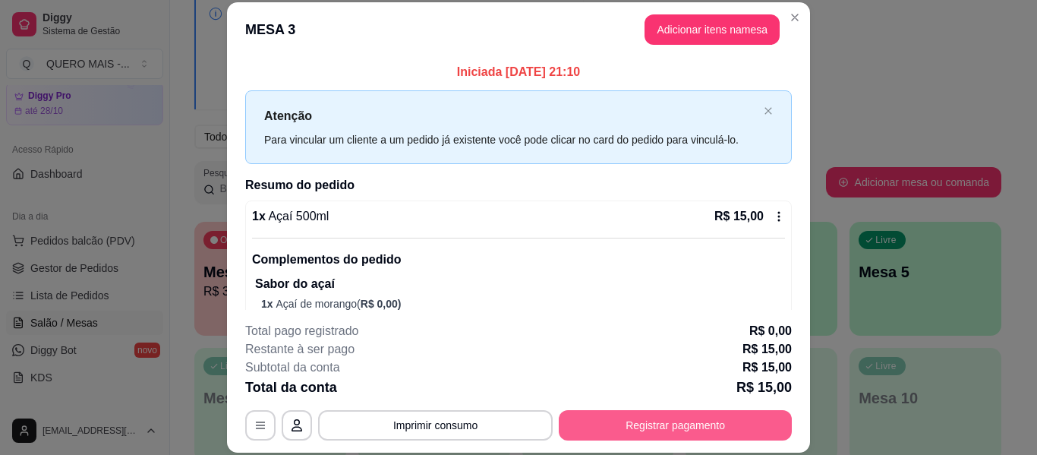
click at [659, 429] on button "Registrar pagamento" at bounding box center [675, 425] width 233 height 30
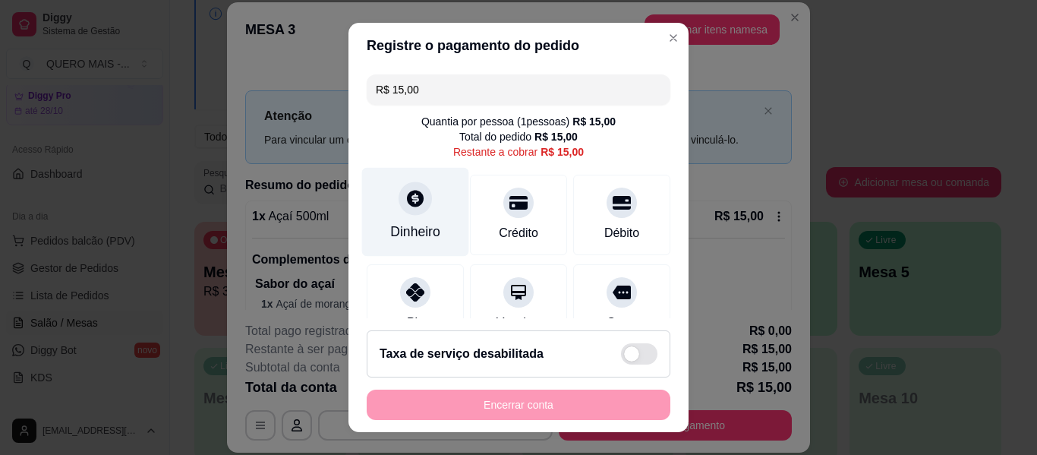
click at [396, 216] on div "Dinheiro" at bounding box center [415, 212] width 107 height 89
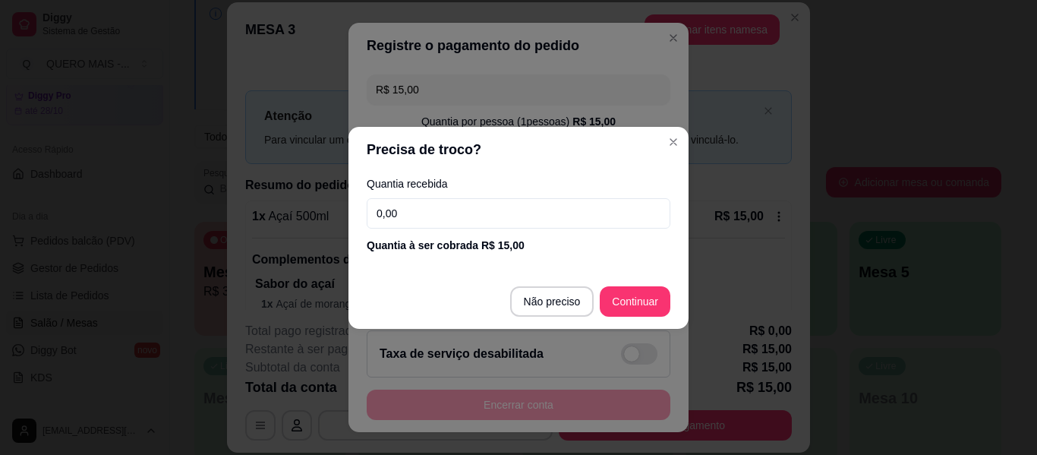
click at [424, 210] on input "0,00" at bounding box center [519, 213] width 304 height 30
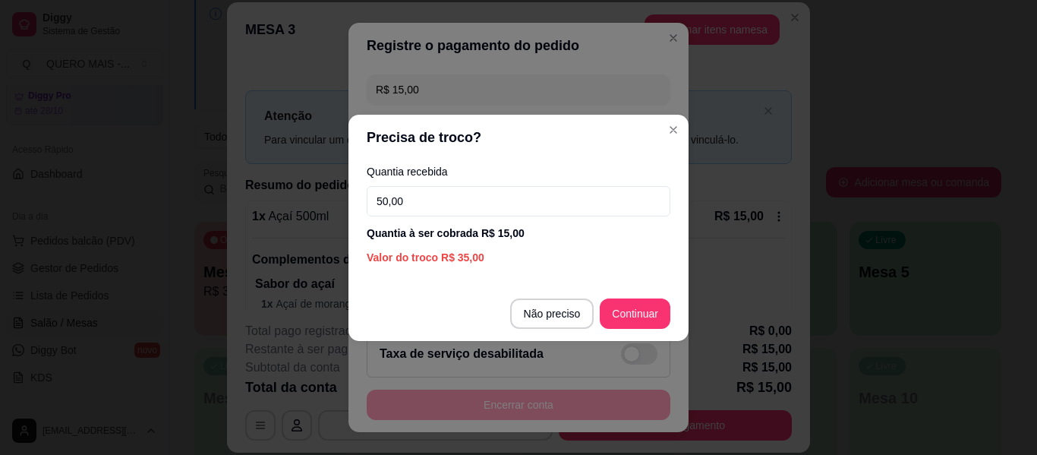
type input "50,00"
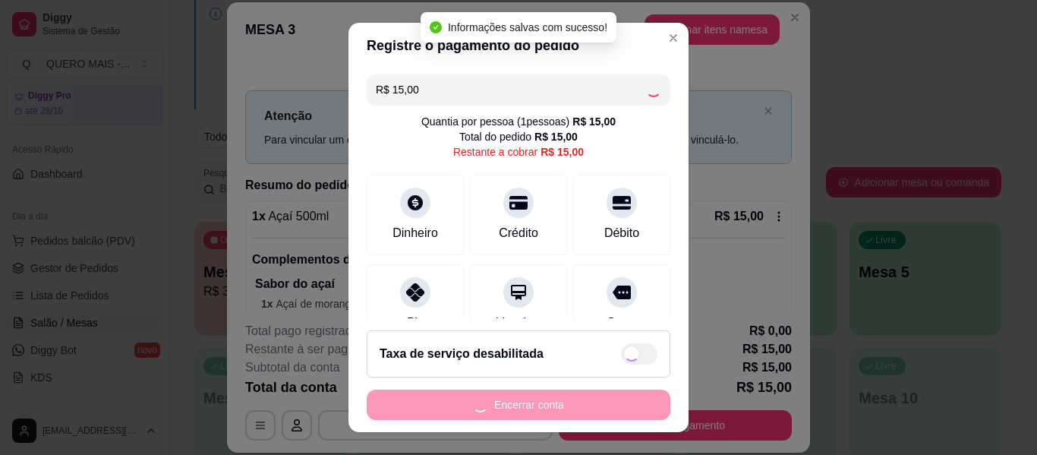
type input "R$ 0,00"
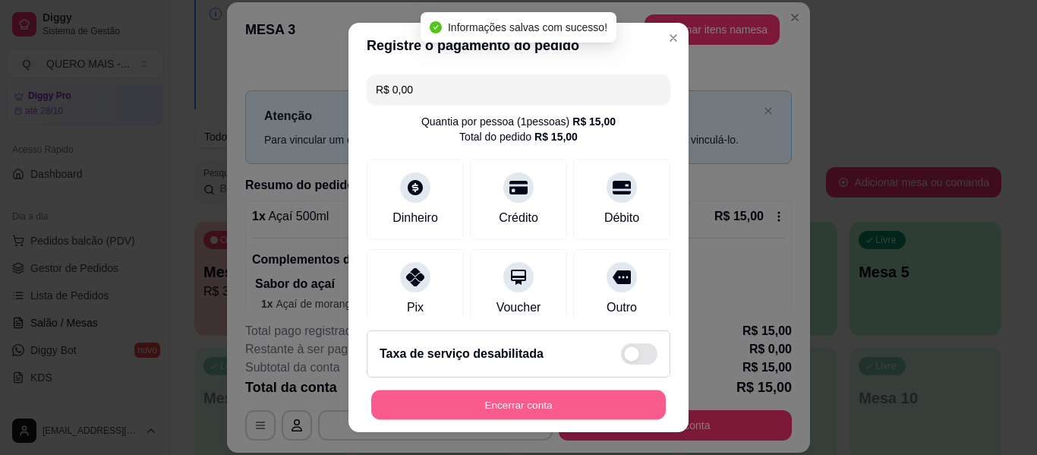
click at [537, 399] on button "Encerrar conta" at bounding box center [518, 405] width 295 height 30
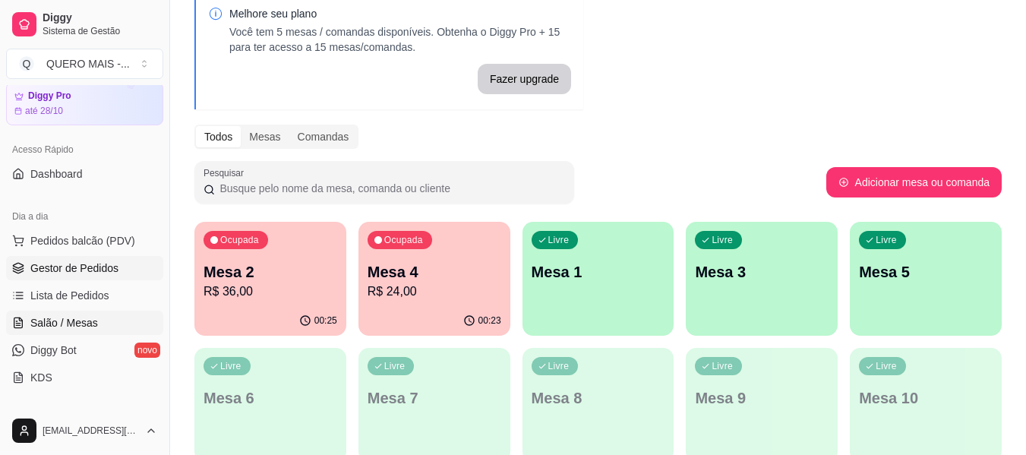
click at [93, 270] on span "Gestor de Pedidos" at bounding box center [74, 267] width 88 height 15
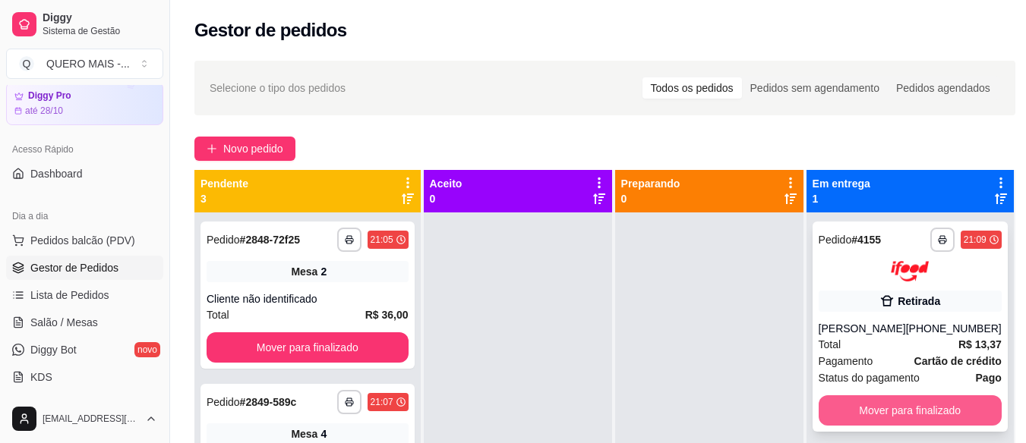
click at [859, 416] on button "Mover para finalizado" at bounding box center [909, 411] width 183 height 30
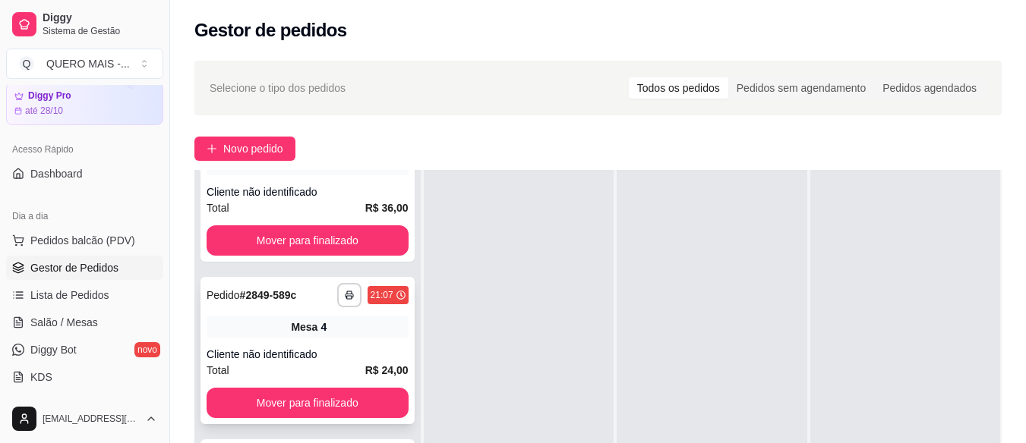
scroll to position [243, 0]
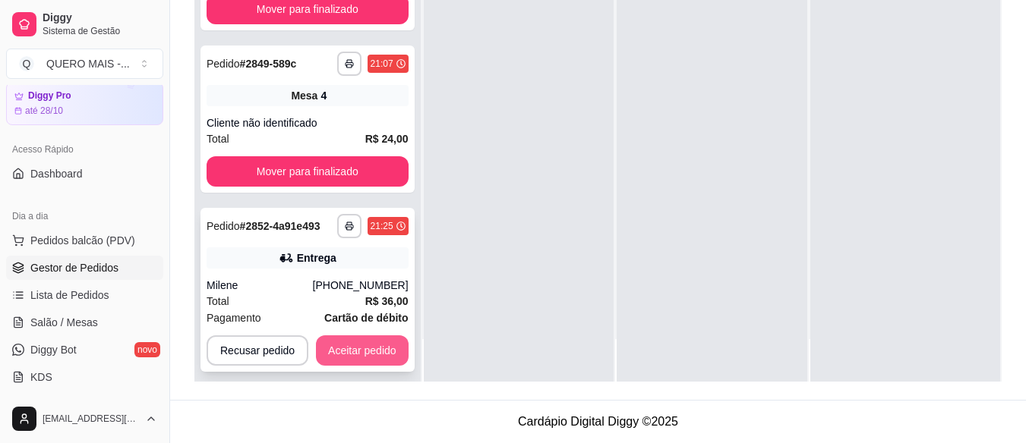
click at [339, 349] on button "Aceitar pedido" at bounding box center [362, 351] width 93 height 30
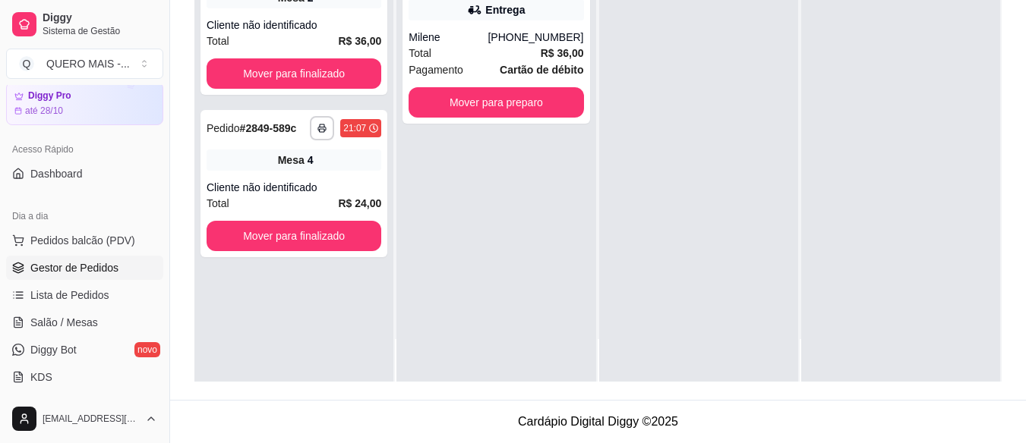
scroll to position [0, 0]
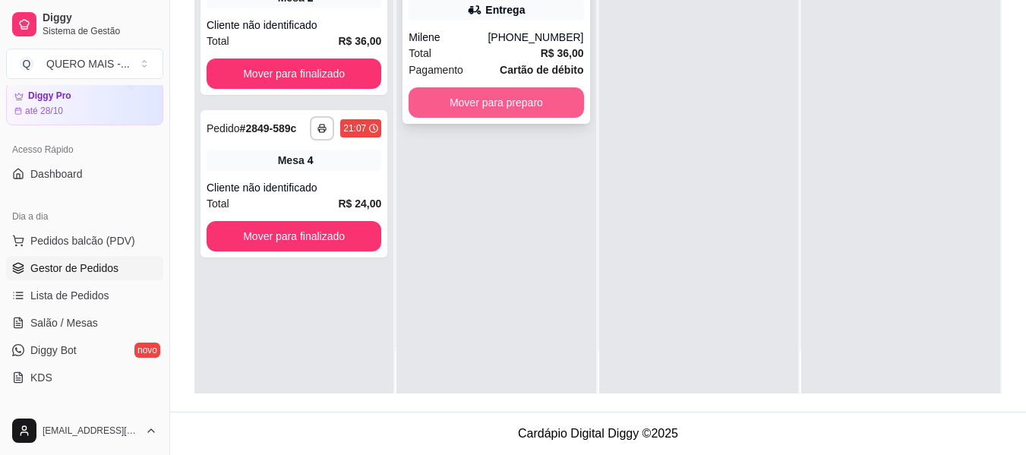
click at [501, 108] on button "Mover para preparo" at bounding box center [495, 102] width 175 height 30
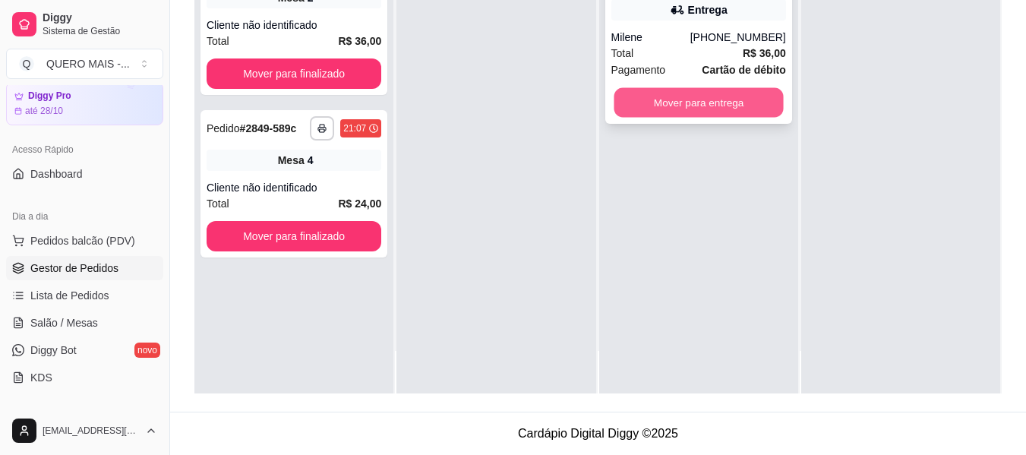
click at [626, 114] on button "Mover para entrega" at bounding box center [697, 103] width 169 height 30
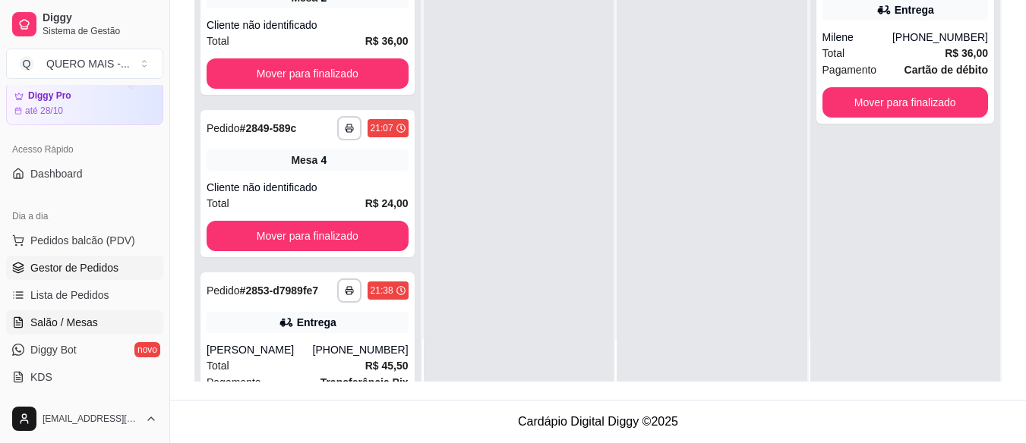
click at [45, 327] on span "Salão / Mesas" at bounding box center [64, 322] width 68 height 15
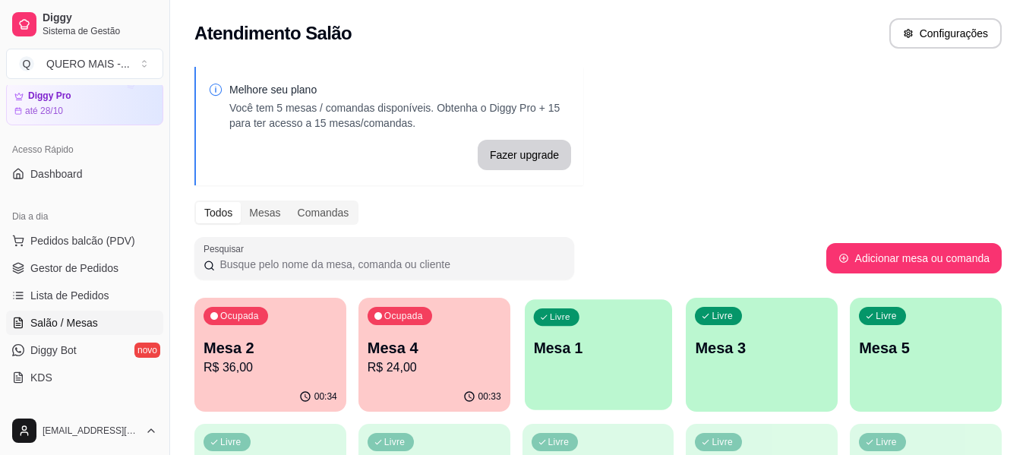
click at [625, 350] on p "Mesa 1" at bounding box center [598, 348] width 130 height 20
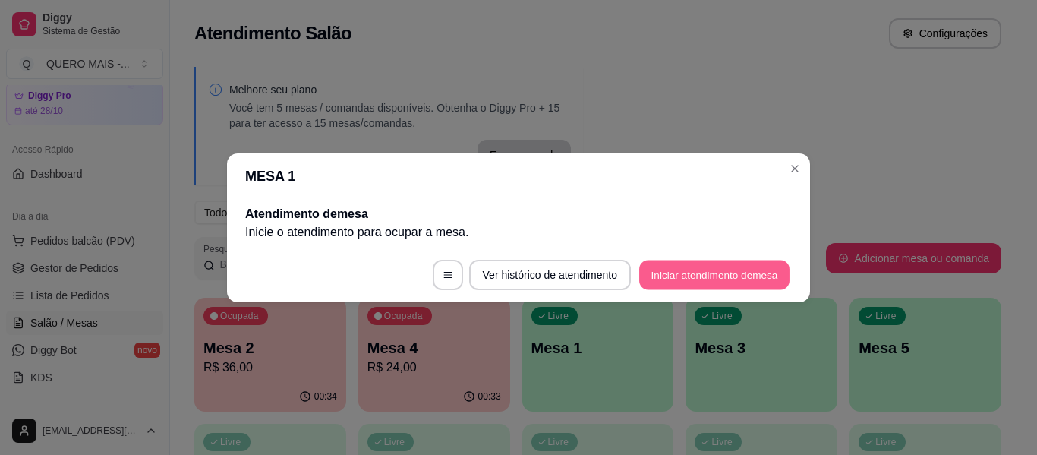
click at [717, 279] on button "Iniciar atendimento de mesa" at bounding box center [714, 275] width 150 height 30
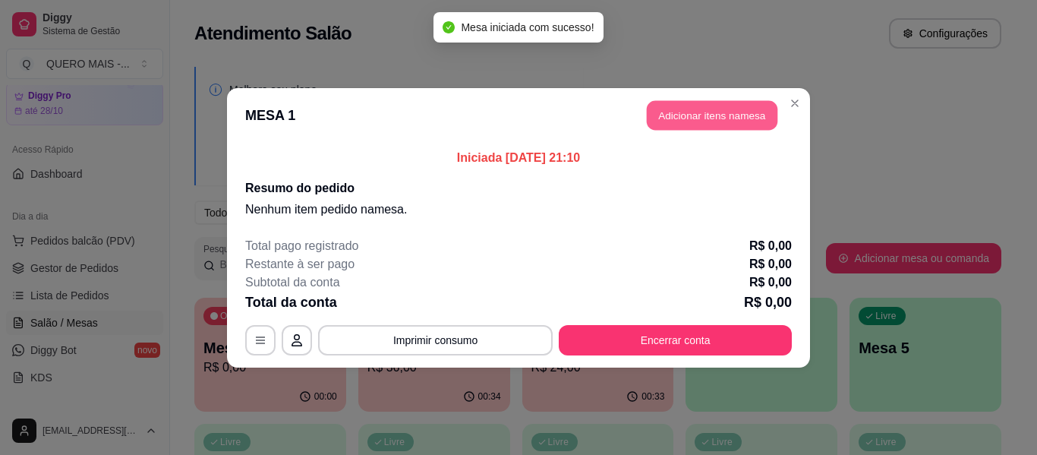
click at [678, 114] on button "Adicionar itens na mesa" at bounding box center [712, 115] width 131 height 30
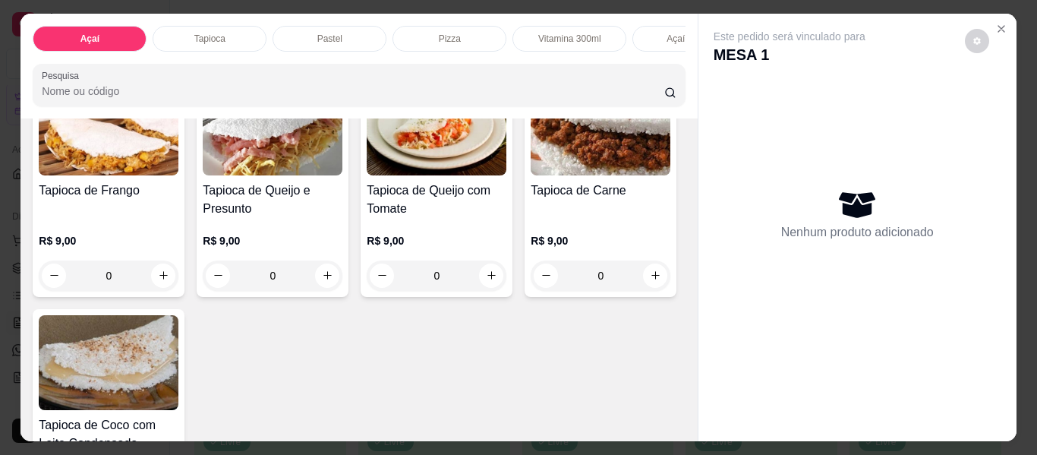
scroll to position [607, 0]
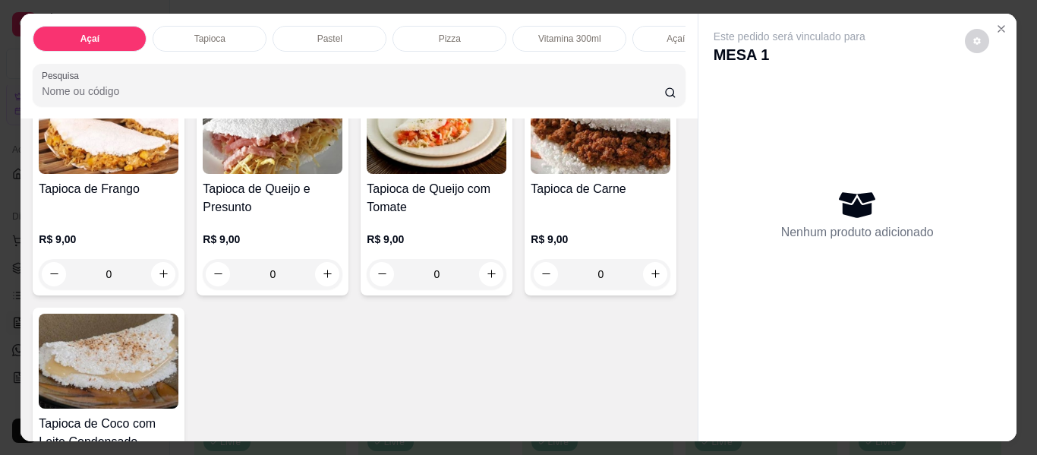
click at [531, 24] on div "0" at bounding box center [601, 9] width 140 height 30
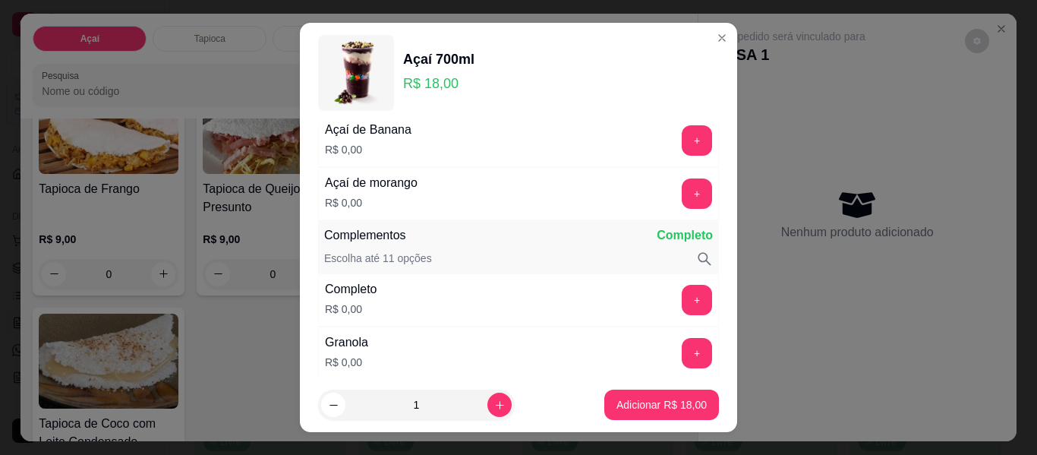
scroll to position [0, 0]
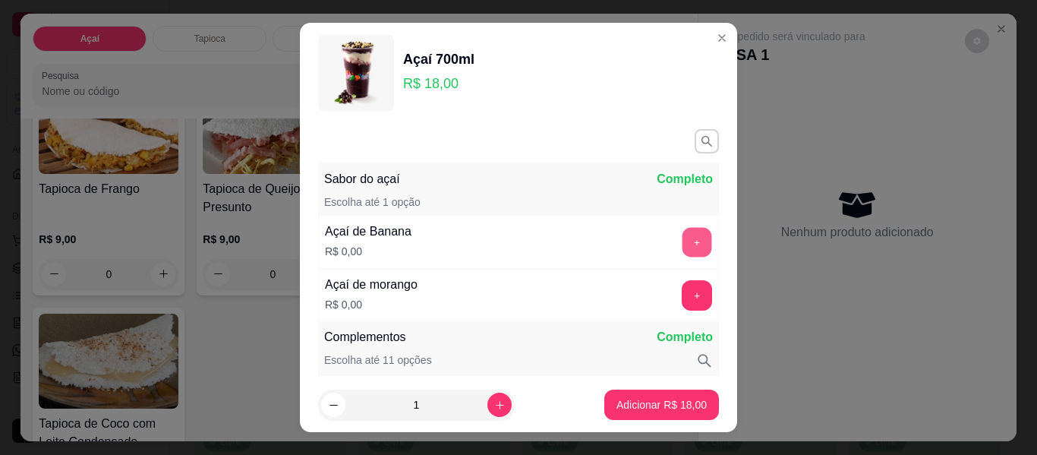
click at [682, 232] on button "+" at bounding box center [697, 243] width 30 height 30
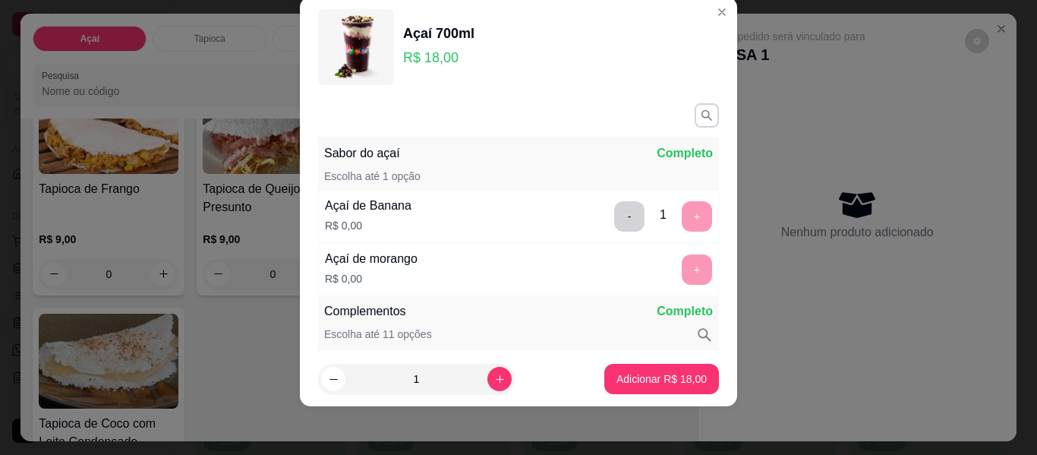
scroll to position [199, 0]
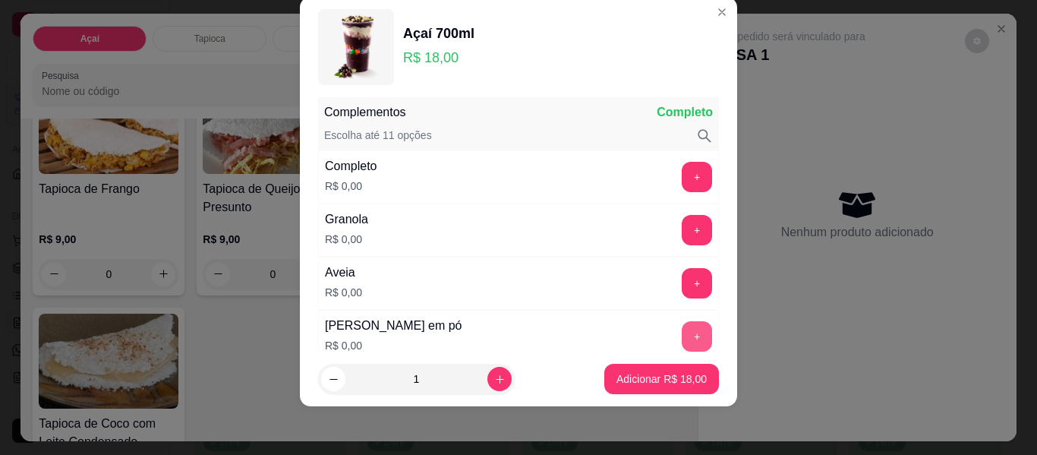
click at [682, 333] on button "+" at bounding box center [697, 336] width 30 height 30
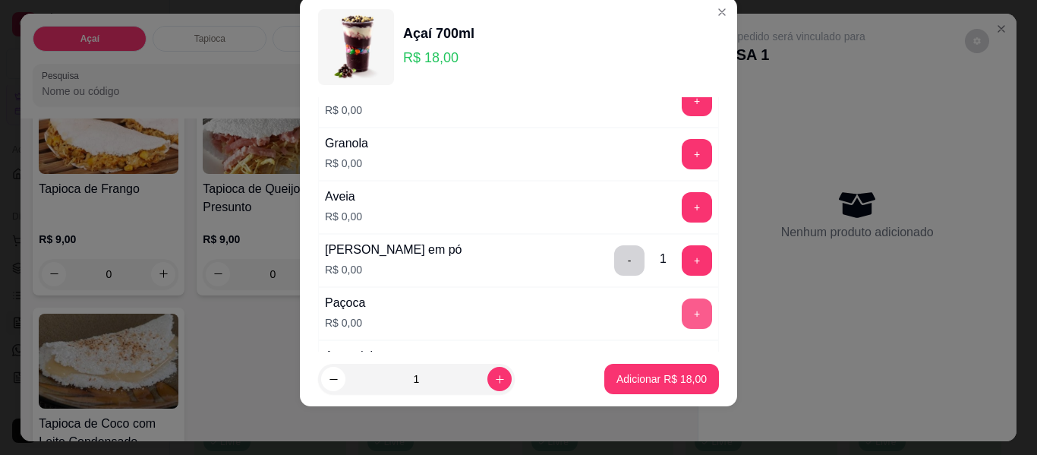
click at [682, 314] on button "+" at bounding box center [697, 313] width 30 height 30
click at [682, 219] on button "+" at bounding box center [697, 208] width 30 height 30
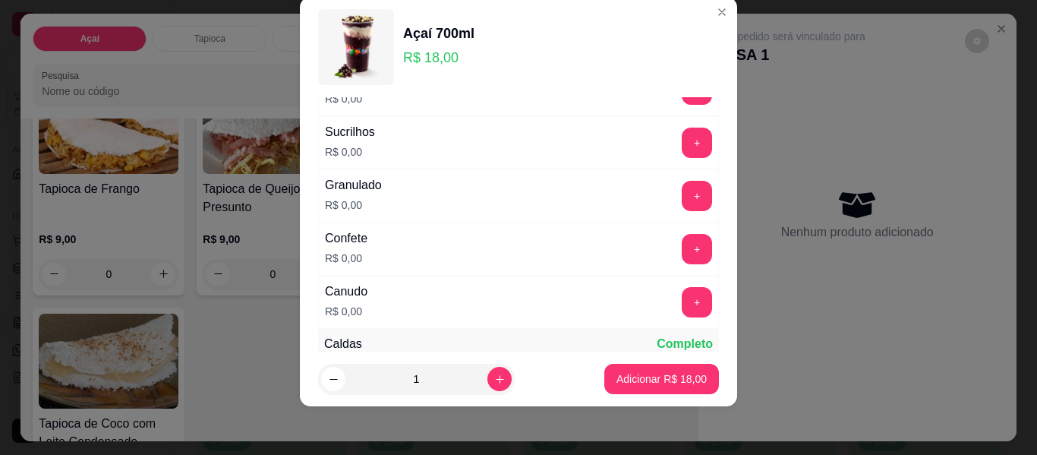
scroll to position [730, 0]
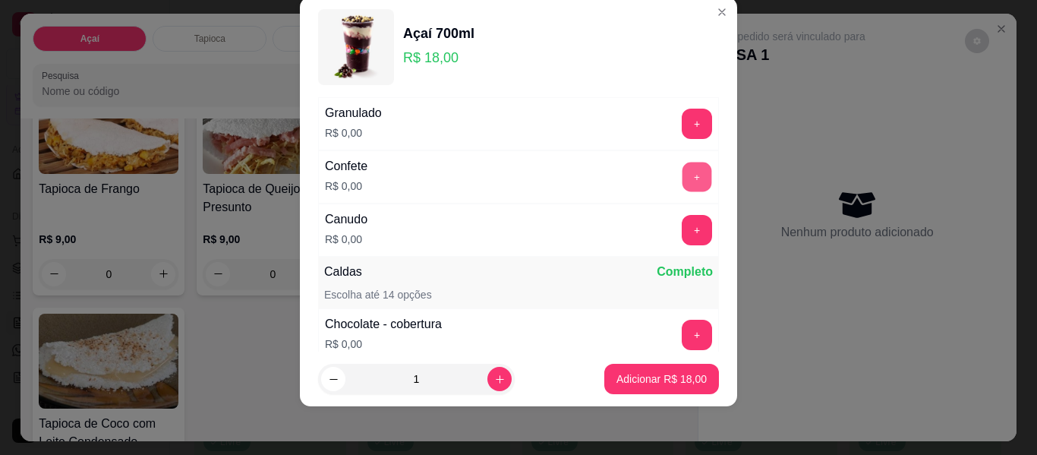
click at [682, 175] on button "+" at bounding box center [697, 177] width 30 height 30
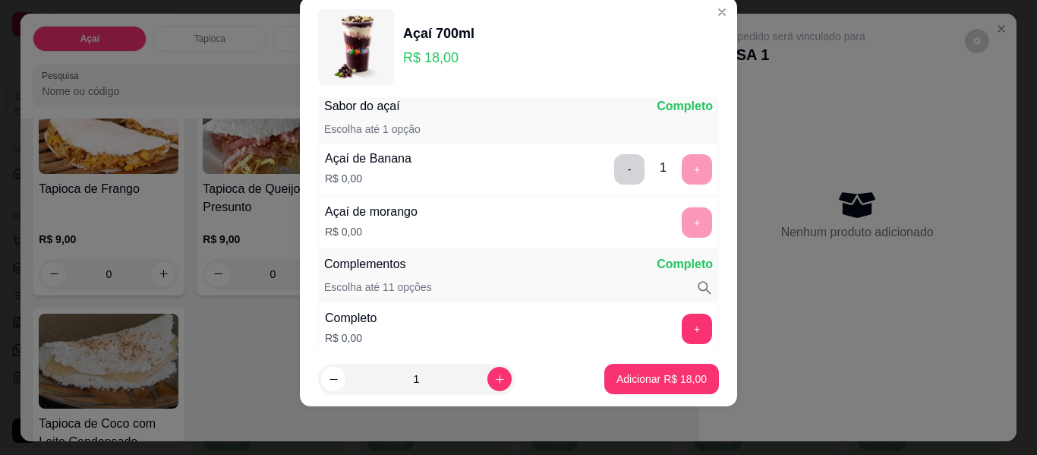
scroll to position [123, 0]
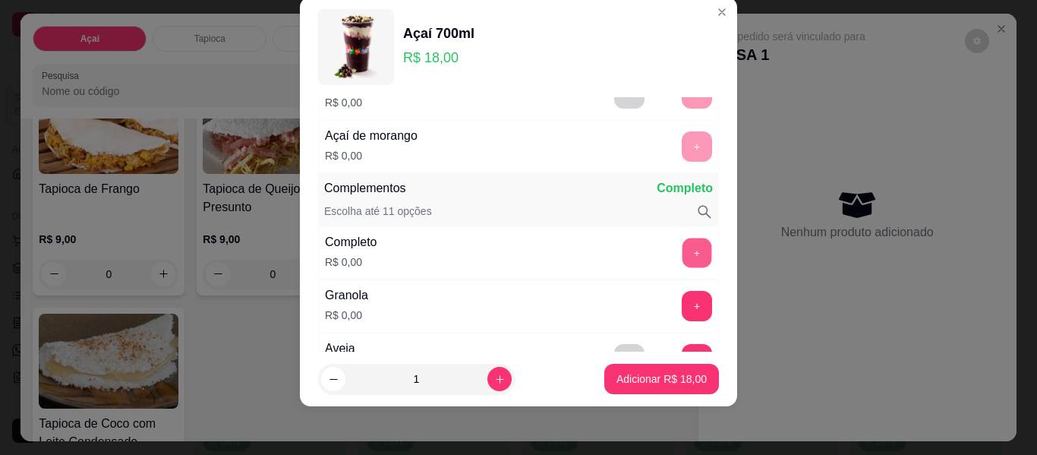
click at [682, 256] on button "+" at bounding box center [697, 253] width 30 height 30
click at [615, 257] on button "-" at bounding box center [630, 253] width 30 height 30
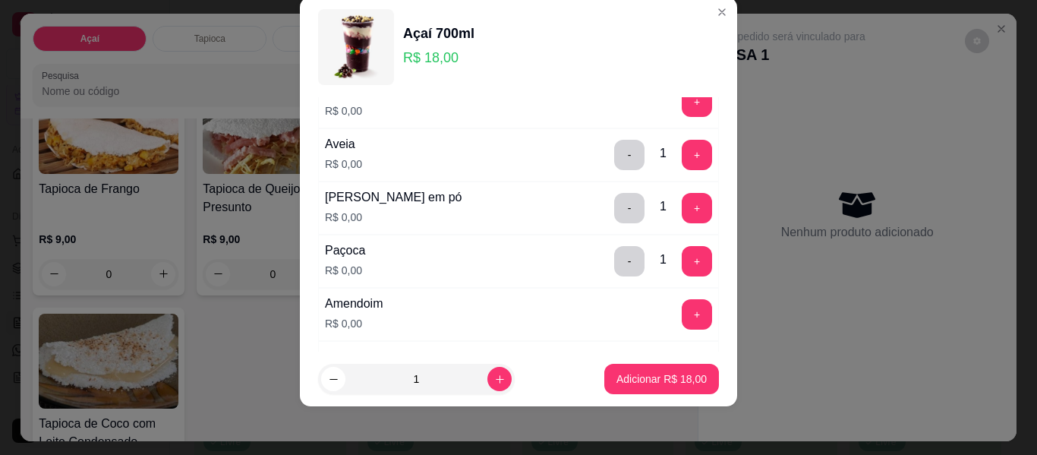
scroll to position [351, 0]
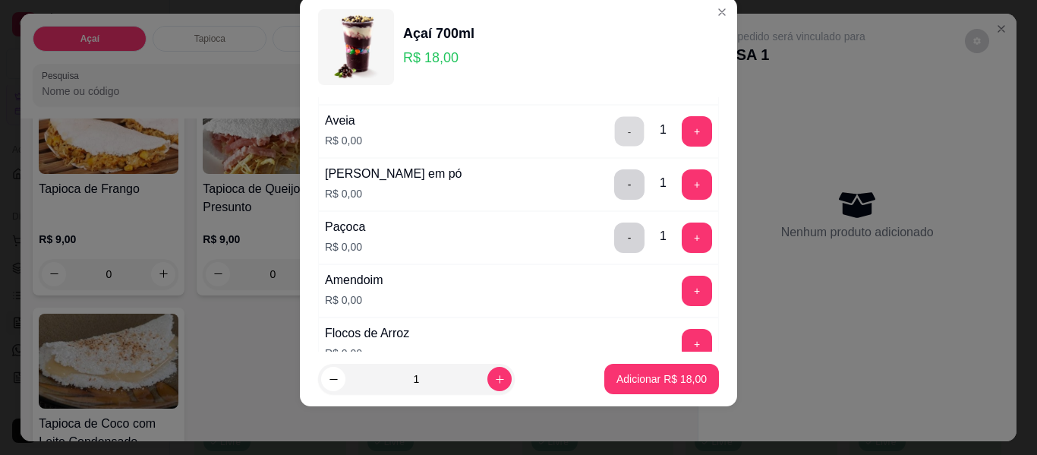
click at [615, 136] on button "-" at bounding box center [630, 132] width 30 height 30
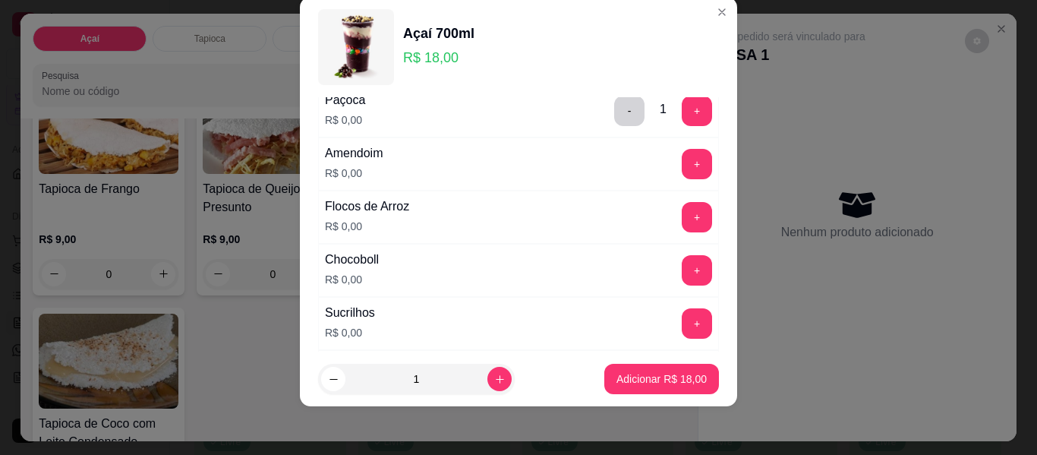
scroll to position [503, 0]
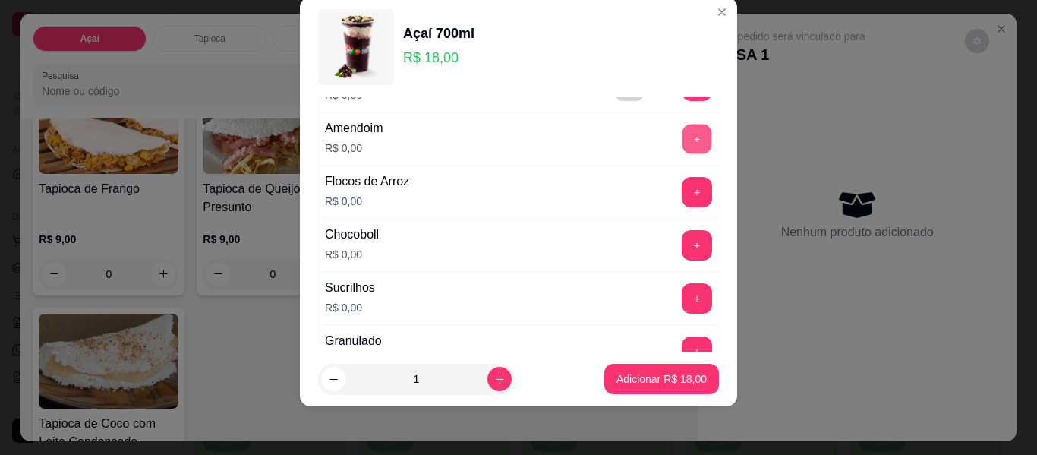
click at [682, 140] on button "+" at bounding box center [697, 139] width 30 height 30
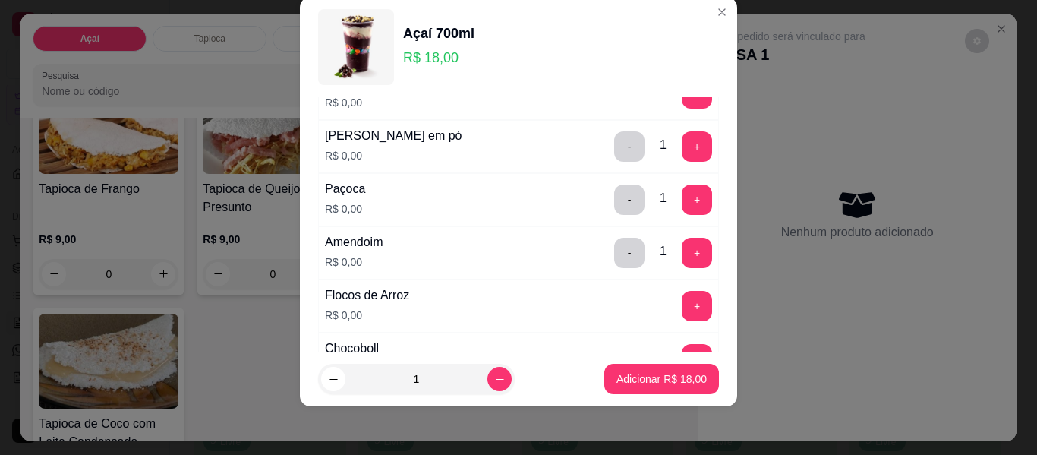
scroll to position [351, 0]
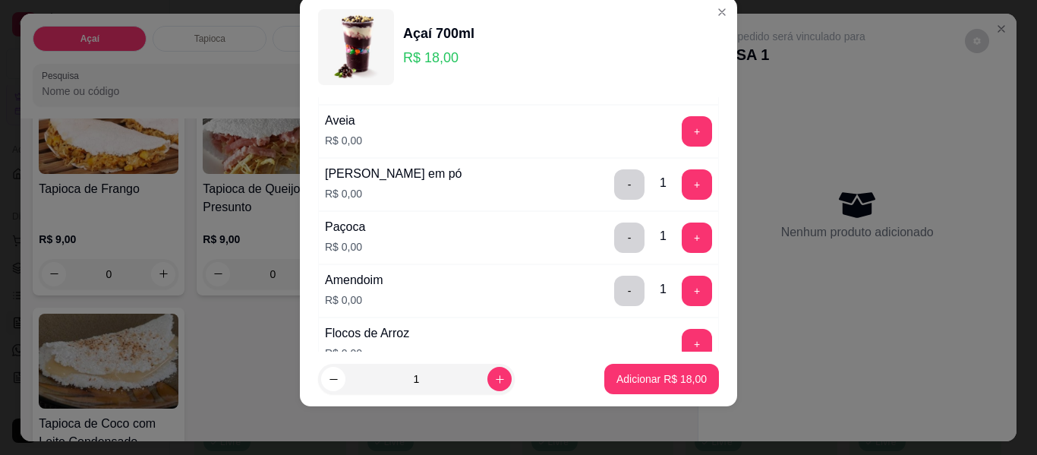
click at [682, 140] on button "+" at bounding box center [697, 131] width 30 height 30
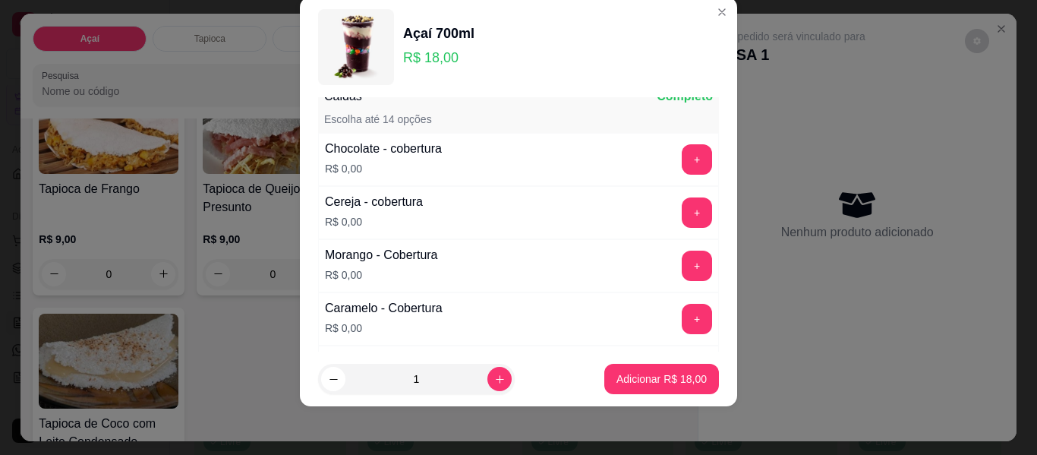
scroll to position [882, 0]
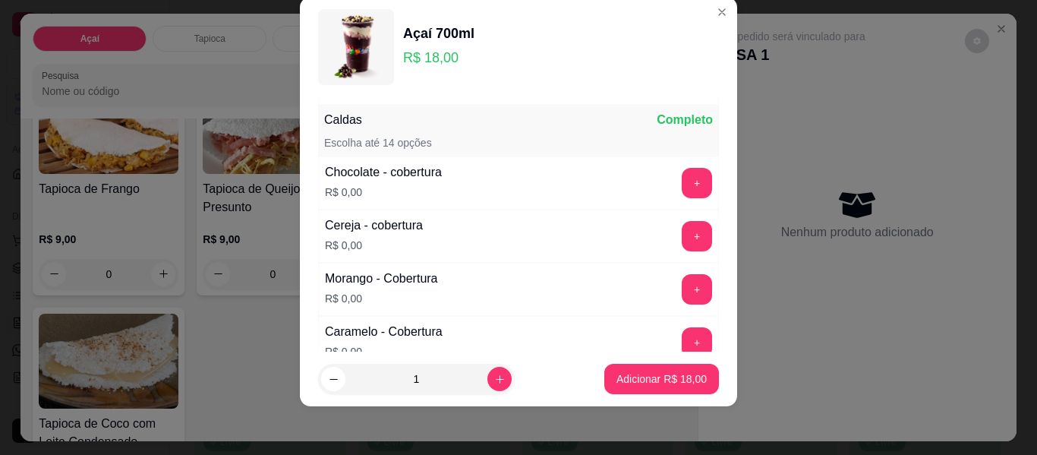
drag, startPoint x: 651, startPoint y: 289, endPoint x: 659, endPoint y: 307, distance: 19.0
click at [676, 289] on div "+" at bounding box center [697, 289] width 43 height 30
click at [682, 288] on button "+" at bounding box center [697, 289] width 30 height 30
click at [644, 373] on p "Adicionar R$ 18,00" at bounding box center [661, 378] width 90 height 15
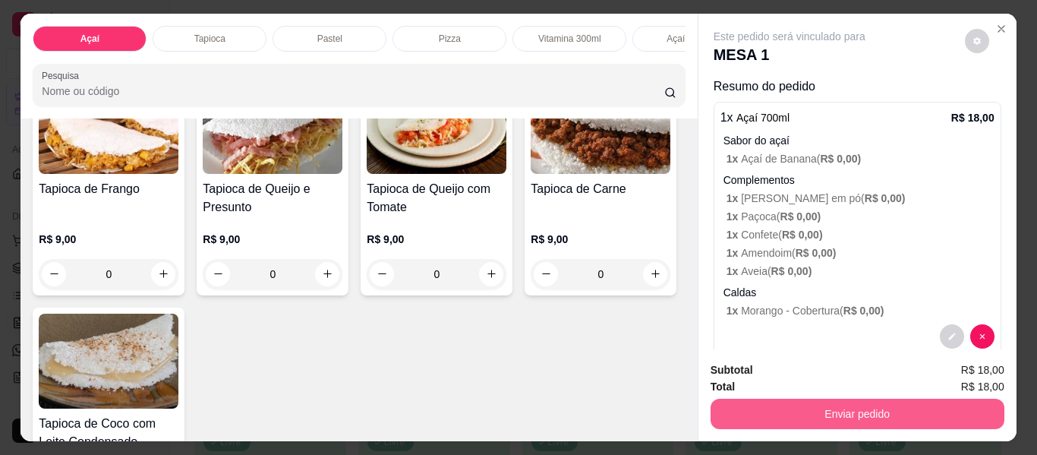
click at [841, 401] on button "Enviar pedido" at bounding box center [858, 414] width 294 height 30
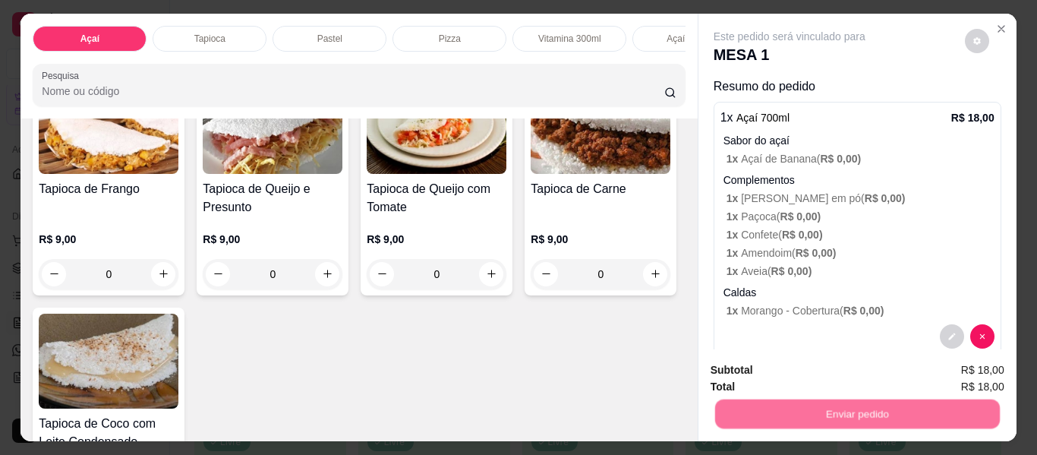
click at [951, 364] on button "Enviar pedido" at bounding box center [965, 370] width 86 height 29
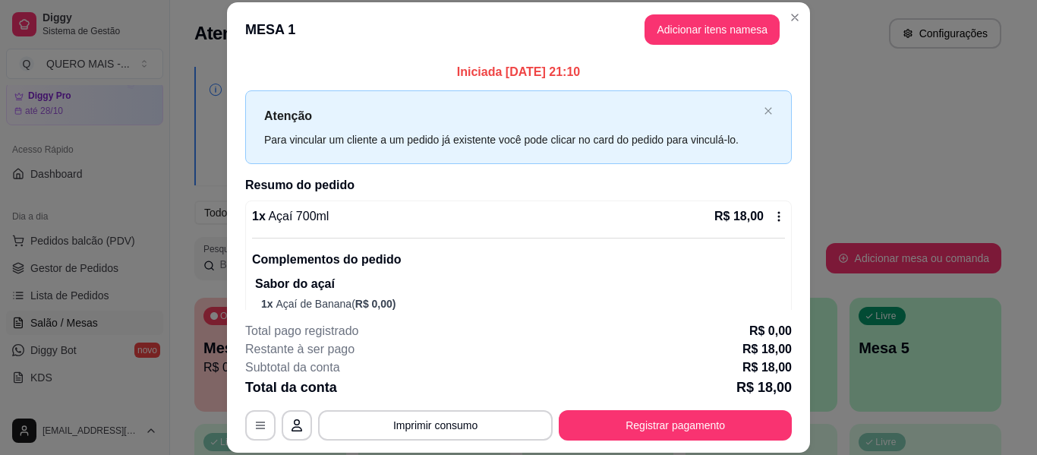
scroll to position [194, 0]
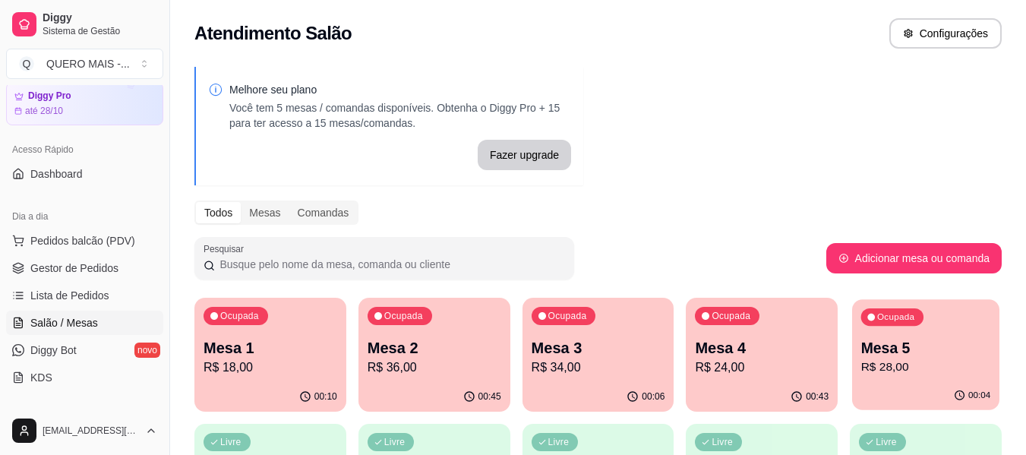
click at [867, 384] on div "00:04" at bounding box center [925, 395] width 147 height 29
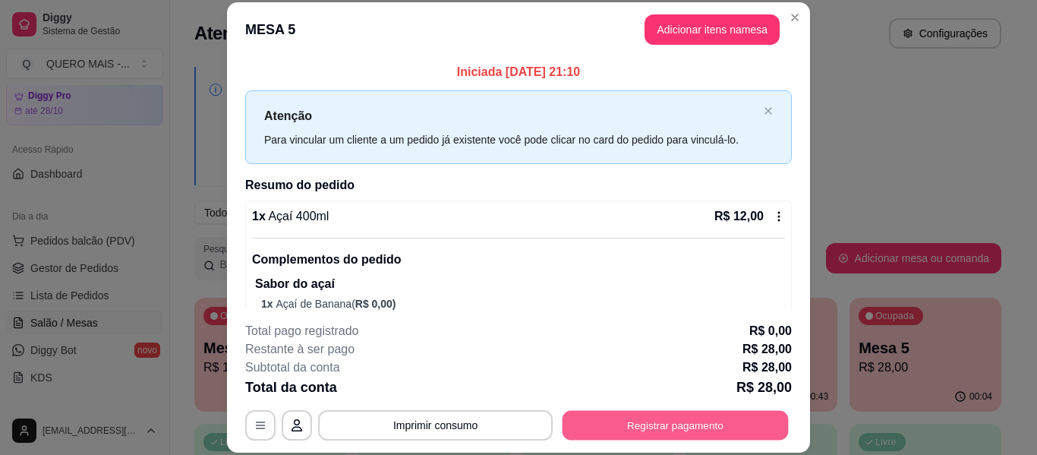
click at [665, 424] on button "Registrar pagamento" at bounding box center [676, 426] width 226 height 30
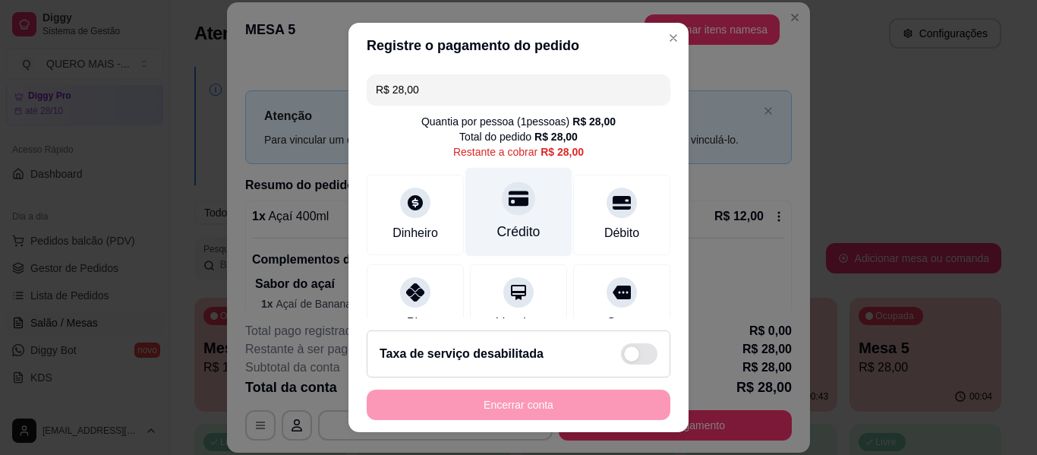
scroll to position [140, 0]
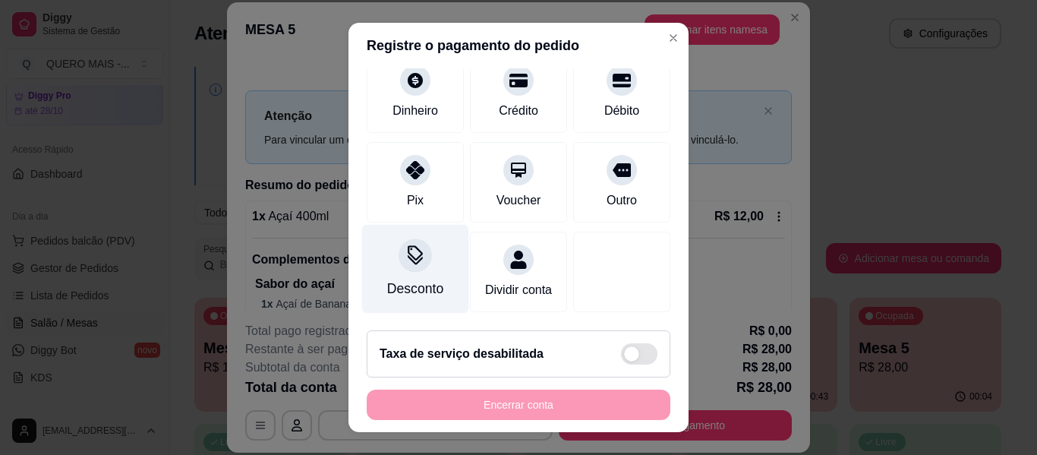
click at [404, 255] on div "Desconto" at bounding box center [415, 269] width 107 height 89
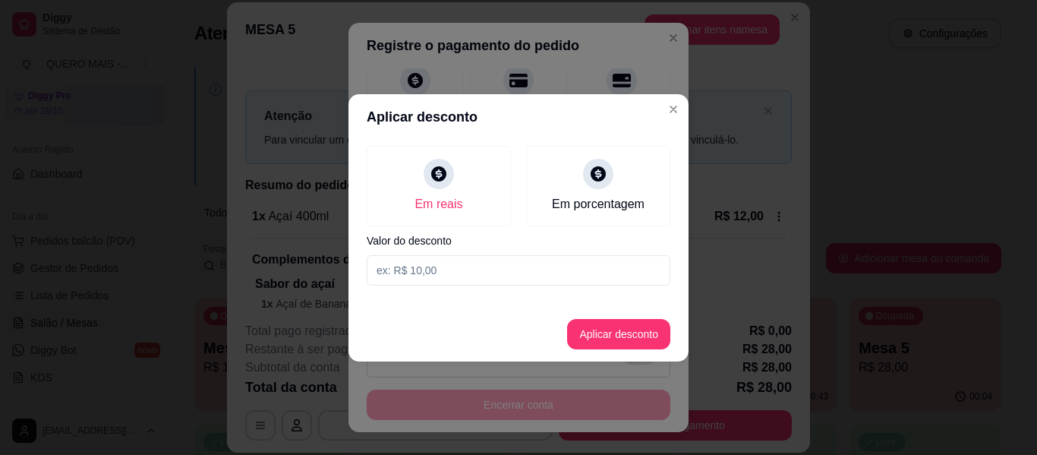
click at [433, 276] on input at bounding box center [519, 270] width 304 height 30
type input "2,50"
click at [600, 329] on button "Aplicar desconto" at bounding box center [618, 334] width 103 height 30
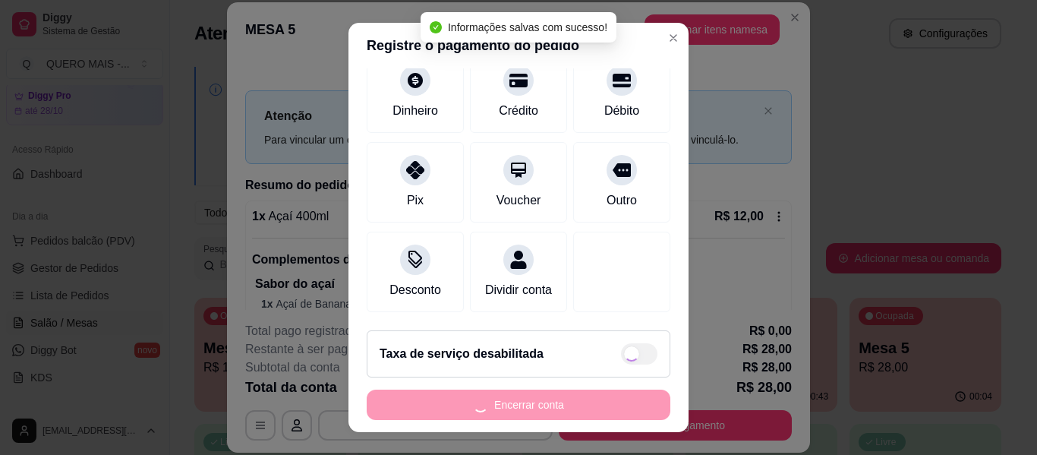
type input "R$ 25,50"
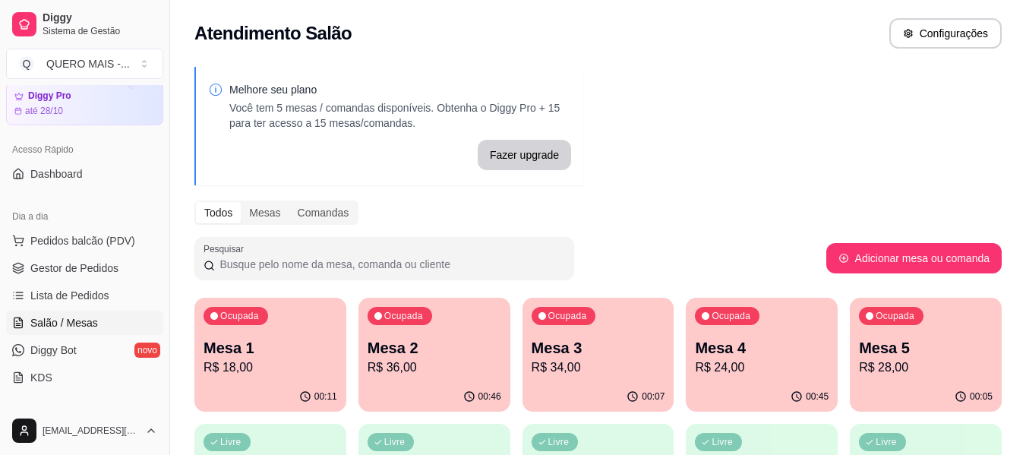
click at [291, 367] on p "R$ 18,00" at bounding box center [270, 367] width 134 height 18
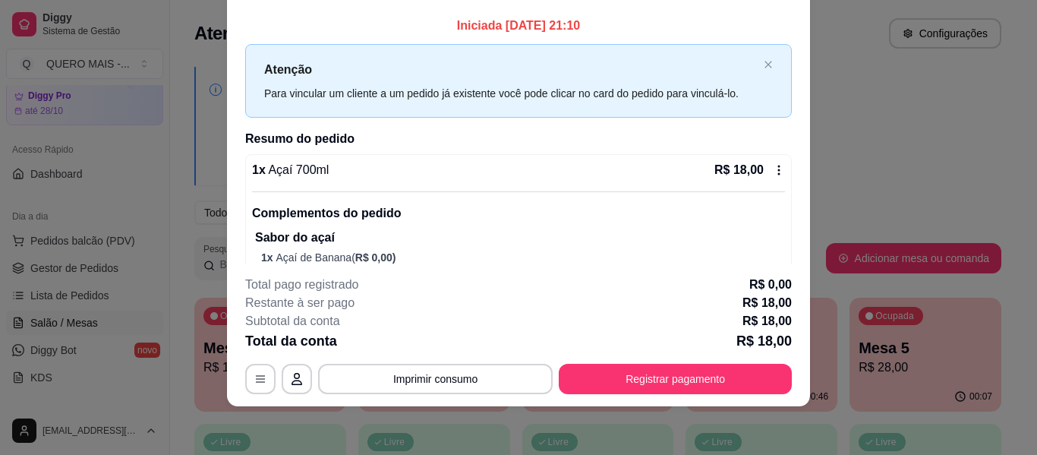
scroll to position [194, 0]
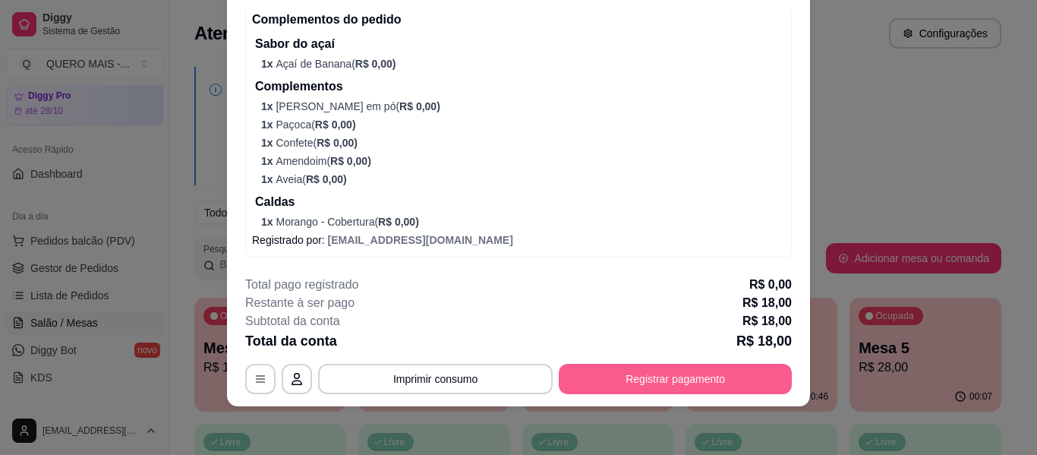
click at [635, 373] on button "Registrar pagamento" at bounding box center [675, 379] width 233 height 30
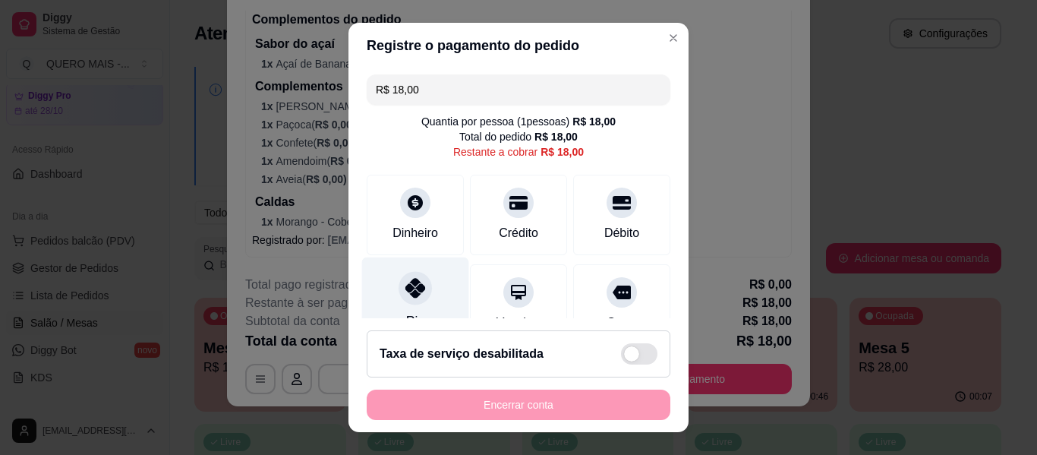
click at [412, 283] on icon at bounding box center [415, 288] width 20 height 20
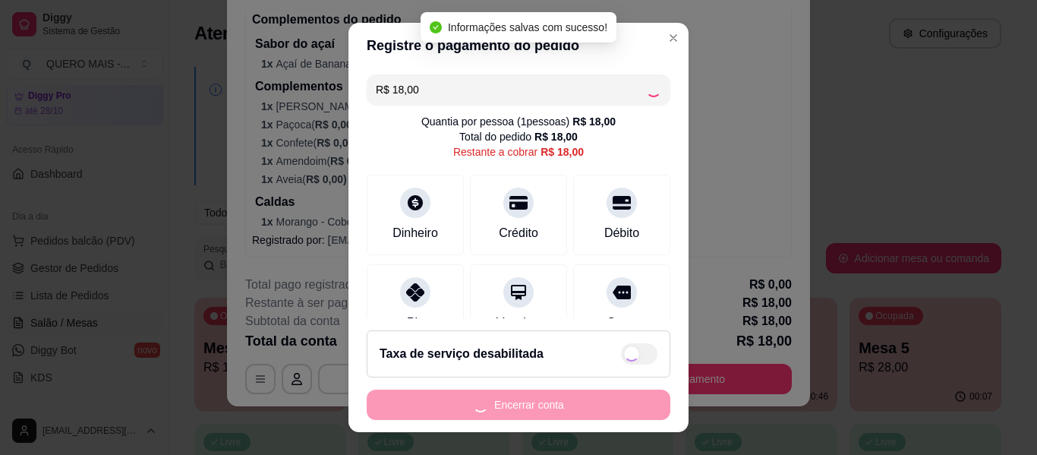
type input "R$ 0,00"
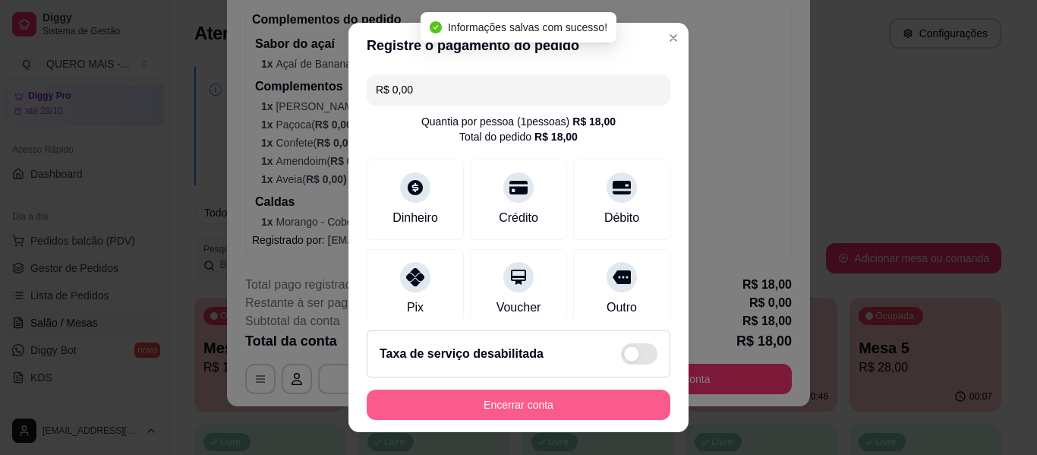
click at [500, 404] on button "Encerrar conta" at bounding box center [519, 404] width 304 height 30
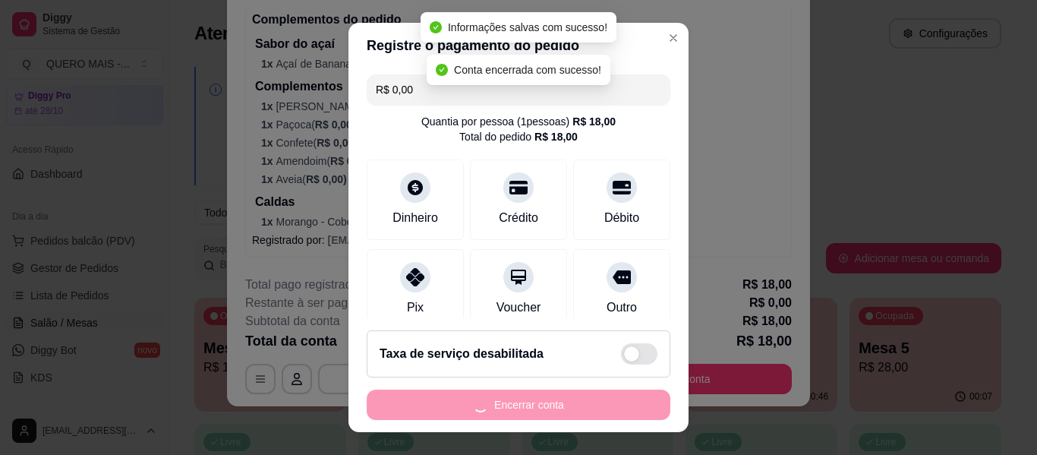
scroll to position [0, 0]
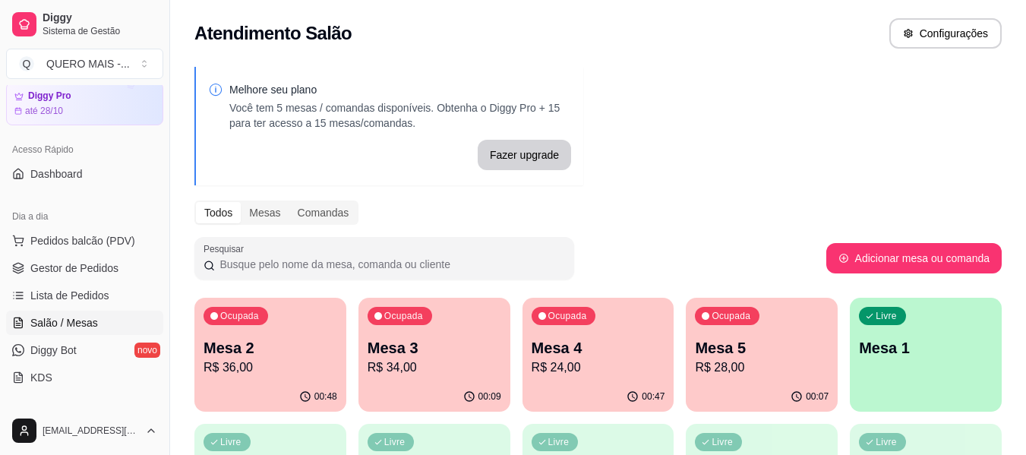
click at [259, 365] on p "R$ 36,00" at bounding box center [270, 367] width 134 height 18
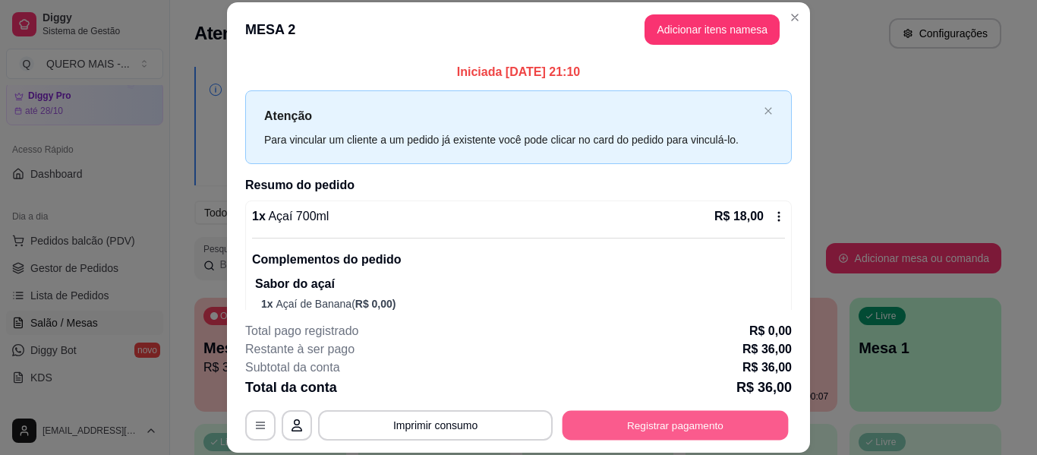
click at [667, 424] on button "Registrar pagamento" at bounding box center [676, 426] width 226 height 30
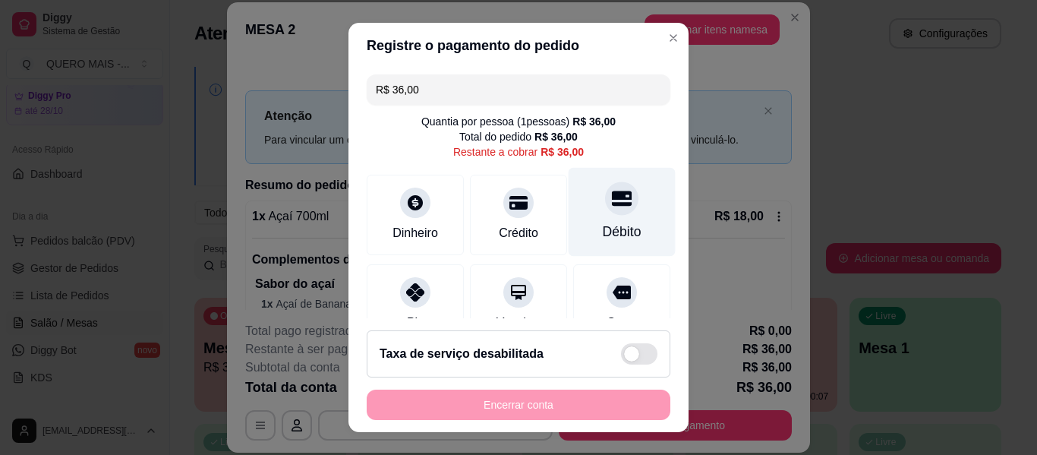
click at [603, 221] on div "Débito" at bounding box center [622, 212] width 107 height 89
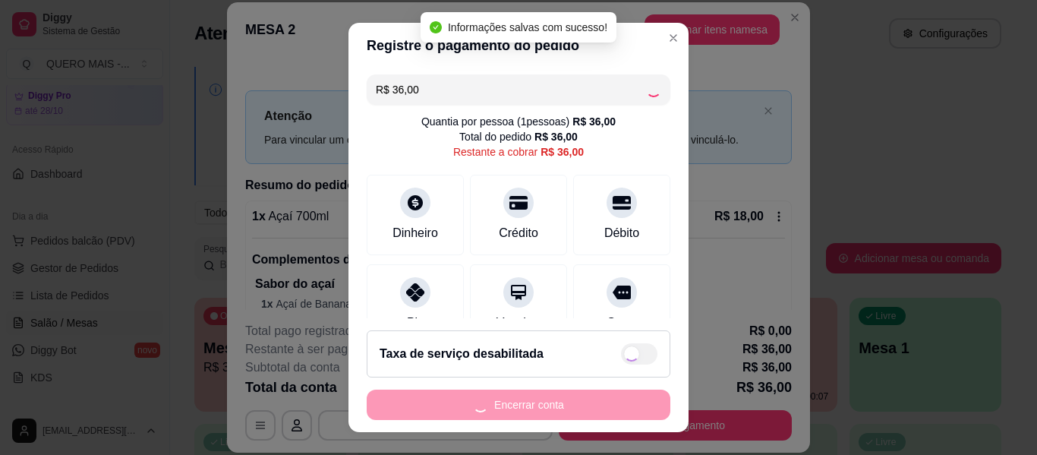
type input "R$ 0,00"
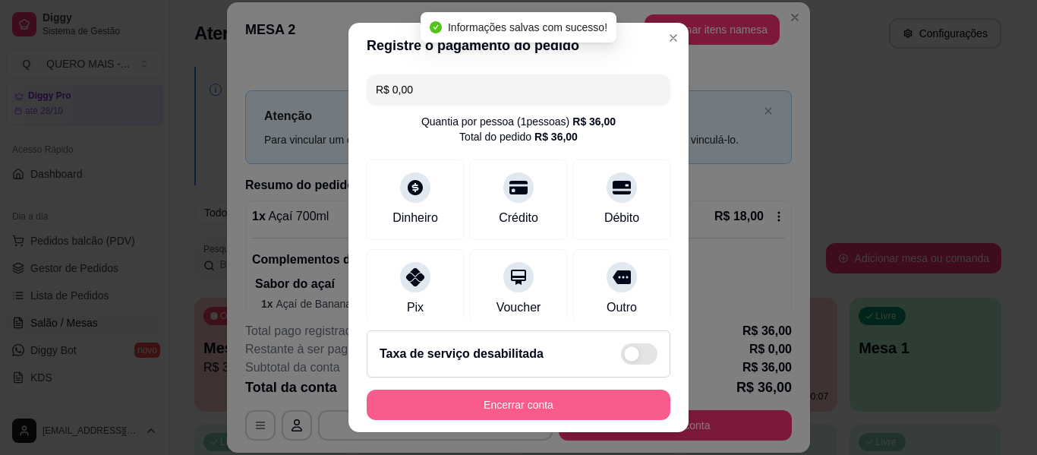
click at [529, 402] on button "Encerrar conta" at bounding box center [519, 404] width 304 height 30
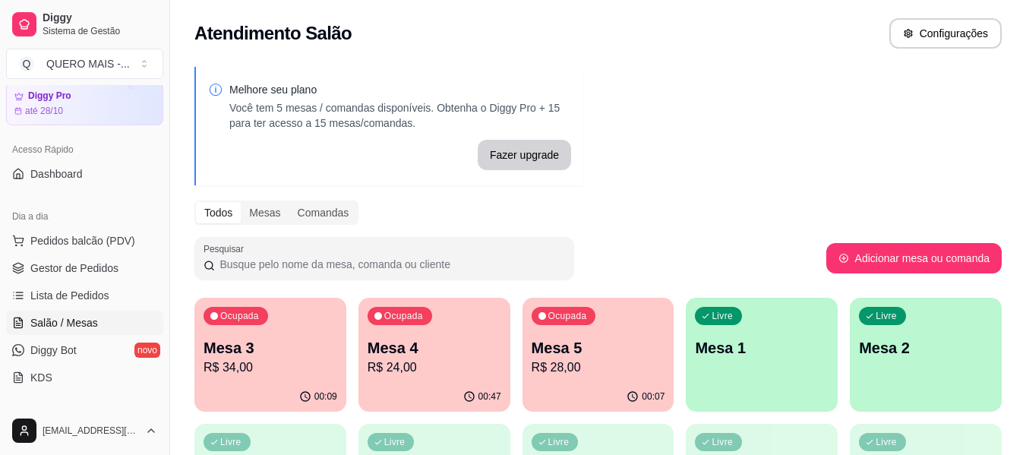
click at [211, 389] on div "00:09" at bounding box center [270, 397] width 152 height 30
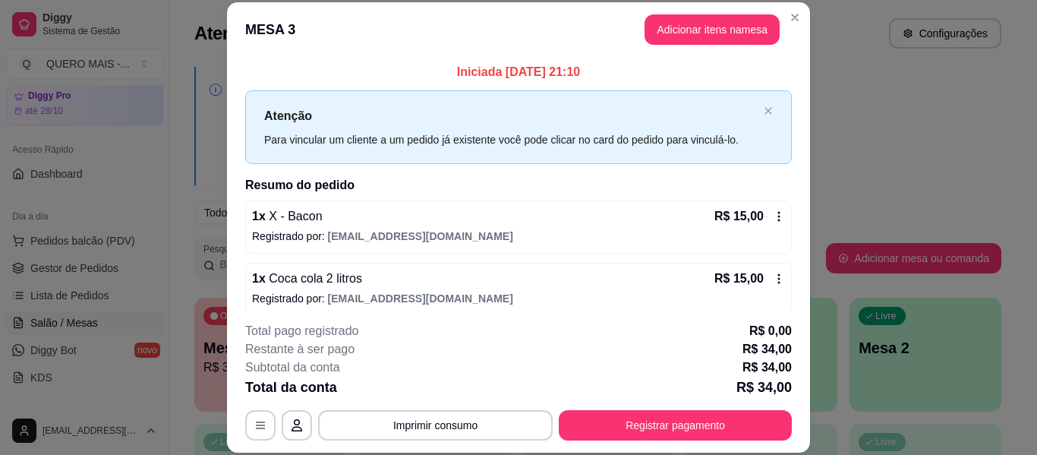
scroll to position [74, 0]
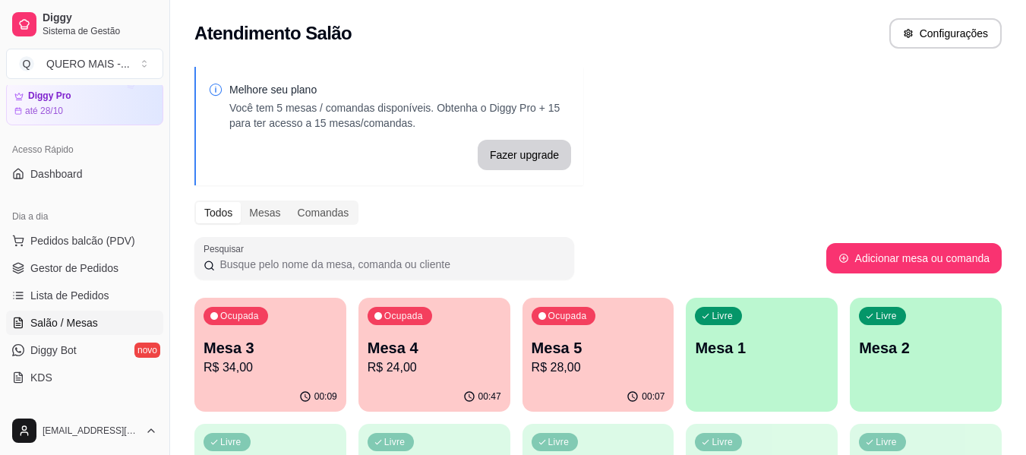
click at [450, 352] on p "Mesa 4" at bounding box center [434, 347] width 134 height 21
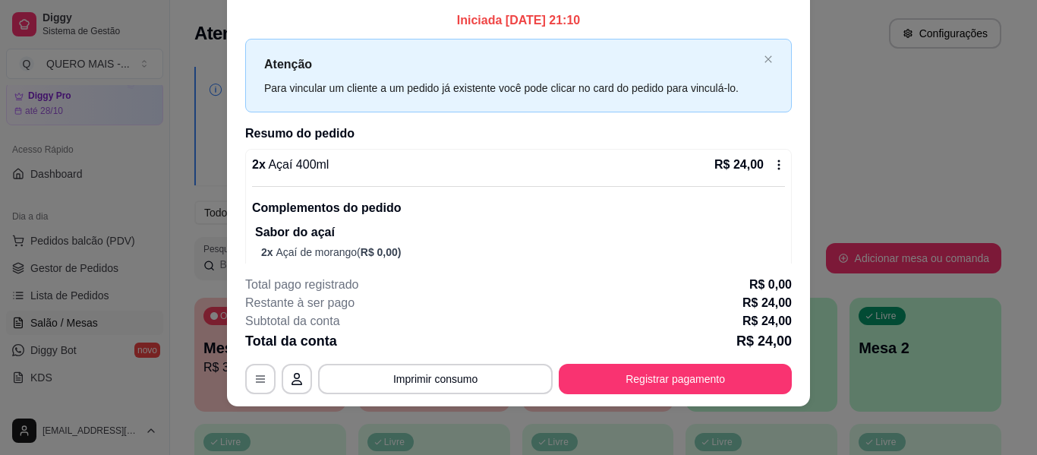
scroll to position [0, 0]
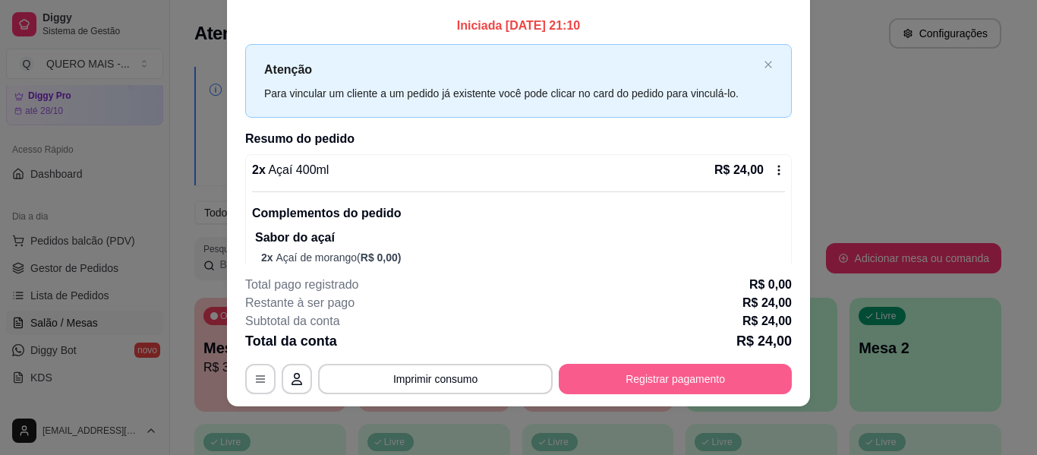
click at [625, 369] on button "Registrar pagamento" at bounding box center [675, 379] width 233 height 30
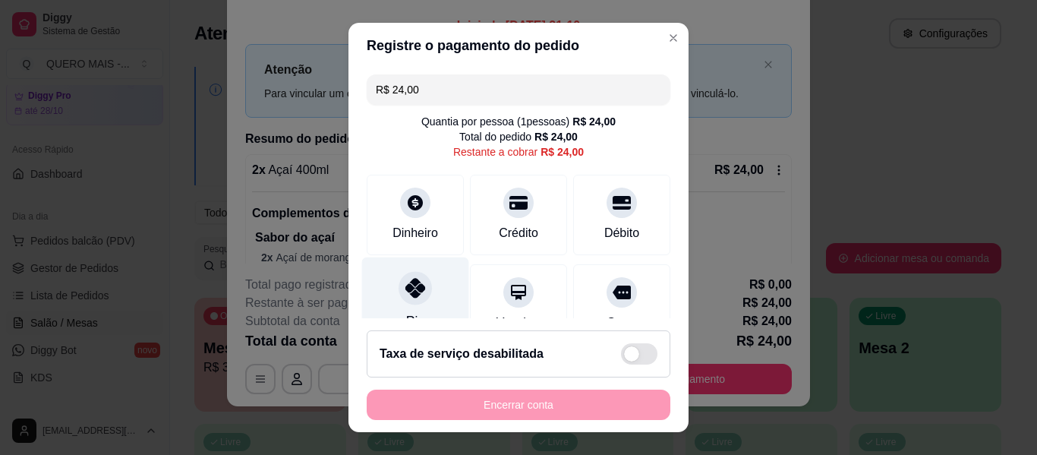
click at [415, 281] on div at bounding box center [415, 287] width 33 height 33
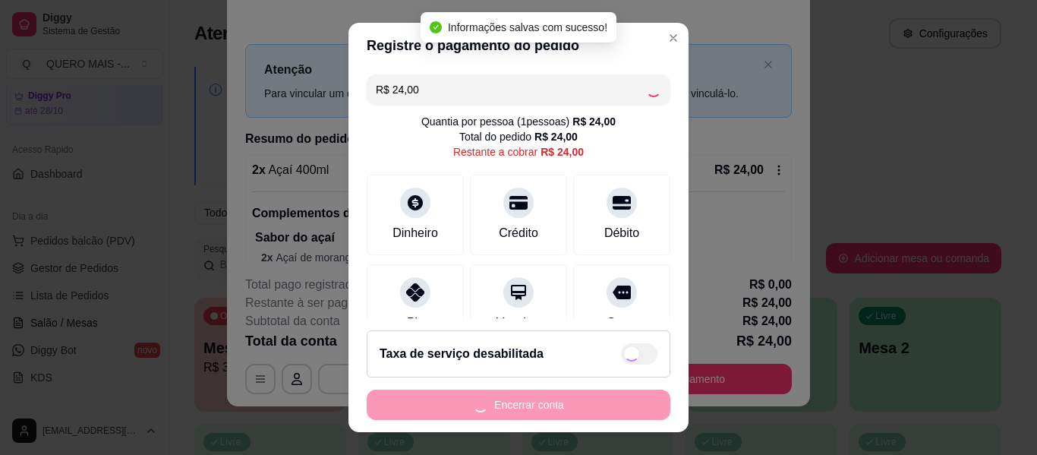
type input "R$ 0,00"
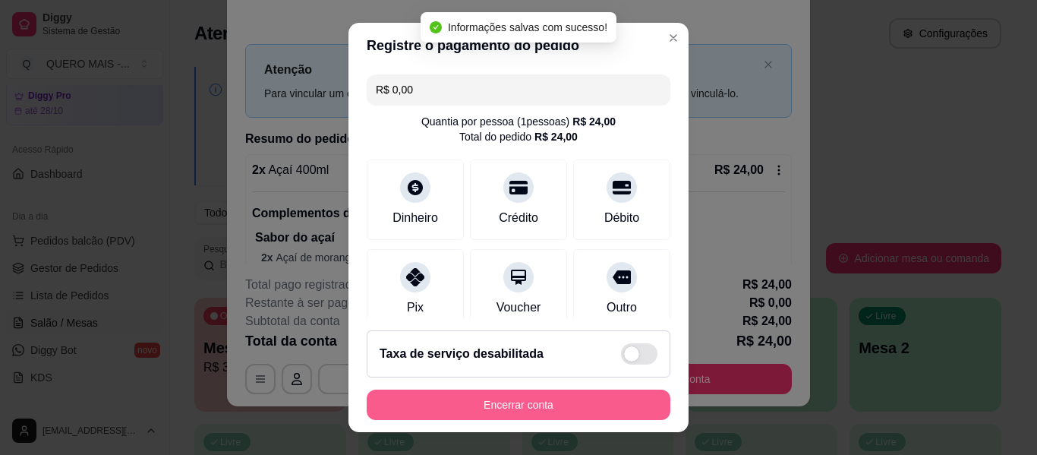
click at [507, 402] on button "Encerrar conta" at bounding box center [519, 404] width 304 height 30
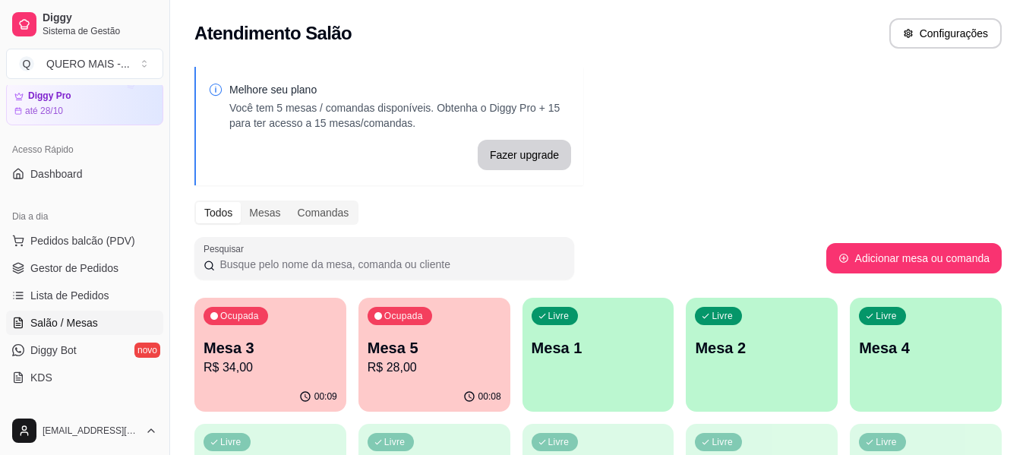
click at [466, 389] on div "00:08" at bounding box center [434, 397] width 152 height 30
click at [49, 271] on span "Gestor de Pedidos" at bounding box center [74, 267] width 88 height 15
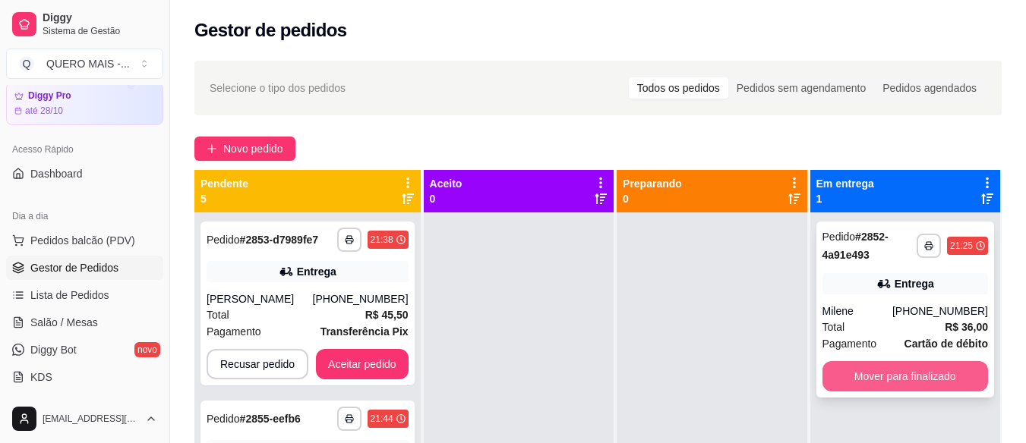
click at [894, 373] on button "Mover para finalizado" at bounding box center [904, 376] width 165 height 30
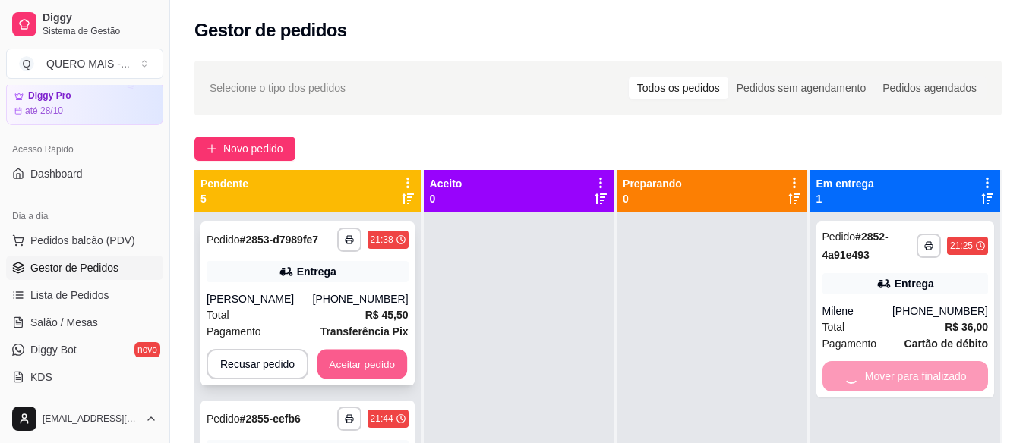
click at [361, 367] on button "Aceitar pedido" at bounding box center [362, 365] width 90 height 30
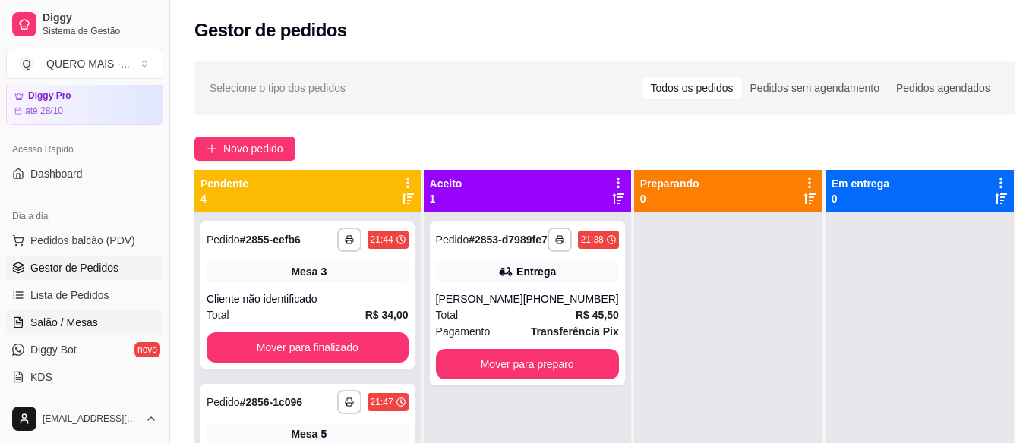
click at [90, 332] on link "Salão / Mesas" at bounding box center [84, 322] width 157 height 24
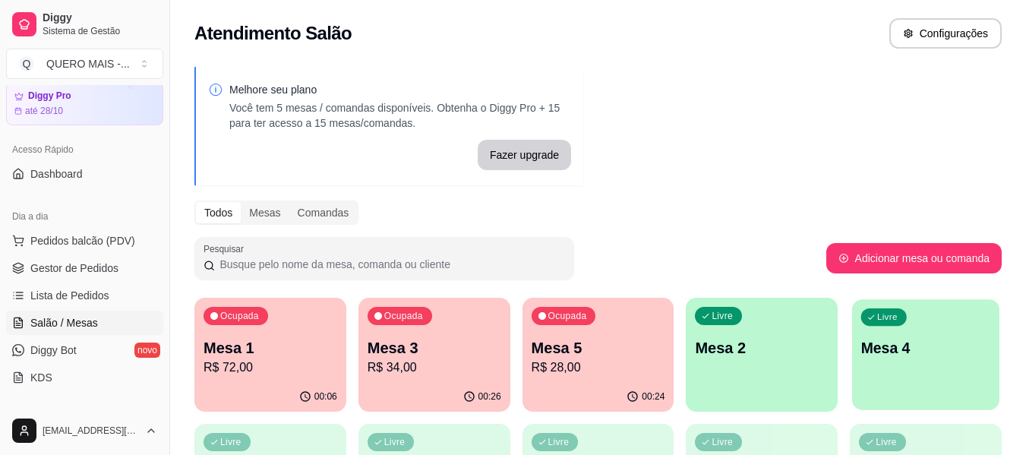
click at [931, 378] on div "Livre Mesa 4" at bounding box center [925, 345] width 147 height 93
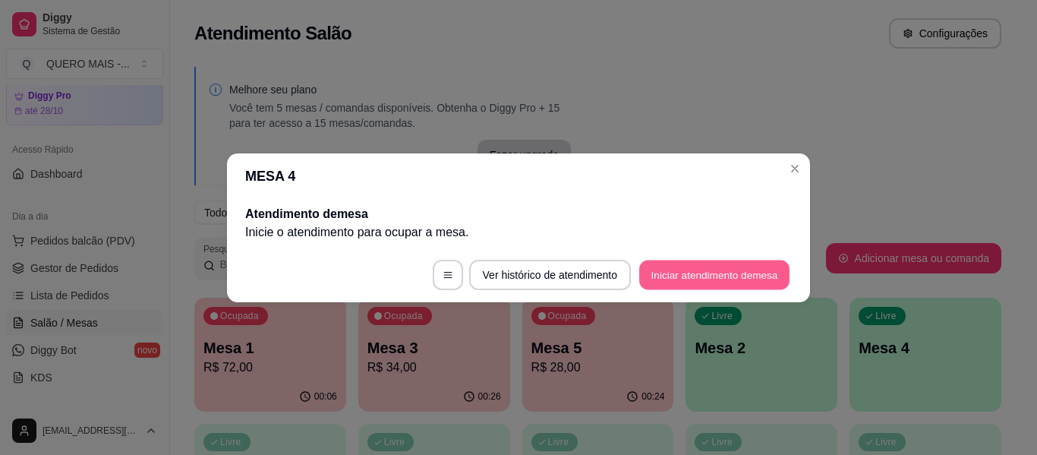
click at [701, 265] on button "Iniciar atendimento de mesa" at bounding box center [714, 275] width 150 height 30
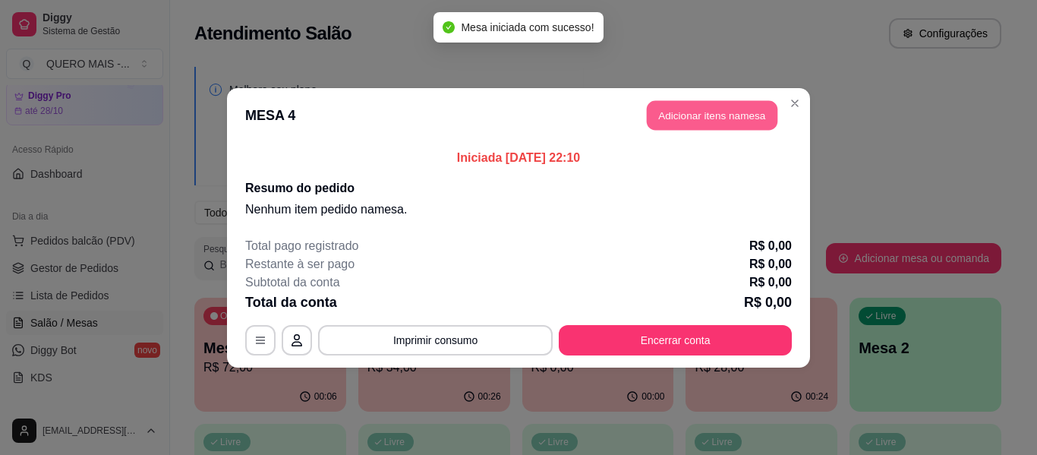
click at [711, 117] on button "Adicionar itens na mesa" at bounding box center [712, 115] width 131 height 30
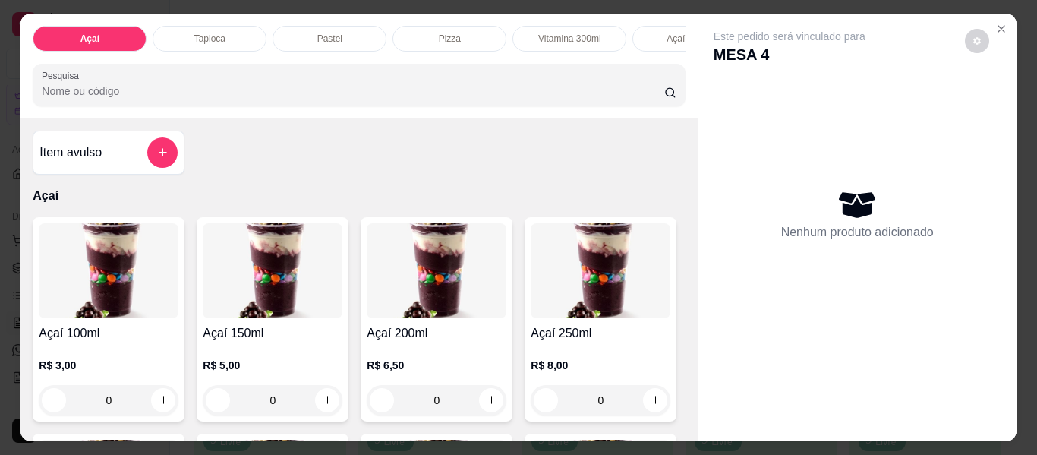
scroll to position [304, 0]
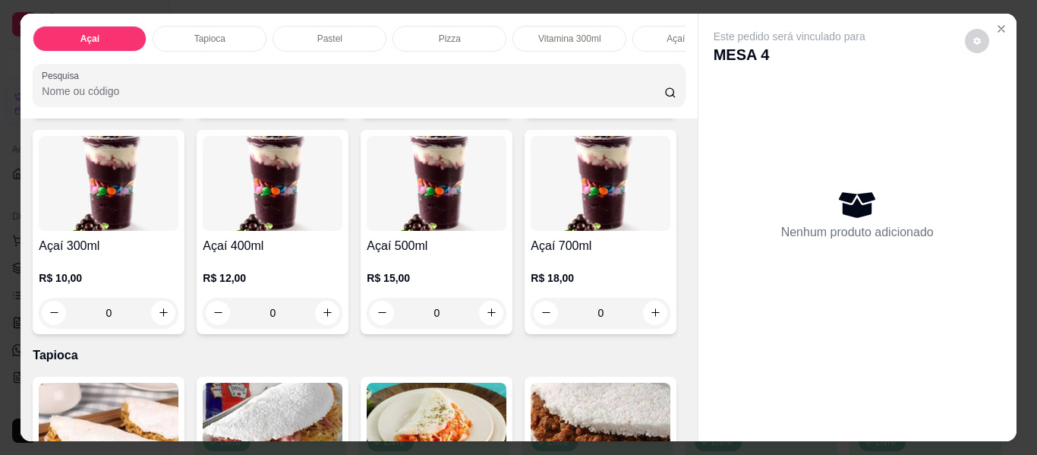
click at [178, 315] on div "0" at bounding box center [109, 313] width 140 height 30
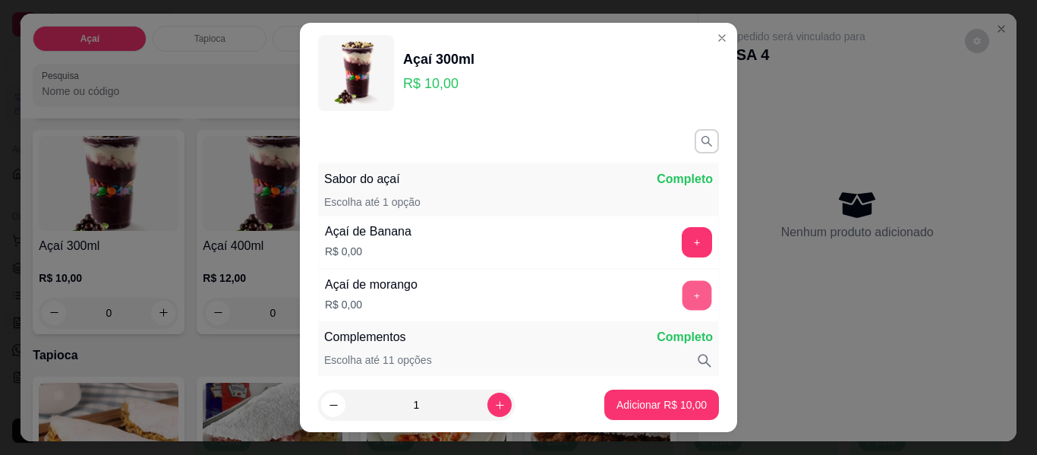
click at [682, 292] on button "+" at bounding box center [697, 296] width 30 height 30
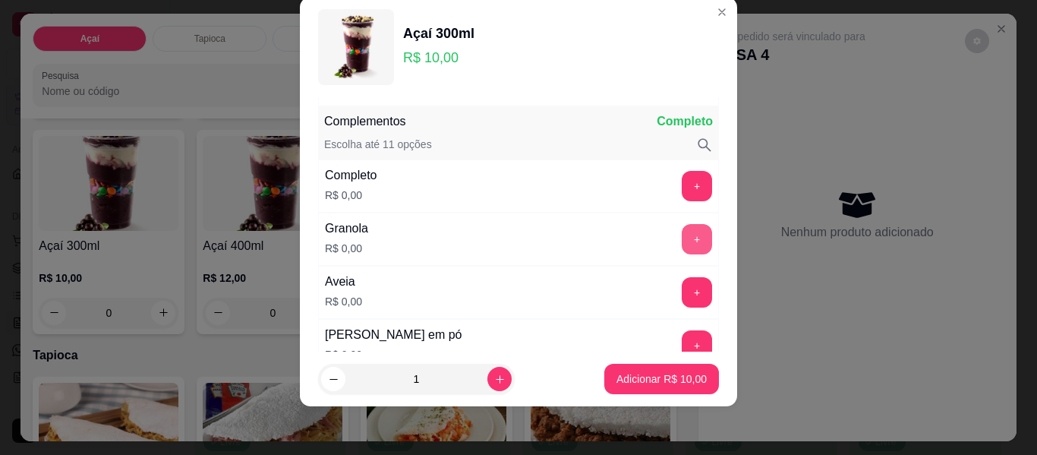
scroll to position [199, 0]
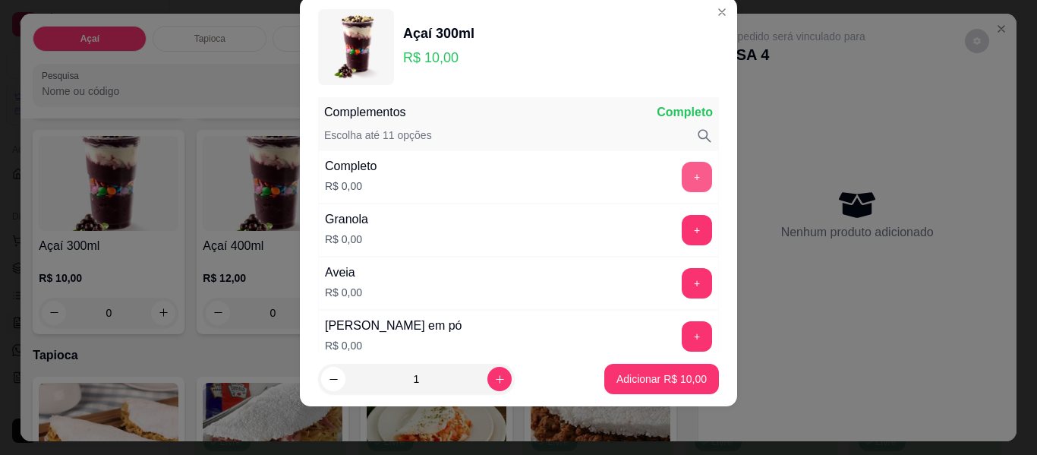
click at [682, 178] on button "+" at bounding box center [697, 177] width 30 height 30
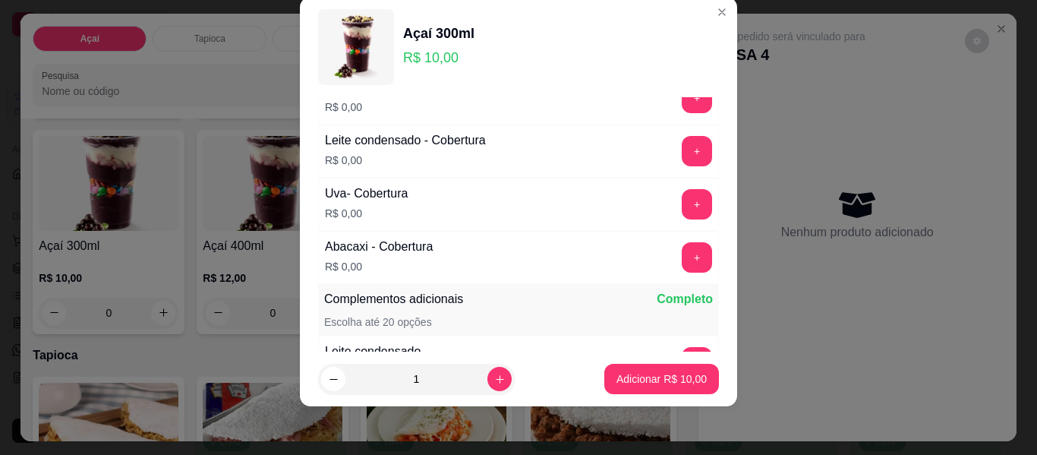
scroll to position [1110, 0]
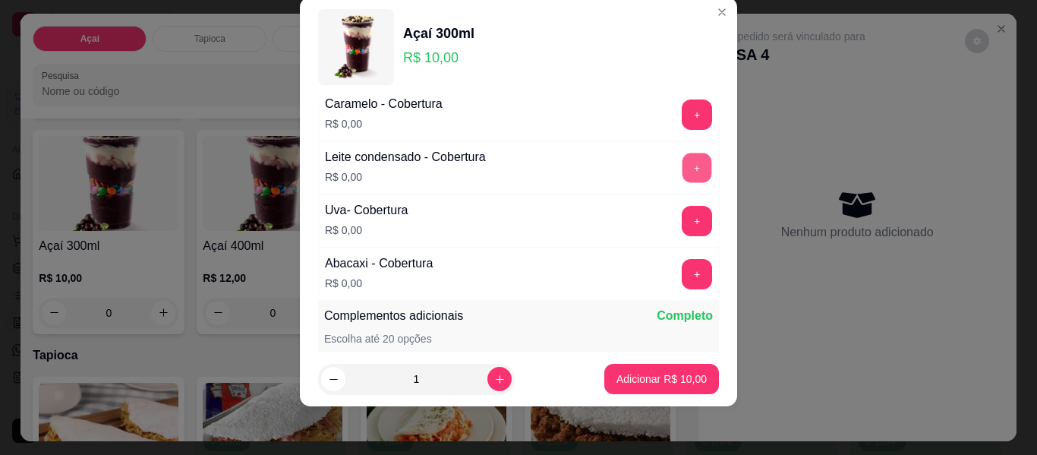
click at [682, 177] on button "+" at bounding box center [697, 168] width 30 height 30
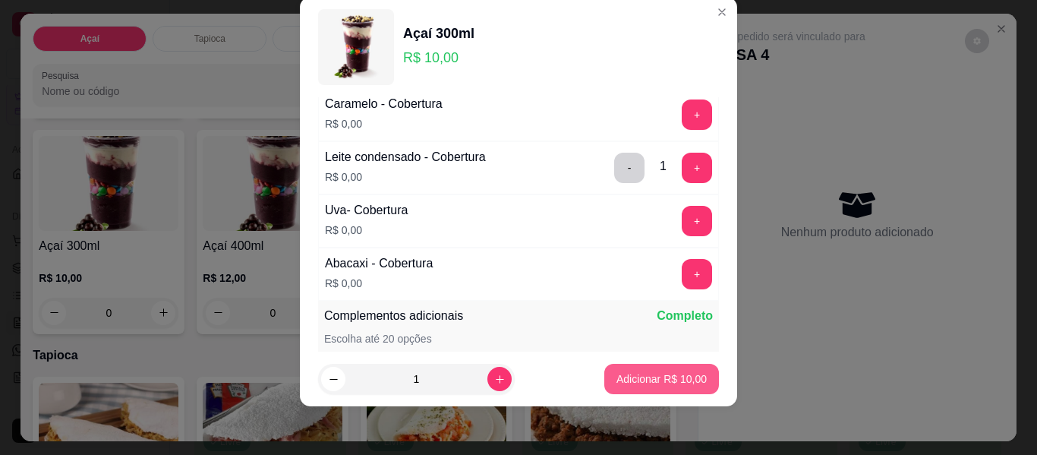
click at [689, 374] on p "Adicionar R$ 10,00" at bounding box center [661, 378] width 90 height 15
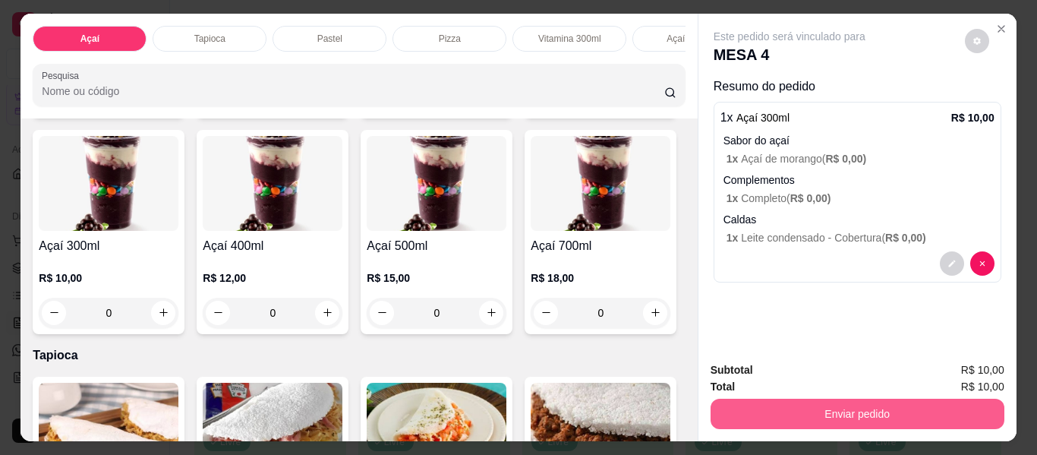
click at [838, 414] on button "Enviar pedido" at bounding box center [858, 414] width 294 height 30
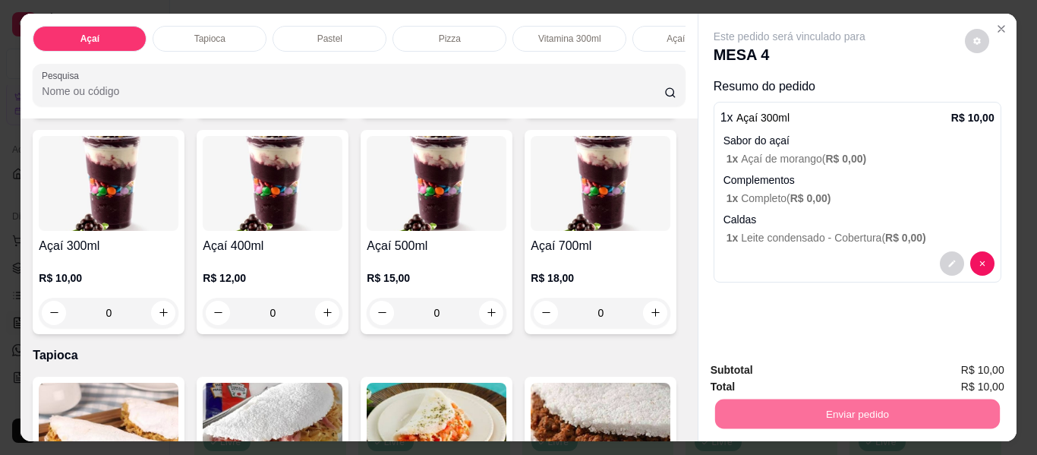
click at [952, 368] on button "Enviar pedido" at bounding box center [965, 371] width 84 height 28
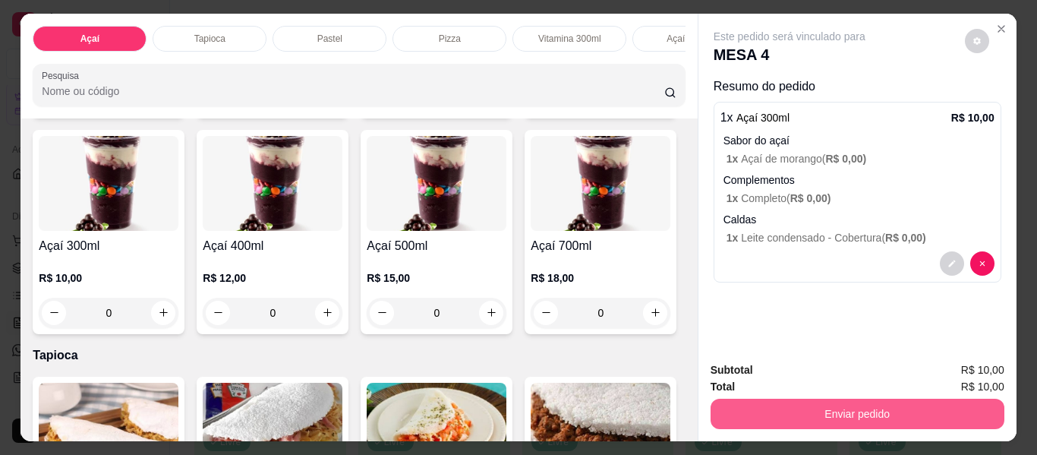
click at [832, 406] on button "Enviar pedido" at bounding box center [858, 414] width 294 height 30
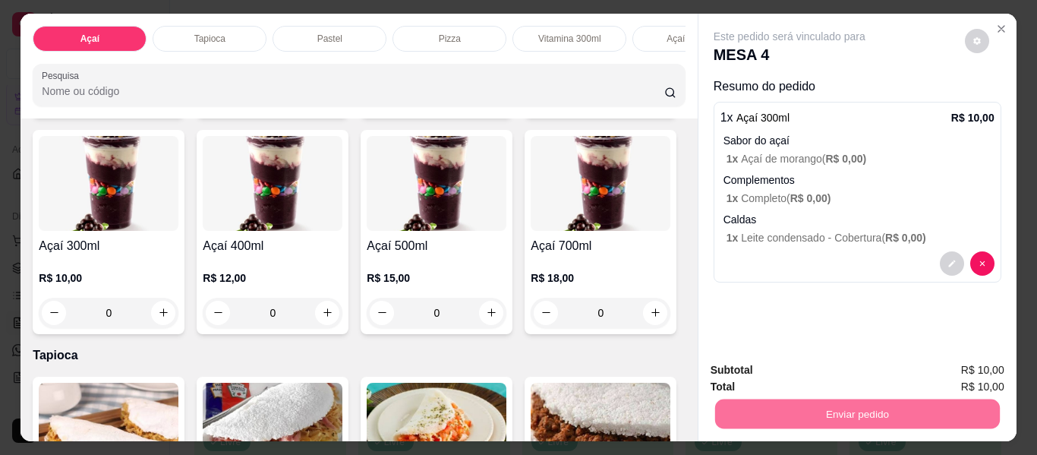
click at [957, 376] on button "Enviar pedido" at bounding box center [965, 370] width 86 height 29
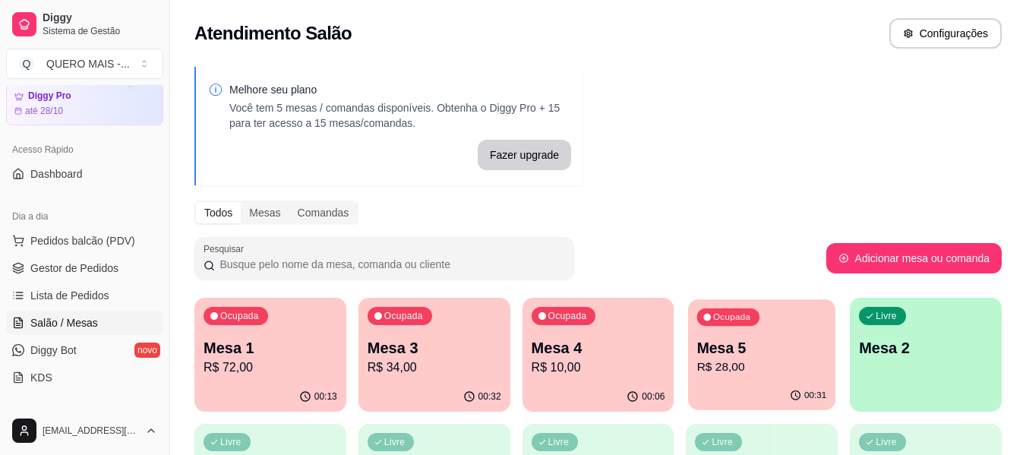
click at [767, 385] on div "00:31" at bounding box center [761, 395] width 147 height 29
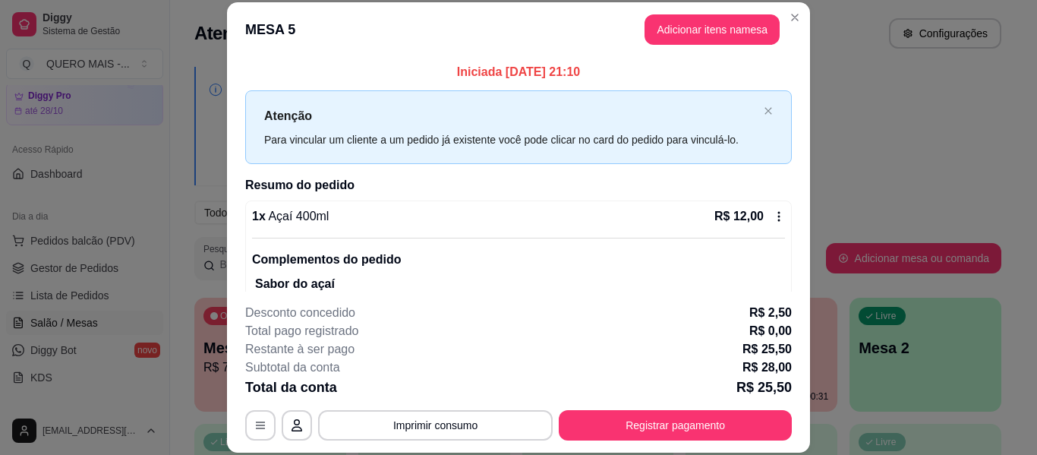
scroll to position [152, 0]
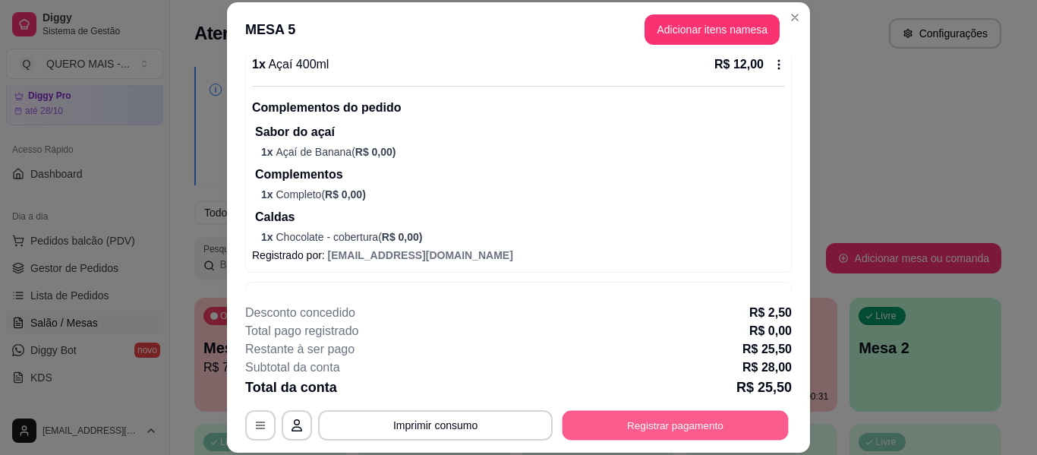
click at [638, 425] on button "Registrar pagamento" at bounding box center [676, 426] width 226 height 30
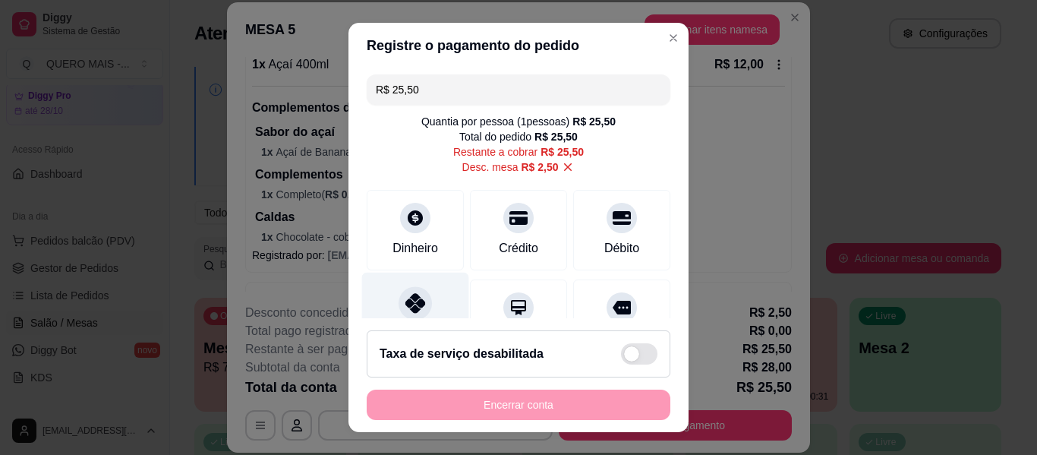
click at [399, 301] on div at bounding box center [415, 302] width 33 height 33
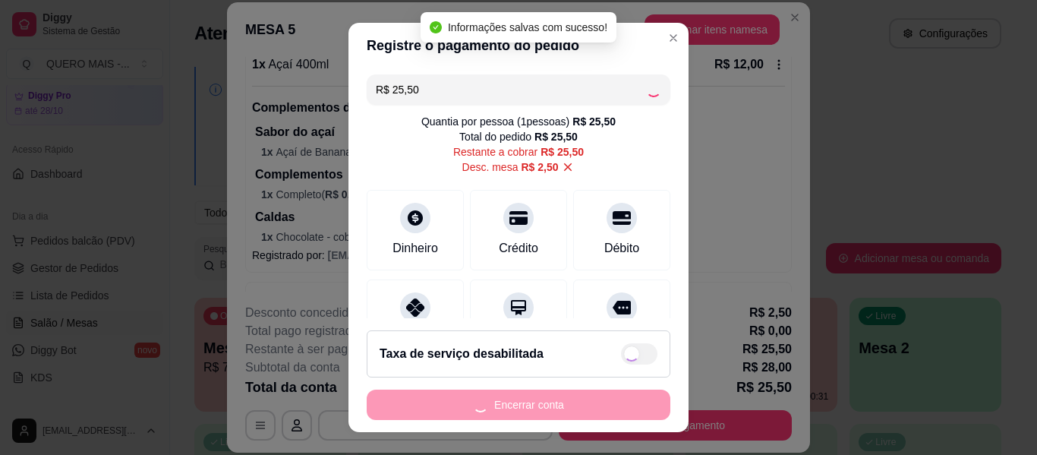
type input "R$ 0,00"
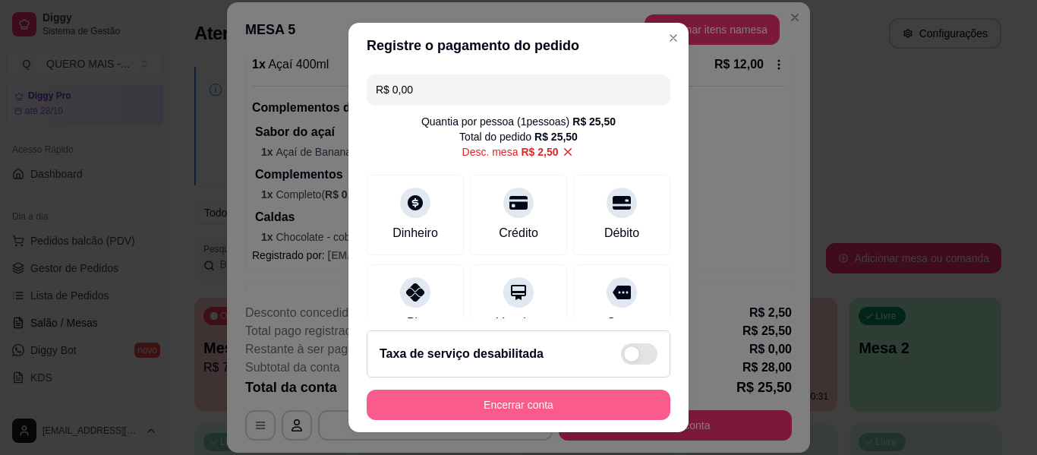
click at [498, 403] on button "Encerrar conta" at bounding box center [519, 404] width 304 height 30
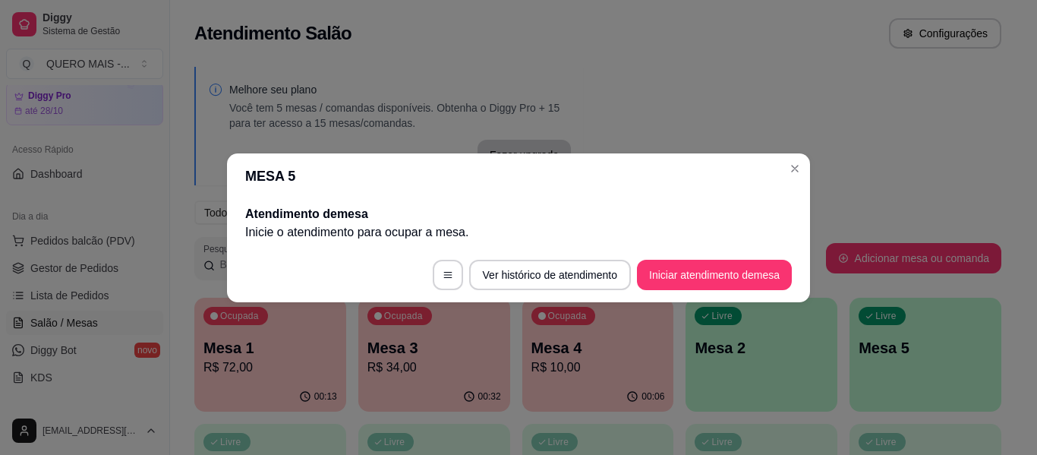
scroll to position [0, 0]
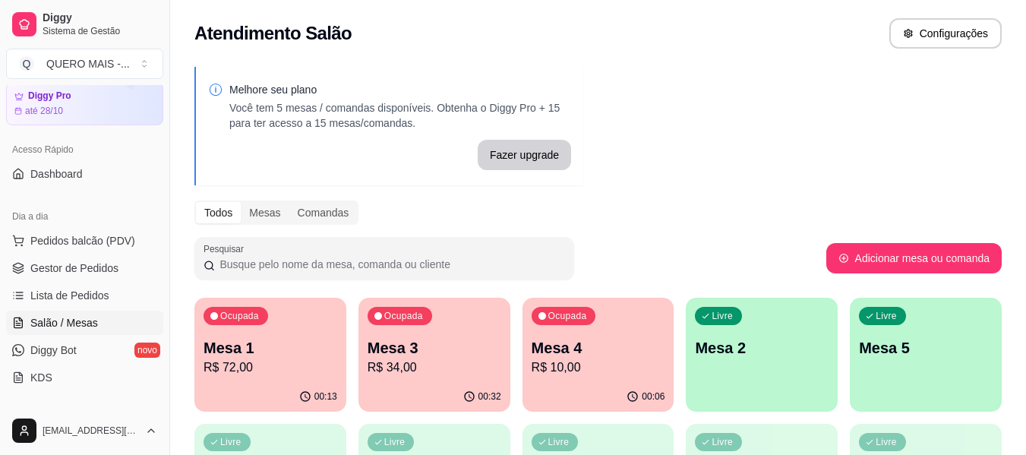
click at [762, 361] on div "Livre Mesa 2" at bounding box center [762, 346] width 152 height 96
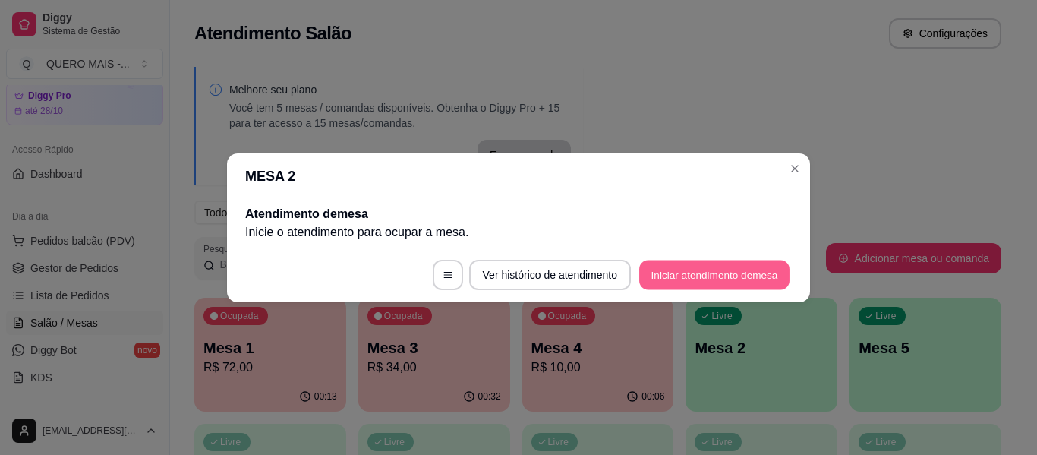
click at [704, 273] on button "Iniciar atendimento de mesa" at bounding box center [714, 275] width 150 height 30
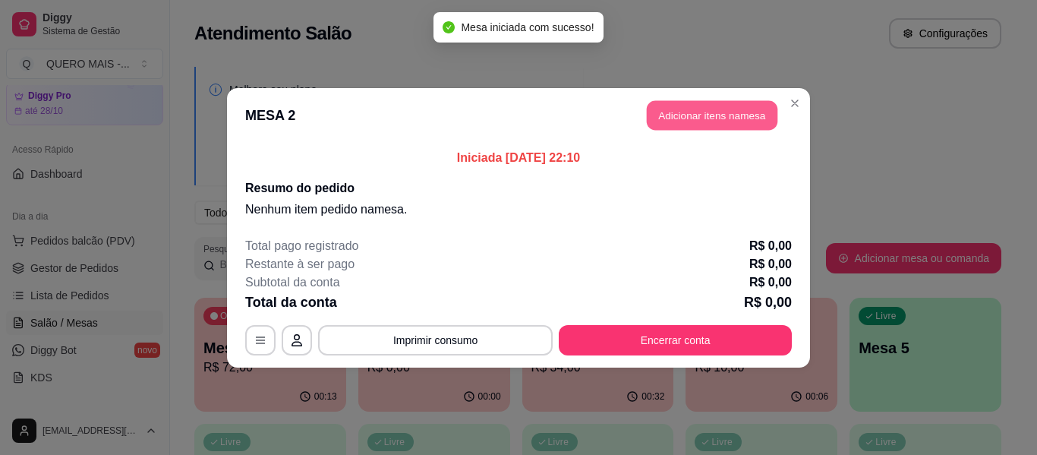
click at [694, 112] on button "Adicionar itens na mesa" at bounding box center [712, 115] width 131 height 30
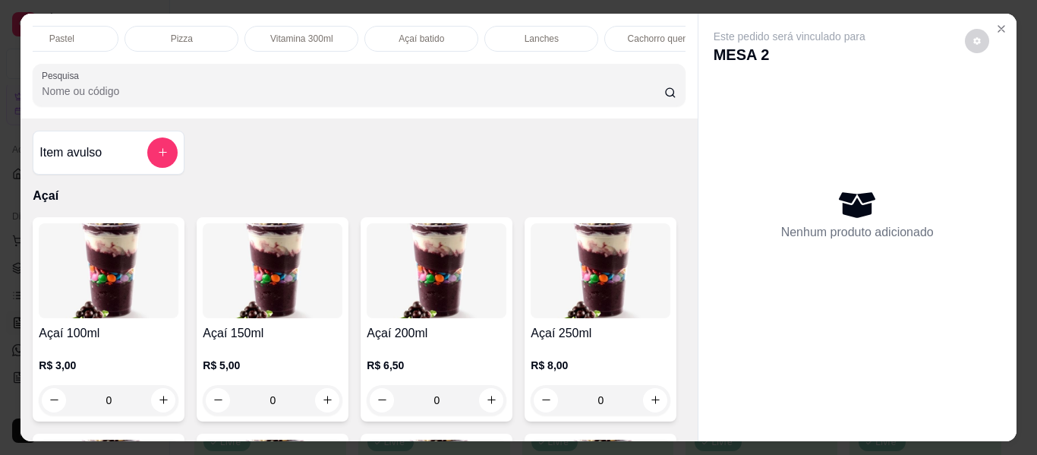
scroll to position [0, 427]
click at [392, 40] on div "Lanches" at bounding box center [383, 39] width 114 height 26
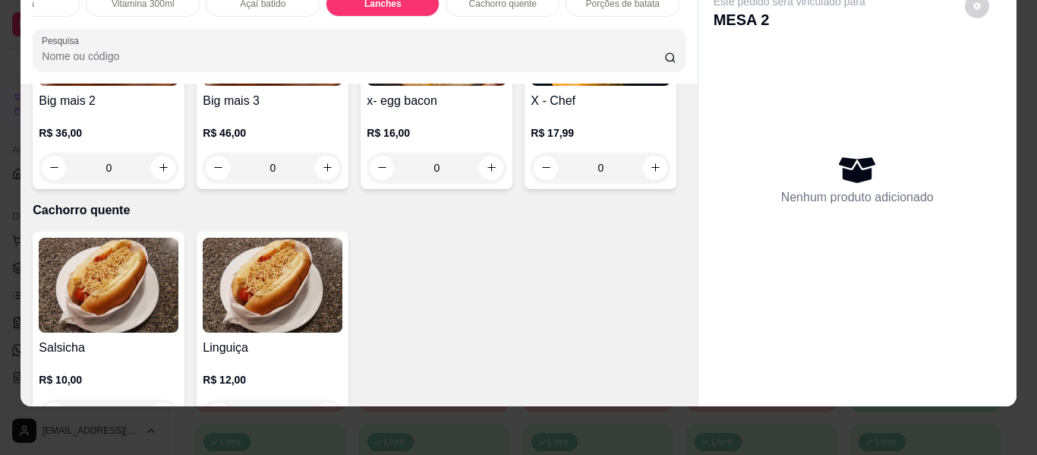
scroll to position [2913, 0]
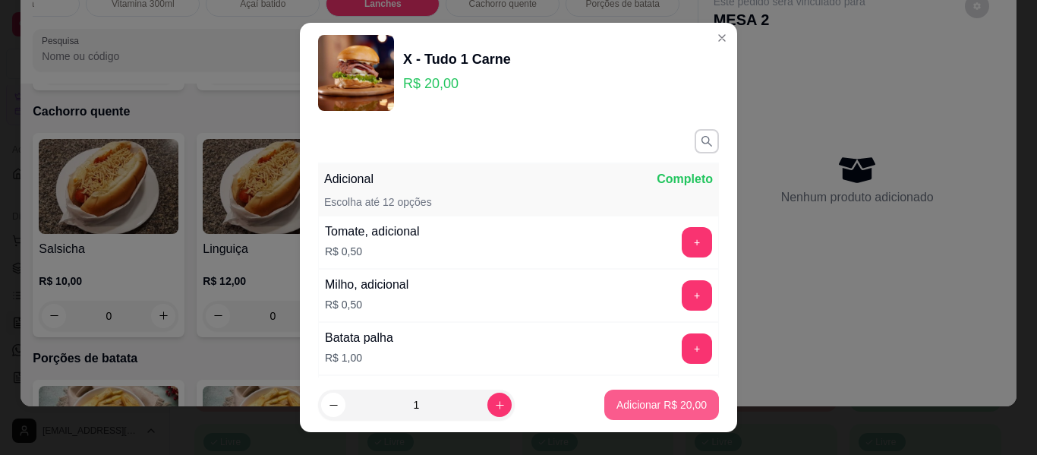
click at [650, 405] on p "Adicionar R$ 20,00" at bounding box center [661, 404] width 90 height 15
type input "1"
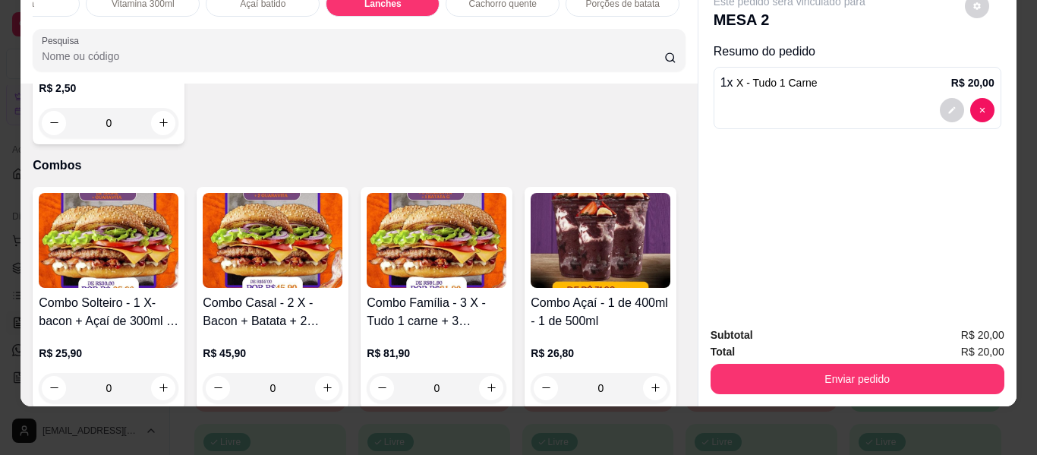
scroll to position [4279, 0]
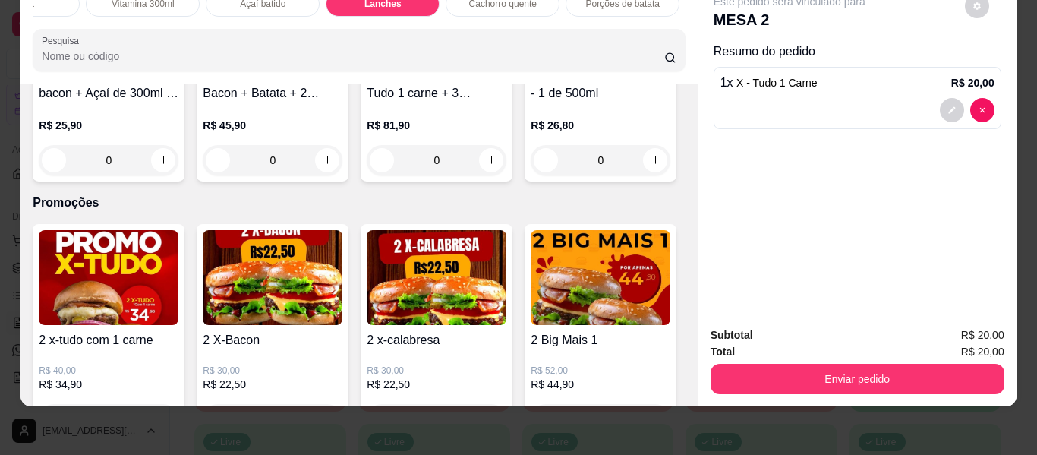
type input "1"
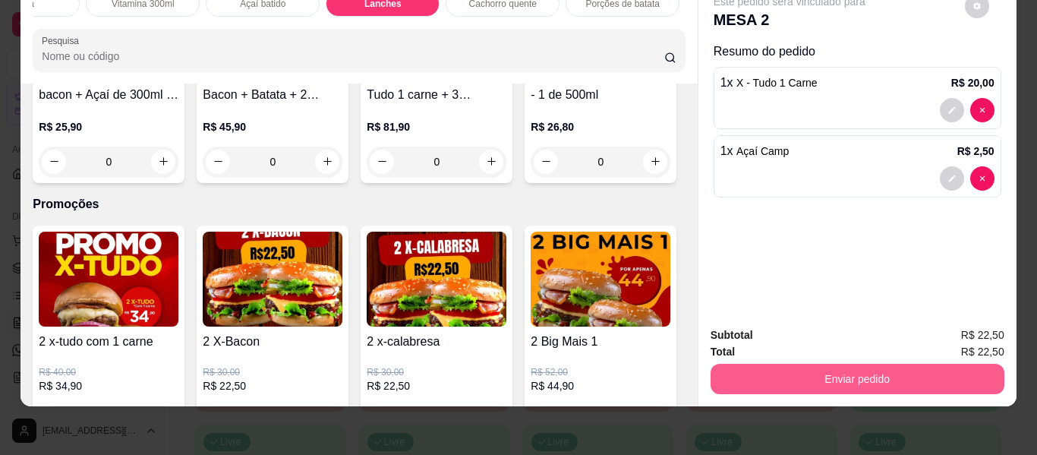
click at [767, 370] on button "Enviar pedido" at bounding box center [858, 379] width 294 height 30
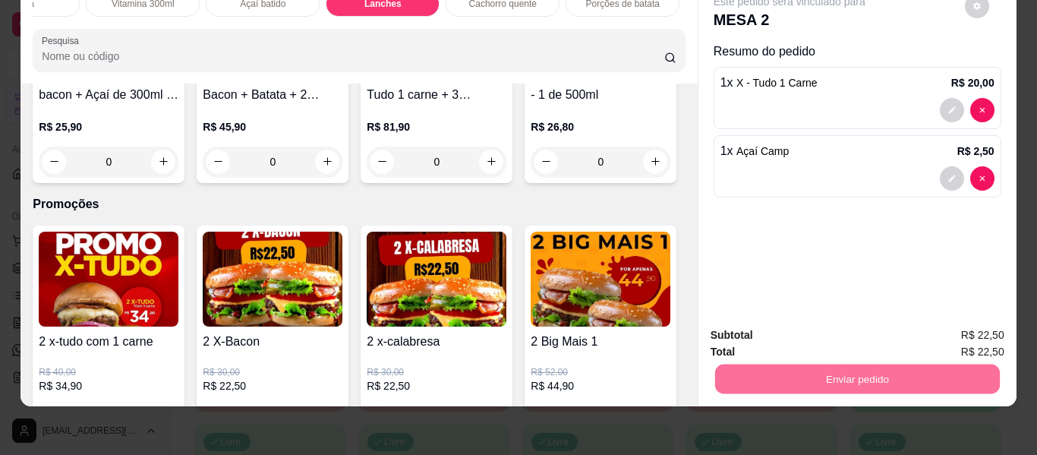
click at [947, 333] on button "Enviar pedido" at bounding box center [965, 330] width 84 height 28
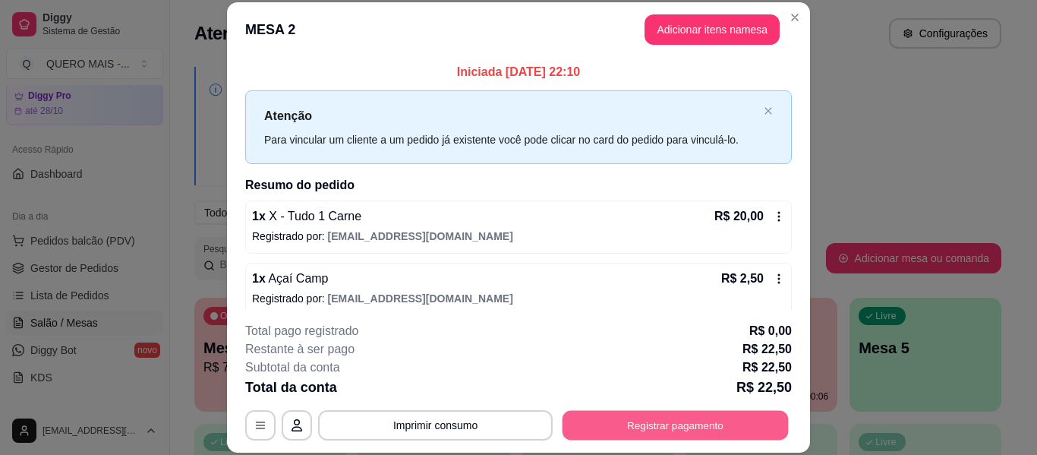
click at [698, 430] on button "Registrar pagamento" at bounding box center [676, 426] width 226 height 30
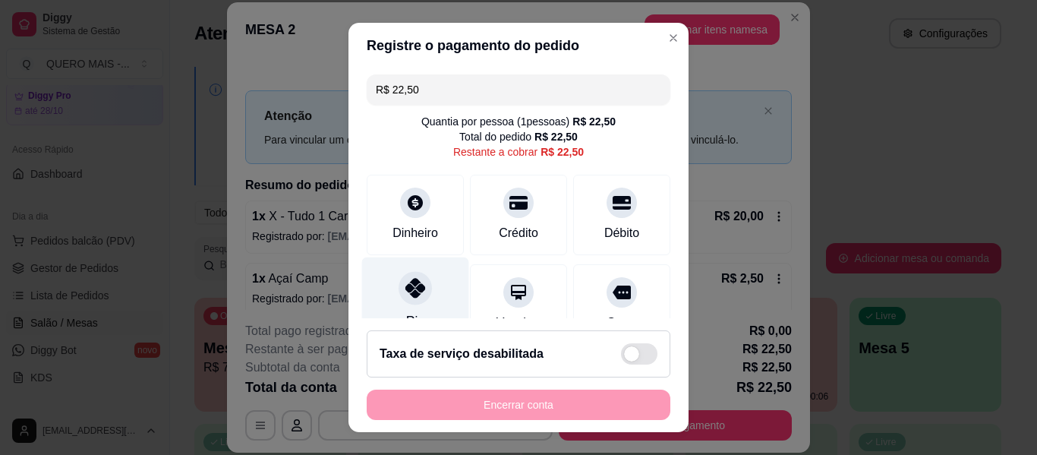
click at [414, 305] on div "Pix" at bounding box center [415, 301] width 107 height 89
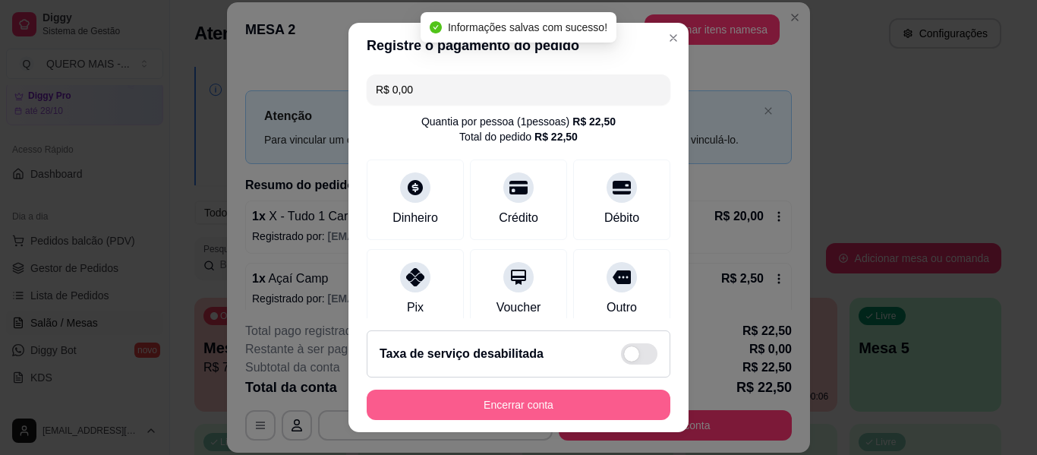
type input "R$ 0,00"
click at [522, 407] on button "Encerrar conta" at bounding box center [518, 405] width 295 height 30
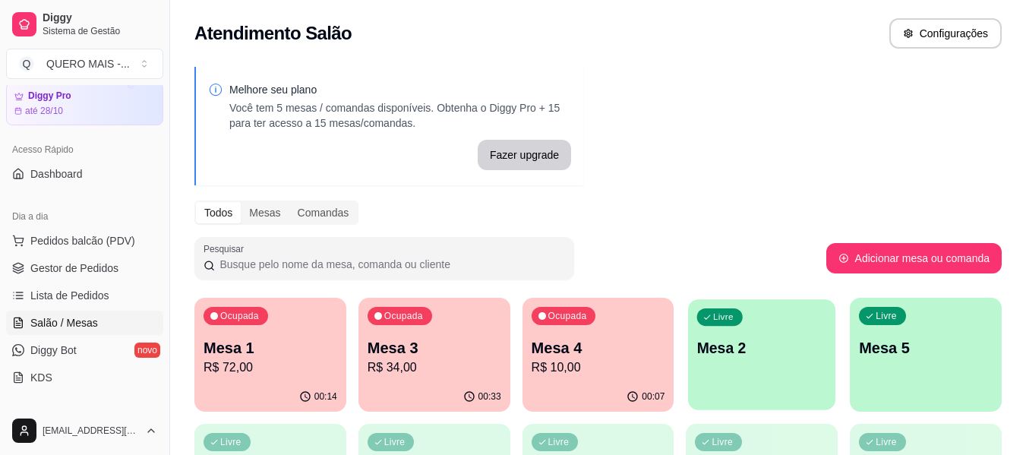
click at [772, 359] on div "Livre Mesa 2" at bounding box center [761, 345] width 147 height 93
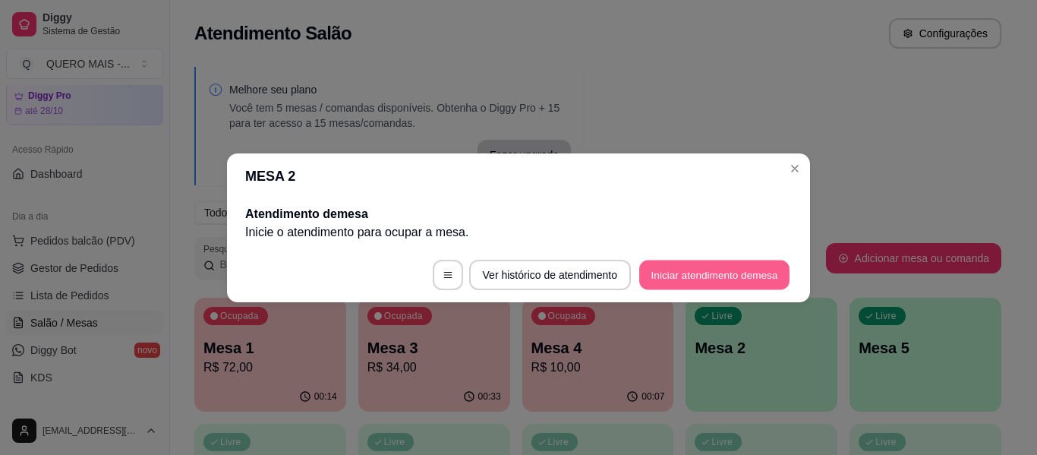
click at [694, 287] on button "Iniciar atendimento de mesa" at bounding box center [714, 275] width 150 height 30
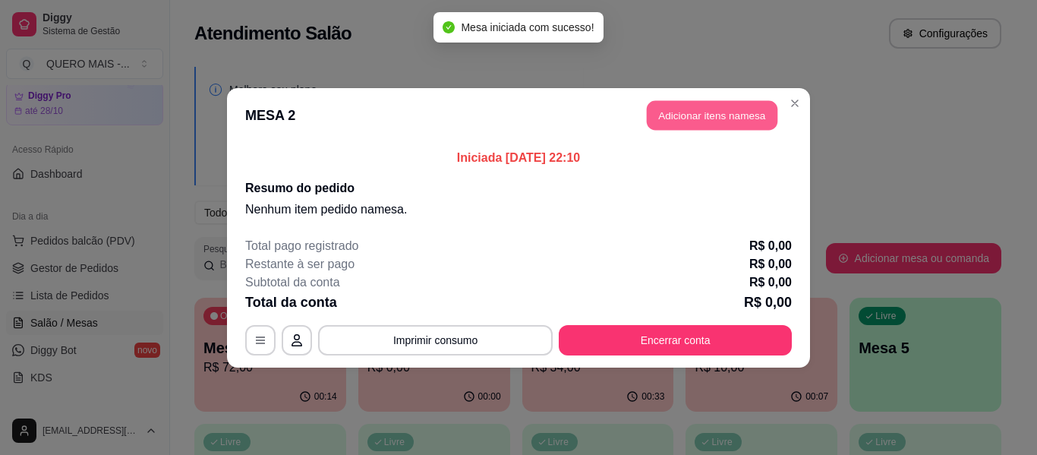
click at [733, 115] on button "Adicionar itens na mesa" at bounding box center [712, 115] width 131 height 30
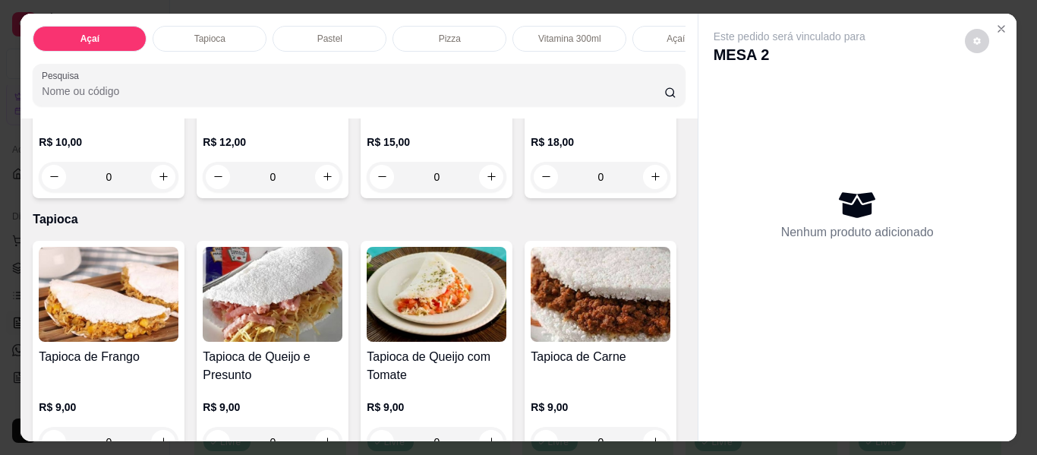
scroll to position [455, 0]
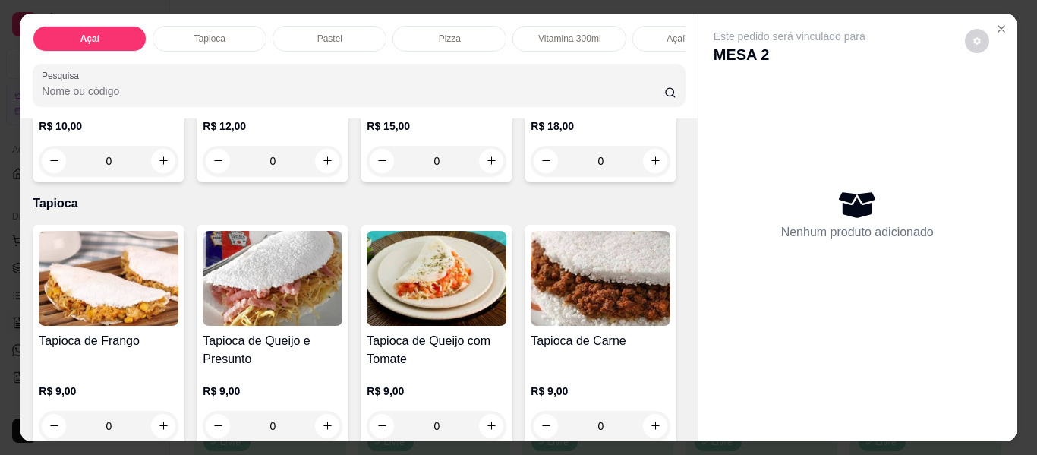
click at [531, 176] on div "0" at bounding box center [601, 161] width 140 height 30
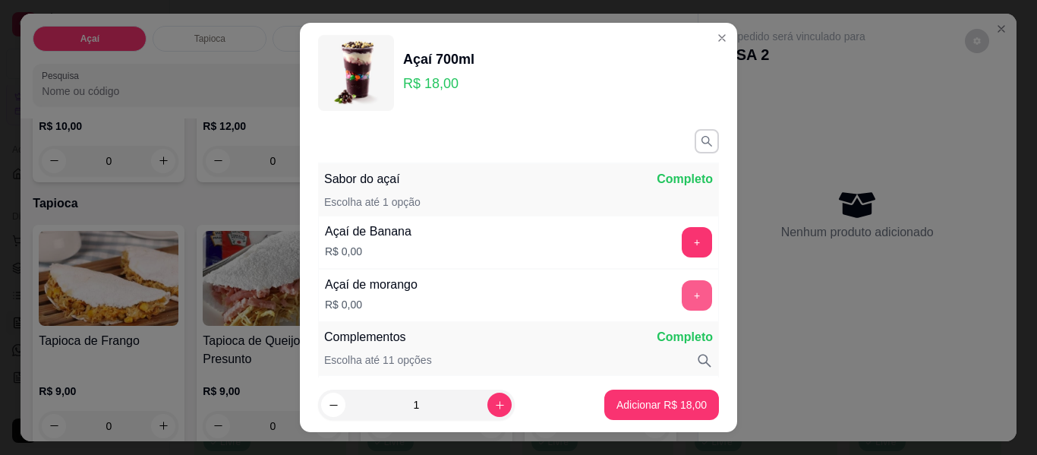
click at [682, 294] on button "+" at bounding box center [697, 295] width 30 height 30
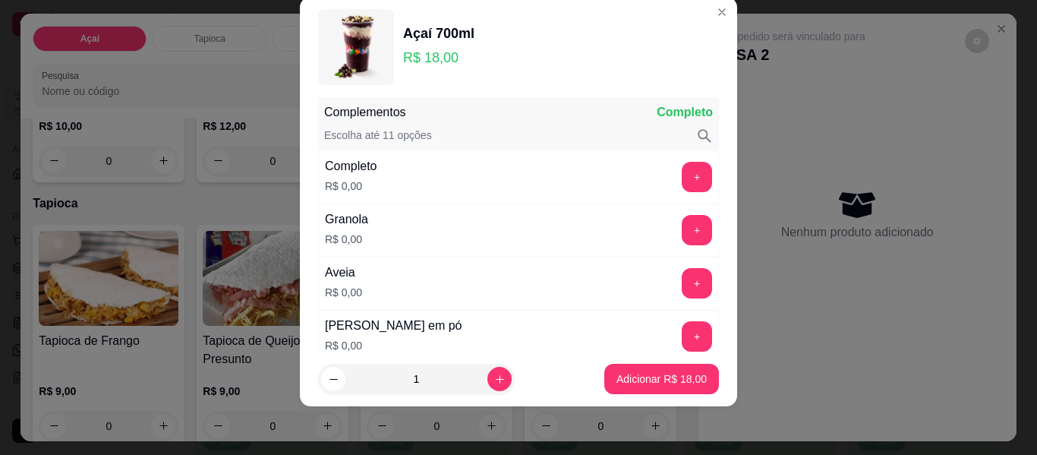
scroll to position [275, 0]
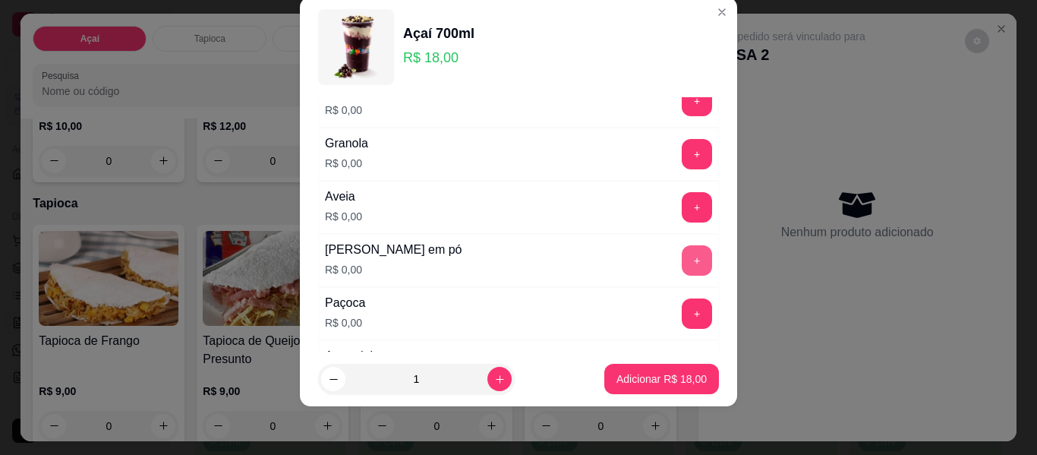
click at [682, 269] on button "+" at bounding box center [697, 260] width 30 height 30
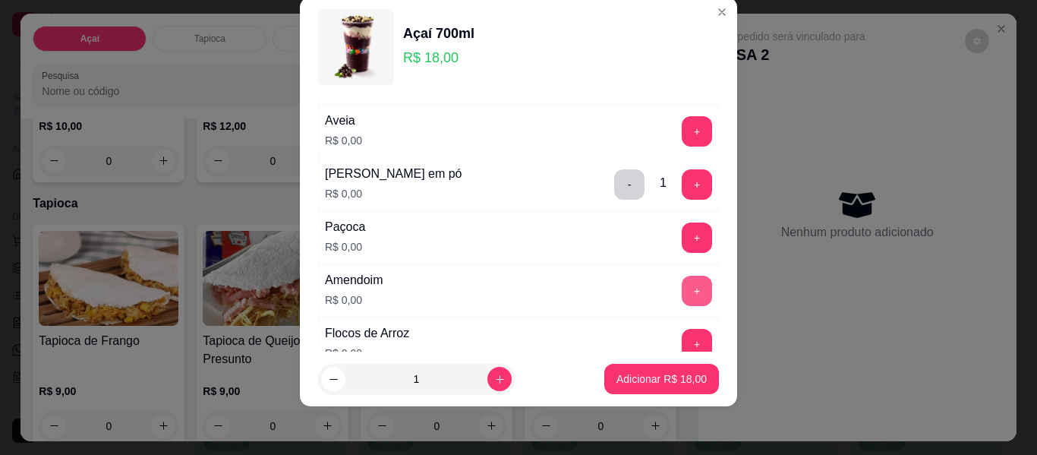
click at [682, 295] on button "+" at bounding box center [697, 291] width 30 height 30
click at [682, 238] on button "+" at bounding box center [697, 237] width 30 height 30
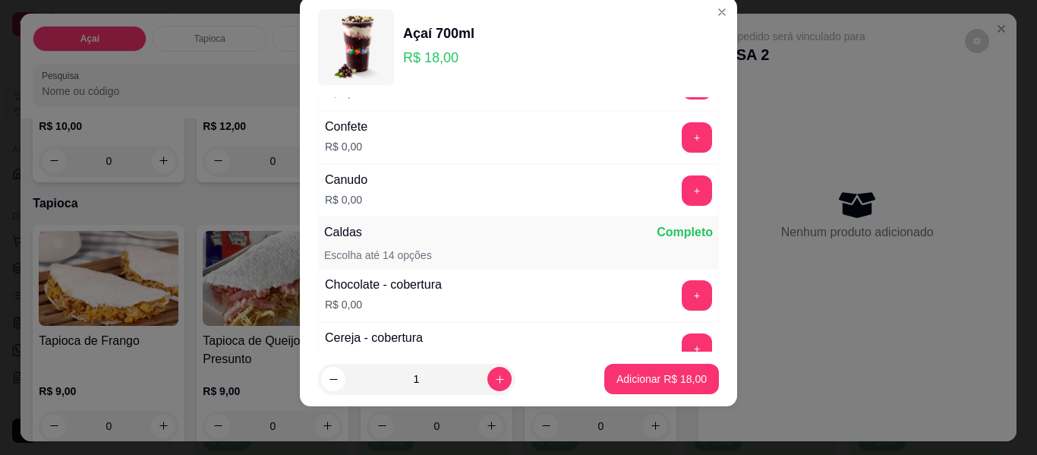
scroll to position [882, 0]
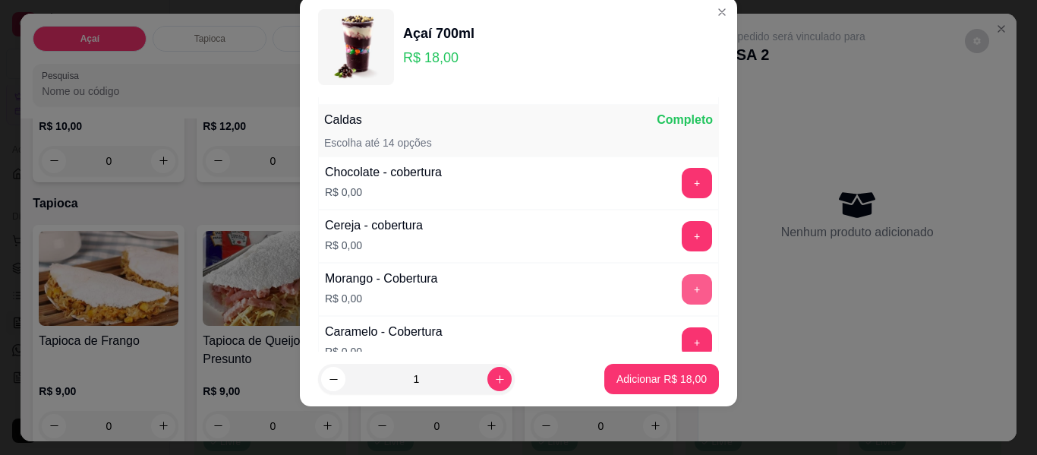
click at [682, 288] on button "+" at bounding box center [697, 289] width 30 height 30
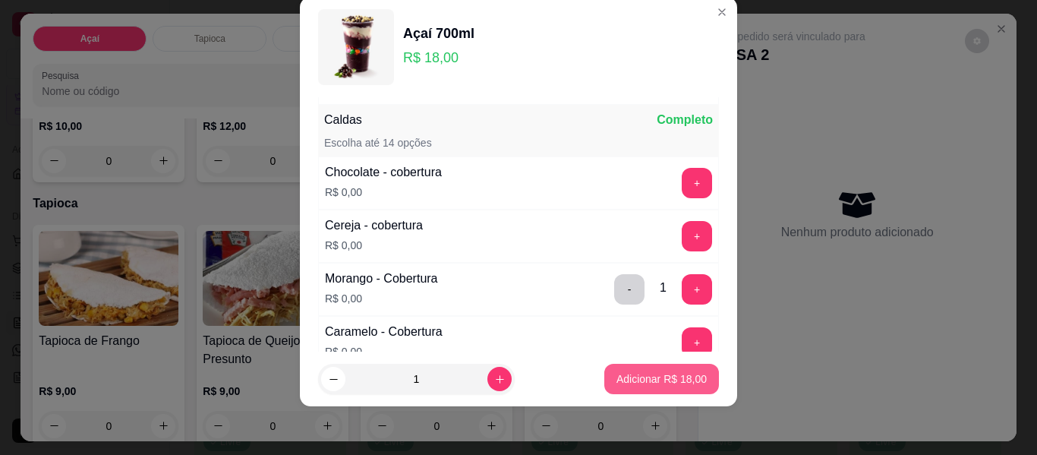
click at [679, 378] on p "Adicionar R$ 18,00" at bounding box center [661, 378] width 90 height 15
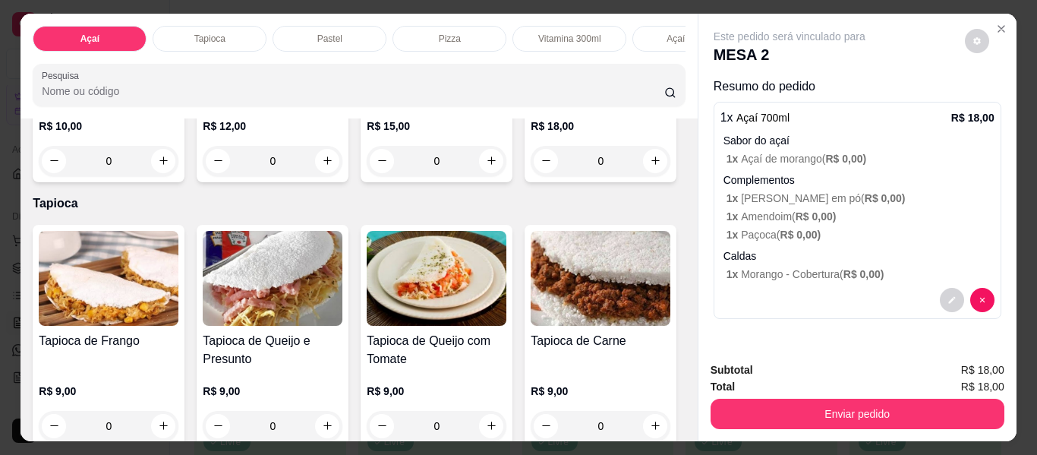
scroll to position [0, 0]
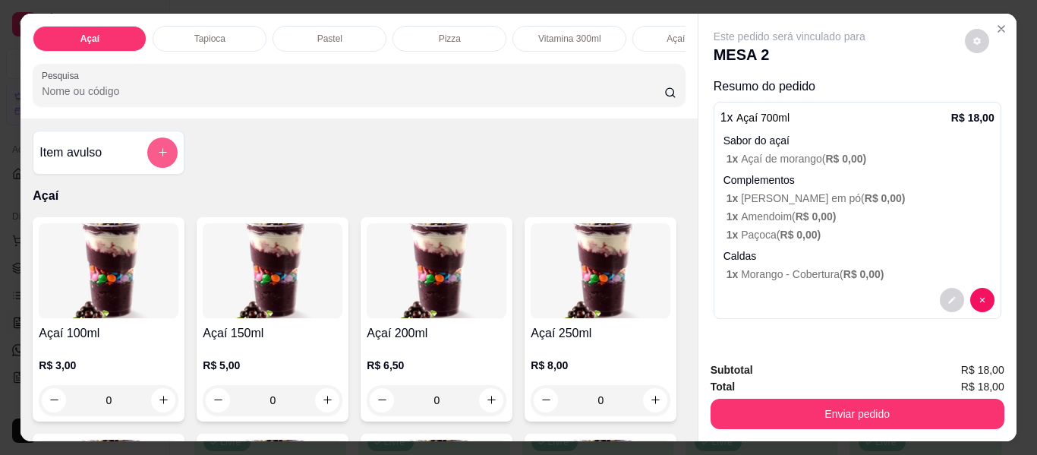
click at [162, 156] on icon "add-separate-item" at bounding box center [162, 152] width 11 height 11
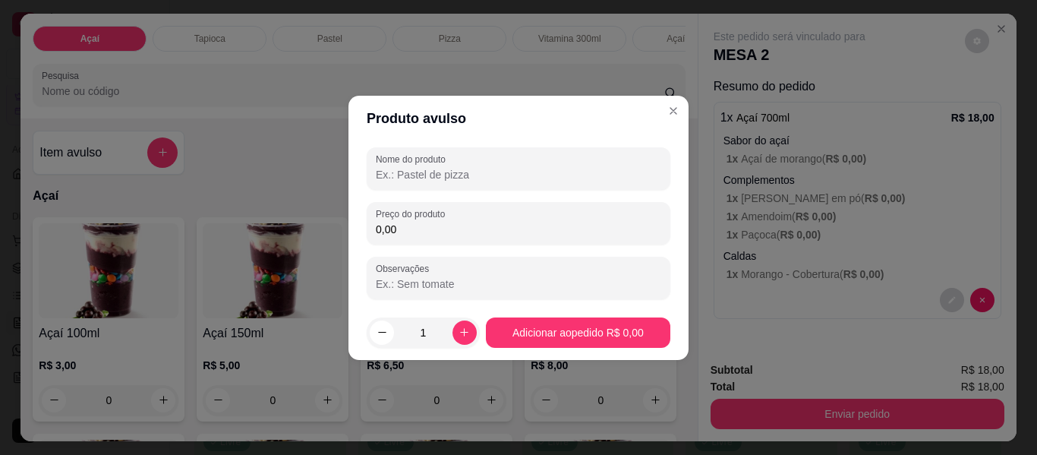
click at [453, 173] on input "Nome do produto" at bounding box center [518, 174] width 285 height 15
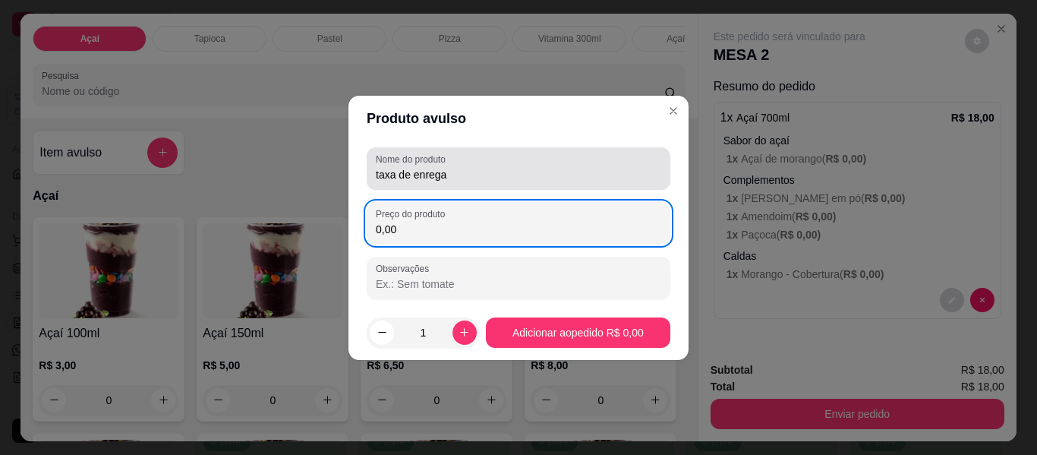
click at [454, 175] on input "taxa de enrega" at bounding box center [518, 174] width 285 height 15
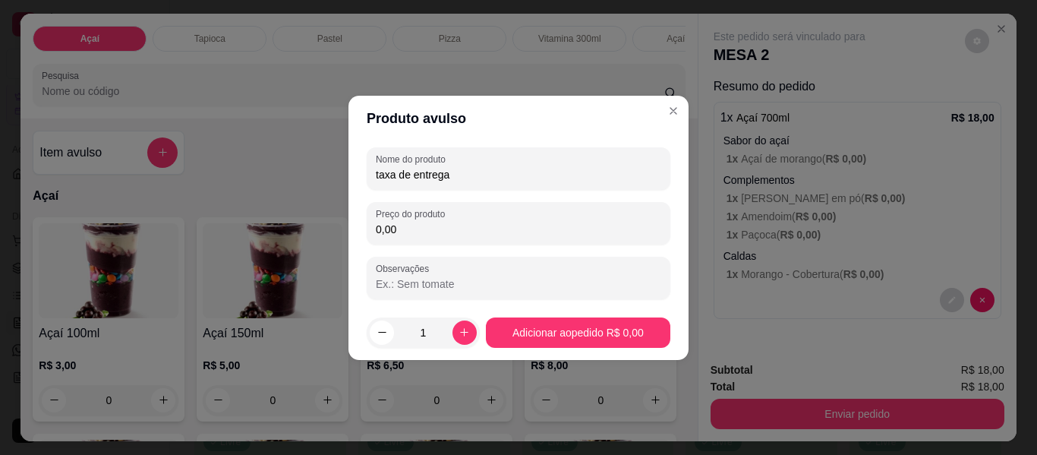
type input "taxa de entrega"
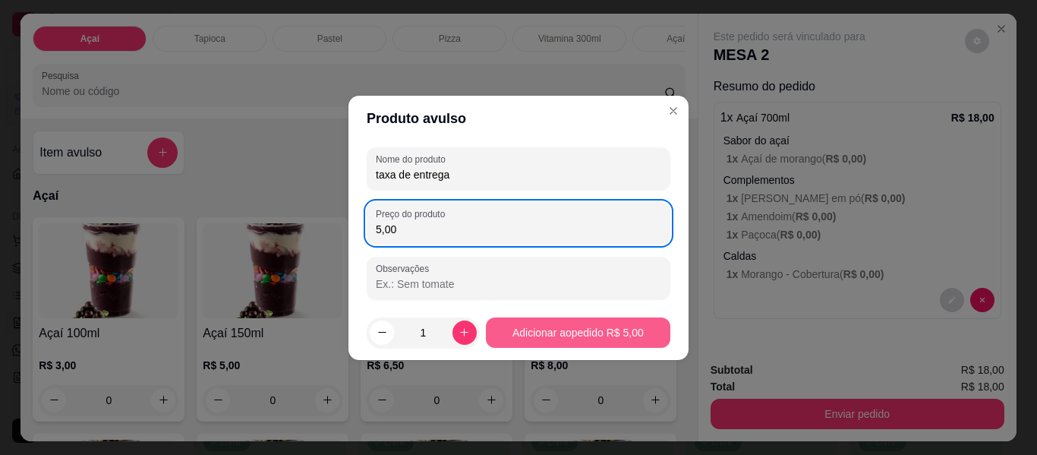
type input "5,00"
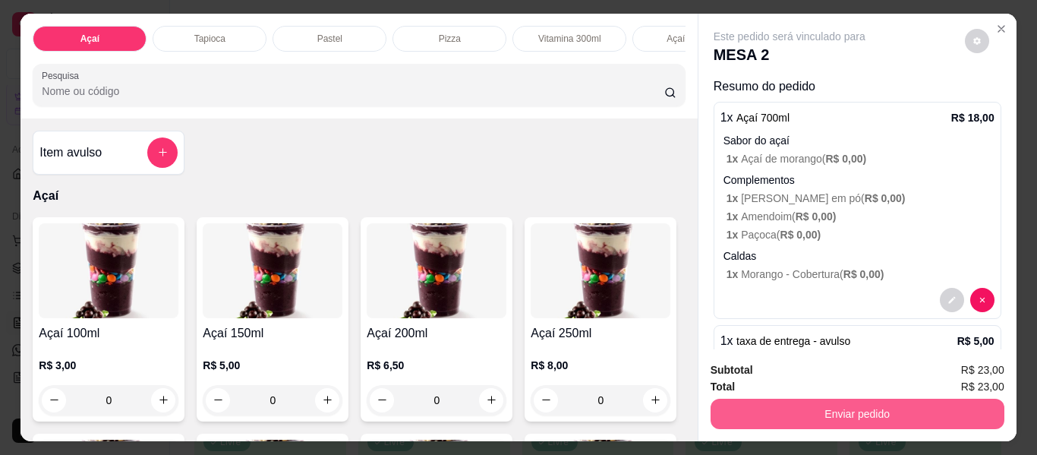
click at [830, 419] on button "Enviar pedido" at bounding box center [858, 414] width 294 height 30
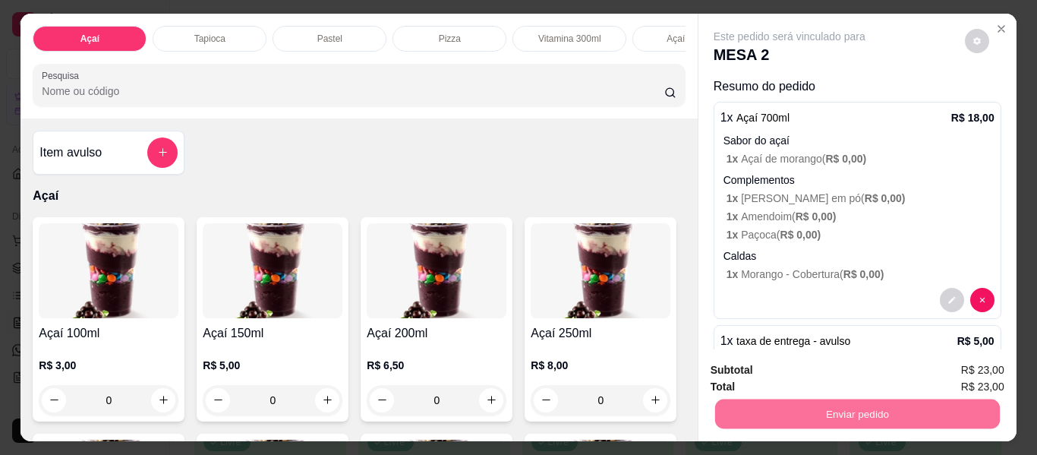
click at [941, 363] on button "Enviar pedido" at bounding box center [965, 370] width 84 height 28
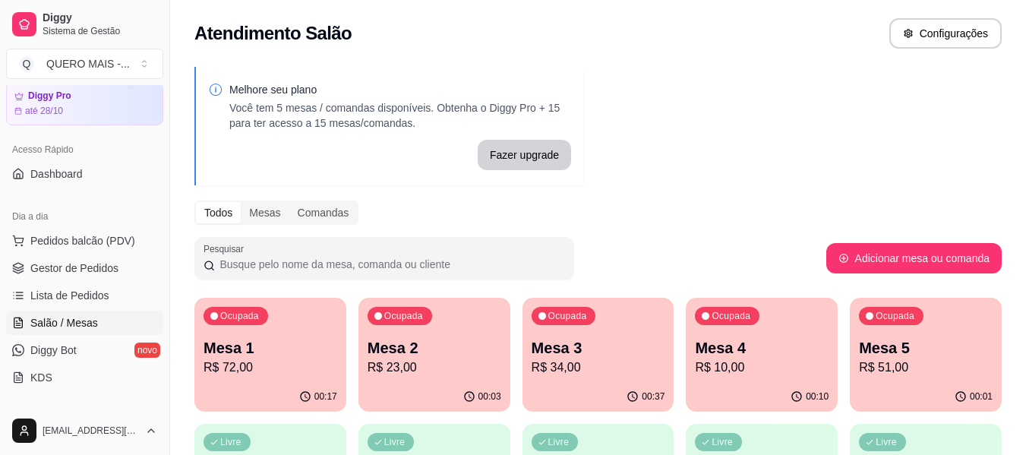
click at [922, 366] on p "R$ 51,00" at bounding box center [926, 367] width 134 height 18
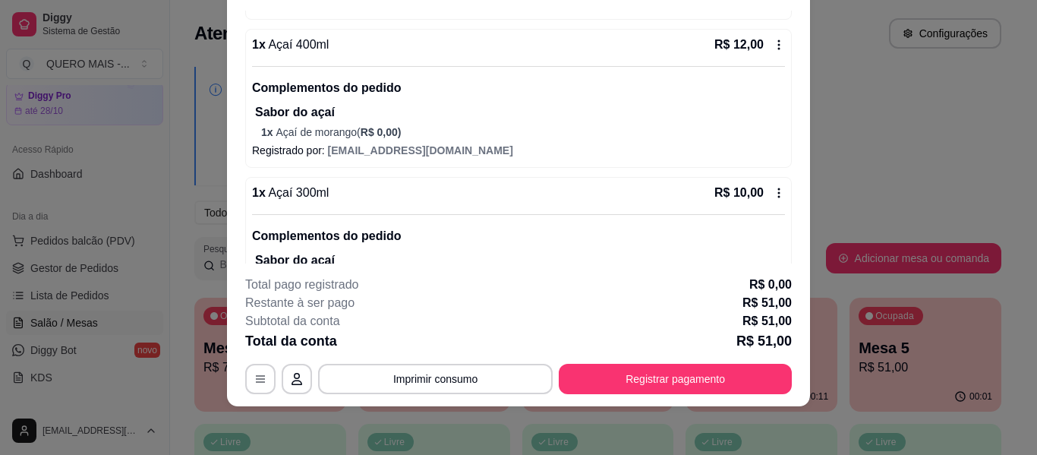
scroll to position [607, 0]
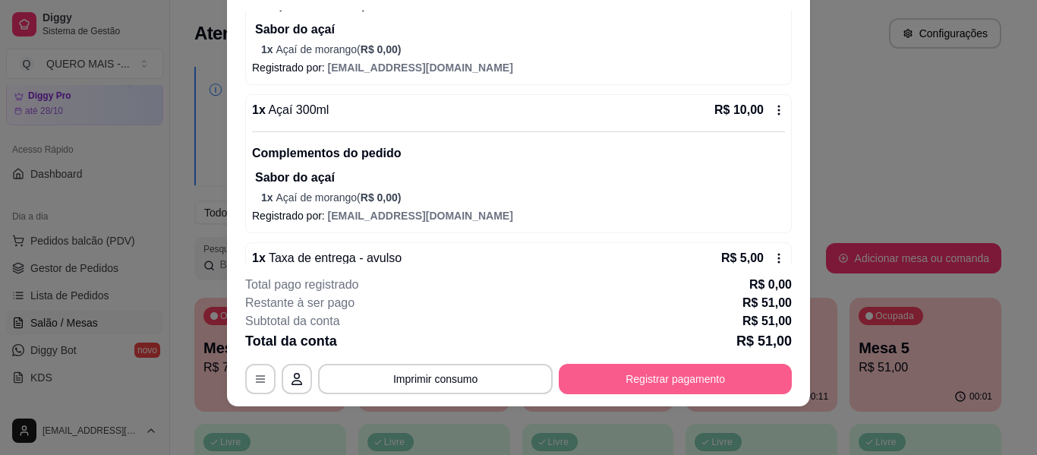
click at [700, 389] on button "Registrar pagamento" at bounding box center [675, 379] width 233 height 30
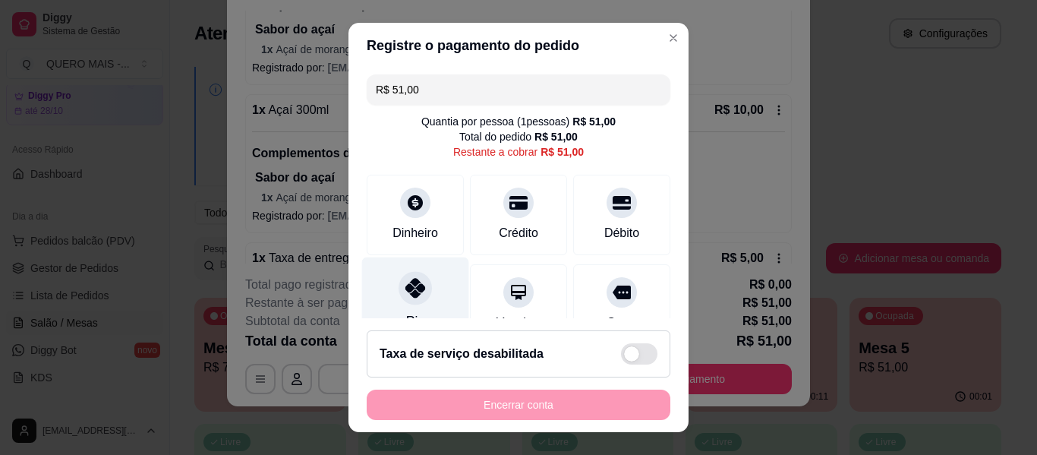
scroll to position [140, 0]
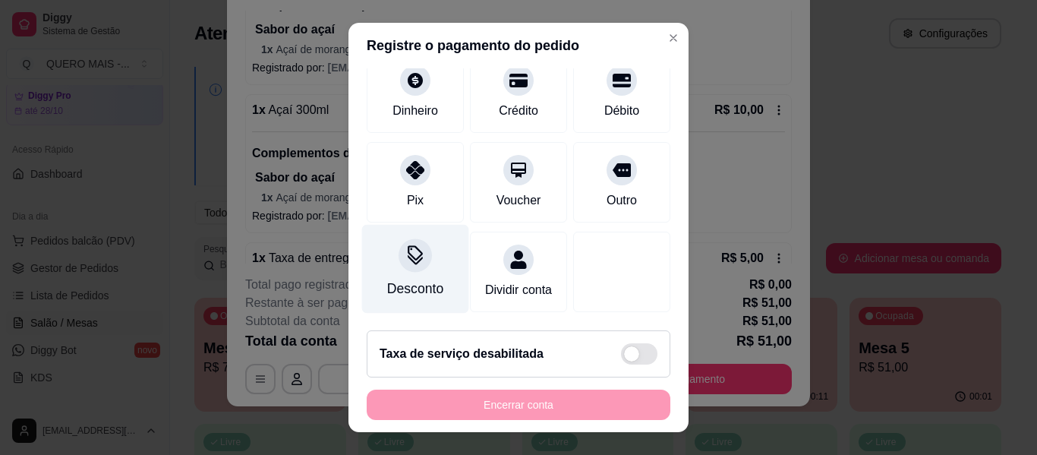
click at [399, 258] on div "Desconto" at bounding box center [415, 269] width 107 height 89
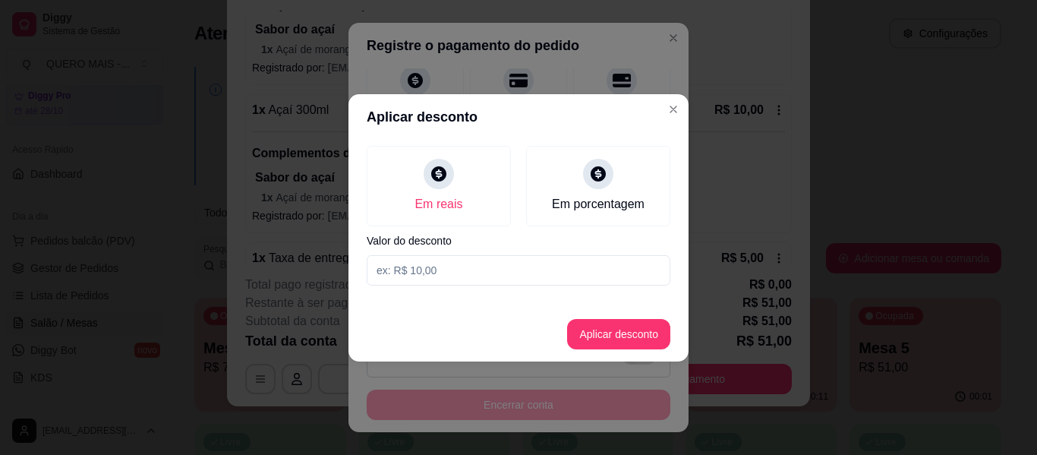
click at [424, 270] on input at bounding box center [519, 270] width 304 height 30
type input "2,50"
click at [582, 345] on button "Aplicar desconto" at bounding box center [618, 334] width 103 height 30
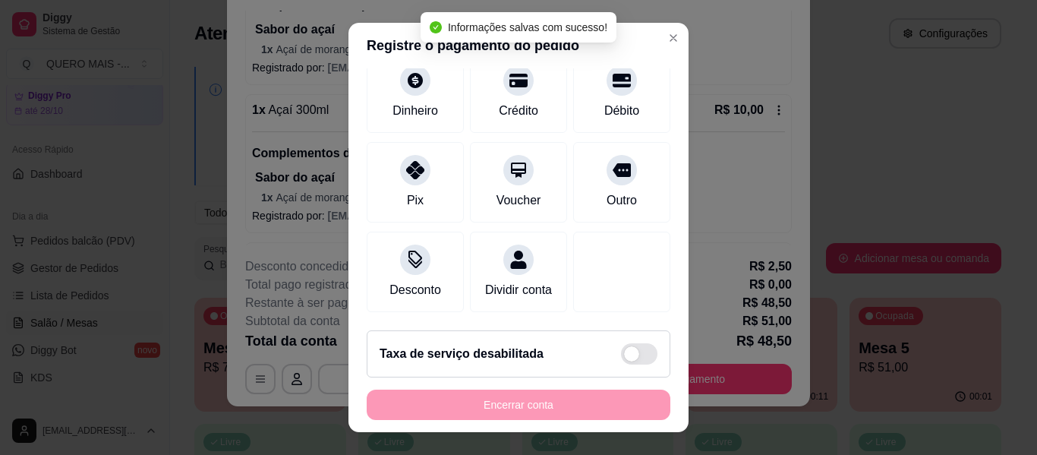
type input "R$ 48,50"
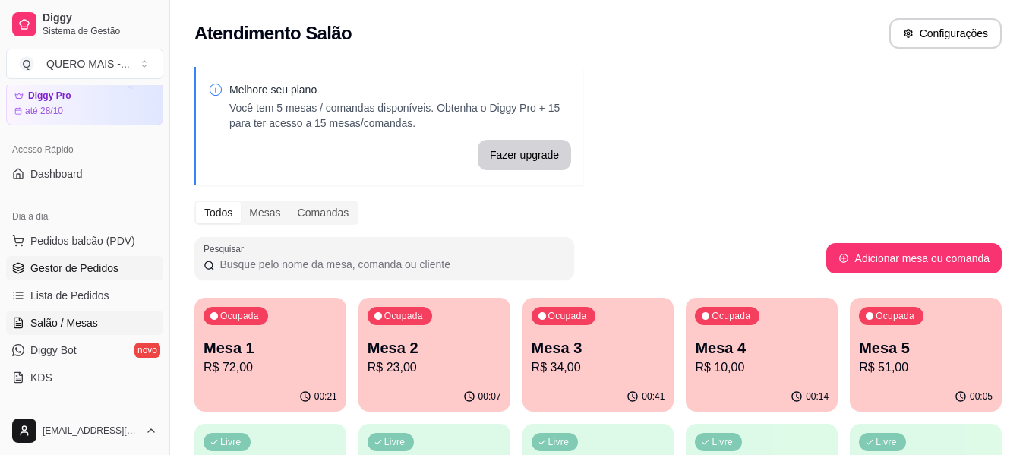
click at [79, 267] on span "Gestor de Pedidos" at bounding box center [74, 267] width 88 height 15
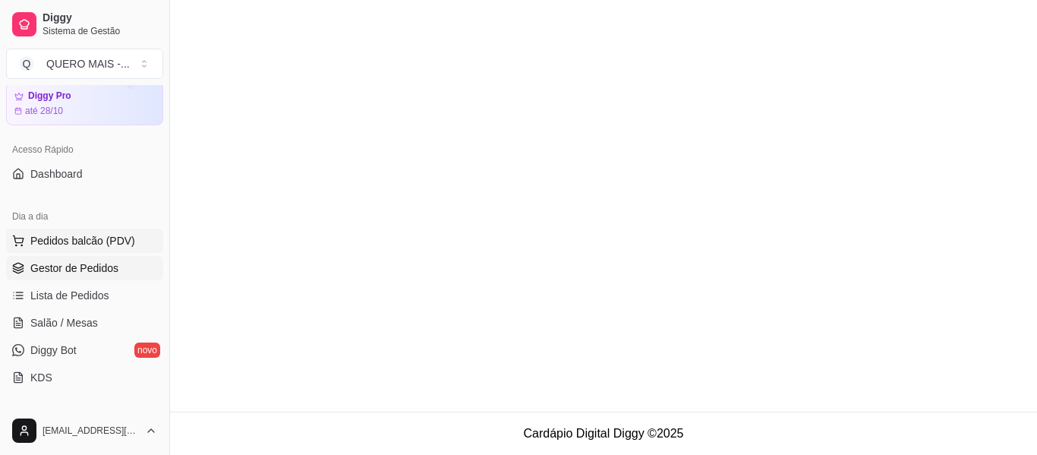
click at [90, 236] on span "Pedidos balcão (PDV)" at bounding box center [82, 240] width 105 height 15
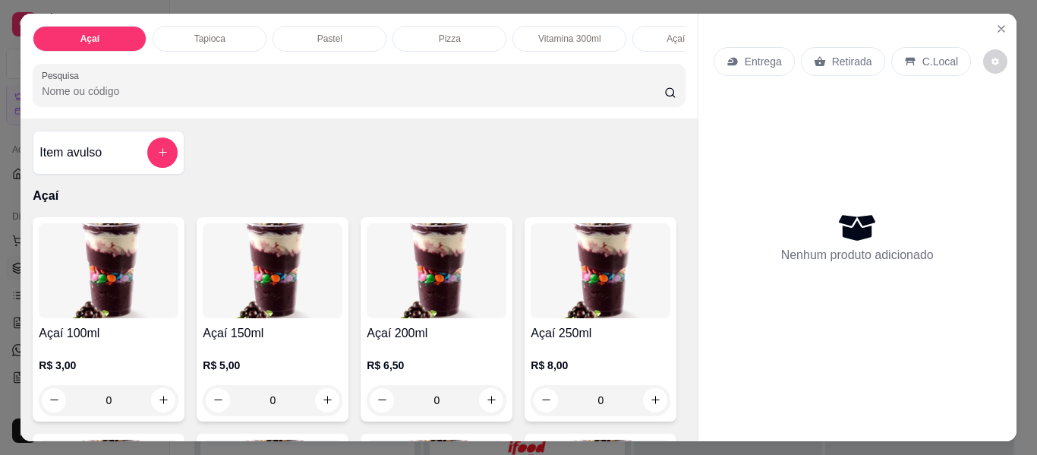
scroll to position [228, 0]
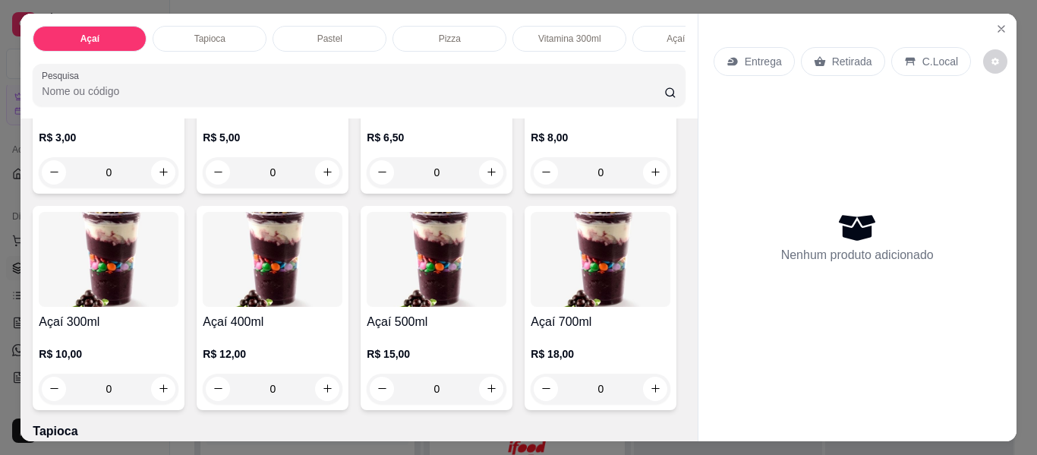
click at [342, 392] on div "0" at bounding box center [273, 388] width 140 height 30
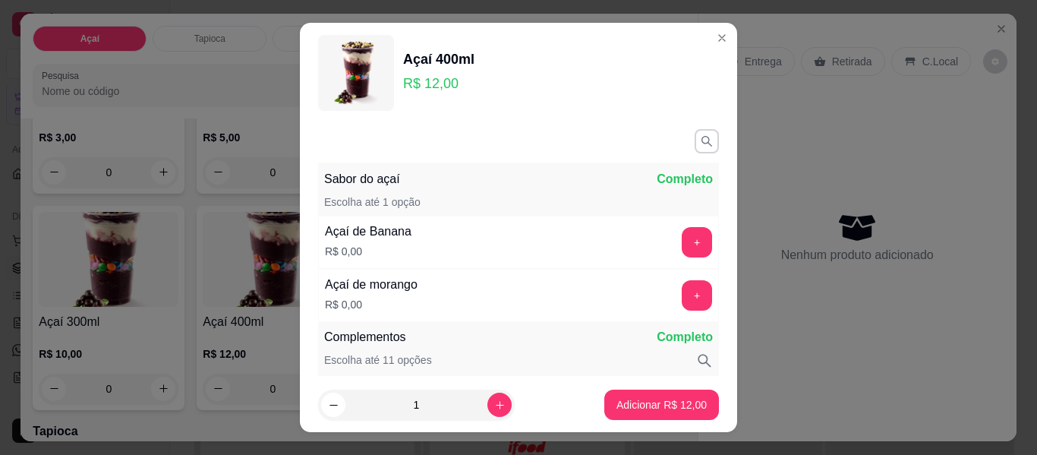
scroll to position [76, 0]
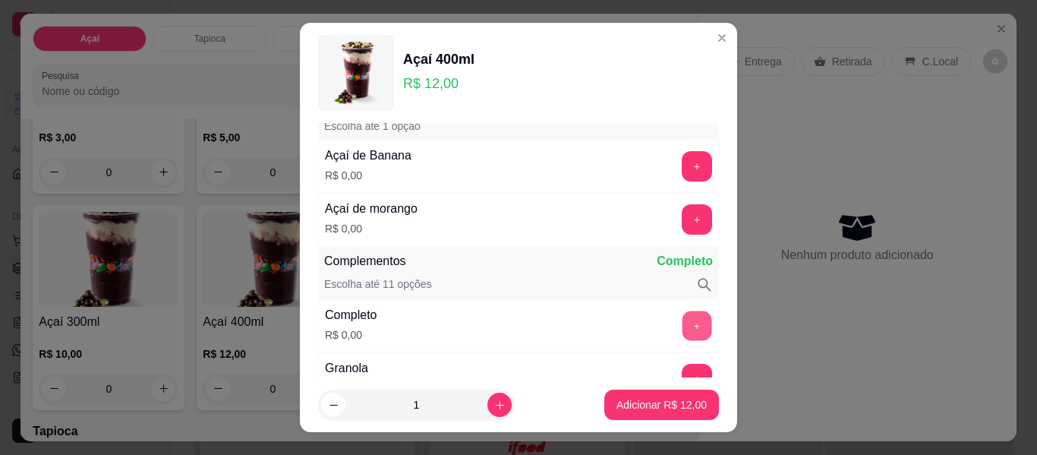
click at [682, 326] on button "+" at bounding box center [697, 326] width 30 height 30
click at [682, 219] on button "+" at bounding box center [697, 220] width 30 height 30
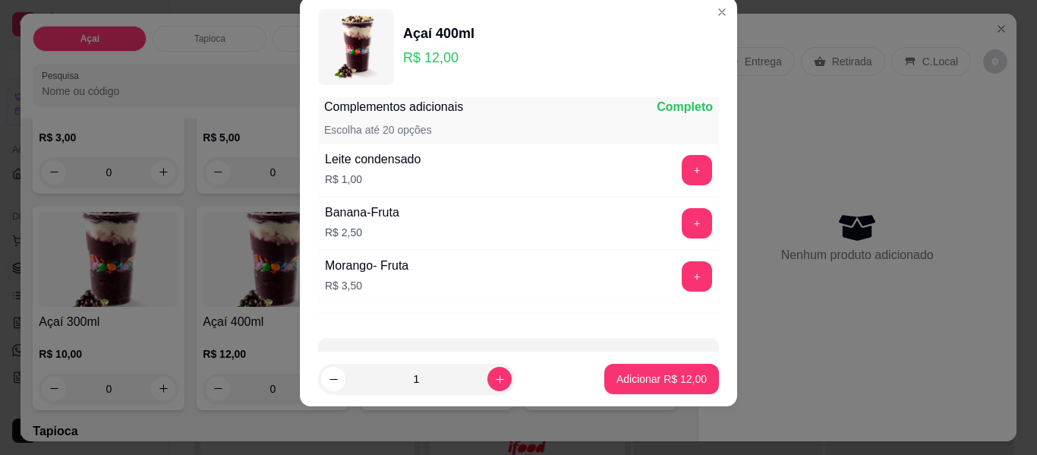
scroll to position [1369, 0]
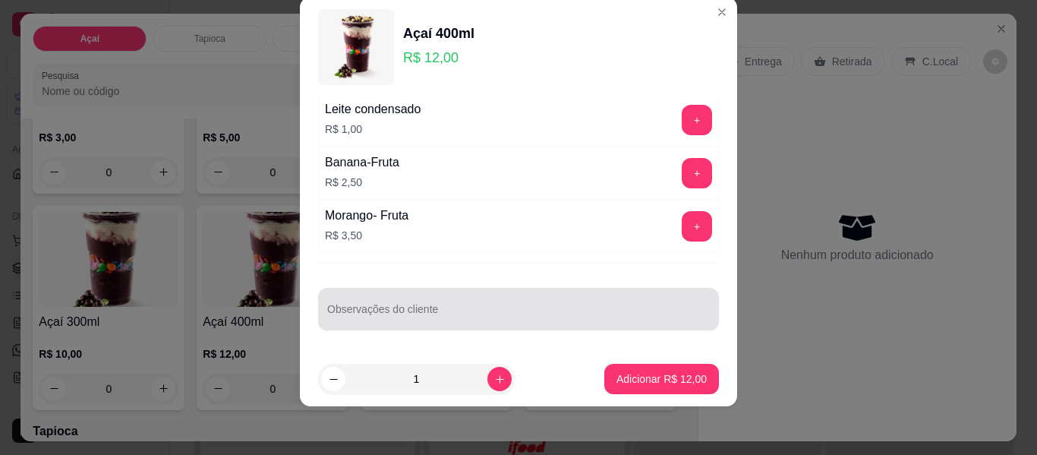
click at [557, 307] on div at bounding box center [518, 309] width 383 height 30
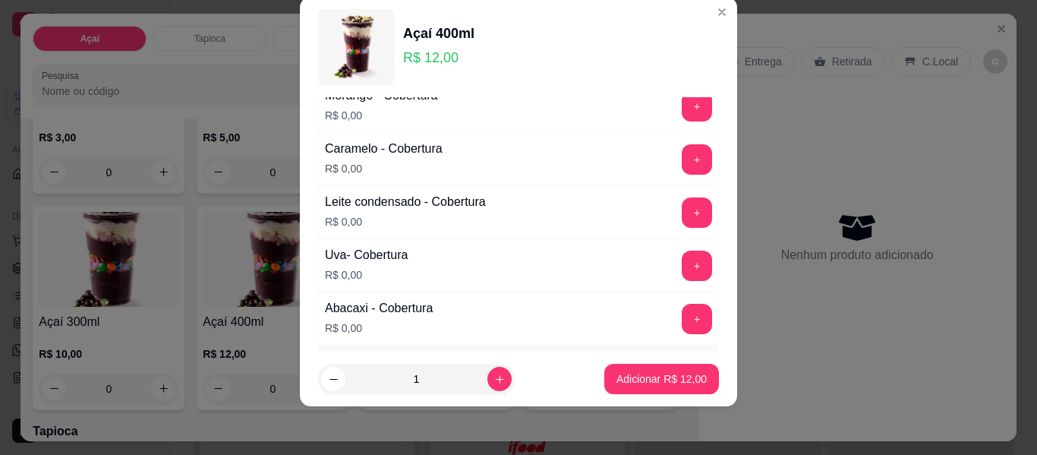
scroll to position [1141, 0]
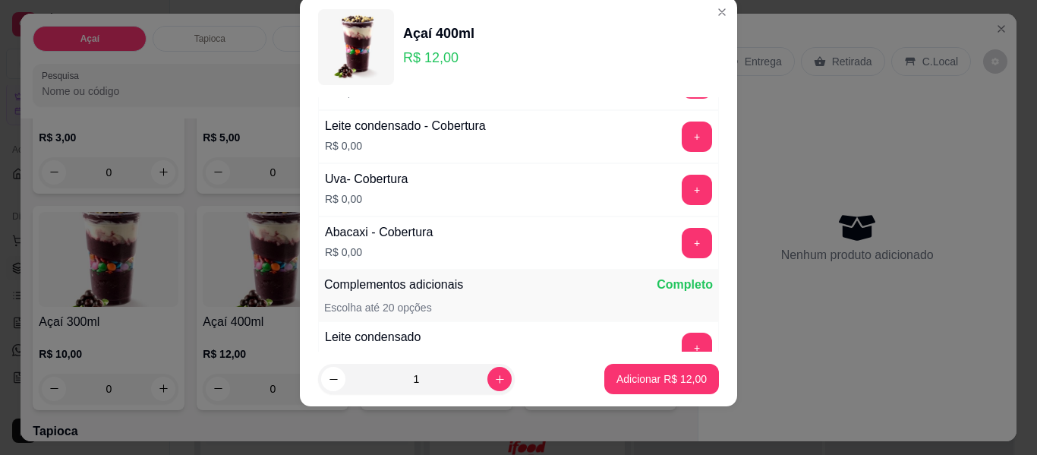
type input "sem amendoim, sem aveia, e sem granola"
click at [682, 131] on button "+" at bounding box center [697, 136] width 30 height 30
click at [622, 386] on button "Adicionar R$ 12,00" at bounding box center [662, 379] width 112 height 30
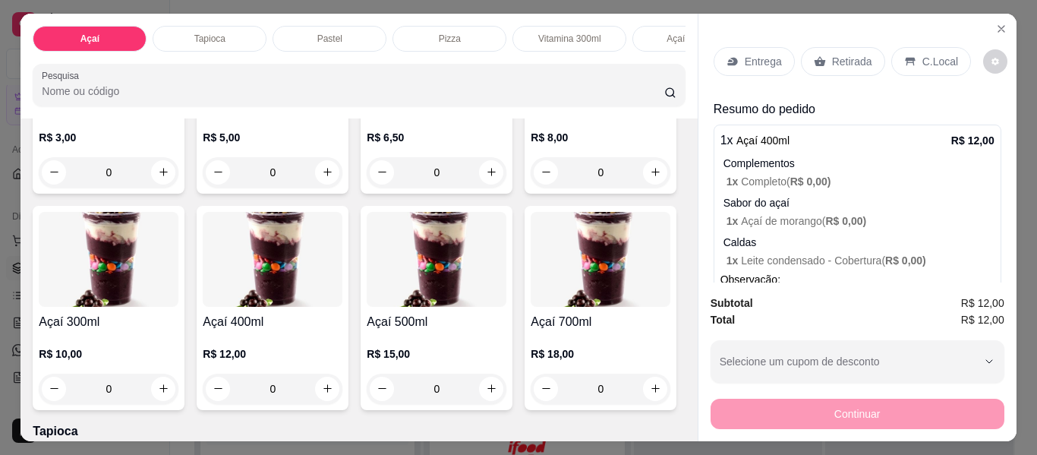
click at [342, 395] on div "0" at bounding box center [273, 388] width 140 height 30
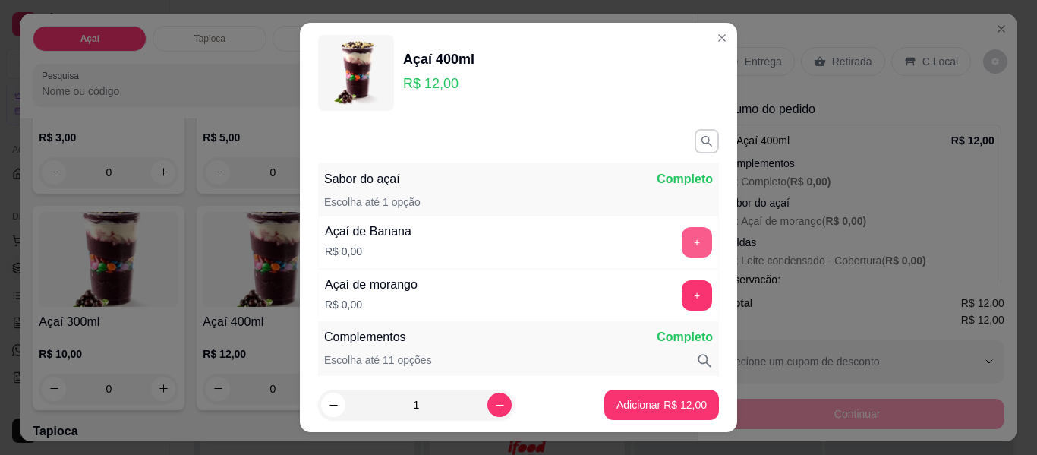
click at [682, 235] on button "+" at bounding box center [697, 242] width 30 height 30
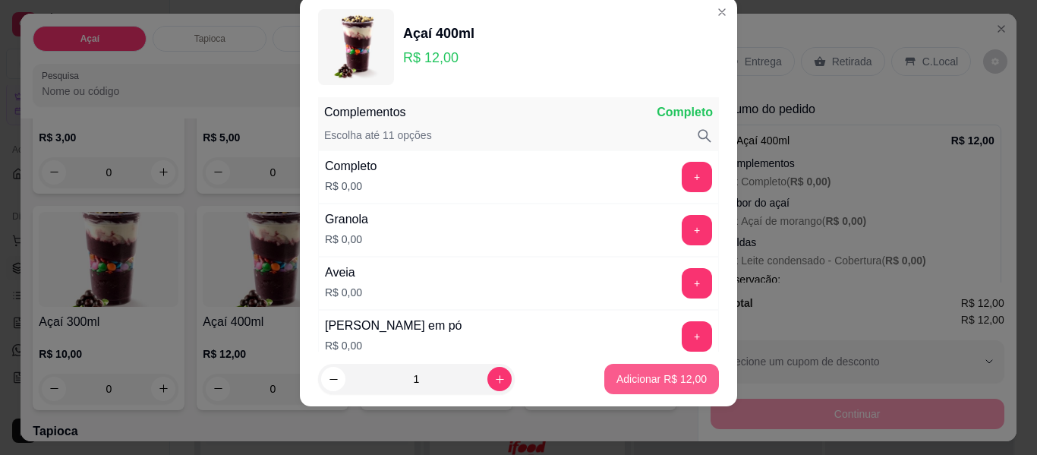
click at [625, 376] on p "Adicionar R$ 12,00" at bounding box center [661, 378] width 90 height 15
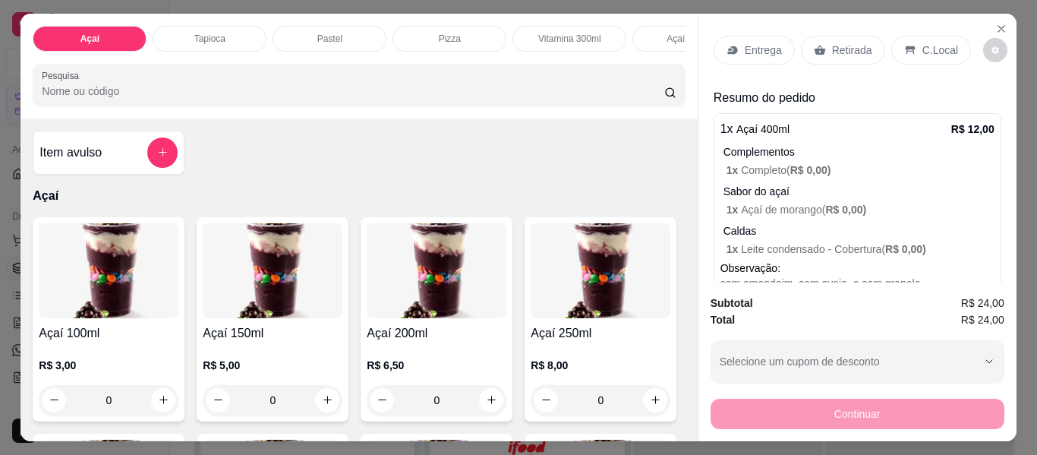
scroll to position [0, 0]
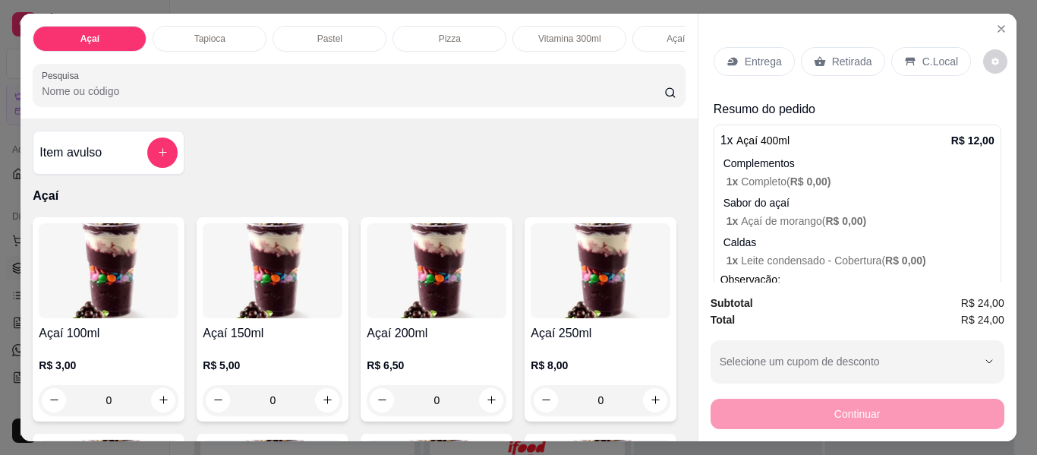
click at [922, 54] on p "C.Local" at bounding box center [940, 61] width 36 height 15
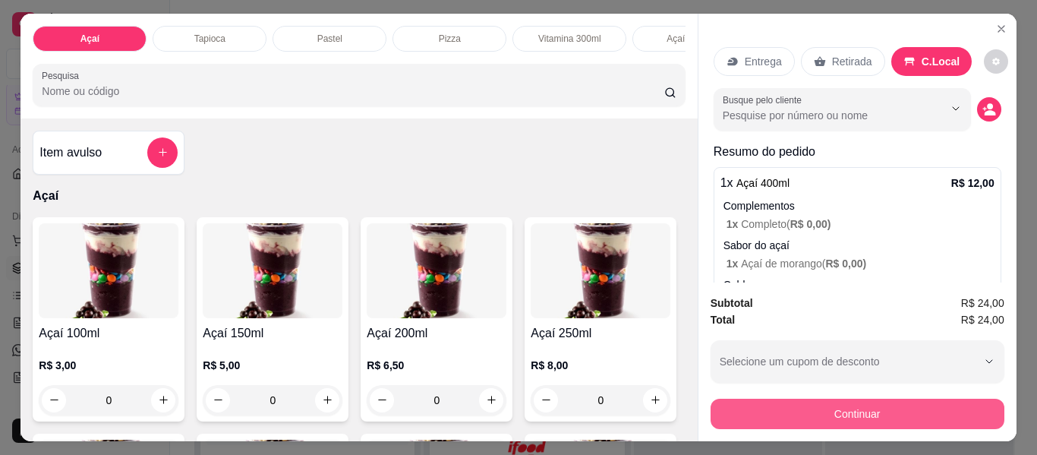
click at [859, 409] on button "Continuar" at bounding box center [858, 414] width 294 height 30
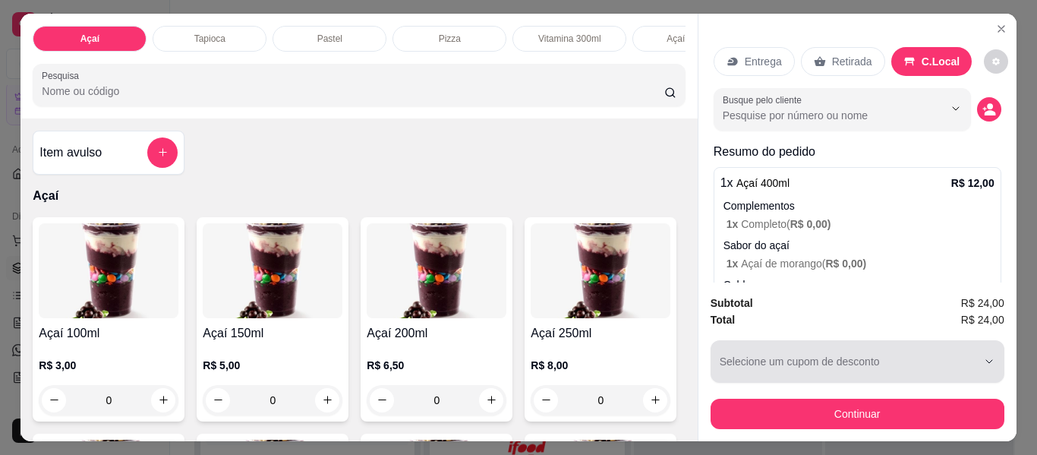
click at [803, 351] on div "button" at bounding box center [848, 361] width 257 height 30
click at [986, 360] on icon "button" at bounding box center [989, 361] width 6 height 3
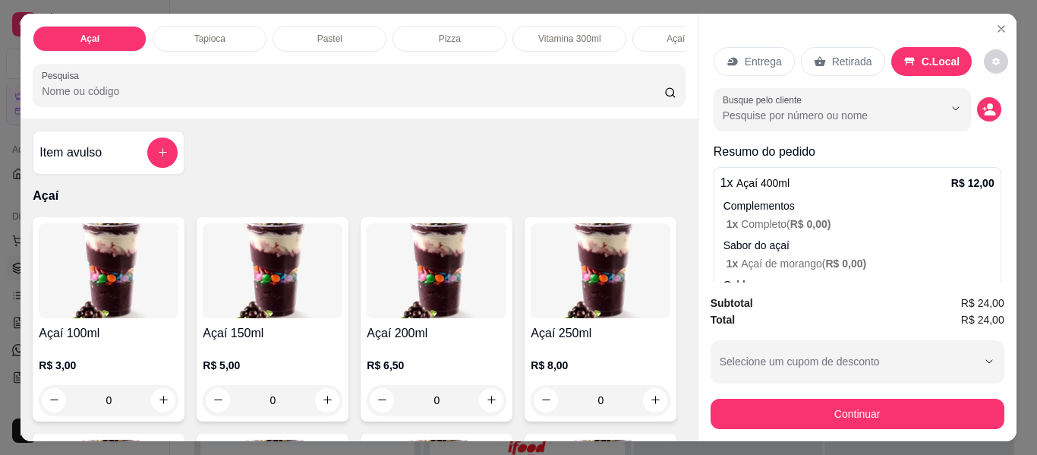
scroll to position [228, 0]
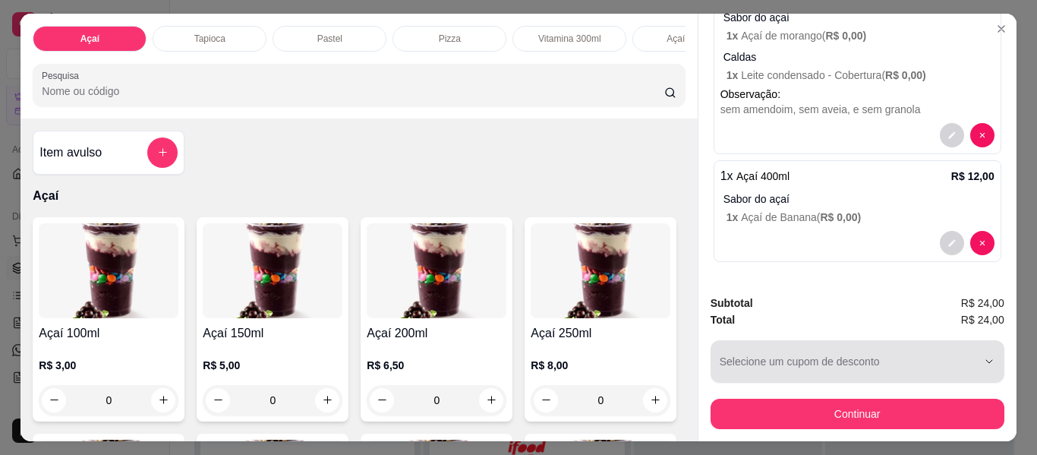
click at [983, 355] on icon "button" at bounding box center [989, 361] width 12 height 12
click at [984, 359] on icon "button" at bounding box center [989, 361] width 12 height 12
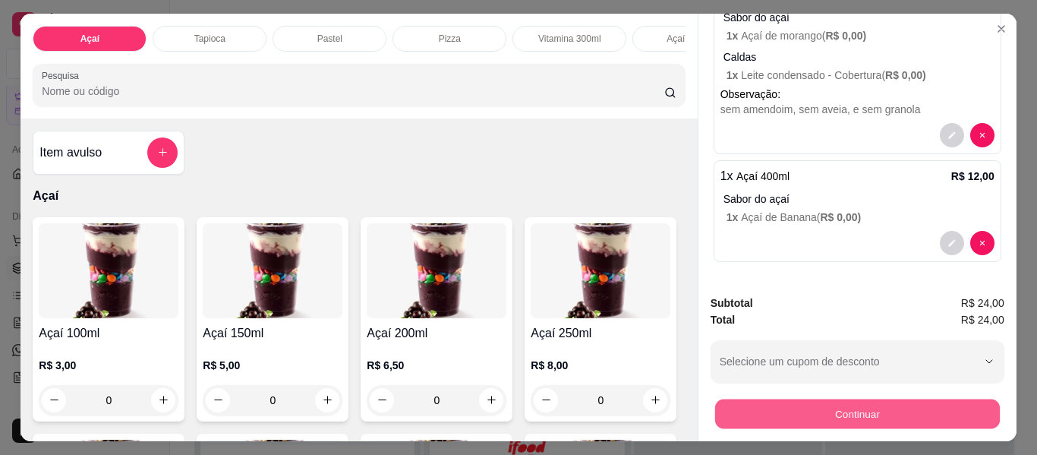
click at [860, 414] on button "Continuar" at bounding box center [856, 414] width 285 height 30
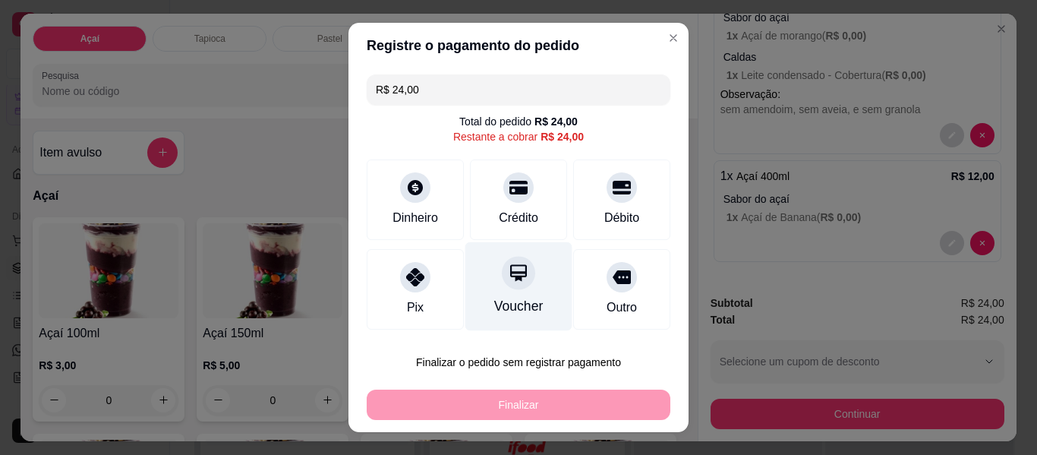
scroll to position [90, 0]
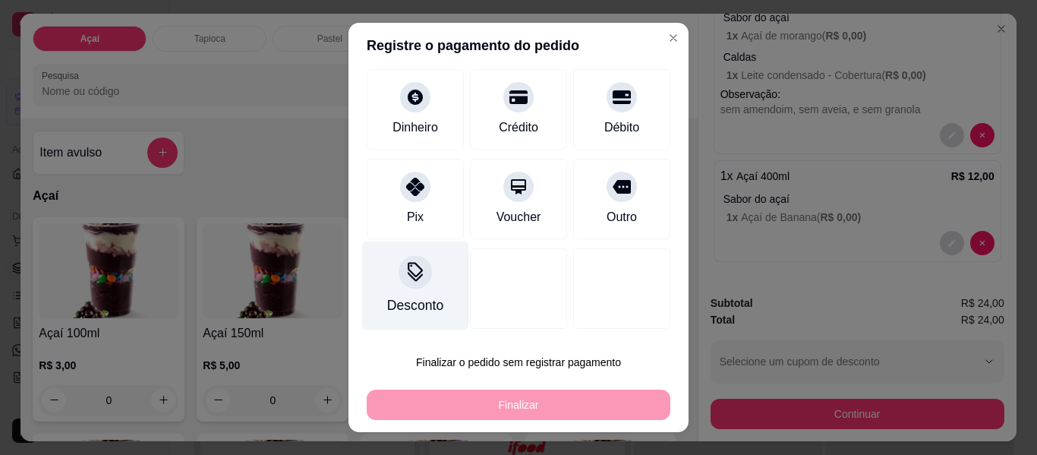
click at [432, 282] on div "Desconto" at bounding box center [415, 285] width 107 height 89
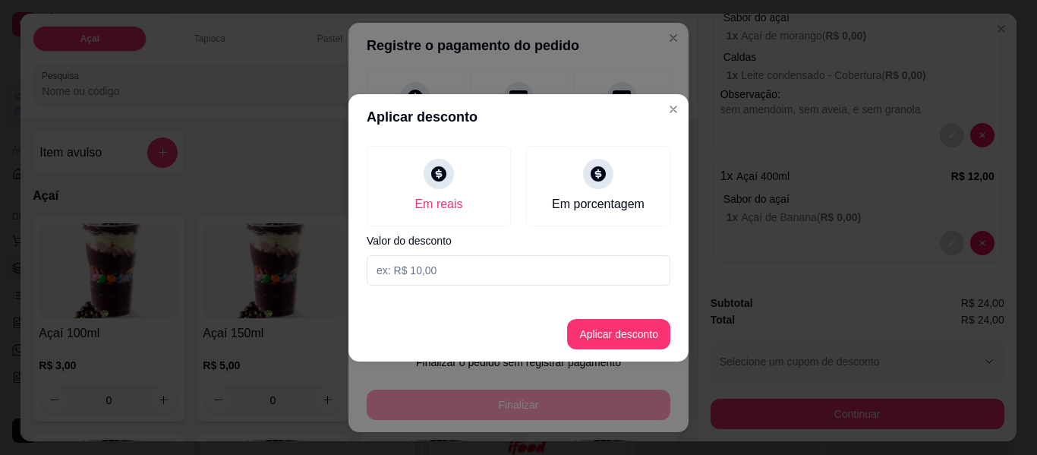
click at [454, 268] on input at bounding box center [519, 270] width 304 height 30
type input "2,50"
click at [603, 330] on button "Aplicar desconto" at bounding box center [618, 334] width 103 height 30
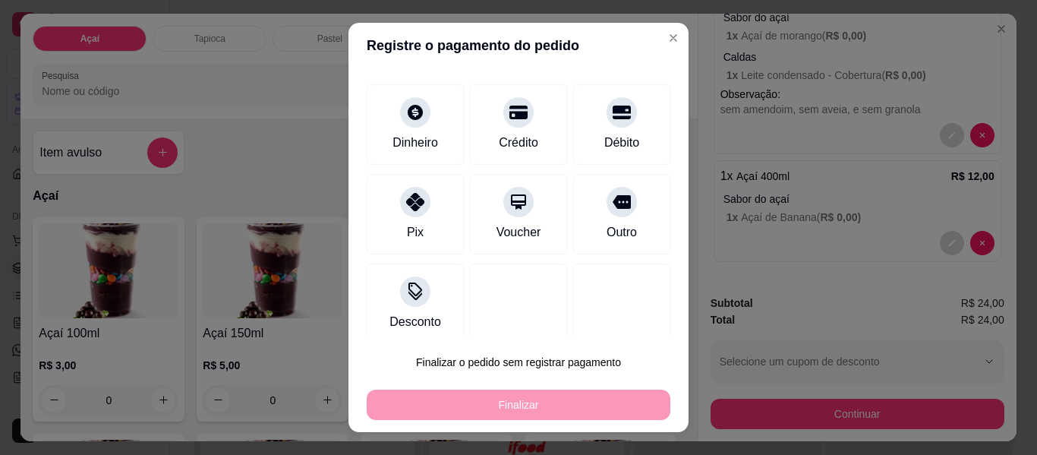
scroll to position [106, 0]
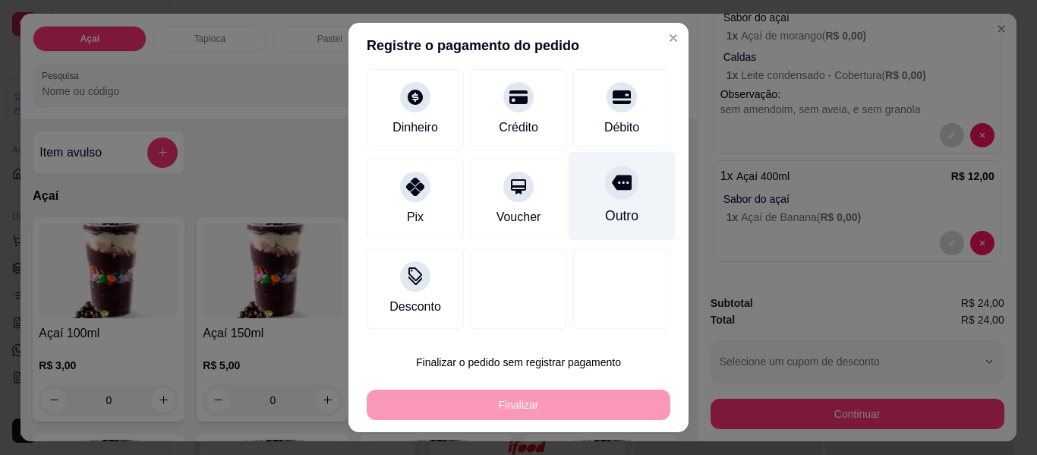
drag, startPoint x: 588, startPoint y: 116, endPoint x: 575, endPoint y: 171, distance: 56.2
click at [590, 113] on div "Débito" at bounding box center [621, 109] width 97 height 80
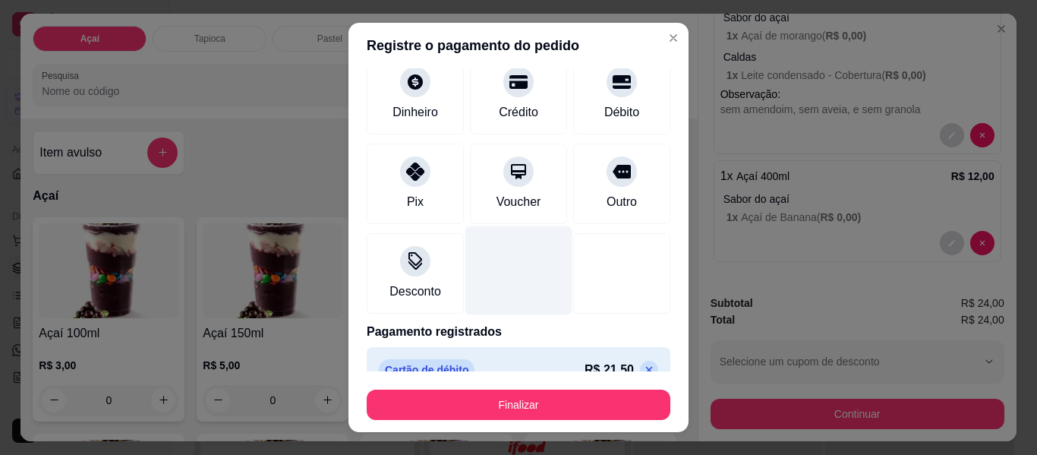
scroll to position [90, 0]
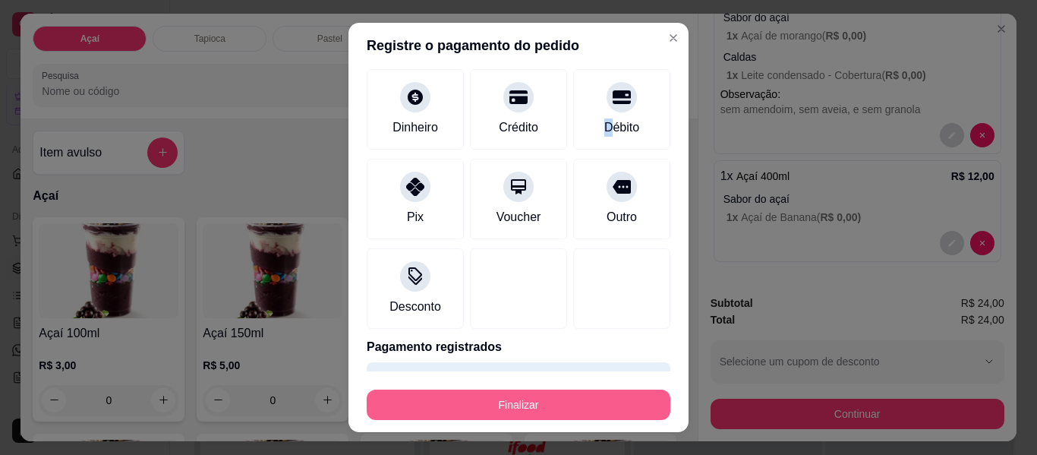
click at [496, 402] on button "Finalizar" at bounding box center [519, 404] width 304 height 30
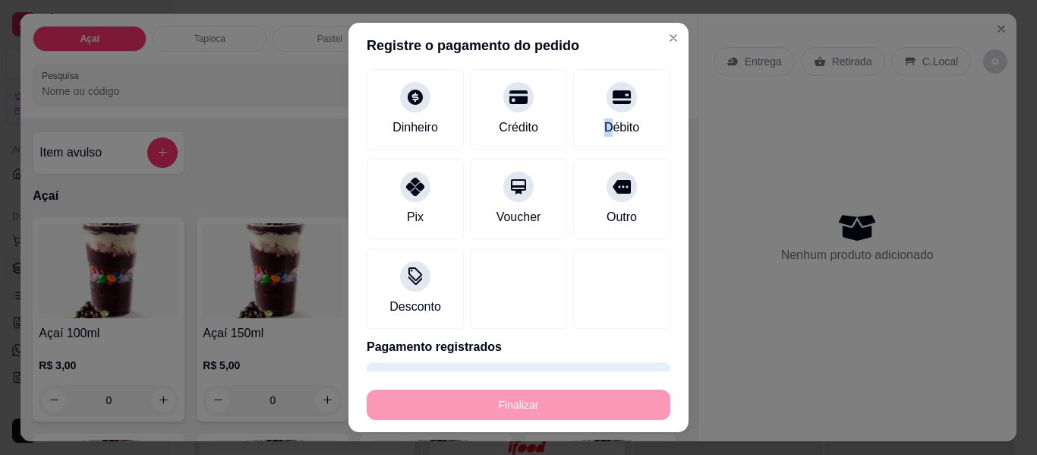
type input "-R$ 24,00"
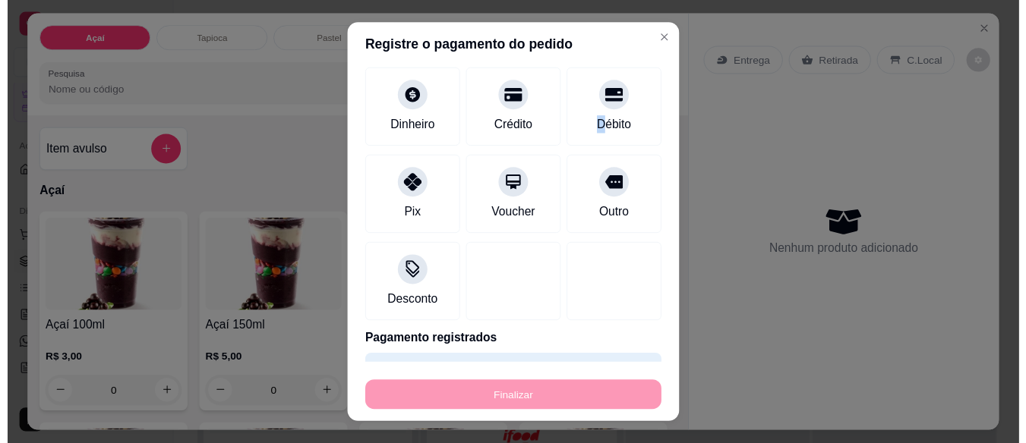
scroll to position [0, 0]
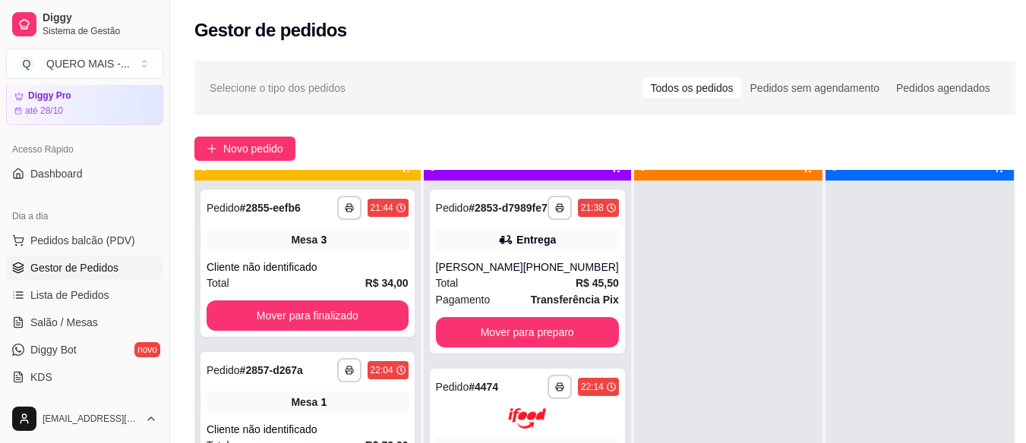
scroll to position [43, 0]
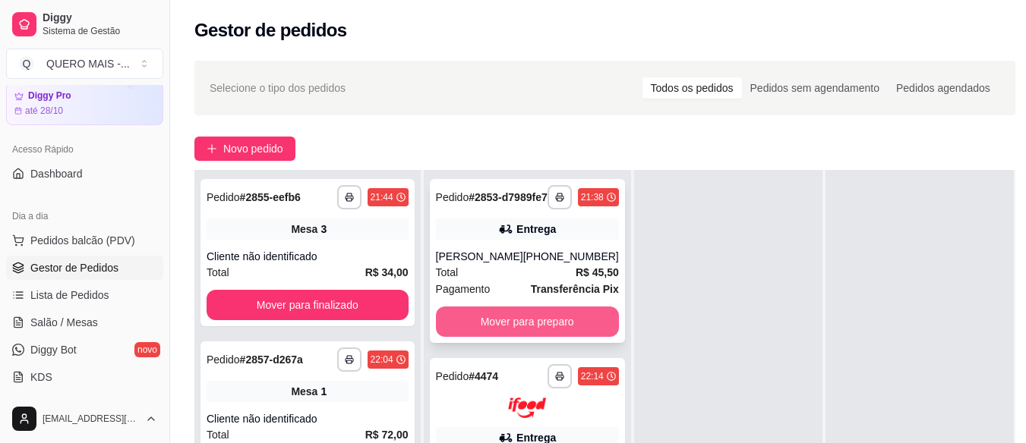
click at [504, 329] on button "Mover para preparo" at bounding box center [527, 322] width 183 height 30
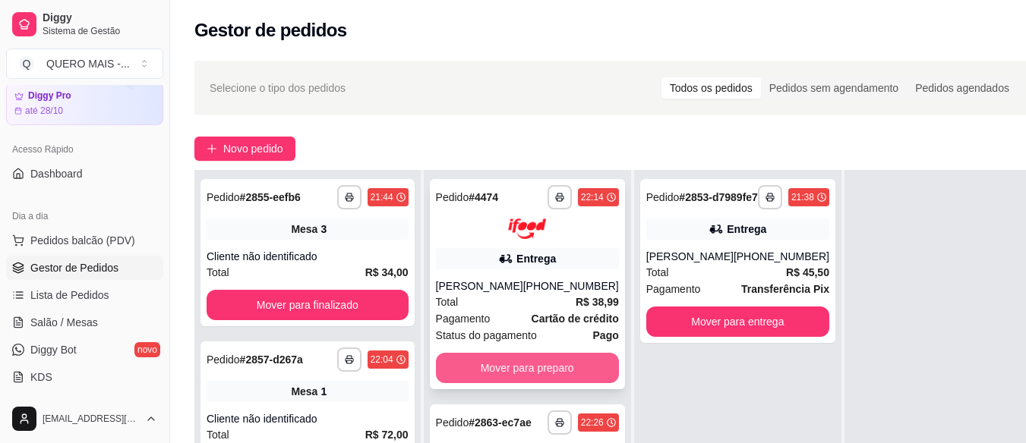
click at [523, 366] on button "Mover para preparo" at bounding box center [527, 368] width 183 height 30
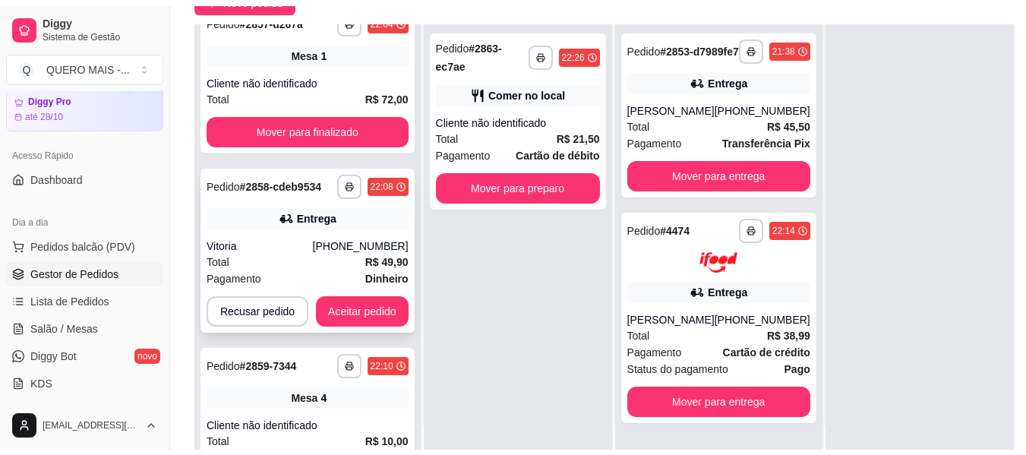
scroll to position [228, 0]
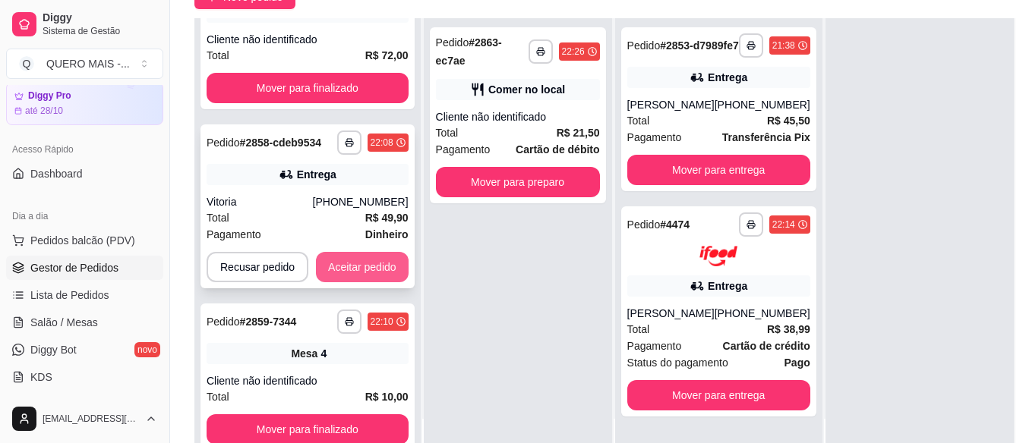
click at [353, 263] on button "Aceitar pedido" at bounding box center [362, 267] width 93 height 30
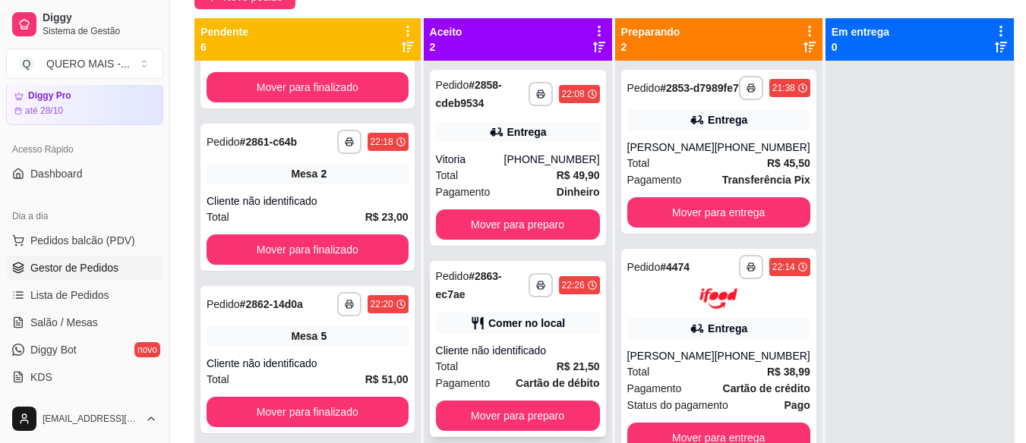
scroll to position [397, 0]
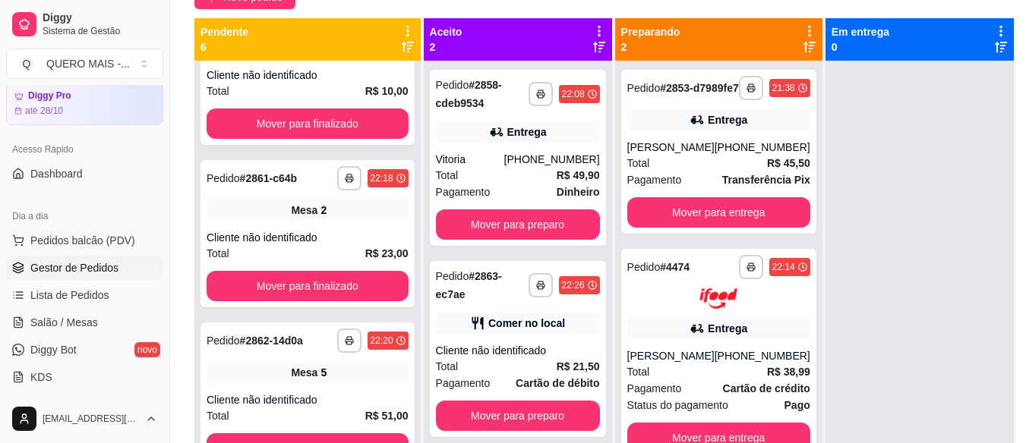
click at [968, 232] on div at bounding box center [919, 282] width 188 height 443
click at [102, 327] on link "Salão / Mesas" at bounding box center [84, 322] width 157 height 24
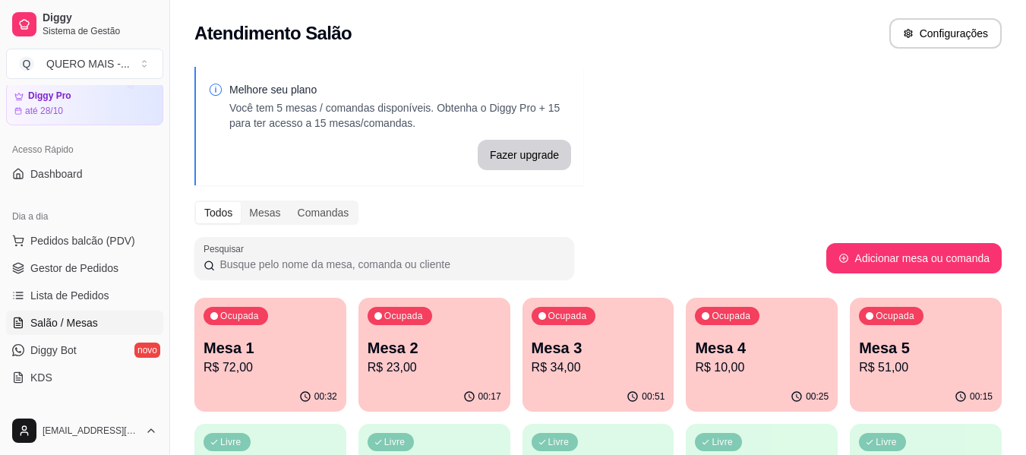
click at [730, 389] on div "00:25" at bounding box center [762, 397] width 152 height 30
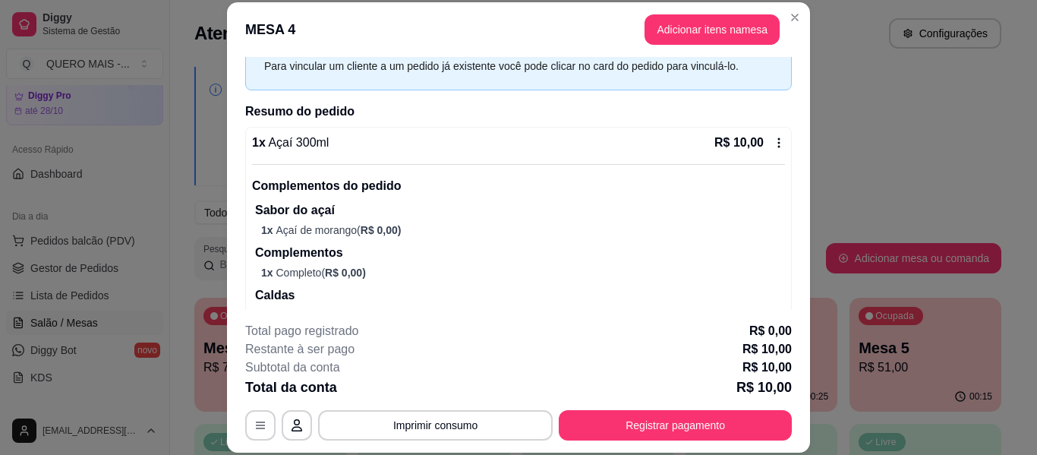
scroll to position [121, 0]
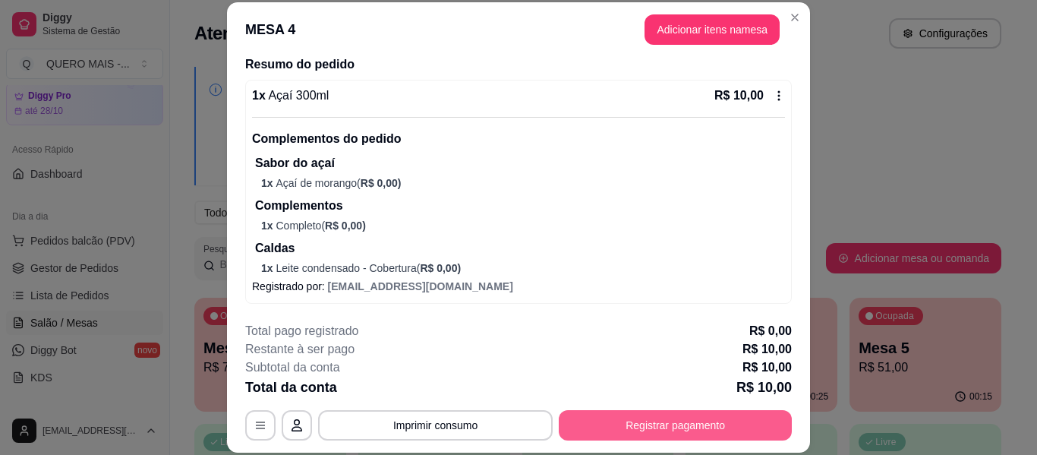
click at [624, 420] on button "Registrar pagamento" at bounding box center [675, 425] width 233 height 30
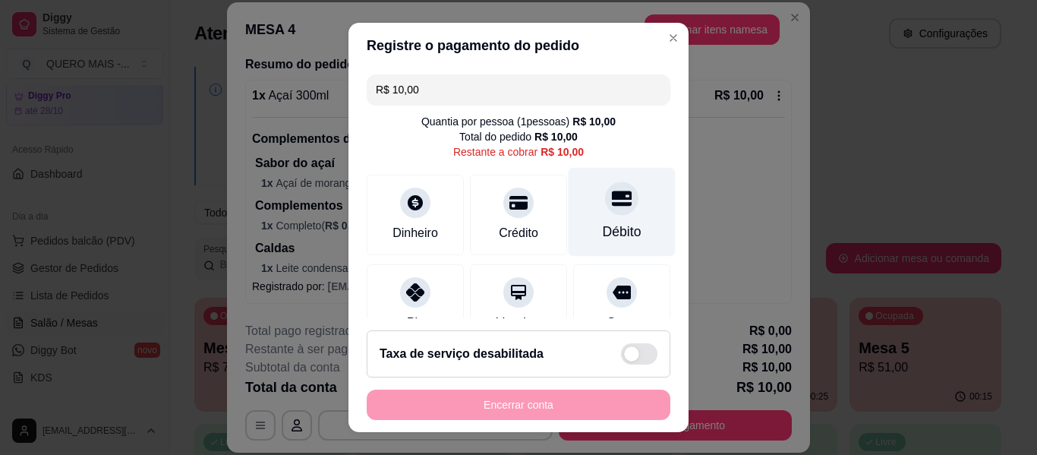
click at [601, 217] on div "Débito" at bounding box center [622, 212] width 107 height 89
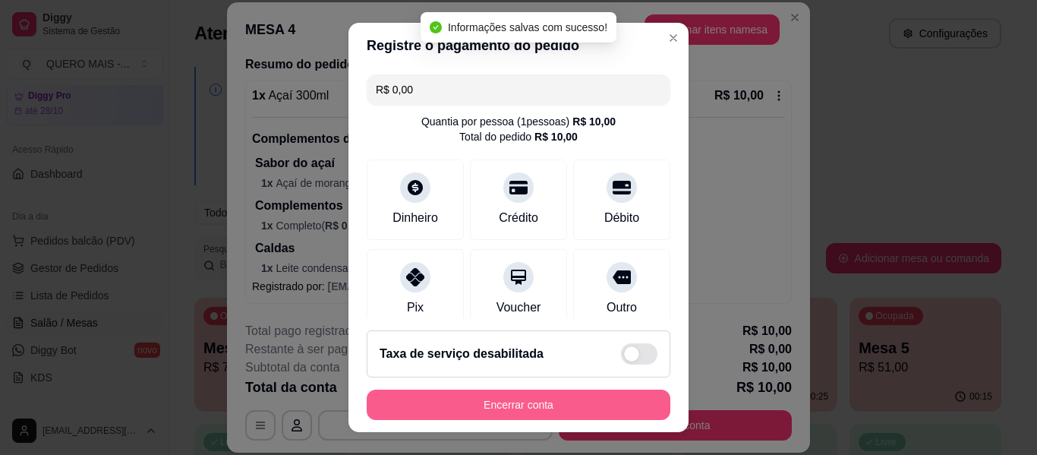
type input "R$ 0,00"
click at [522, 405] on button "Encerrar conta" at bounding box center [519, 404] width 304 height 30
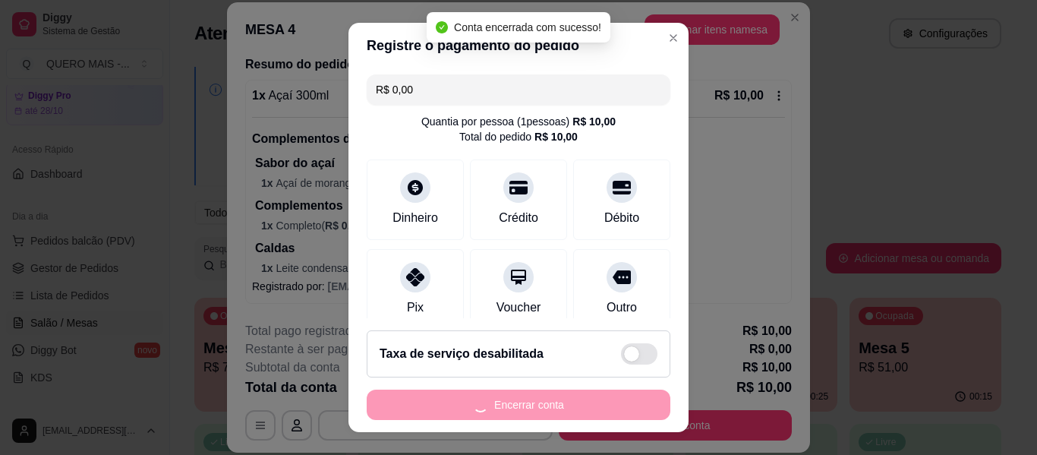
scroll to position [0, 0]
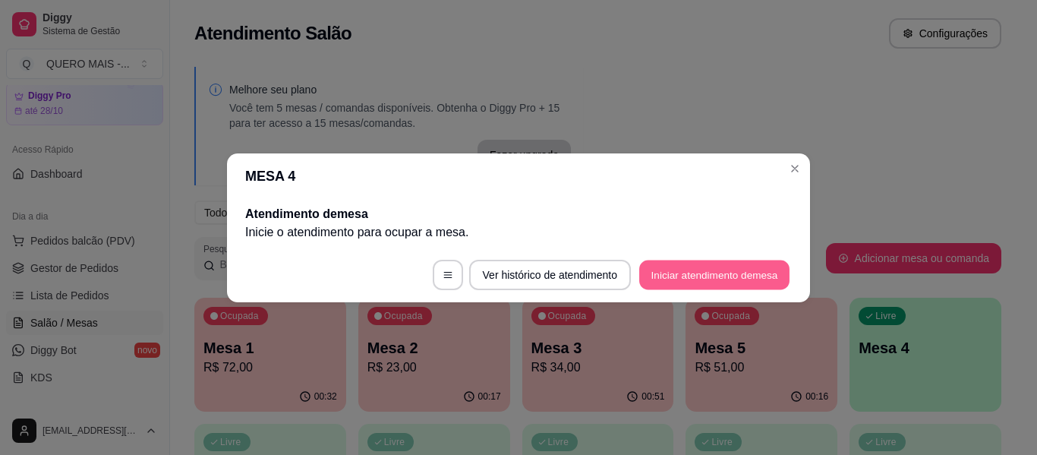
click at [708, 265] on button "Iniciar atendimento de mesa" at bounding box center [714, 275] width 150 height 30
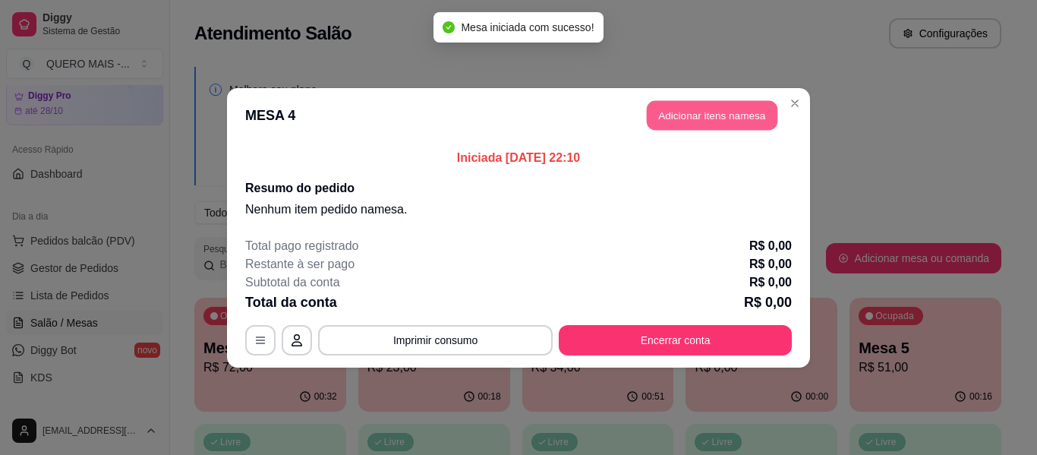
click at [715, 112] on button "Adicionar itens na mesa" at bounding box center [712, 115] width 131 height 30
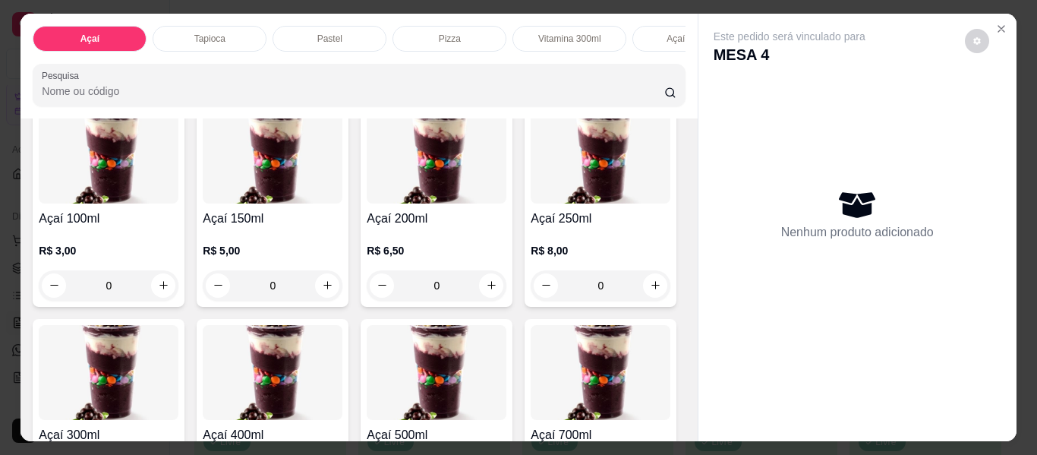
scroll to position [228, 0]
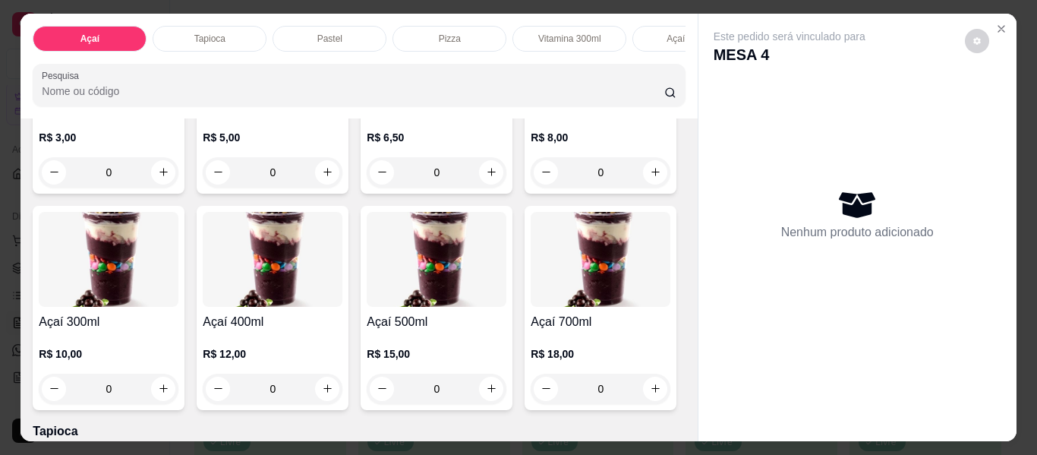
click at [178, 395] on div "0" at bounding box center [109, 388] width 140 height 30
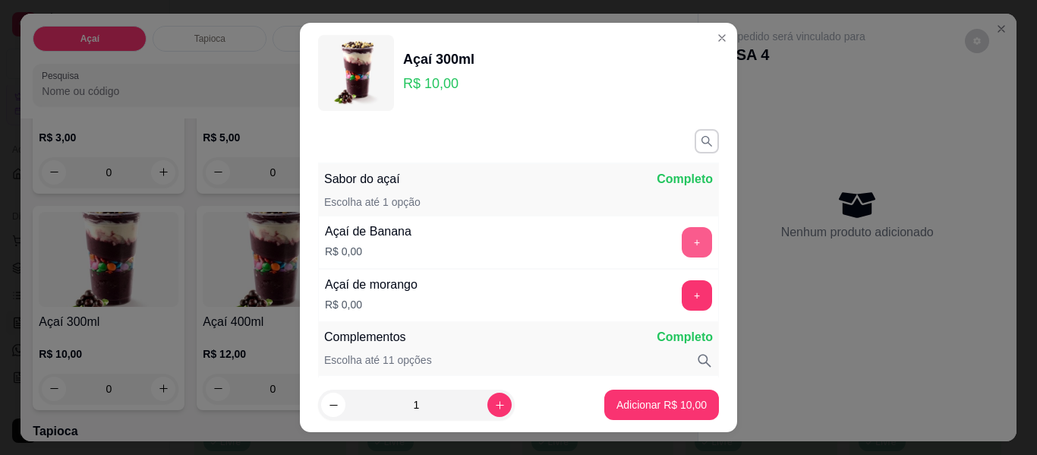
click at [682, 242] on button "+" at bounding box center [697, 242] width 30 height 30
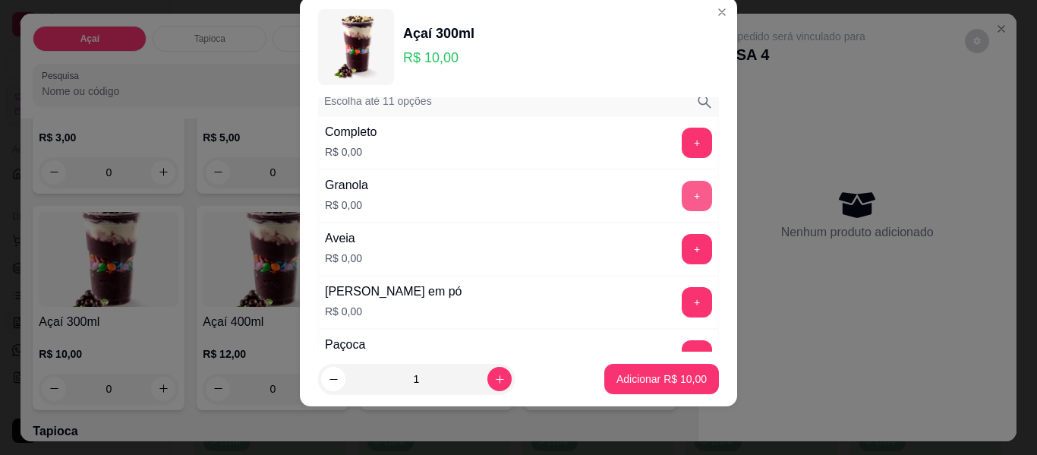
scroll to position [199, 0]
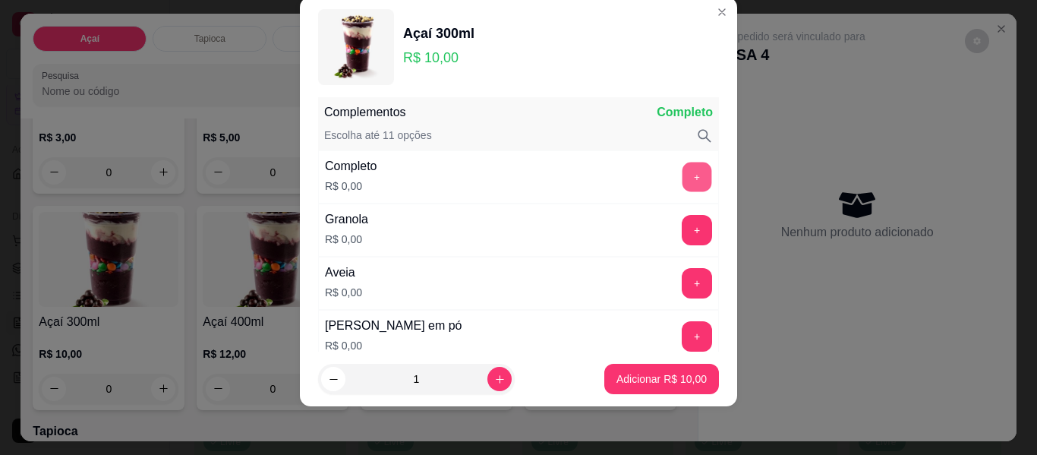
click at [682, 175] on button "+" at bounding box center [697, 177] width 30 height 30
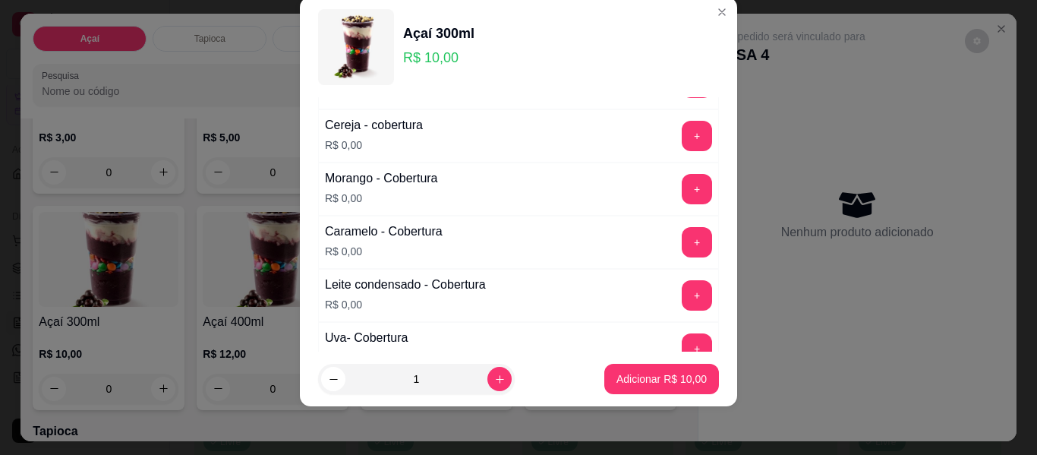
scroll to position [1034, 0]
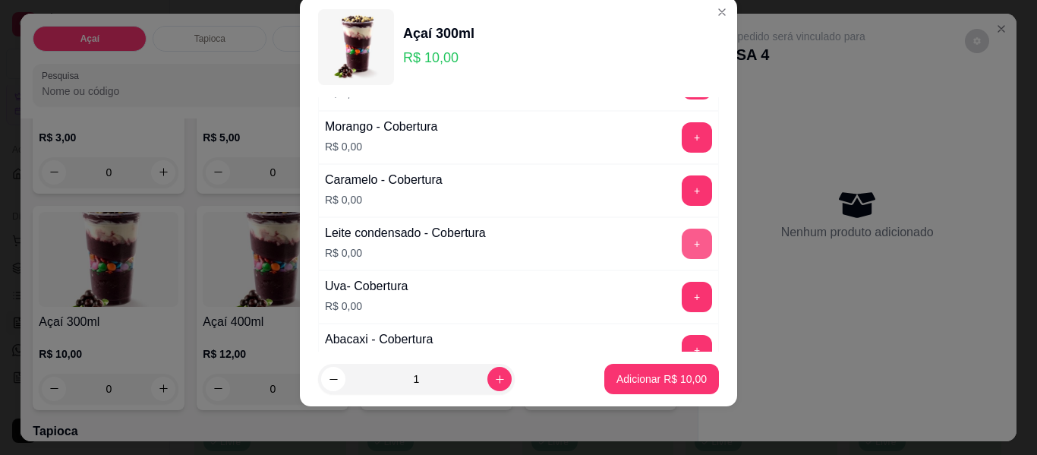
click at [682, 239] on button "+" at bounding box center [697, 244] width 30 height 30
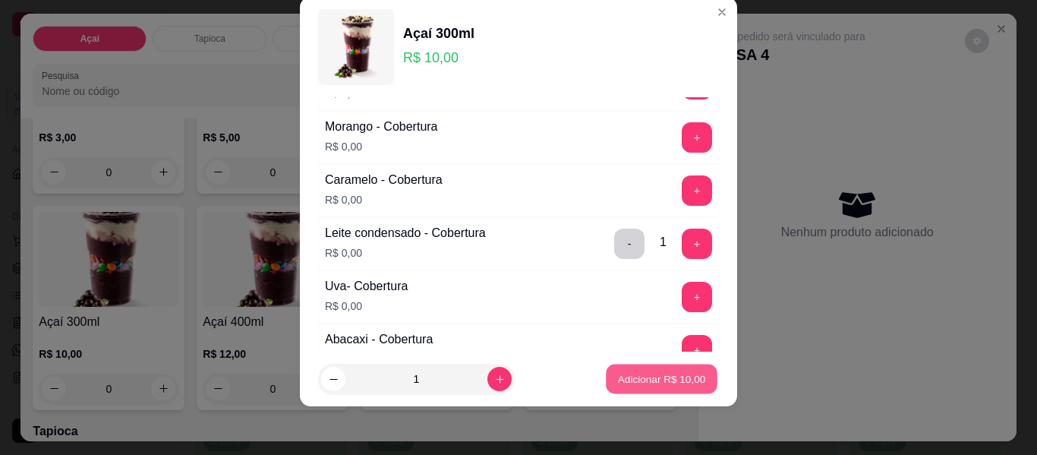
click at [650, 386] on button "Adicionar R$ 10,00" at bounding box center [662, 379] width 112 height 30
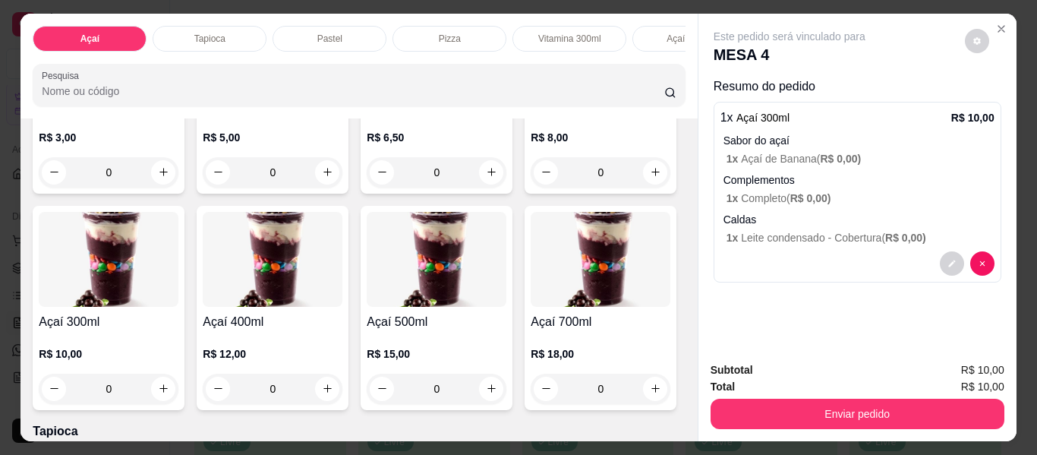
click at [531, 188] on div "0" at bounding box center [601, 172] width 140 height 30
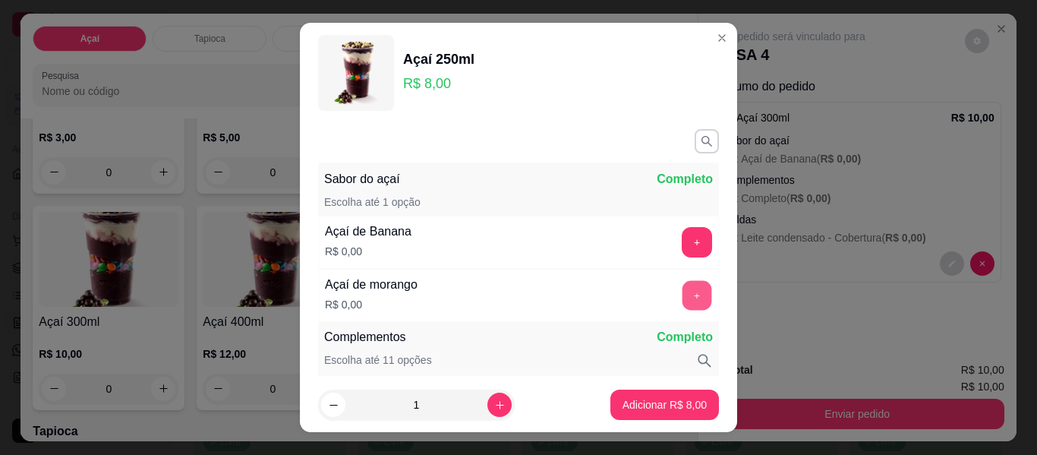
click at [682, 299] on button "+" at bounding box center [697, 296] width 30 height 30
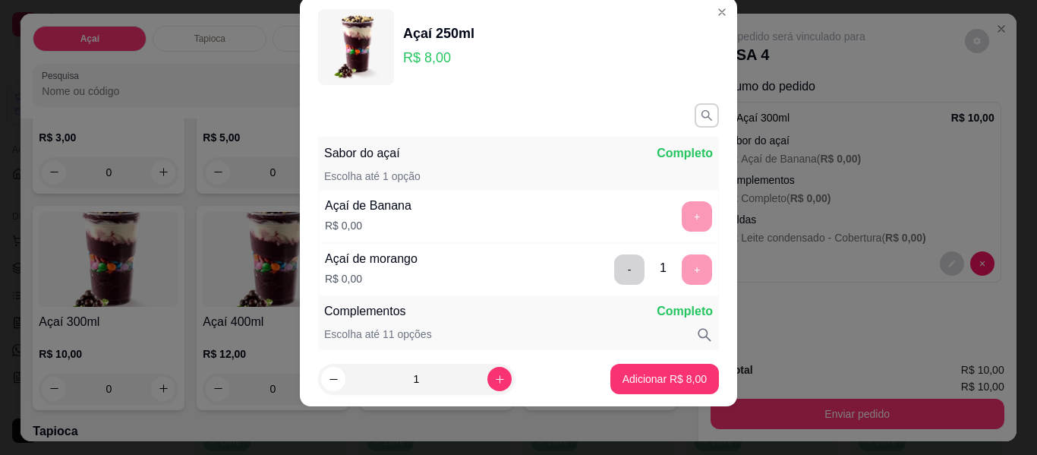
scroll to position [199, 0]
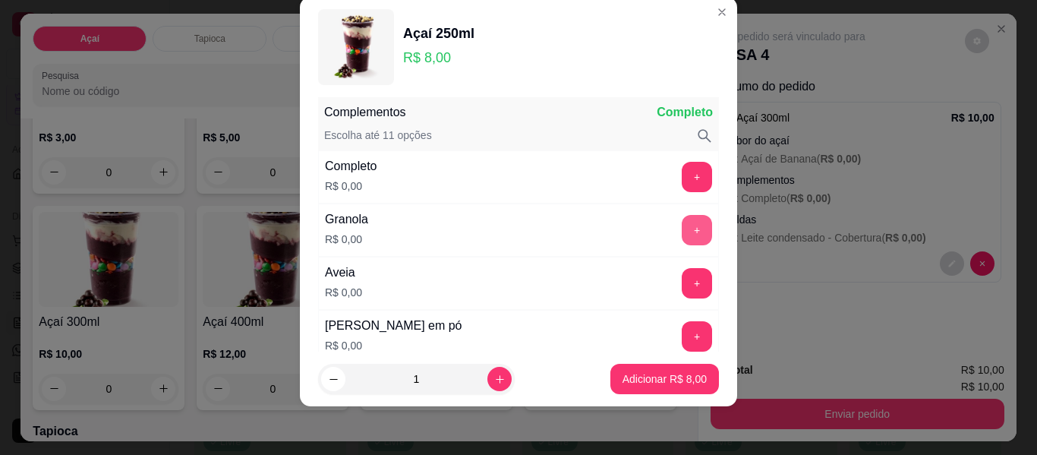
click at [682, 224] on button "+" at bounding box center [697, 230] width 30 height 30
click at [682, 282] on button "+" at bounding box center [697, 283] width 30 height 30
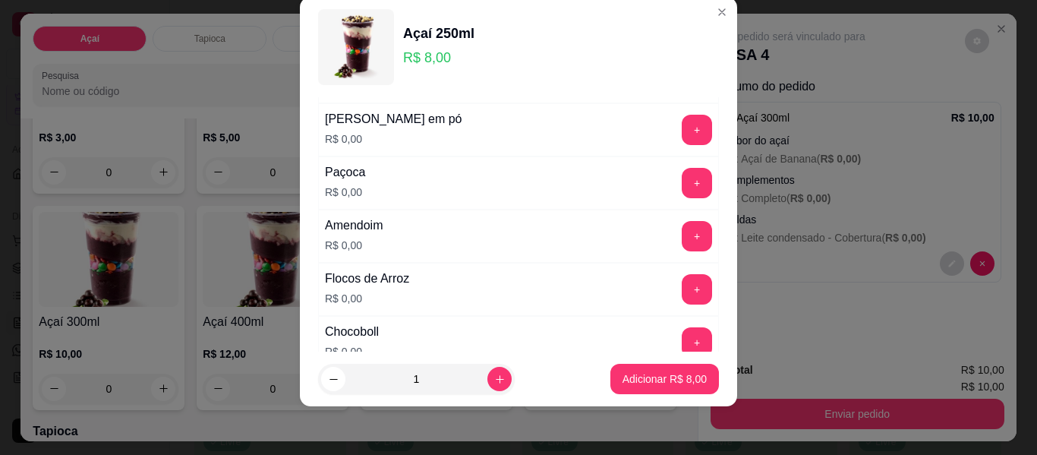
scroll to position [427, 0]
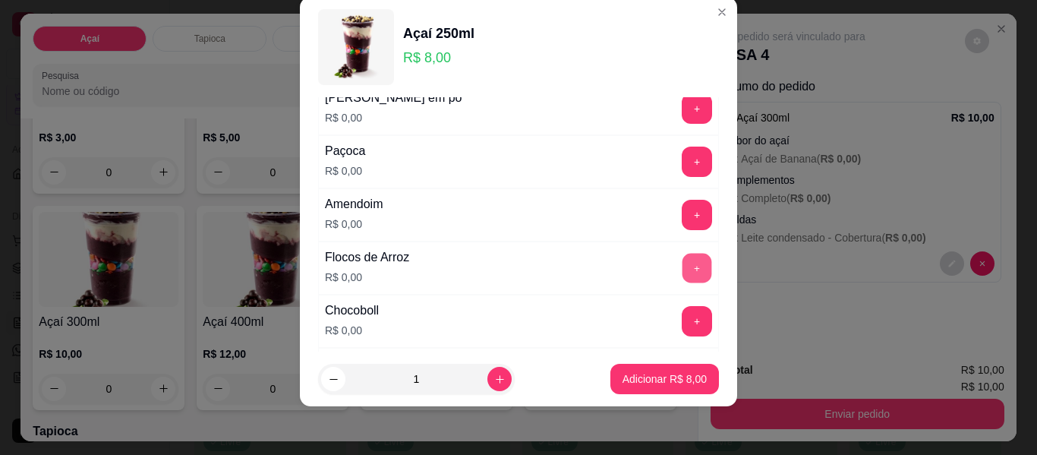
click at [682, 271] on button "+" at bounding box center [697, 269] width 30 height 30
click at [682, 208] on button "+" at bounding box center [697, 215] width 30 height 30
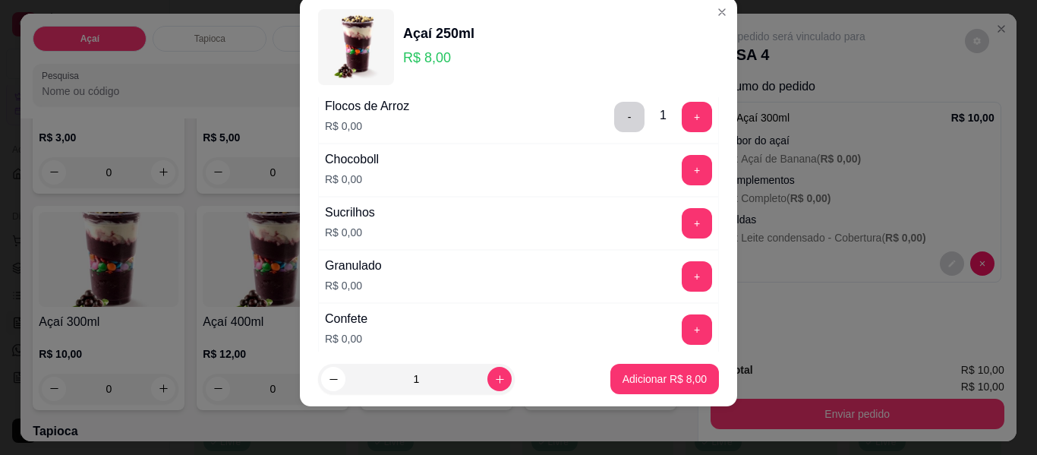
scroll to position [578, 0]
click at [682, 225] on button "+" at bounding box center [697, 223] width 30 height 30
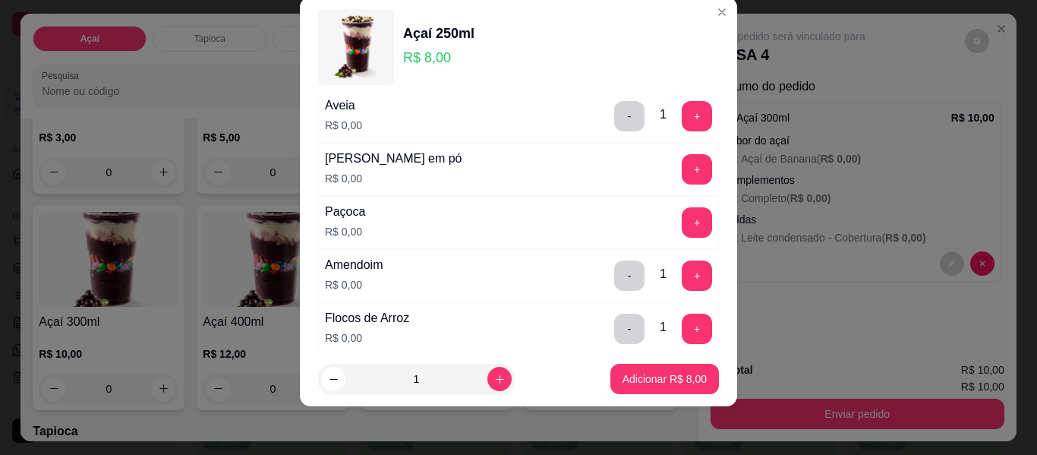
scroll to position [351, 0]
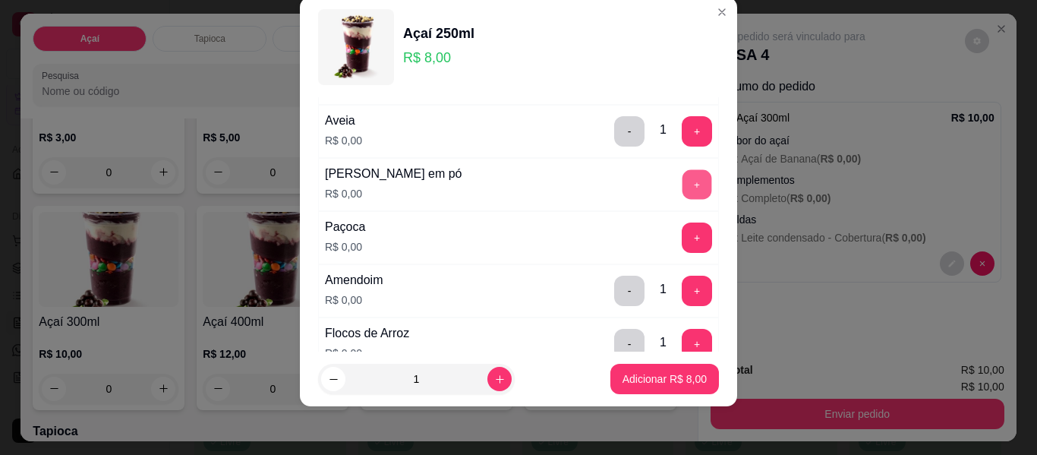
click at [682, 186] on button "+" at bounding box center [697, 185] width 30 height 30
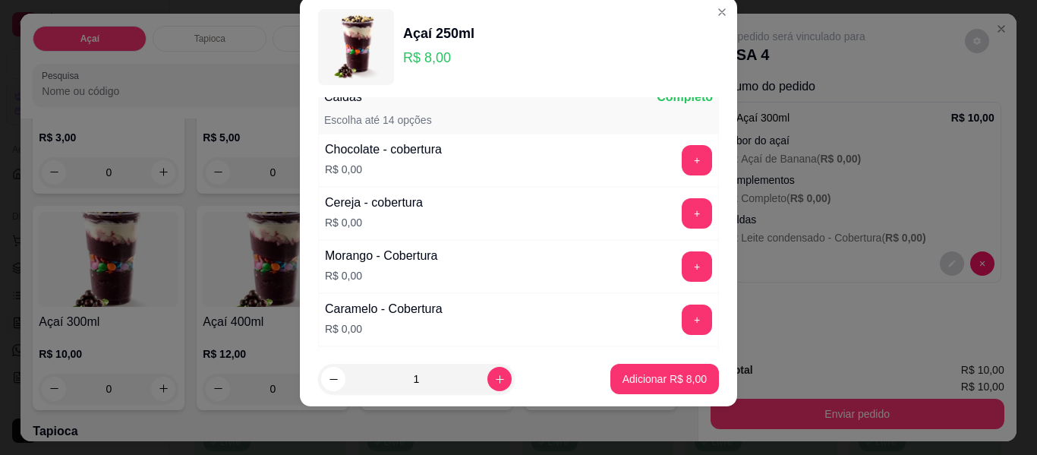
scroll to position [806, 0]
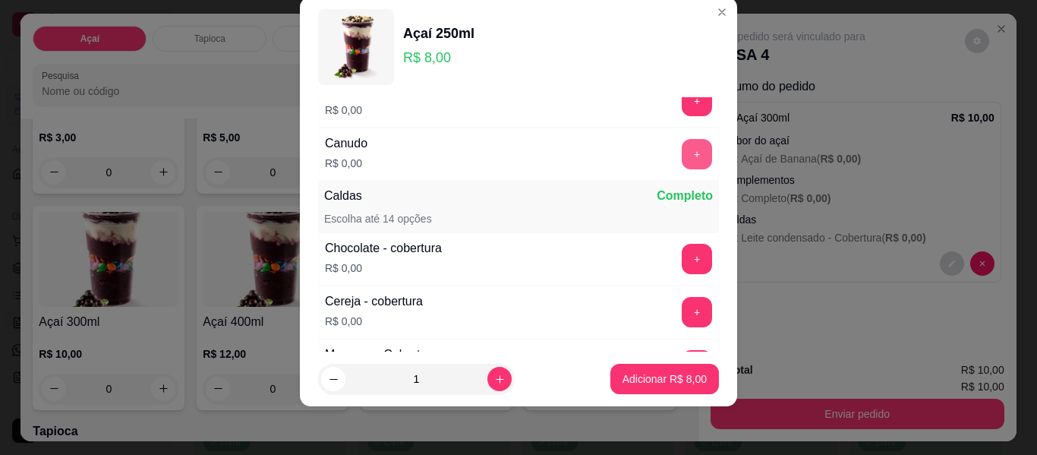
click at [682, 162] on button "+" at bounding box center [697, 154] width 30 height 30
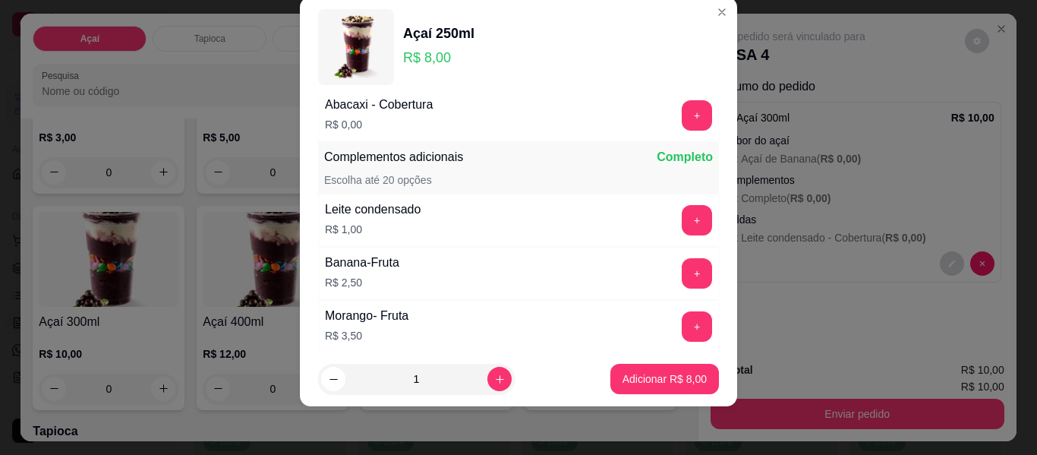
scroll to position [1338, 0]
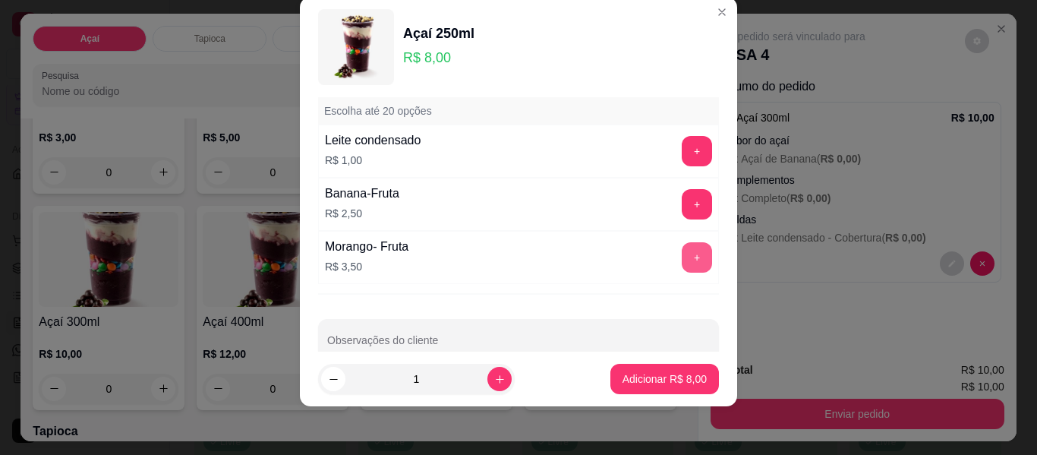
click at [682, 252] on button "+" at bounding box center [697, 257] width 30 height 30
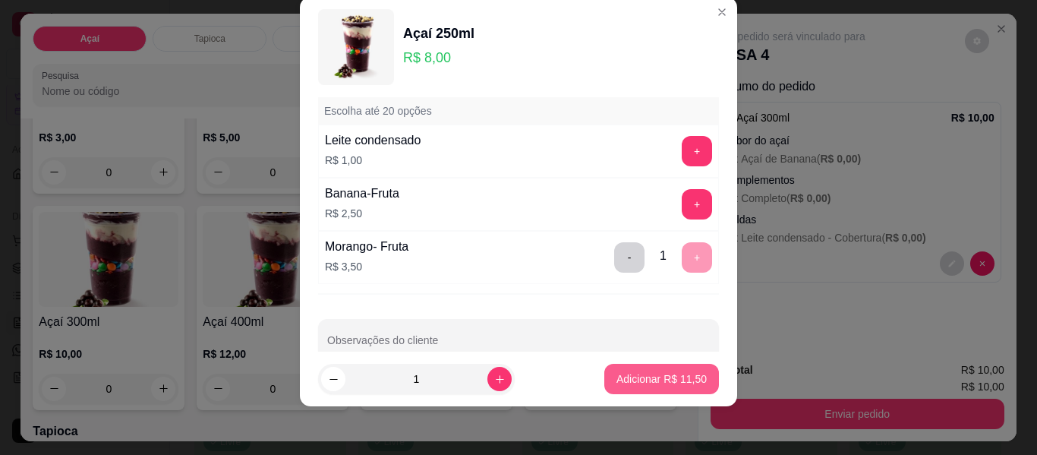
click at [646, 383] on p "Adicionar R$ 11,50" at bounding box center [661, 378] width 90 height 15
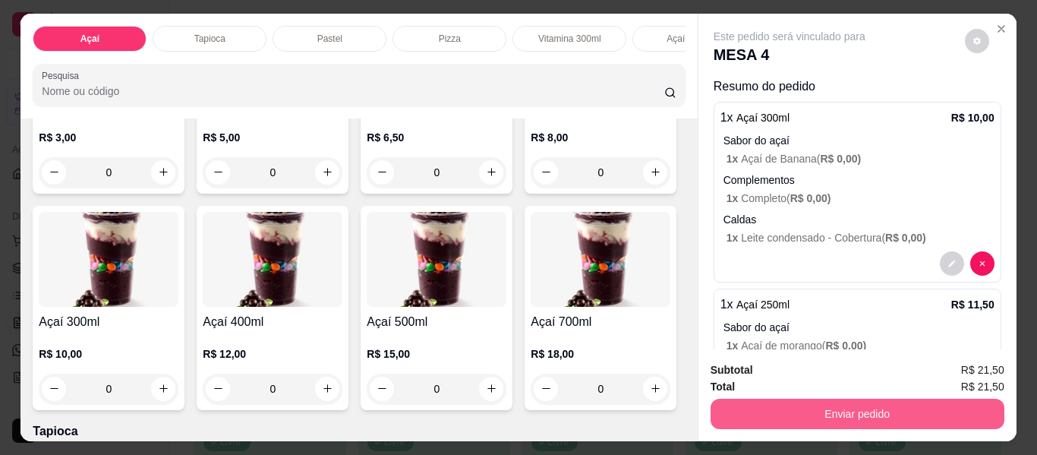
click at [856, 413] on button "Enviar pedido" at bounding box center [858, 414] width 294 height 30
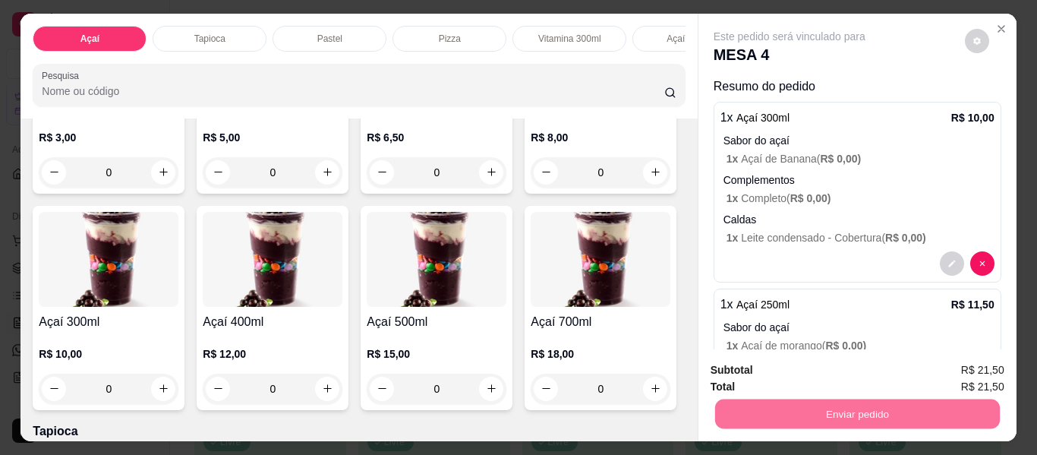
click at [944, 368] on button "Enviar pedido" at bounding box center [965, 371] width 86 height 29
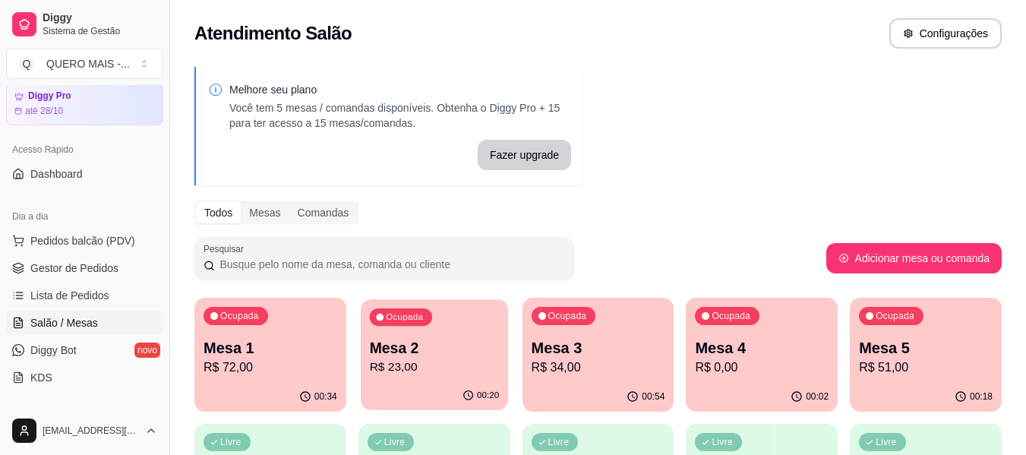
click at [407, 396] on div "00:20" at bounding box center [434, 395] width 147 height 29
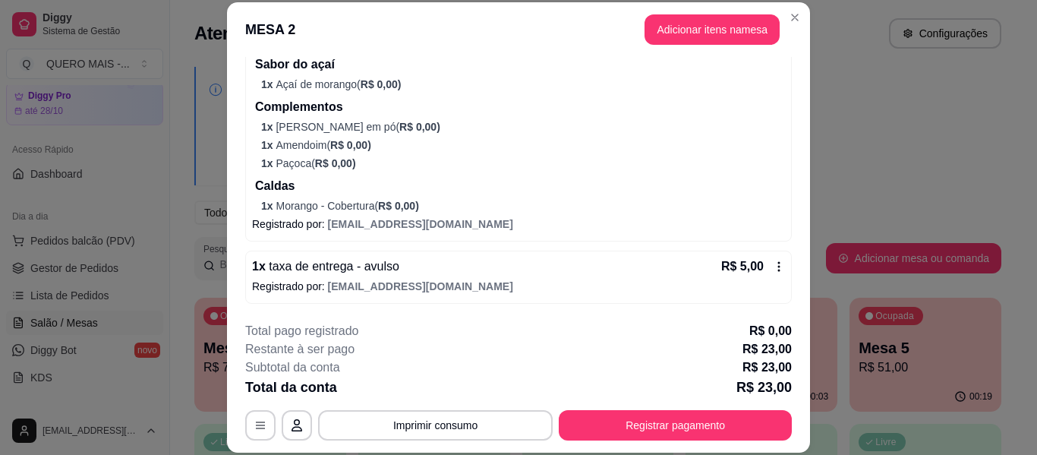
scroll to position [46, 0]
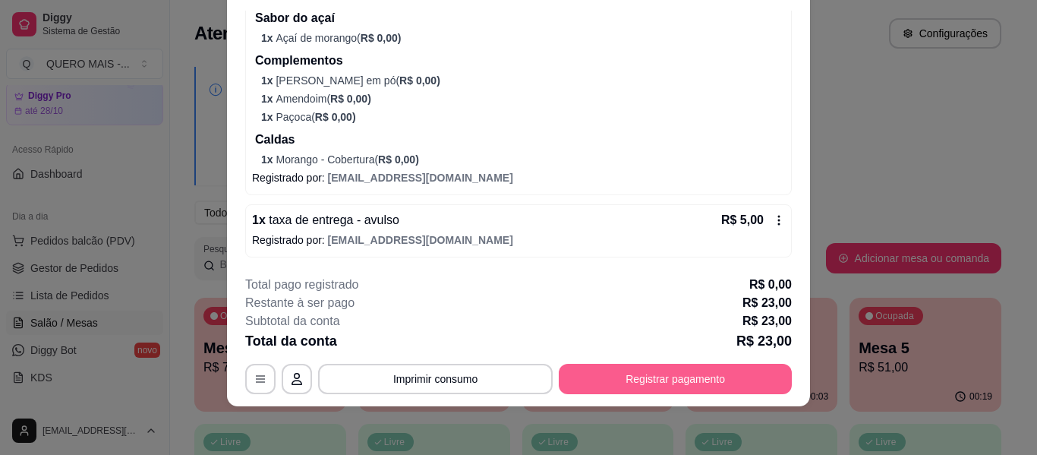
click at [613, 373] on button "Registrar pagamento" at bounding box center [675, 379] width 233 height 30
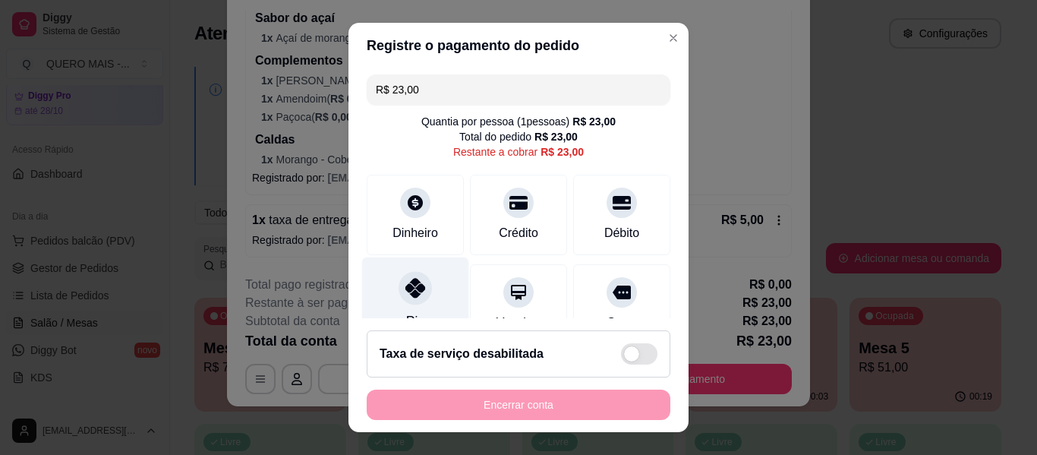
click at [410, 289] on icon at bounding box center [415, 288] width 20 height 20
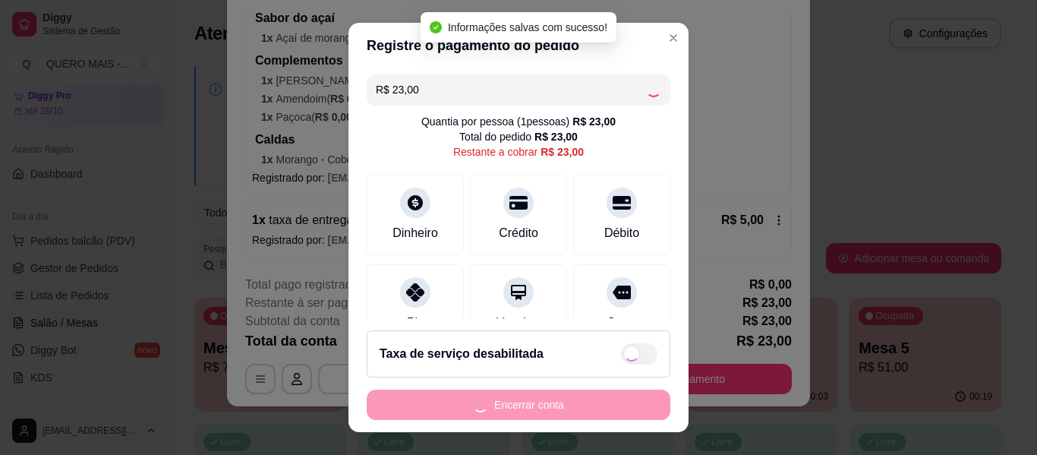
type input "R$ 0,00"
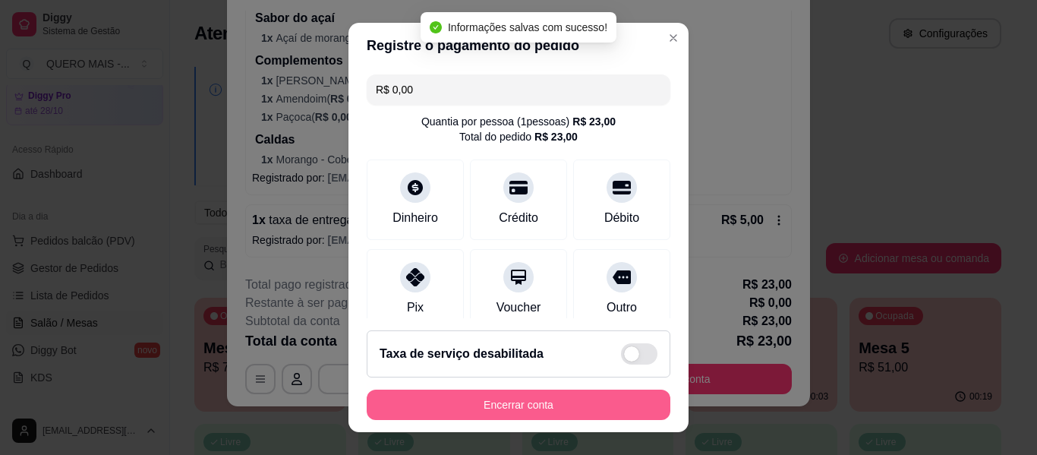
click at [506, 405] on button "Encerrar conta" at bounding box center [519, 404] width 304 height 30
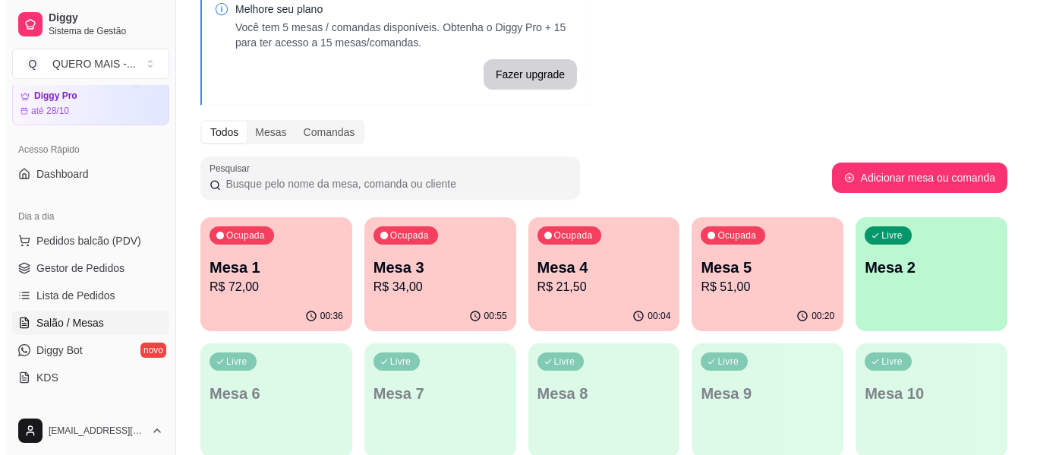
scroll to position [152, 0]
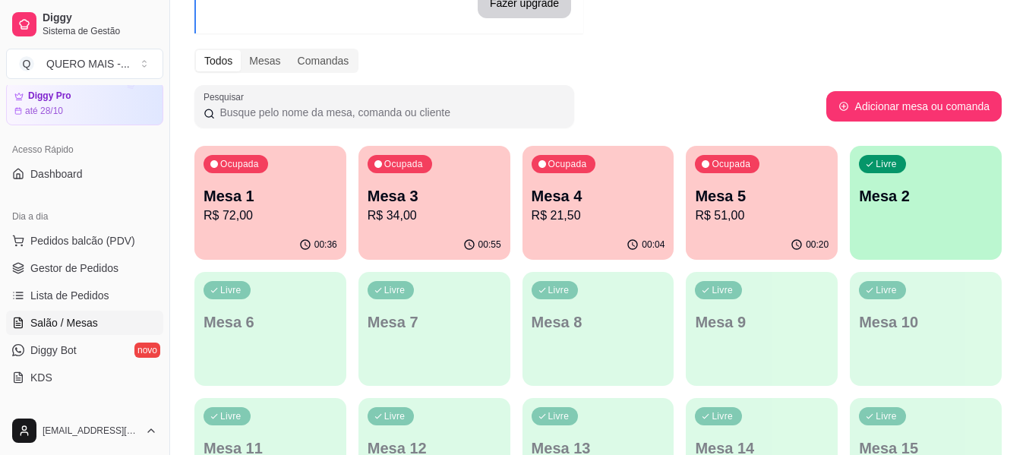
click at [452, 212] on p "R$ 34,00" at bounding box center [434, 215] width 134 height 18
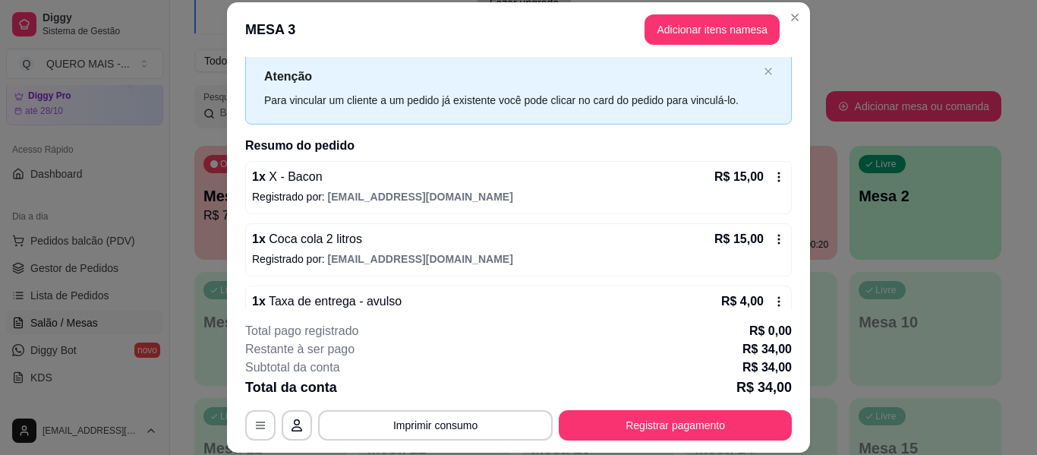
scroll to position [74, 0]
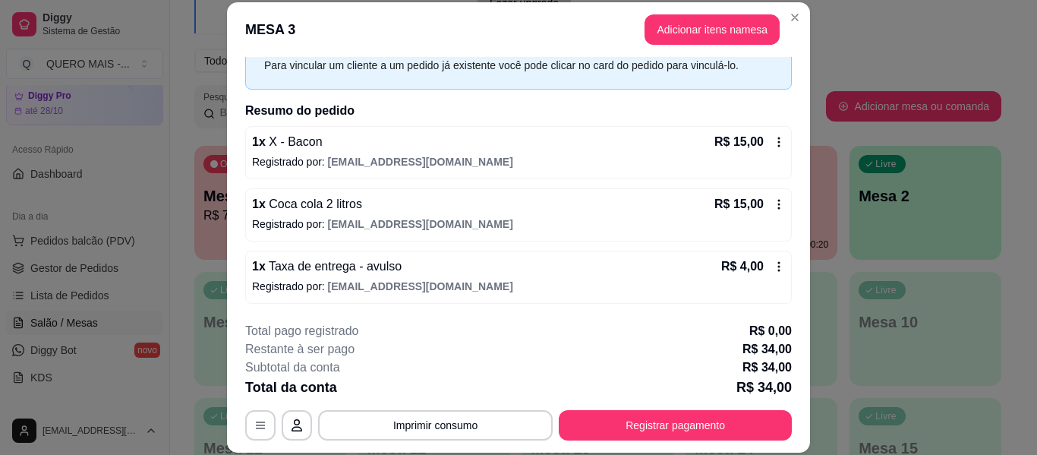
click at [663, 446] on footer "**********" at bounding box center [518, 381] width 583 height 143
click at [648, 426] on button "Registrar pagamento" at bounding box center [675, 425] width 233 height 30
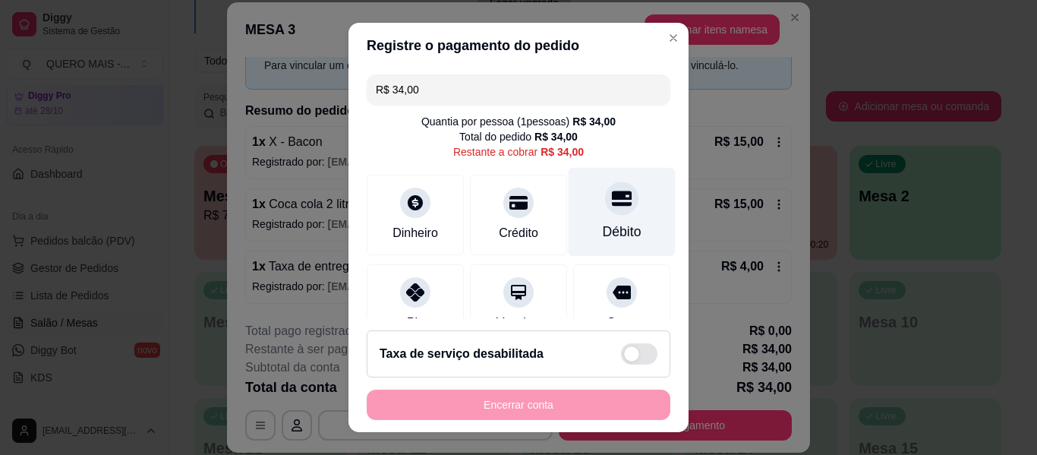
click at [607, 210] on div at bounding box center [621, 197] width 33 height 33
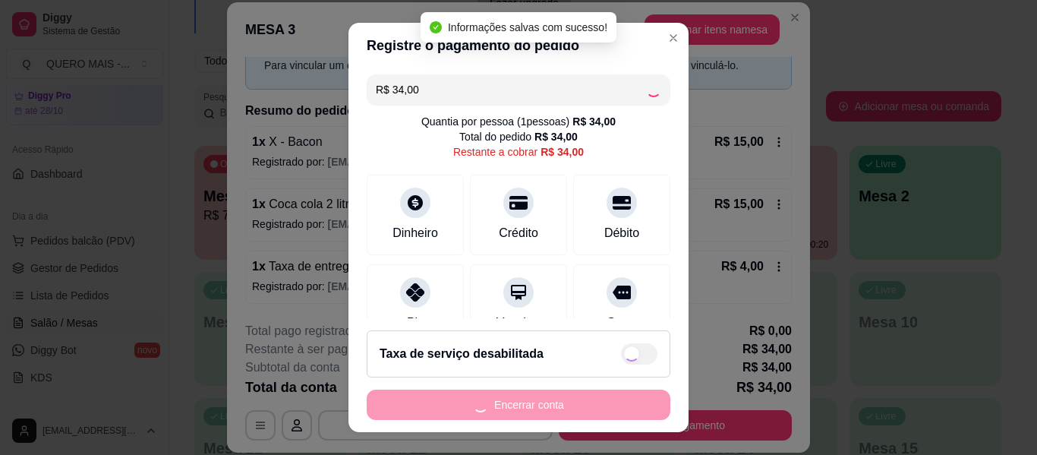
type input "R$ 0,00"
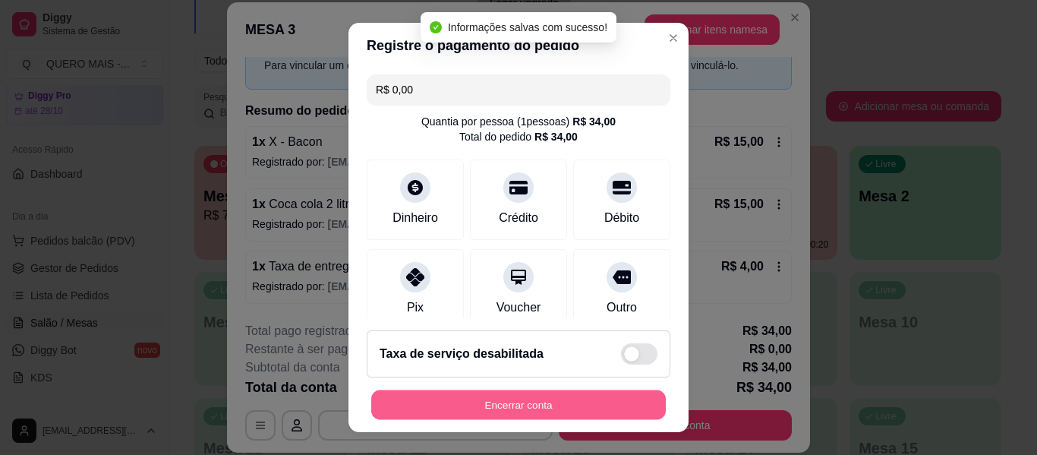
click at [506, 401] on button "Encerrar conta" at bounding box center [518, 405] width 295 height 30
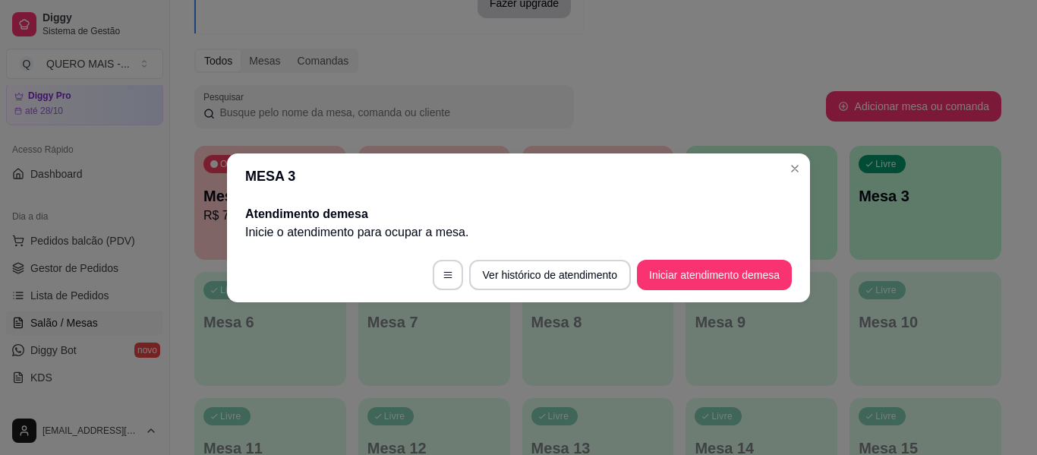
scroll to position [0, 0]
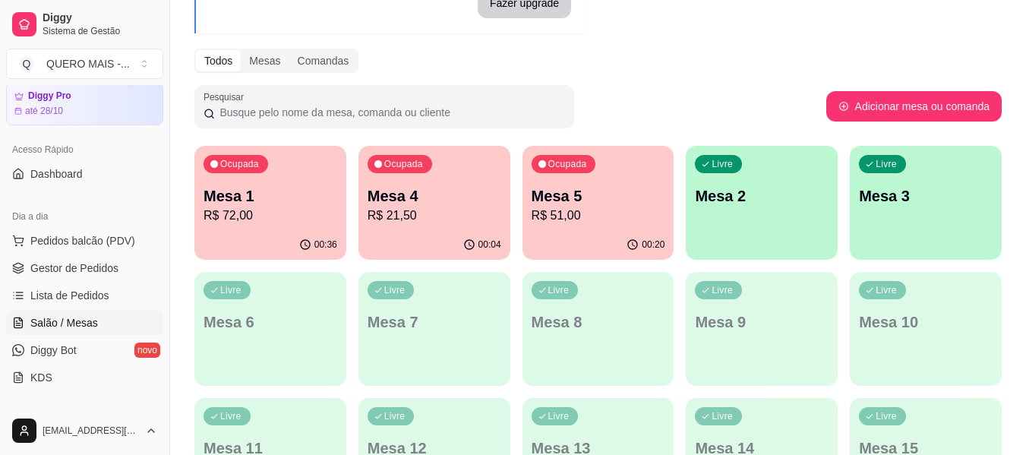
click at [629, 244] on icon "button" at bounding box center [633, 245] width 10 height 10
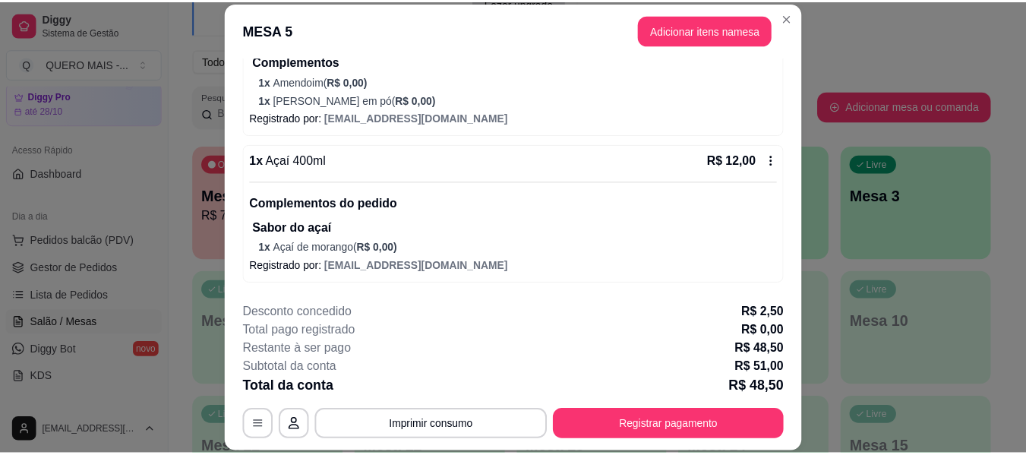
scroll to position [607, 0]
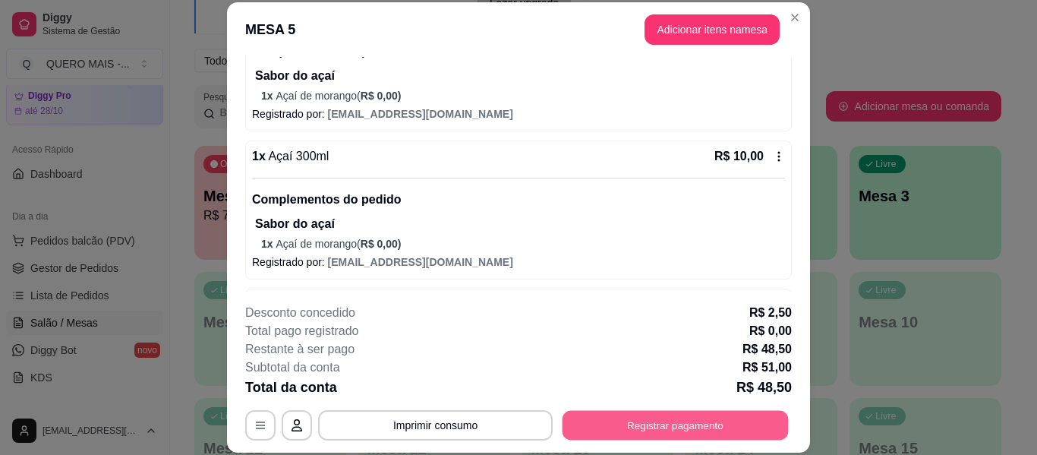
click at [608, 425] on button "Registrar pagamento" at bounding box center [676, 426] width 226 height 30
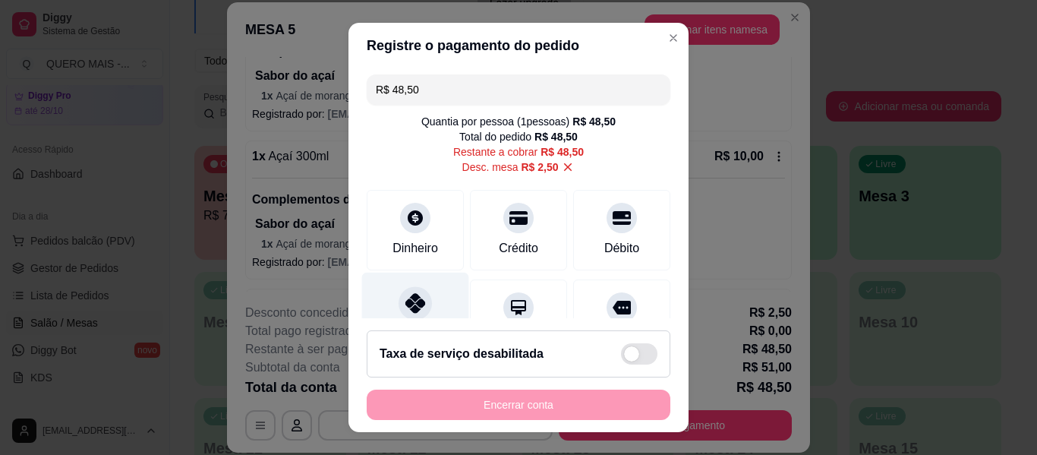
click at [405, 302] on icon at bounding box center [415, 303] width 20 height 20
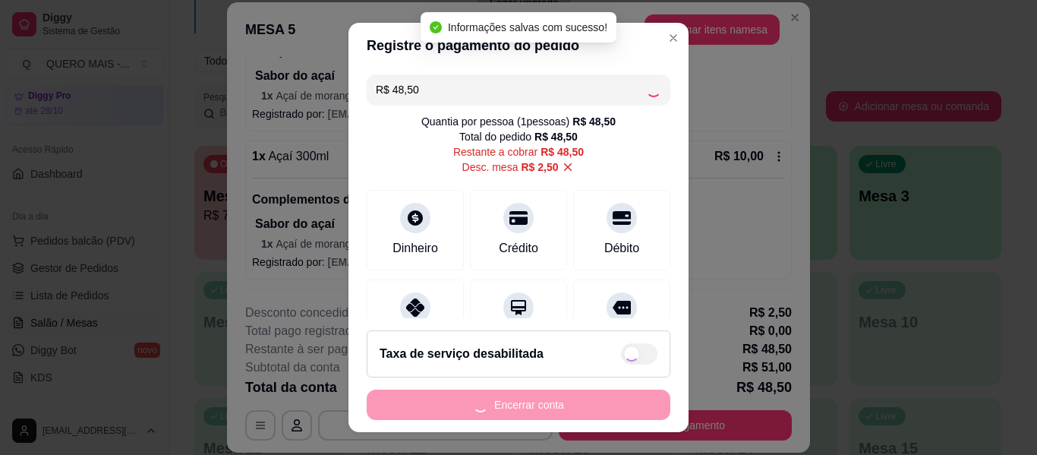
type input "R$ 0,00"
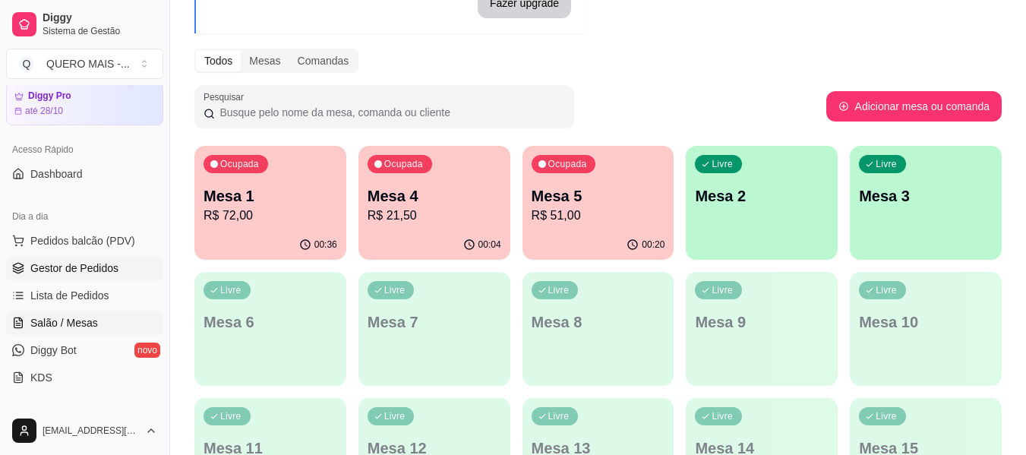
click at [100, 270] on span "Gestor de Pedidos" at bounding box center [74, 267] width 88 height 15
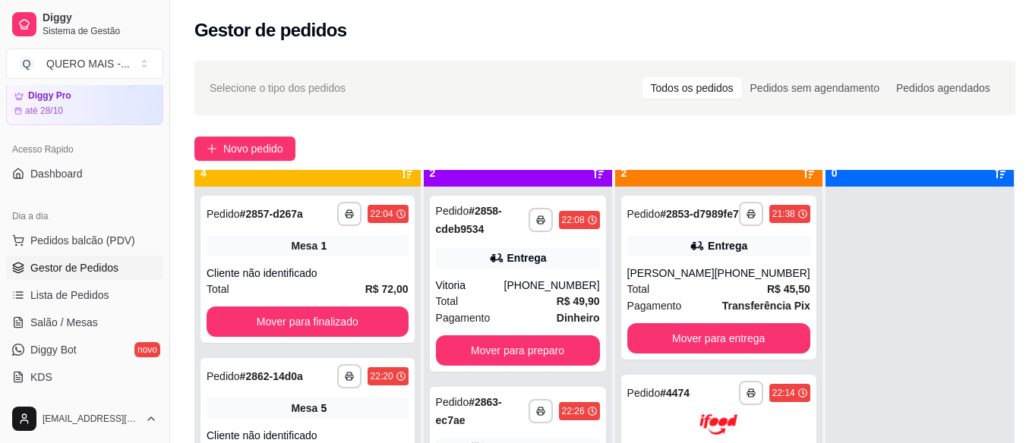
scroll to position [43, 0]
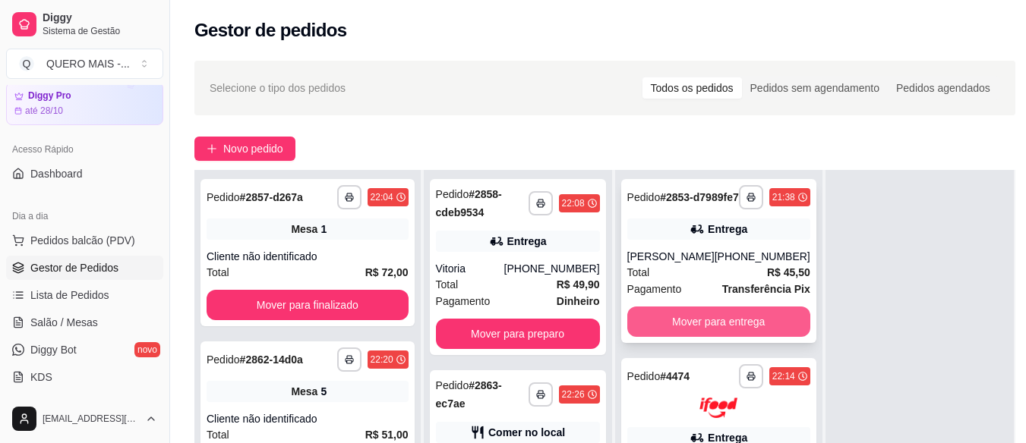
click at [775, 331] on button "Mover para entrega" at bounding box center [718, 322] width 183 height 30
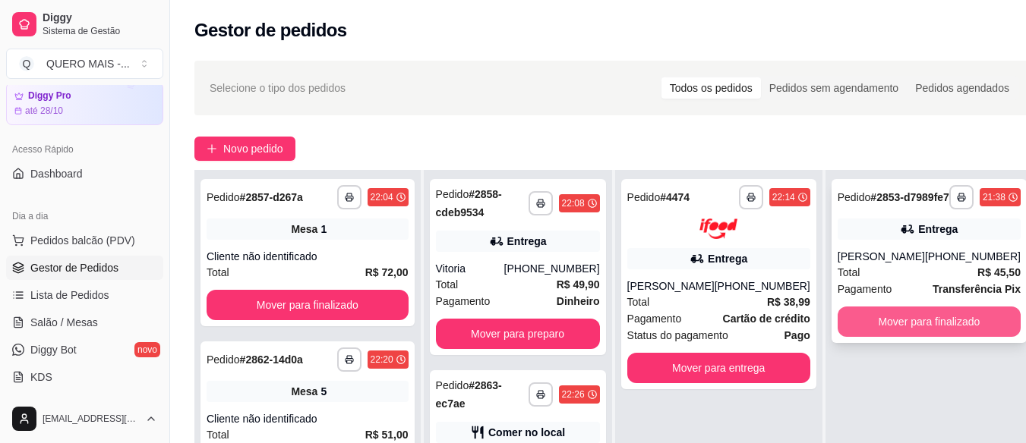
click at [879, 335] on button "Mover para finalizado" at bounding box center [928, 322] width 183 height 30
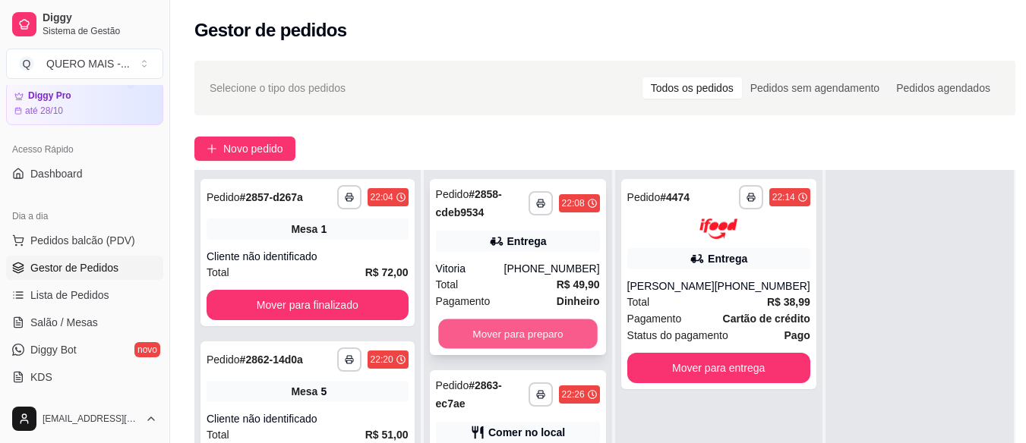
click at [559, 330] on button "Mover para preparo" at bounding box center [517, 335] width 159 height 30
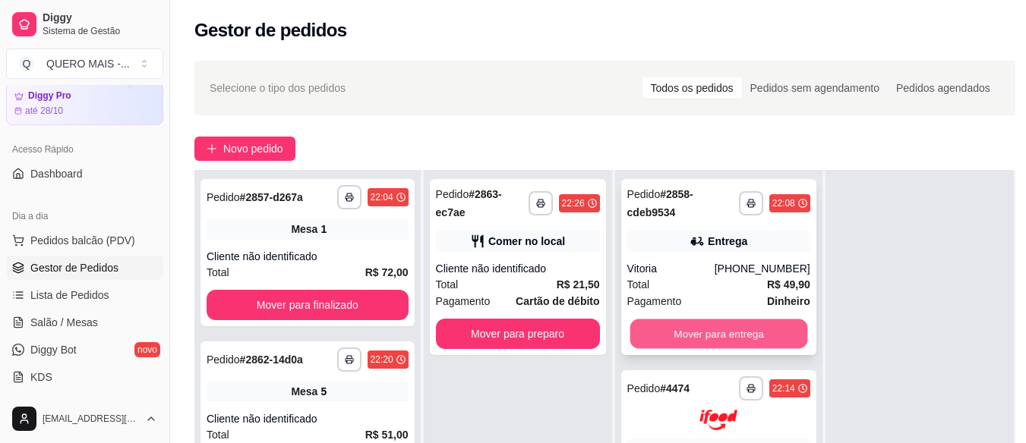
click at [700, 339] on button "Mover para entrega" at bounding box center [718, 335] width 178 height 30
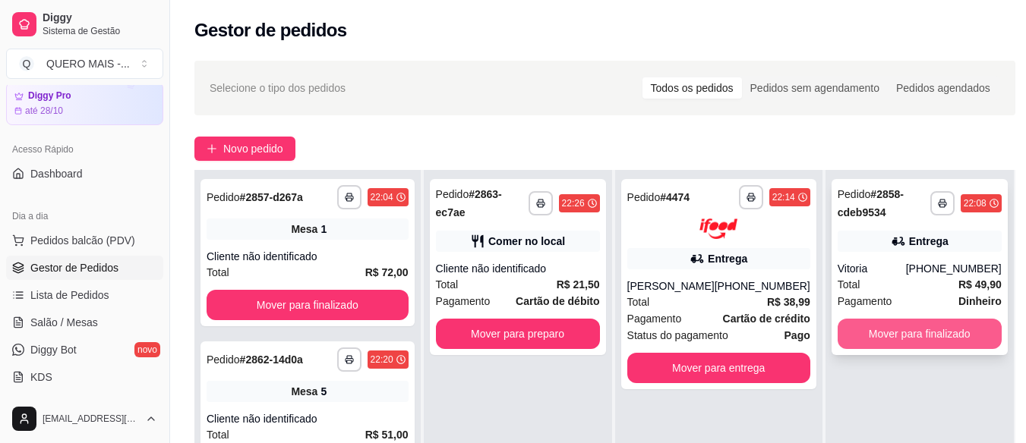
click at [892, 332] on button "Mover para finalizado" at bounding box center [919, 334] width 164 height 30
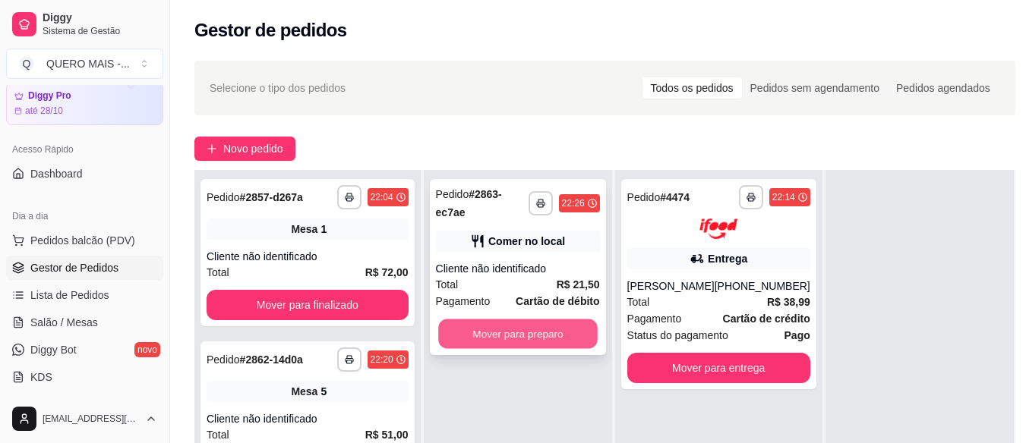
click at [530, 336] on button "Mover para preparo" at bounding box center [517, 335] width 159 height 30
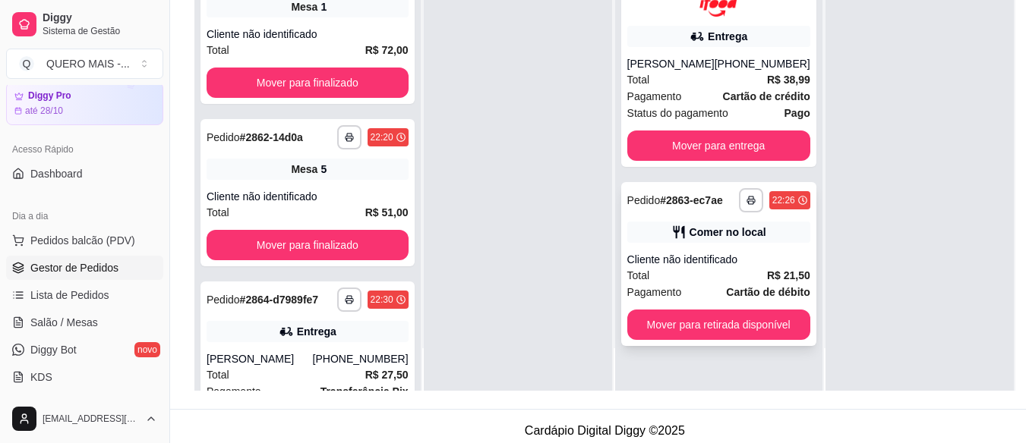
scroll to position [228, 0]
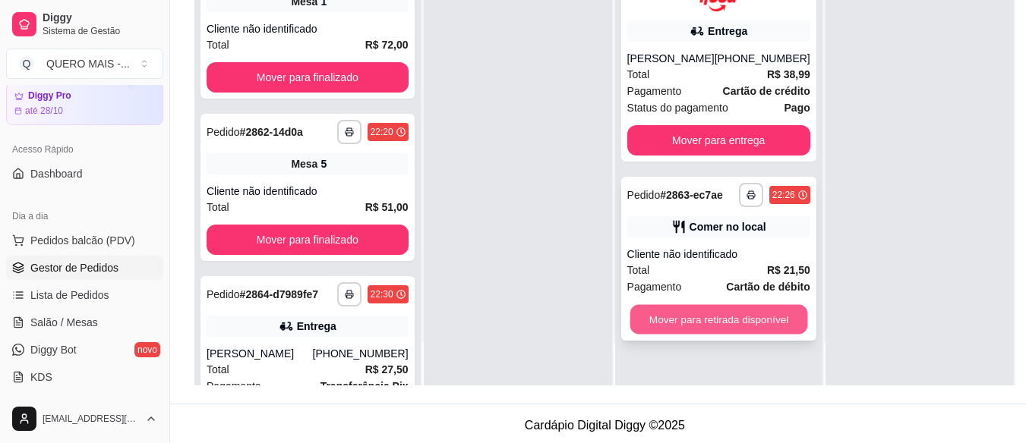
click at [720, 326] on button "Mover para retirada disponível" at bounding box center [718, 319] width 178 height 30
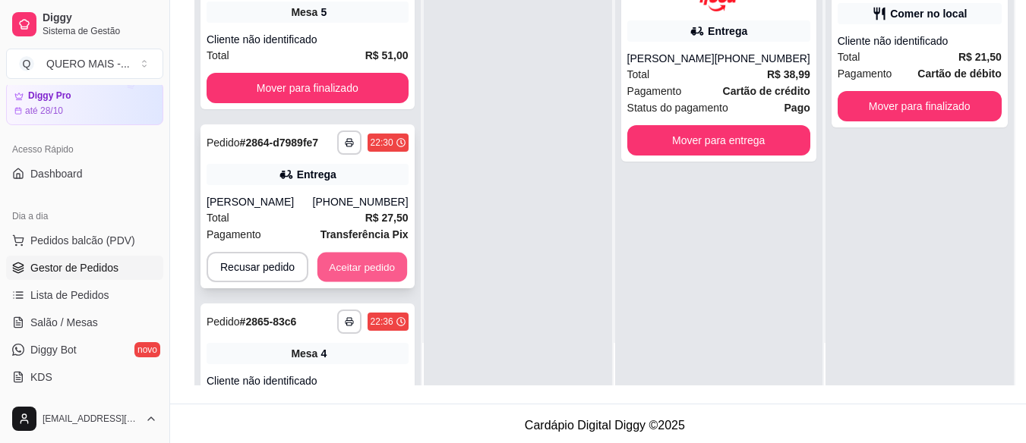
click at [338, 269] on button "Aceitar pedido" at bounding box center [362, 268] width 90 height 30
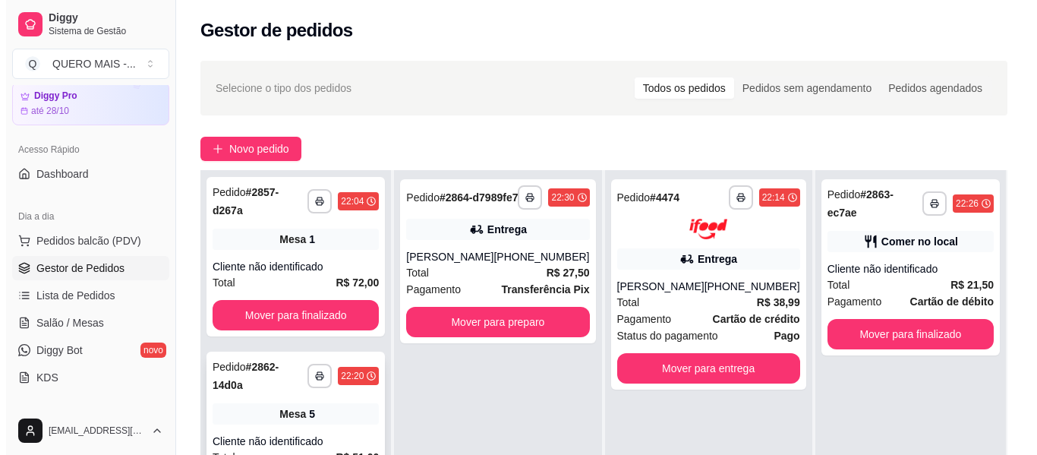
scroll to position [0, 0]
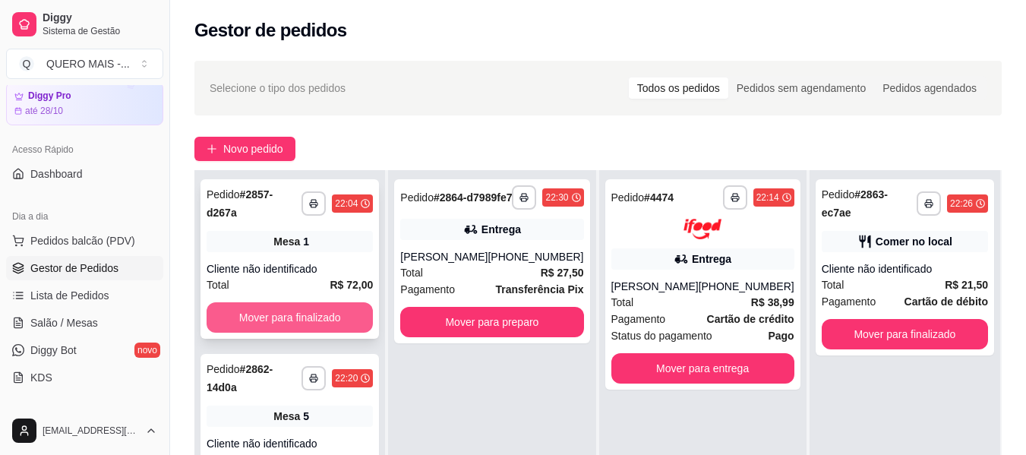
click at [326, 317] on button "Mover para finalizado" at bounding box center [289, 317] width 166 height 30
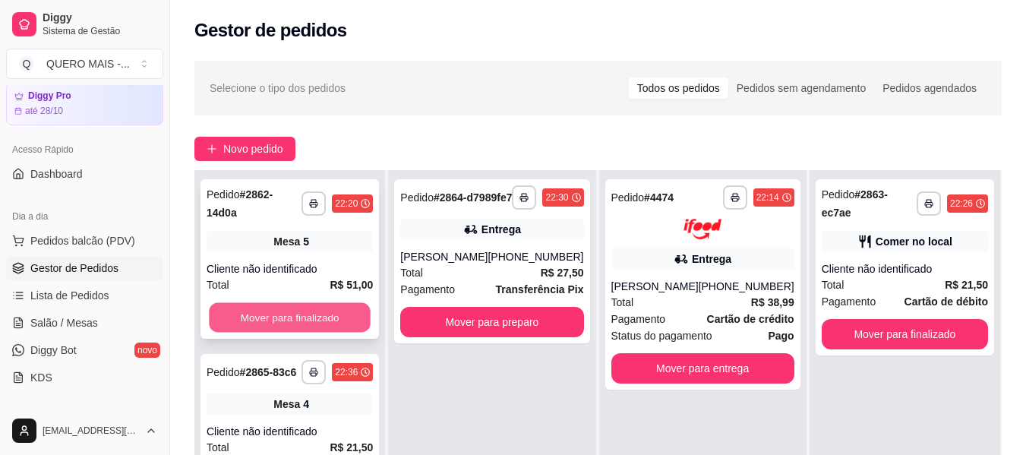
click at [323, 305] on button "Mover para finalizado" at bounding box center [290, 318] width 162 height 30
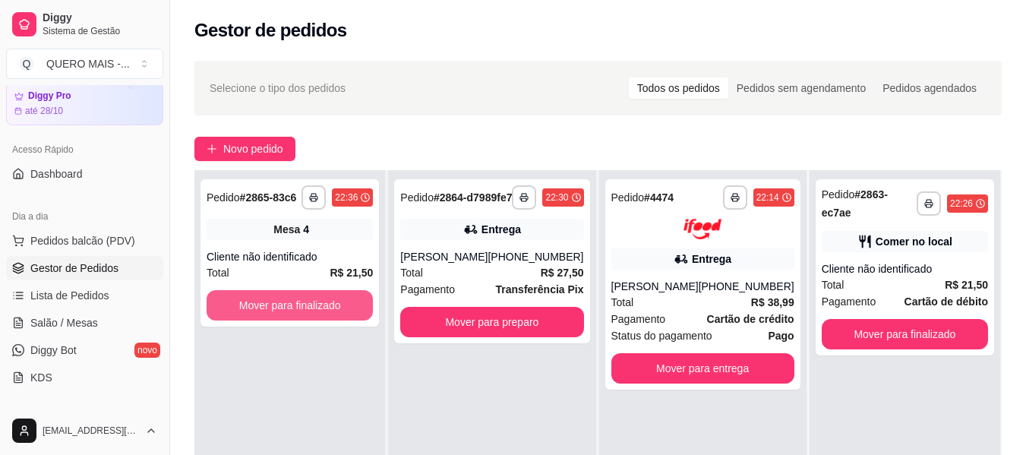
click at [323, 305] on button "Mover para finalizado" at bounding box center [289, 305] width 166 height 30
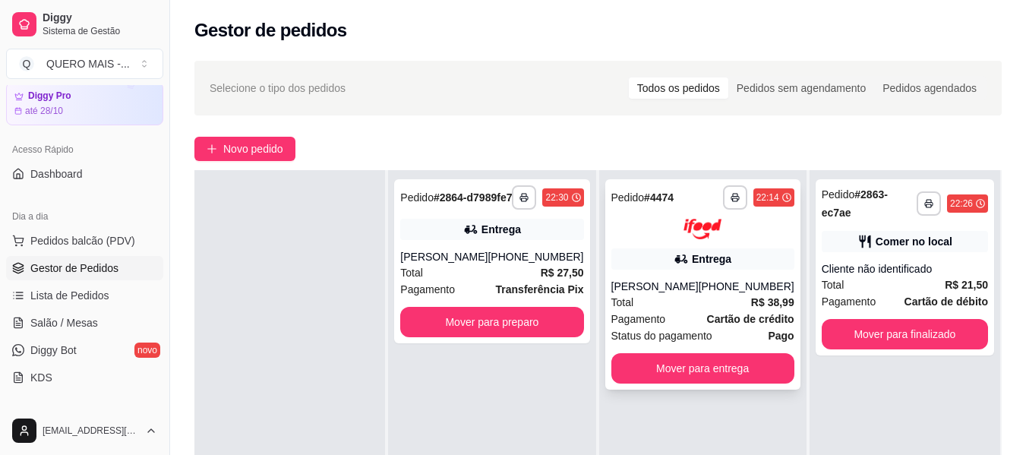
click at [685, 313] on div "Pagamento Cartão de crédito" at bounding box center [702, 318] width 183 height 17
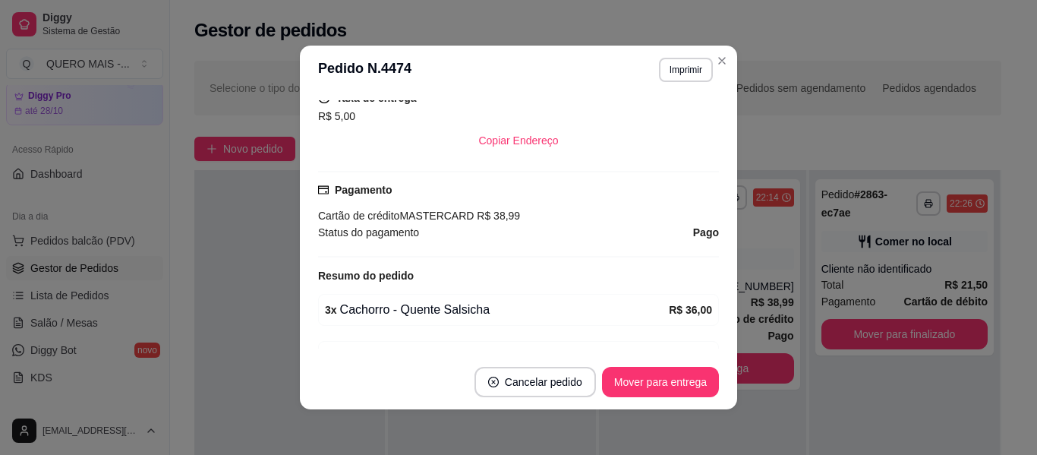
scroll to position [455, 0]
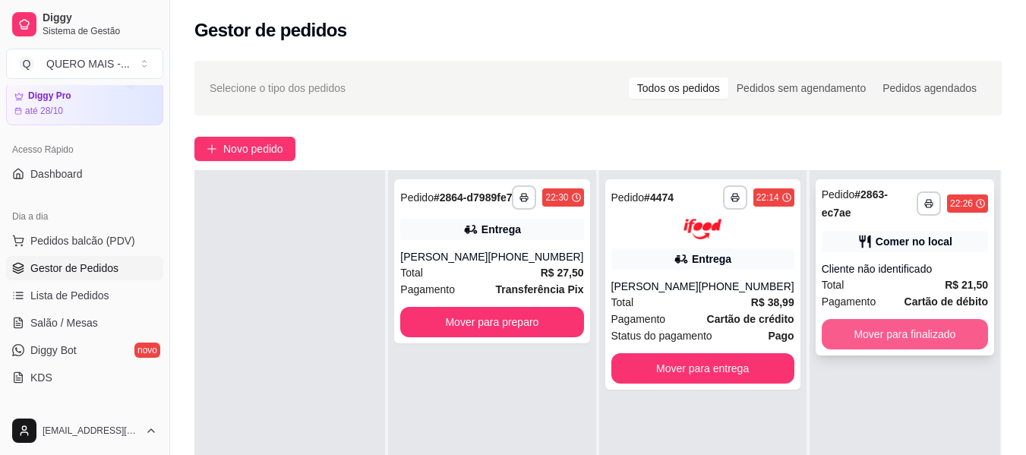
click at [853, 326] on button "Mover para finalizado" at bounding box center [904, 334] width 166 height 30
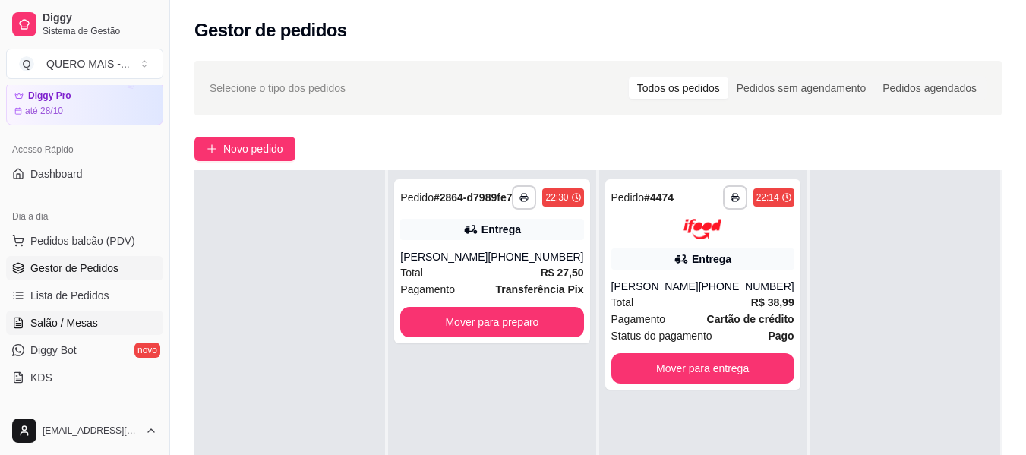
click at [90, 320] on span "Salão / Mesas" at bounding box center [64, 322] width 68 height 15
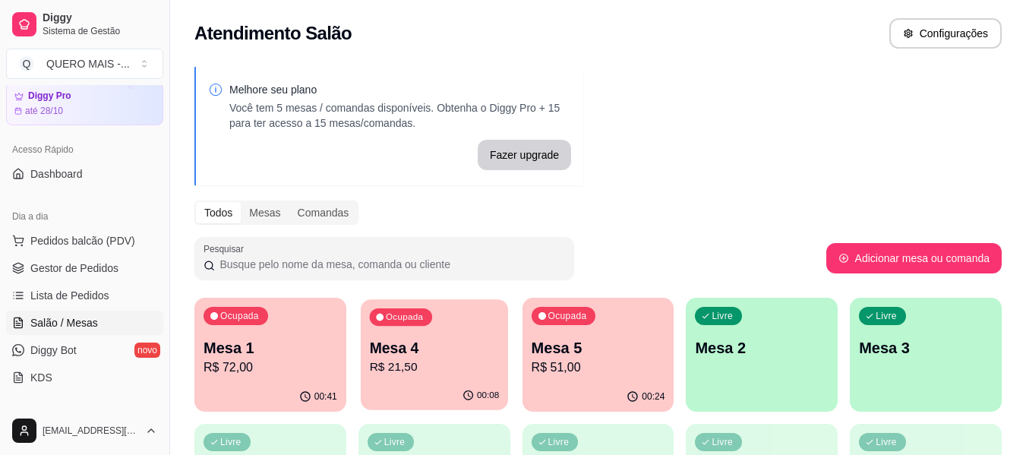
click at [405, 382] on div "00:08" at bounding box center [434, 395] width 147 height 29
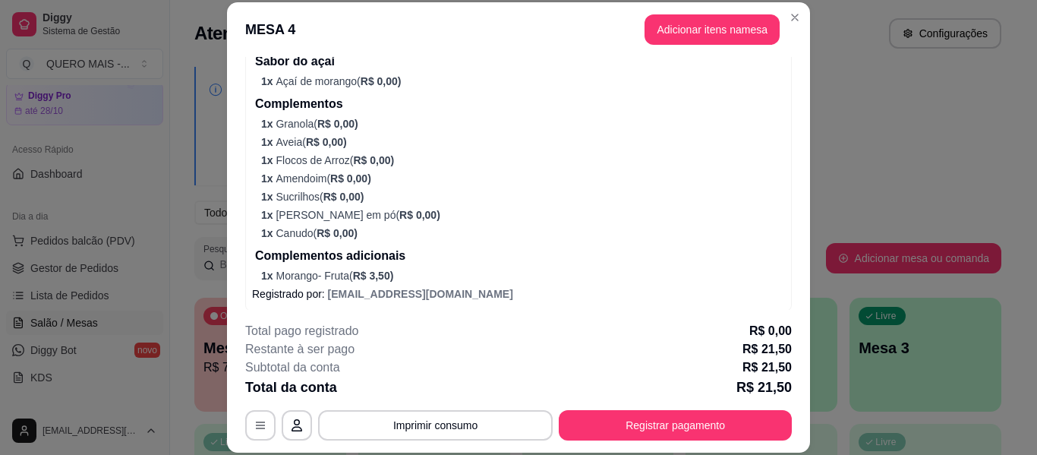
scroll to position [463, 0]
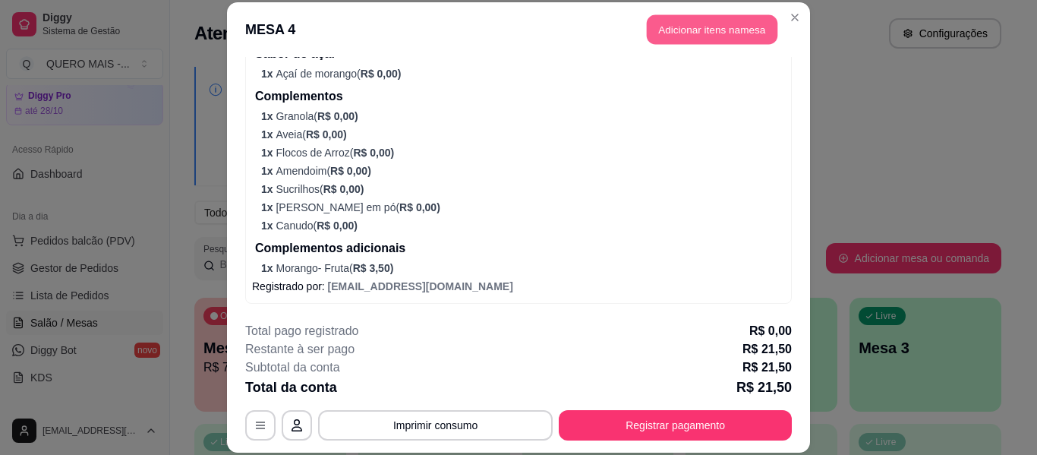
click at [695, 29] on button "Adicionar itens na mesa" at bounding box center [712, 30] width 131 height 30
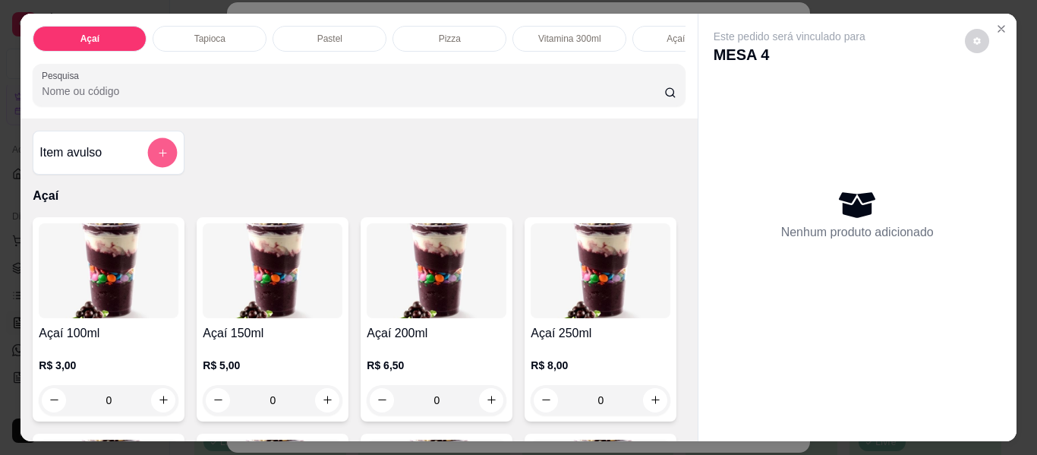
click at [167, 157] on button "add-separate-item" at bounding box center [163, 153] width 30 height 30
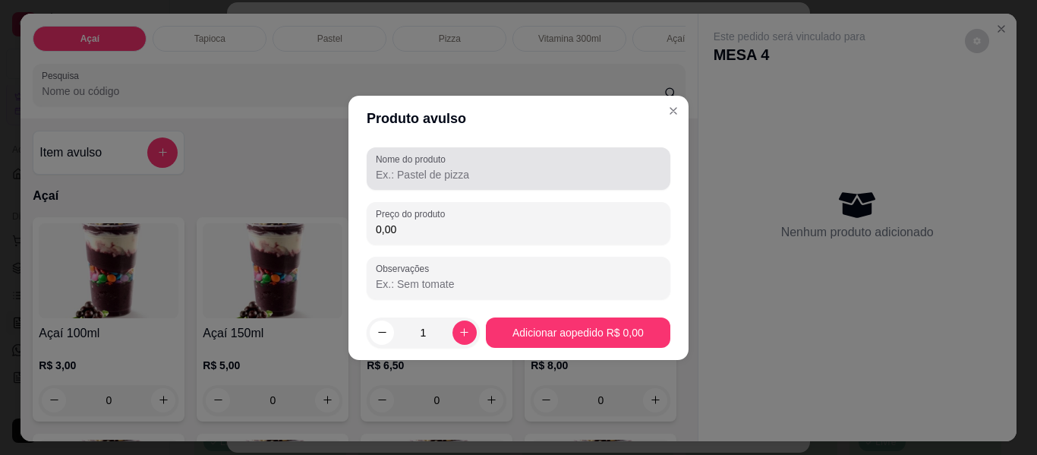
click at [446, 180] on input "Nome do produto" at bounding box center [518, 174] width 285 height 15
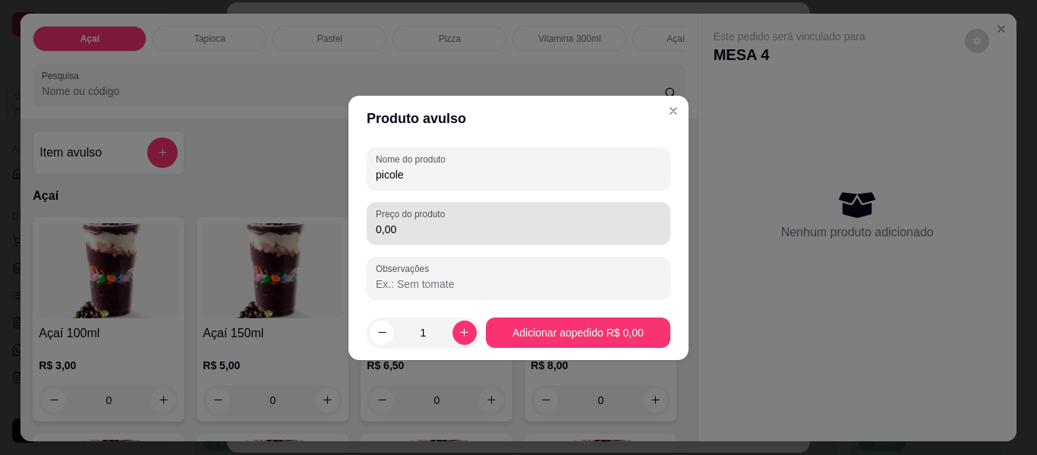
type input "picole"
click at [479, 226] on input "0,00" at bounding box center [518, 229] width 285 height 15
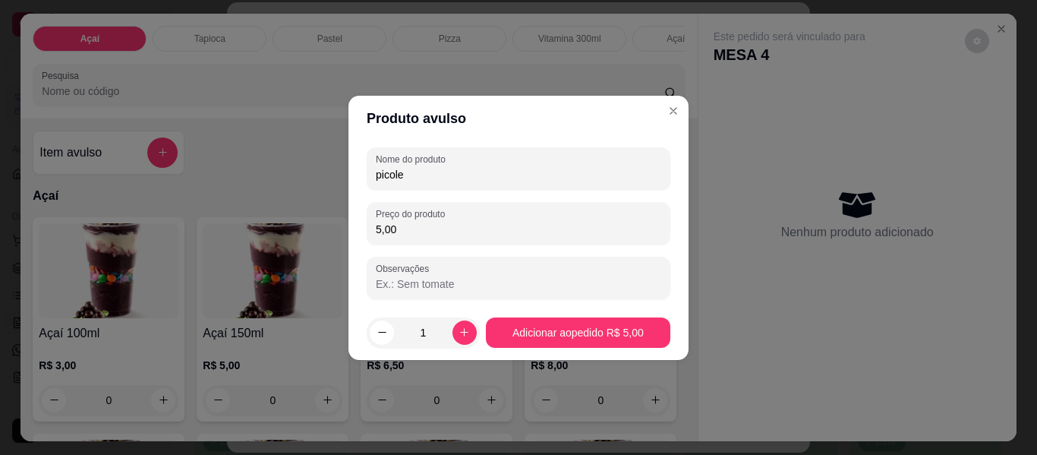
type input "5,00"
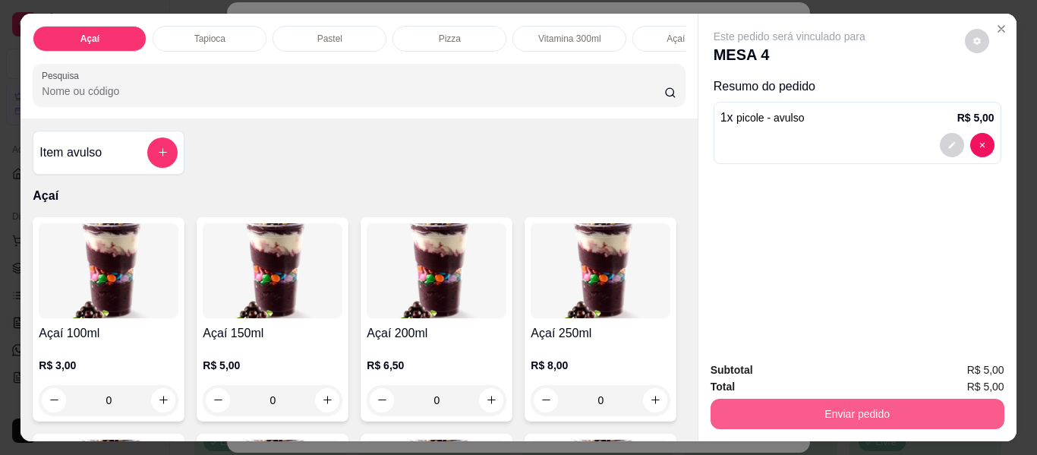
click at [837, 415] on button "Enviar pedido" at bounding box center [858, 414] width 294 height 30
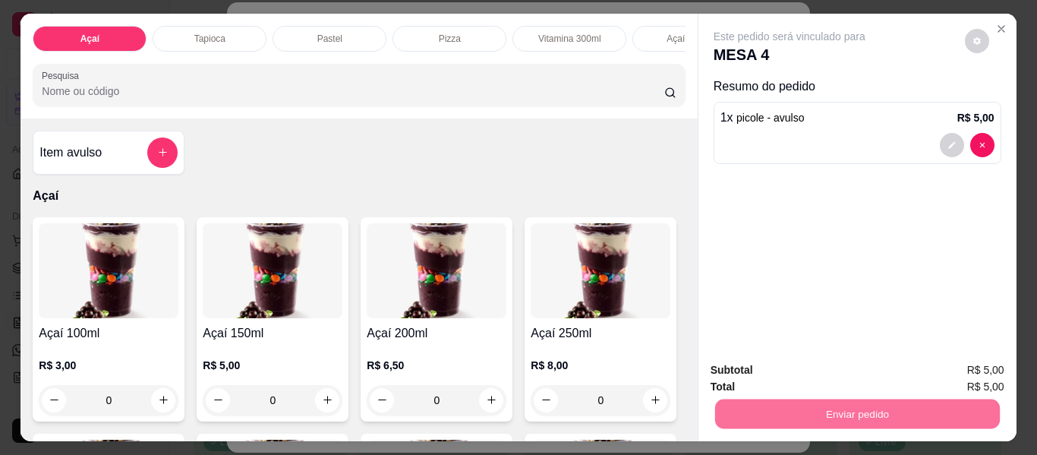
click at [939, 370] on button "Enviar pedido" at bounding box center [965, 370] width 84 height 28
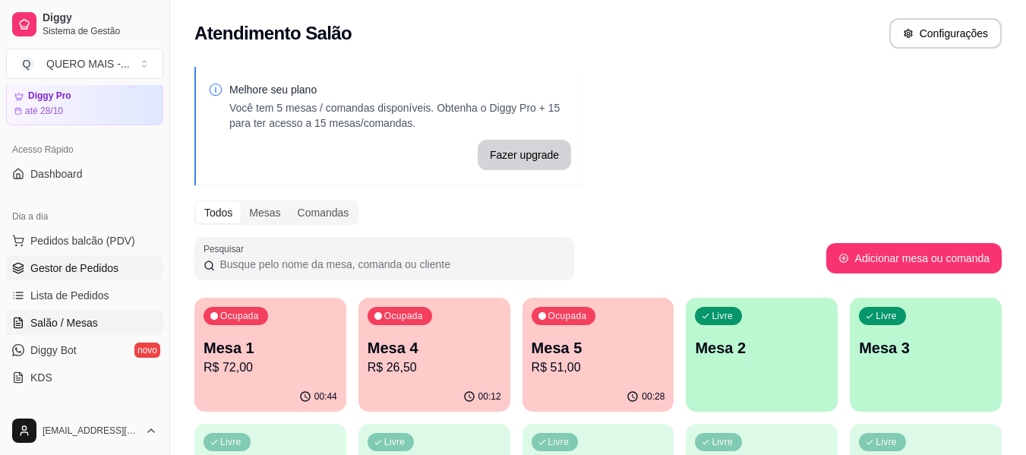
click at [121, 263] on link "Gestor de Pedidos" at bounding box center [84, 268] width 157 height 24
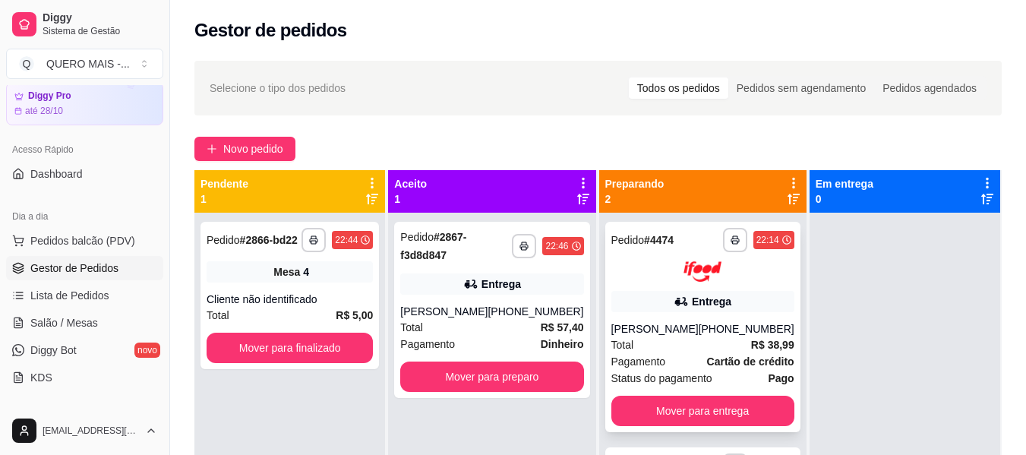
click at [751, 348] on strong "R$ 38,99" at bounding box center [772, 345] width 43 height 12
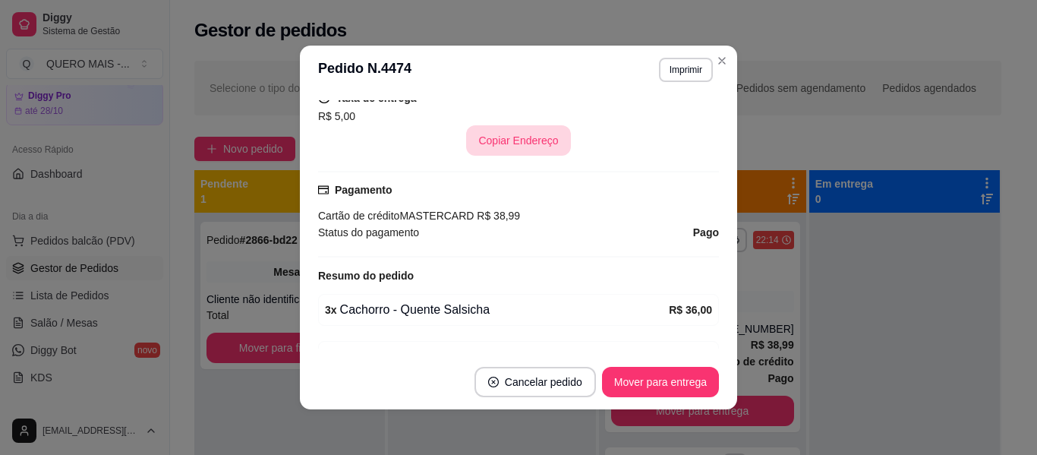
scroll to position [455, 0]
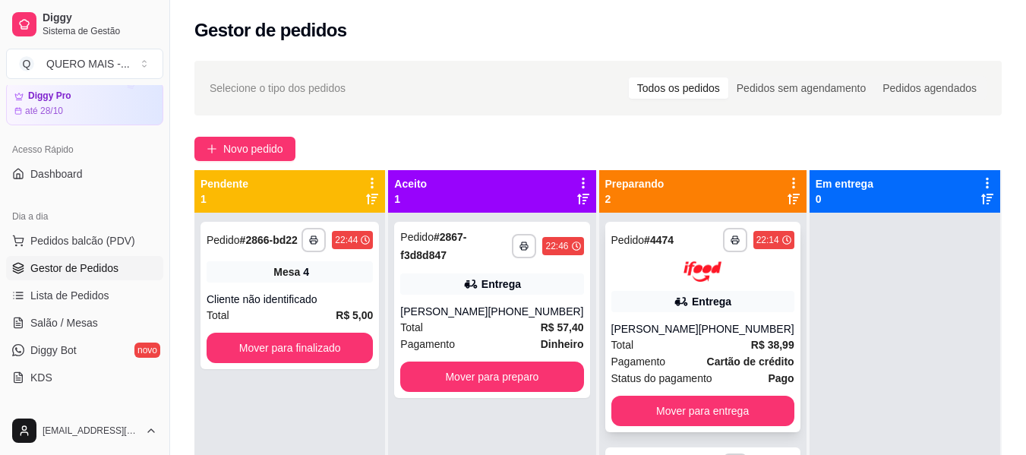
click at [704, 351] on div "Total R$ 38,99" at bounding box center [702, 344] width 183 height 17
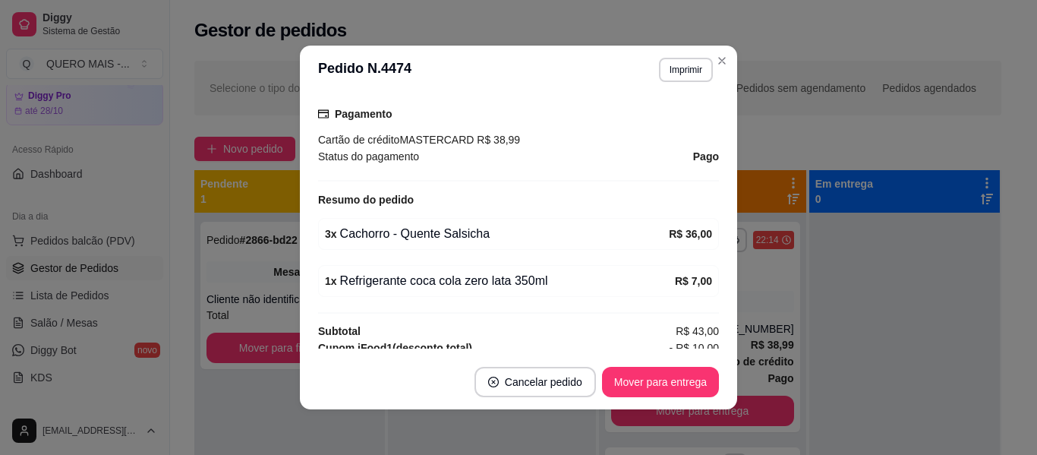
scroll to position [531, 0]
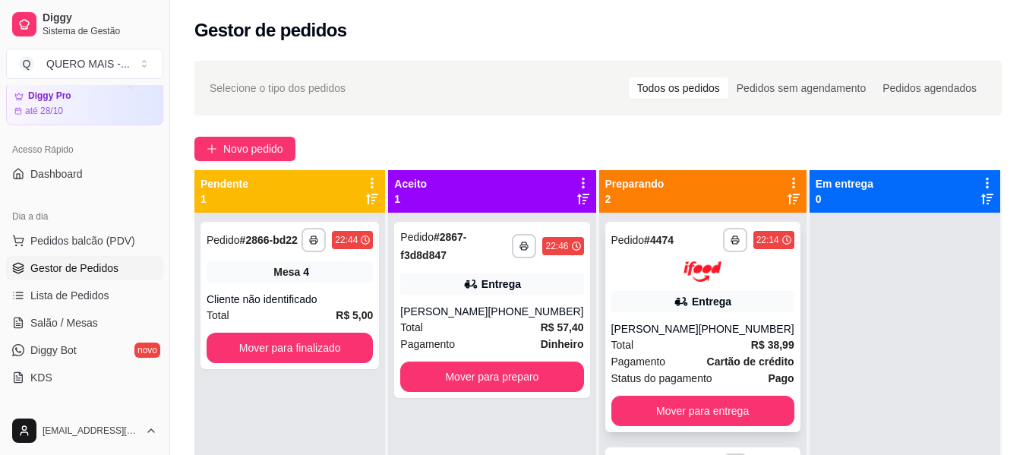
click at [613, 336] on span "Total" at bounding box center [622, 344] width 23 height 17
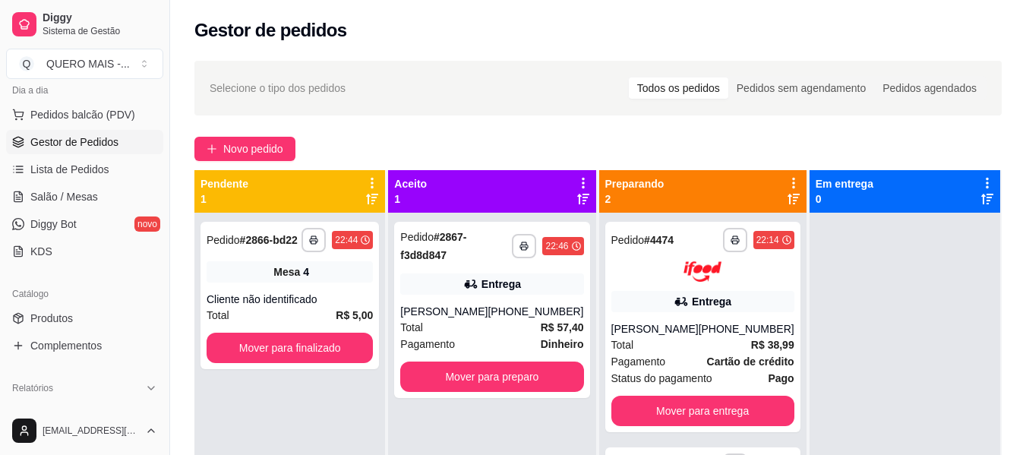
scroll to position [205, 0]
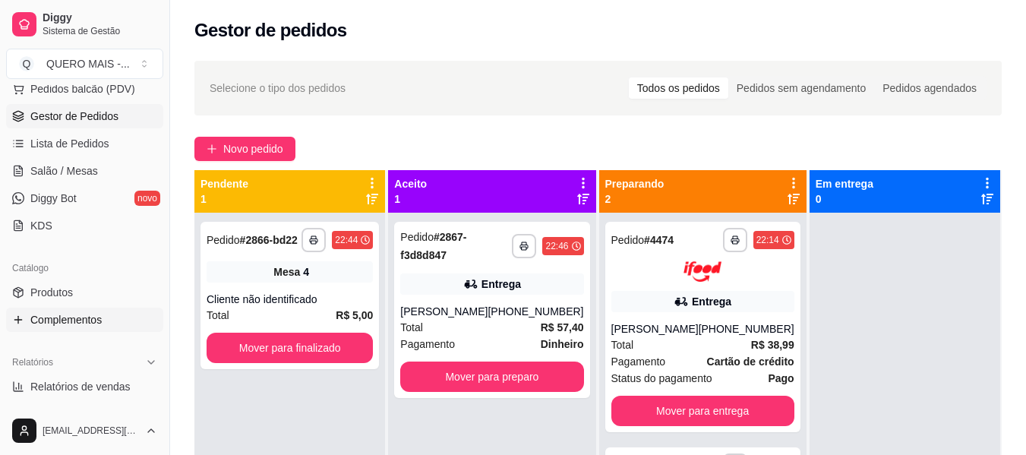
click at [101, 317] on span "Complementos" at bounding box center [65, 319] width 71 height 15
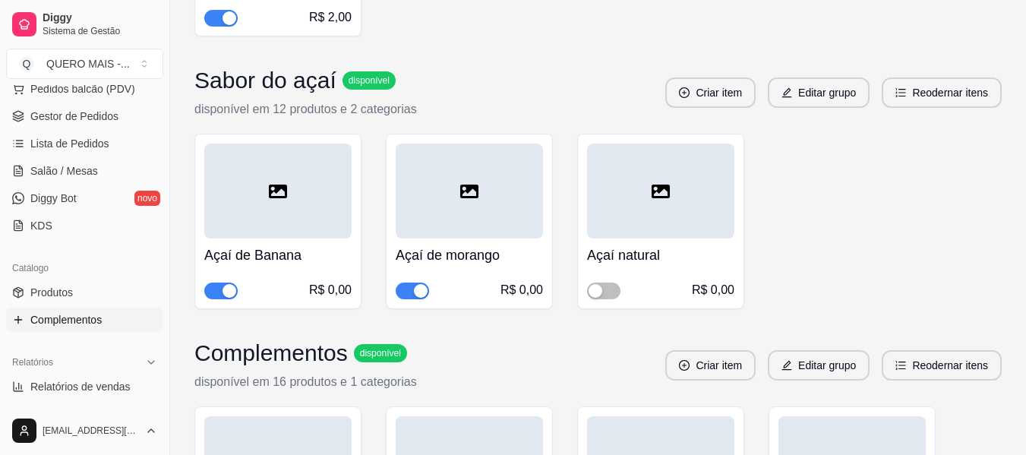
scroll to position [3416, 0]
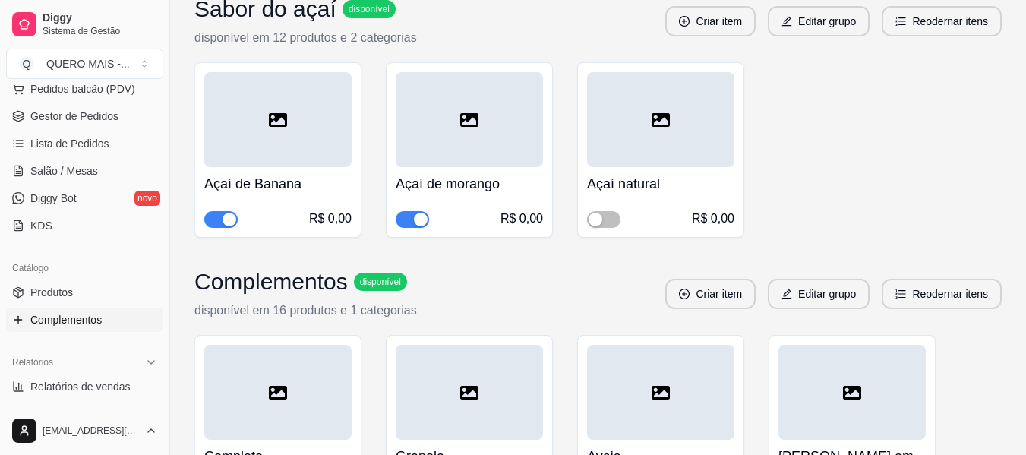
click at [422, 222] on div "button" at bounding box center [421, 220] width 14 height 14
click at [51, 159] on link "Salão / Mesas" at bounding box center [84, 171] width 157 height 24
click at [53, 169] on span "Salão / Mesas" at bounding box center [64, 170] width 68 height 15
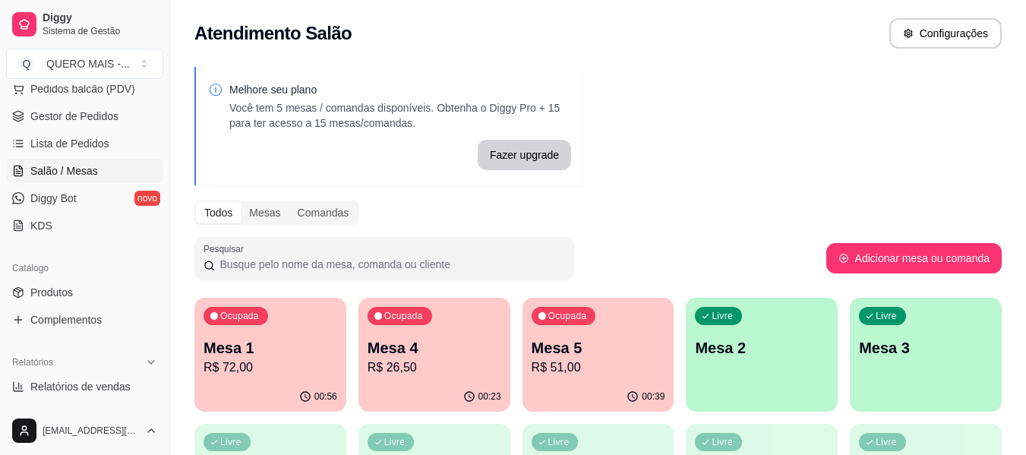
click at [405, 378] on div "Ocupada Mesa 4 R$ 26,50" at bounding box center [434, 340] width 152 height 84
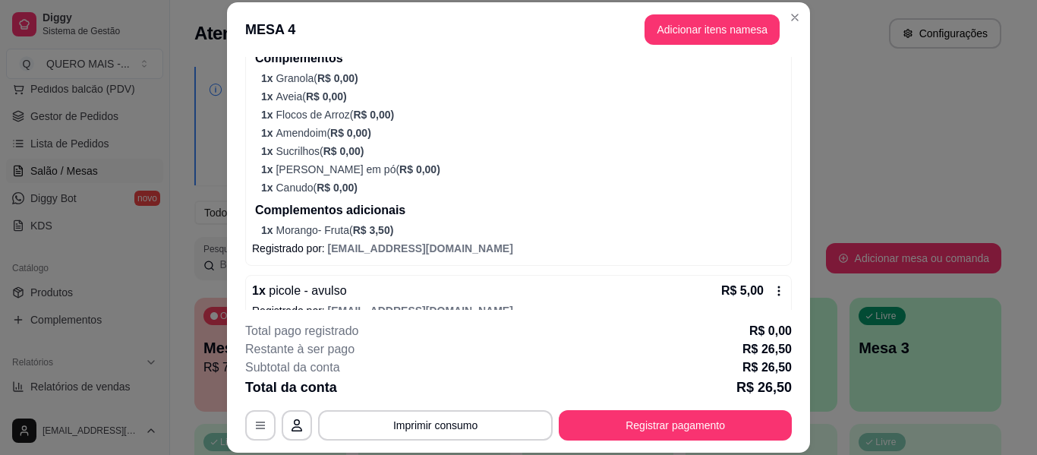
scroll to position [525, 0]
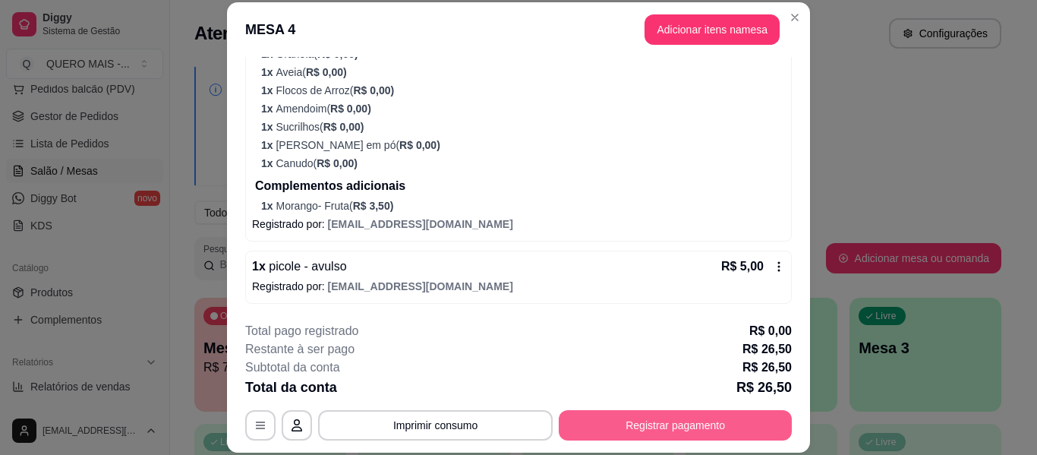
click at [591, 431] on button "Registrar pagamento" at bounding box center [675, 425] width 233 height 30
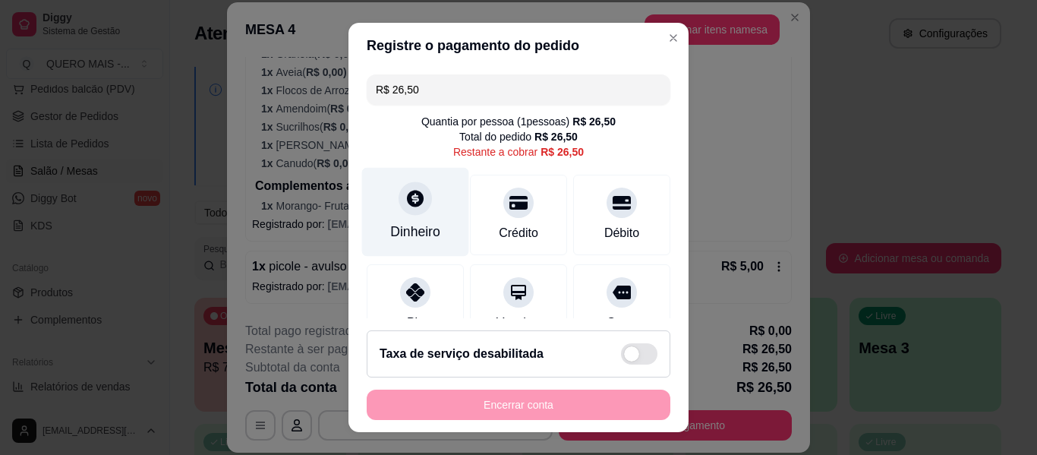
click at [410, 209] on div at bounding box center [415, 197] width 33 height 33
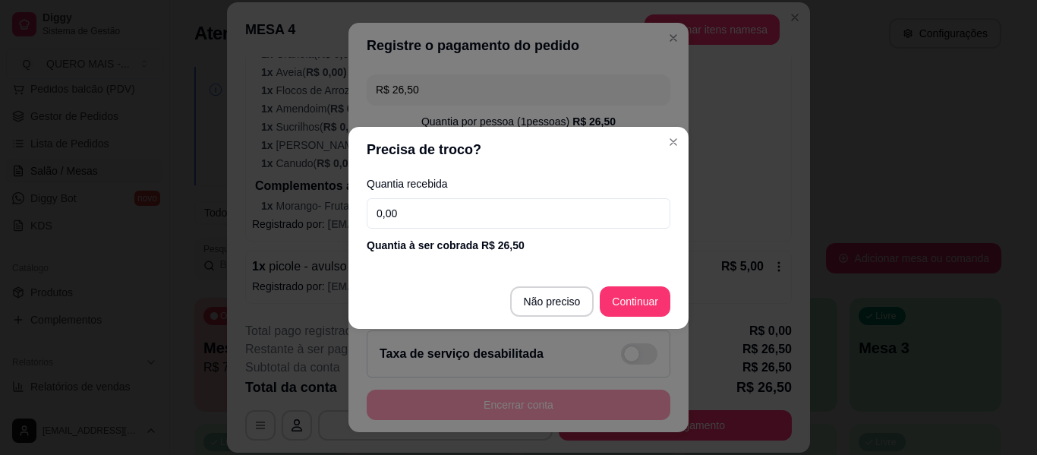
click at [439, 216] on input "0,00" at bounding box center [519, 213] width 304 height 30
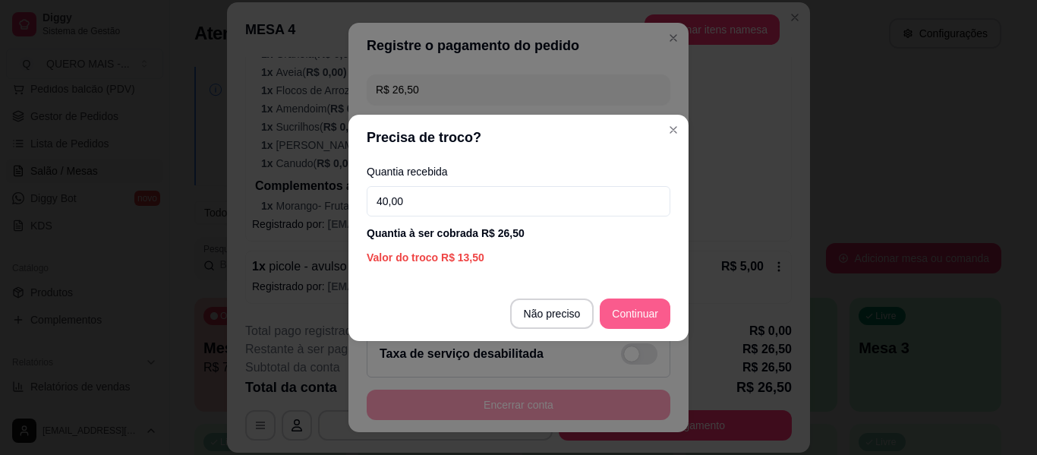
type input "40,00"
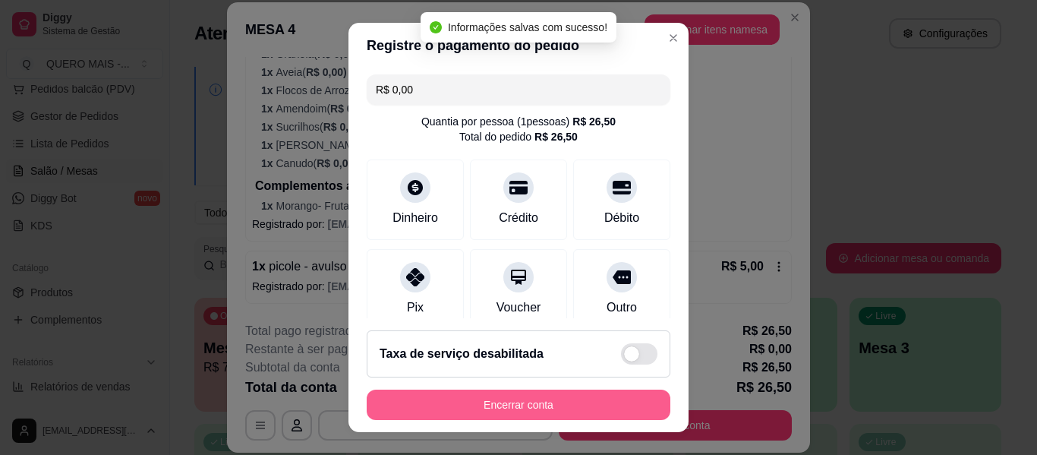
type input "R$ 0,00"
click at [520, 412] on button "Encerrar conta" at bounding box center [518, 405] width 295 height 30
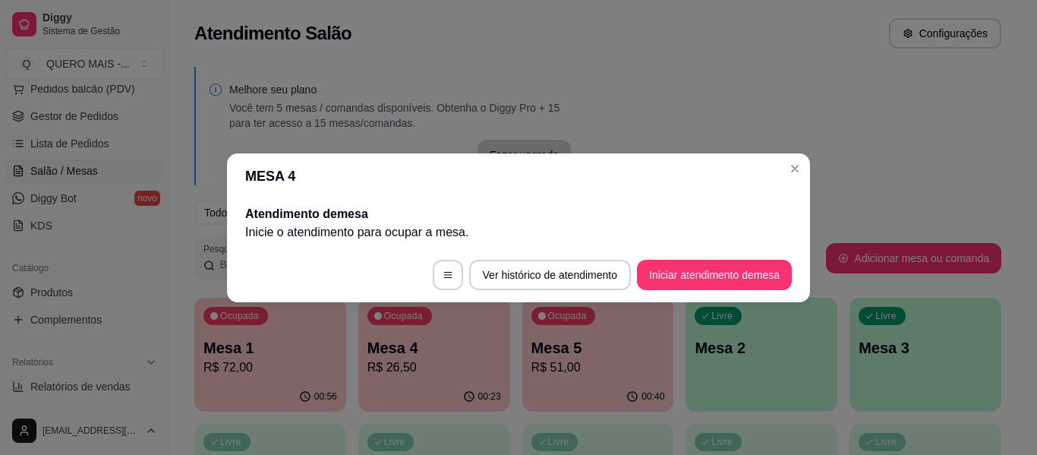
scroll to position [0, 0]
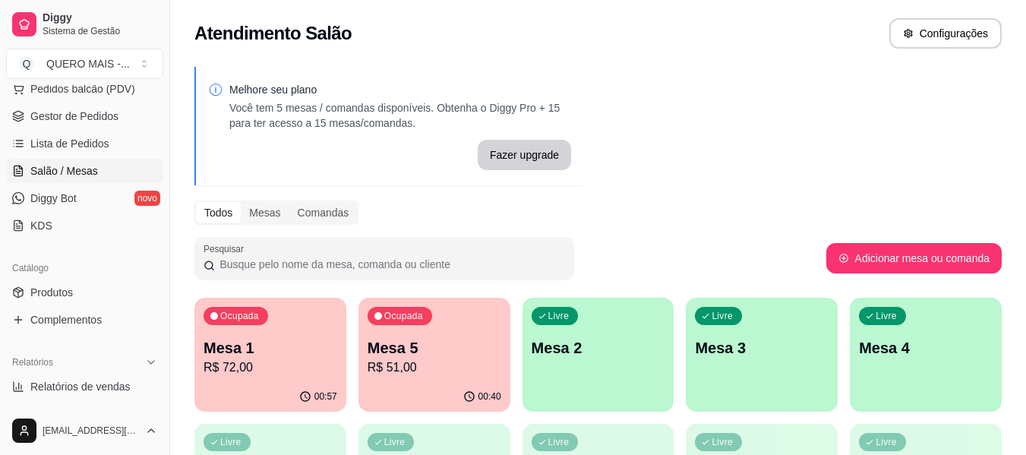
click at [262, 361] on p "R$ 72,00" at bounding box center [270, 367] width 134 height 18
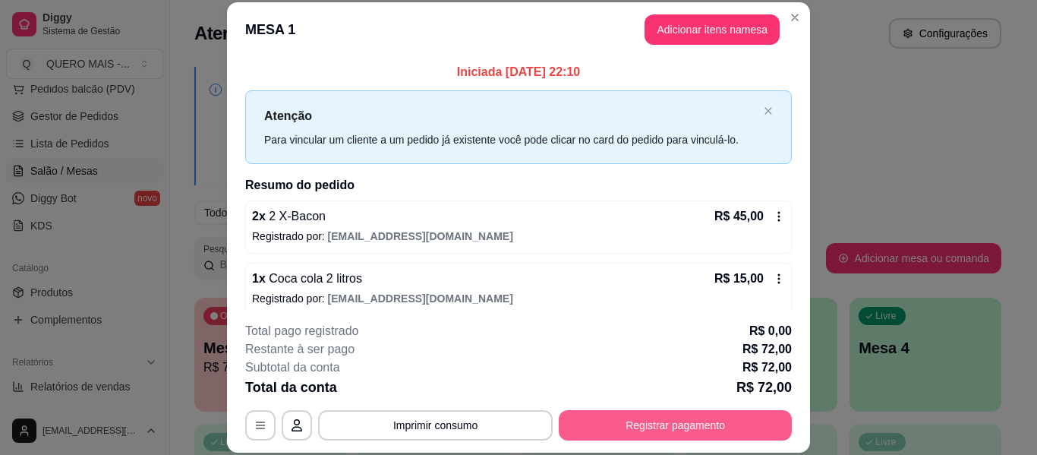
click at [659, 430] on button "Registrar pagamento" at bounding box center [675, 425] width 233 height 30
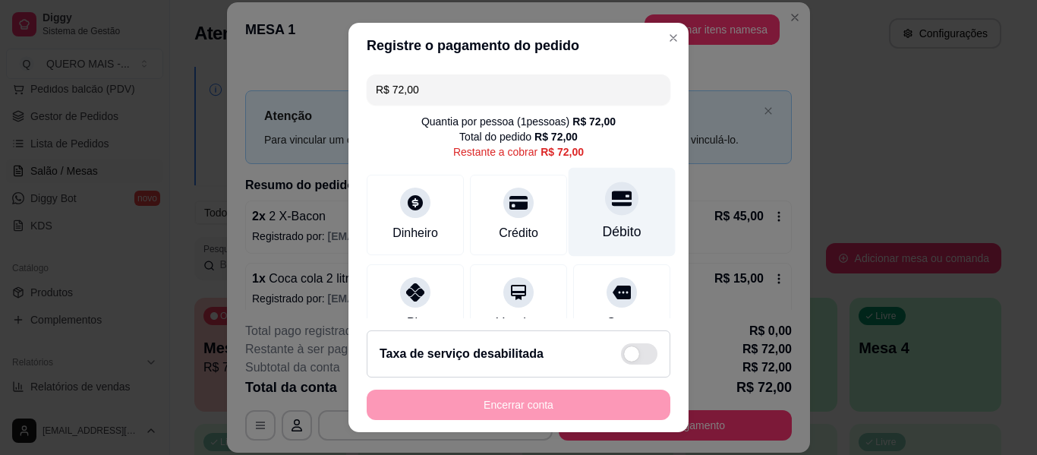
click at [605, 213] on div at bounding box center [621, 197] width 33 height 33
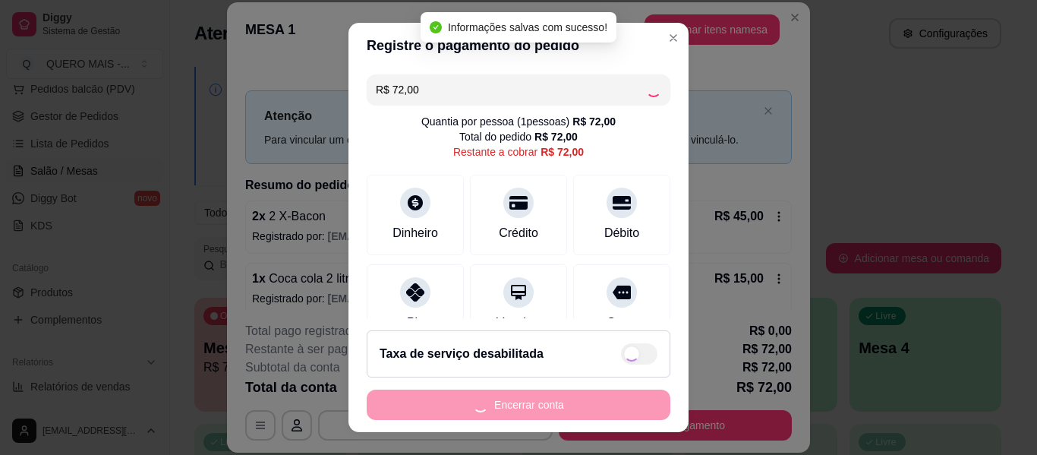
type input "R$ 0,00"
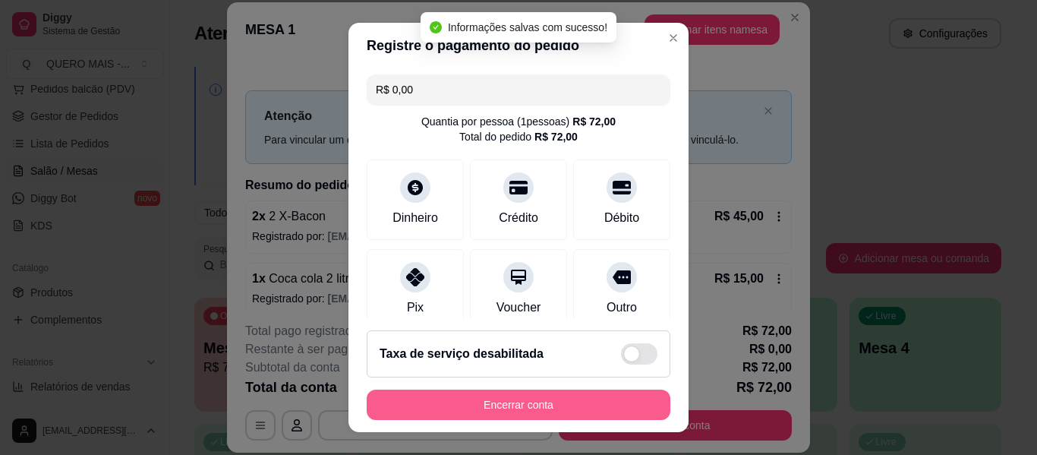
click at [503, 405] on button "Encerrar conta" at bounding box center [519, 404] width 304 height 30
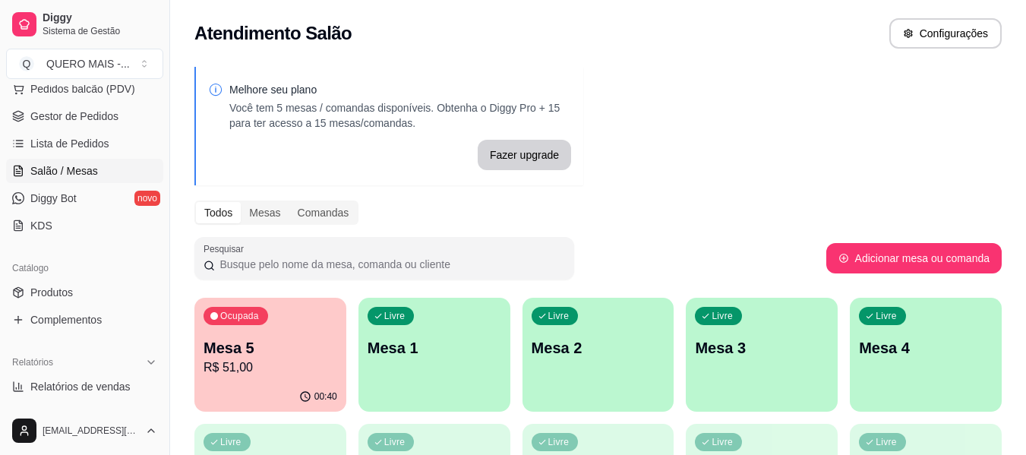
click at [299, 372] on p "R$ 51,00" at bounding box center [270, 367] width 134 height 18
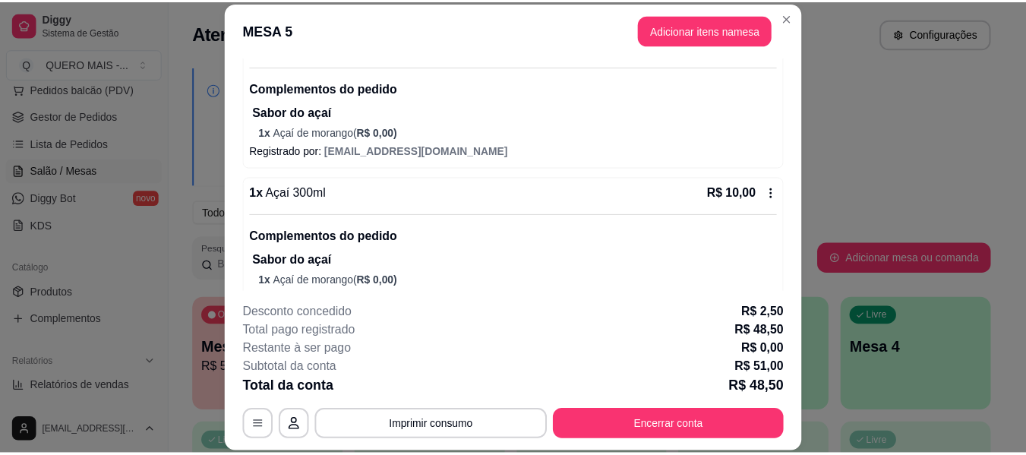
scroll to position [663, 0]
